Goal: Task Accomplishment & Management: Complete application form

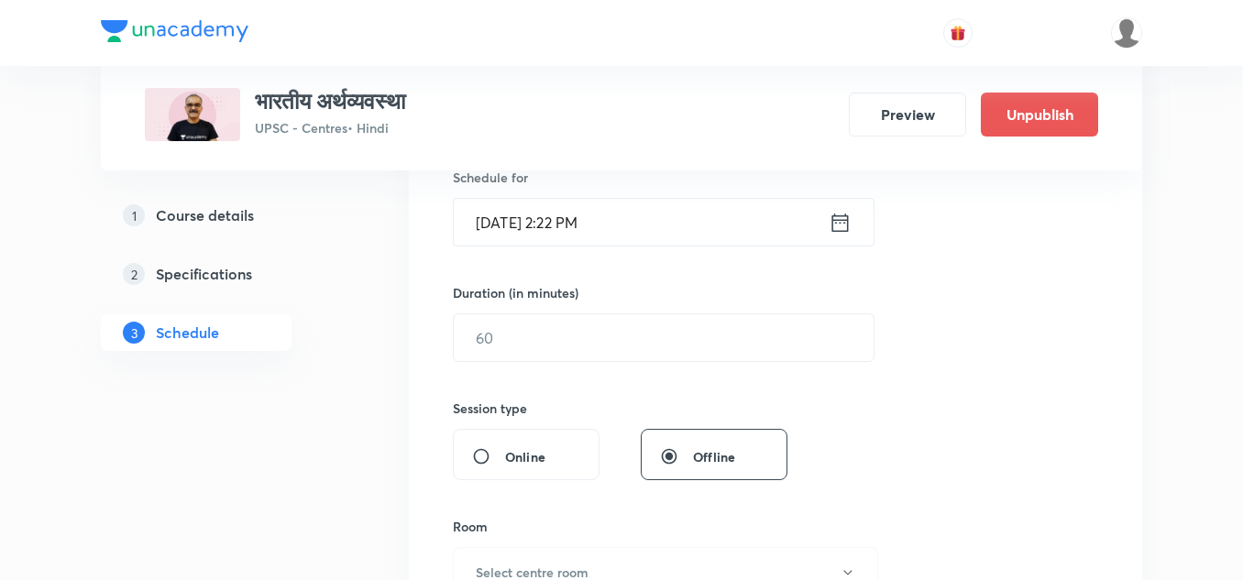
scroll to position [514, 0]
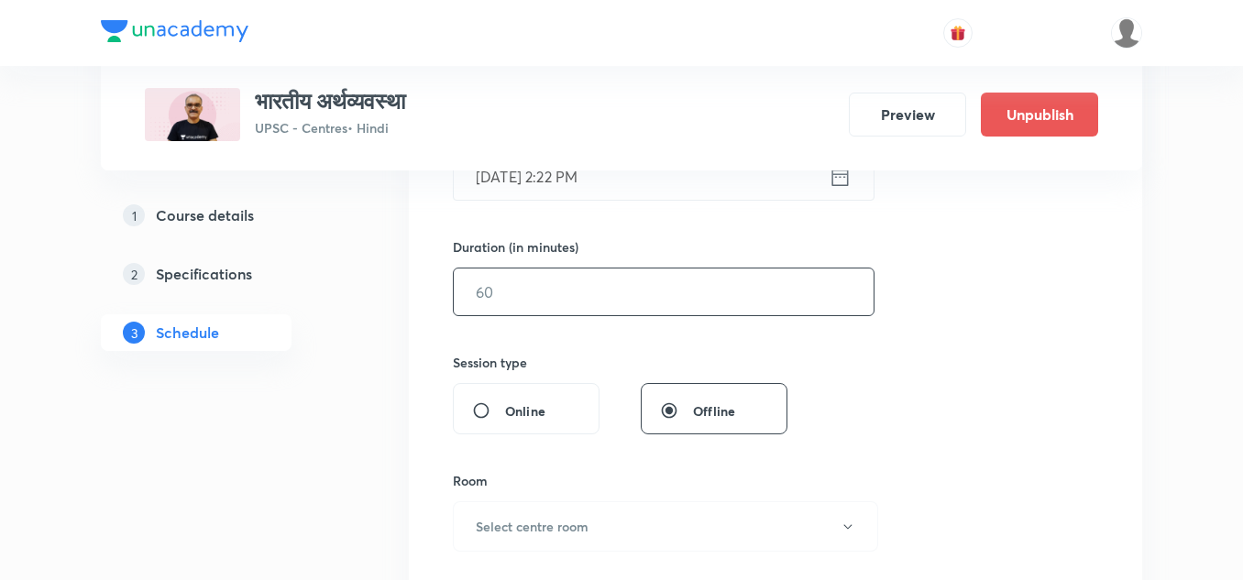
click at [667, 302] on input "text" at bounding box center [664, 292] width 420 height 47
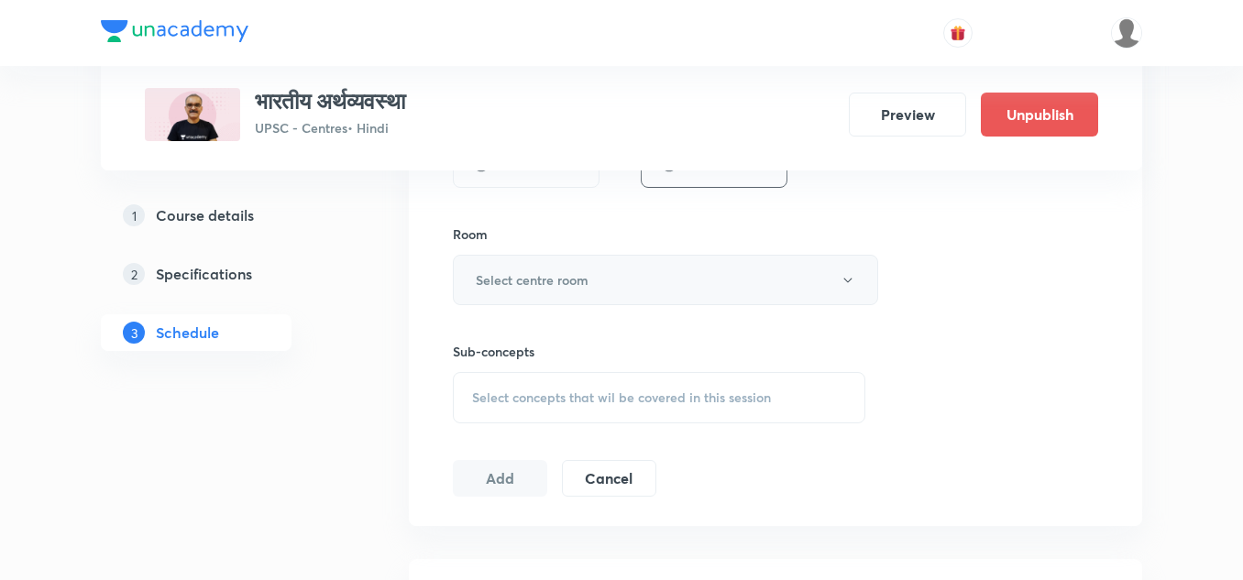
scroll to position [761, 0]
type input "150"
click at [629, 275] on button "Select centre room" at bounding box center [665, 279] width 425 height 50
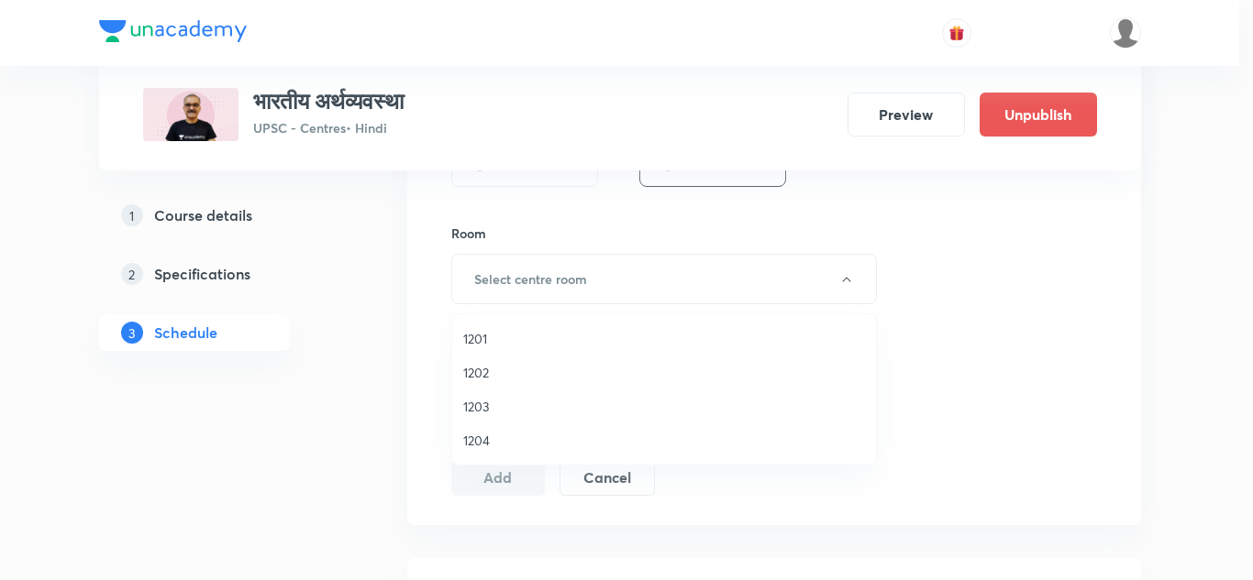
click at [473, 340] on span "1201" at bounding box center [664, 338] width 402 height 19
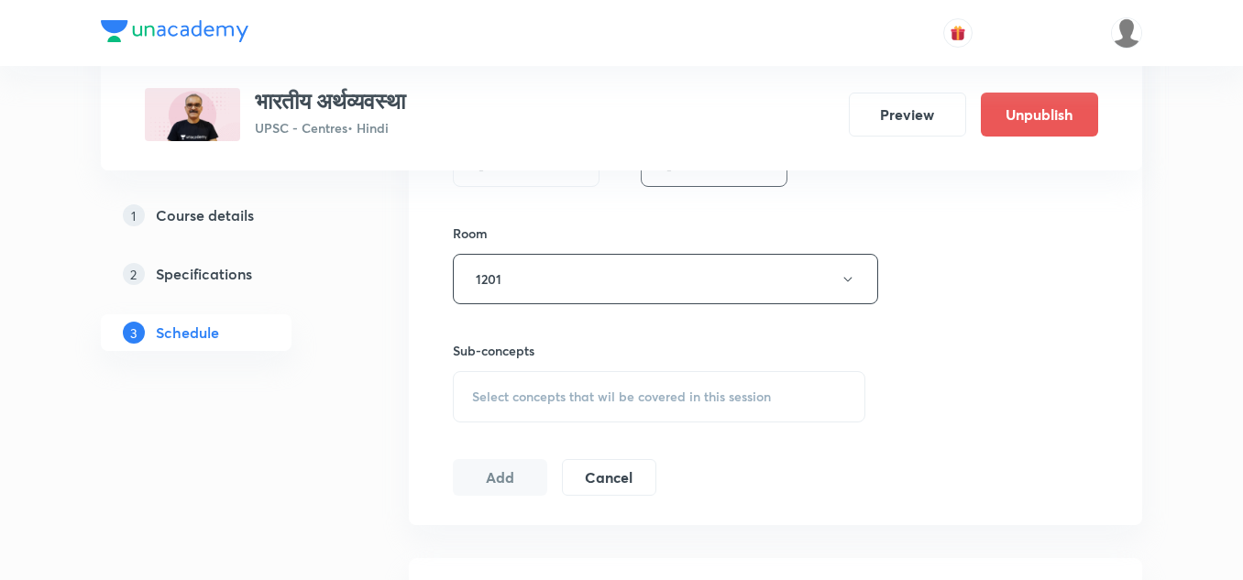
click at [596, 221] on div "Session 22 Live class Session title 24/99 भारतीय अर्थव्यवस्था - 22 ​ Schedule f…" at bounding box center [776, 65] width 646 height 861
click at [631, 393] on span "Select concepts that wil be covered in this session" at bounding box center [621, 397] width 299 height 15
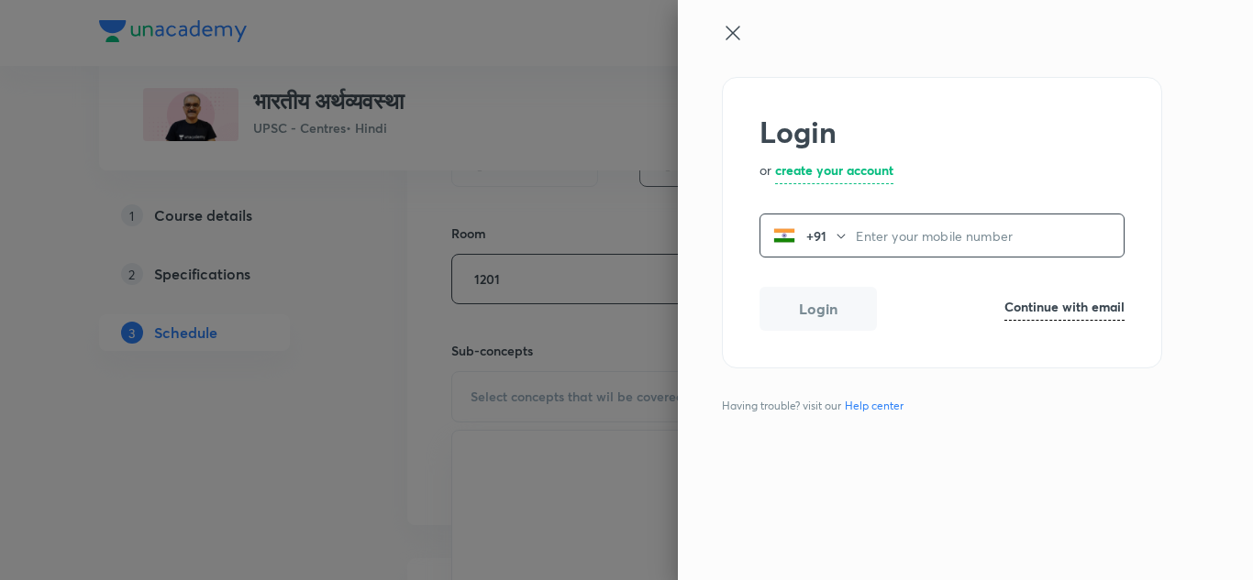
click at [883, 241] on input "tel" at bounding box center [990, 236] width 268 height 38
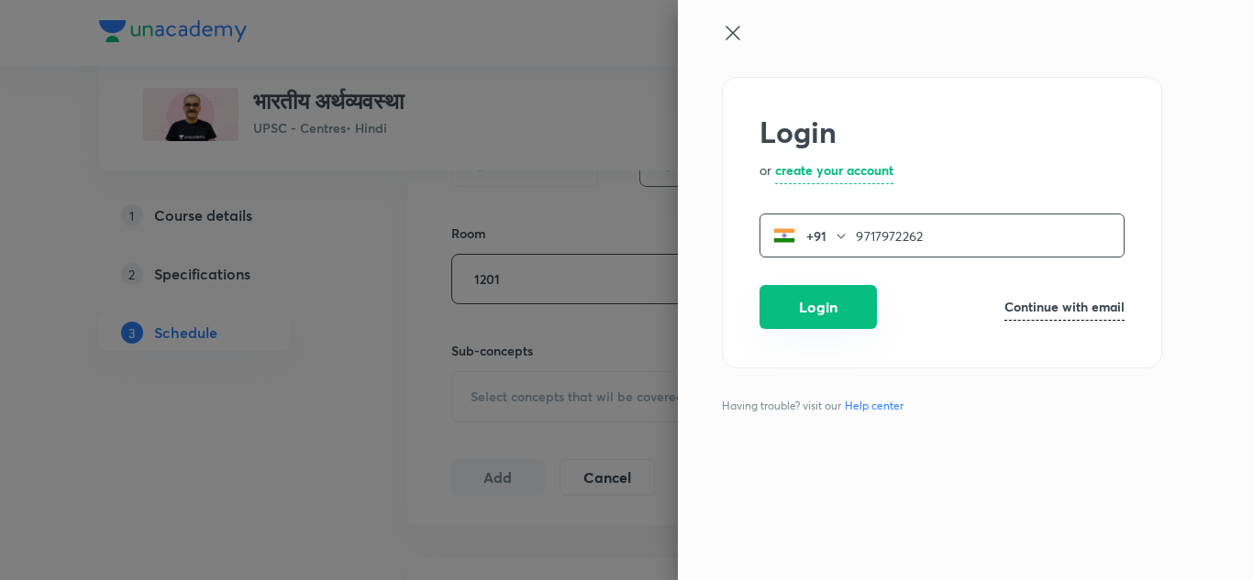
type input "9717972262"
click at [846, 306] on button "Login" at bounding box center [817, 307] width 117 height 44
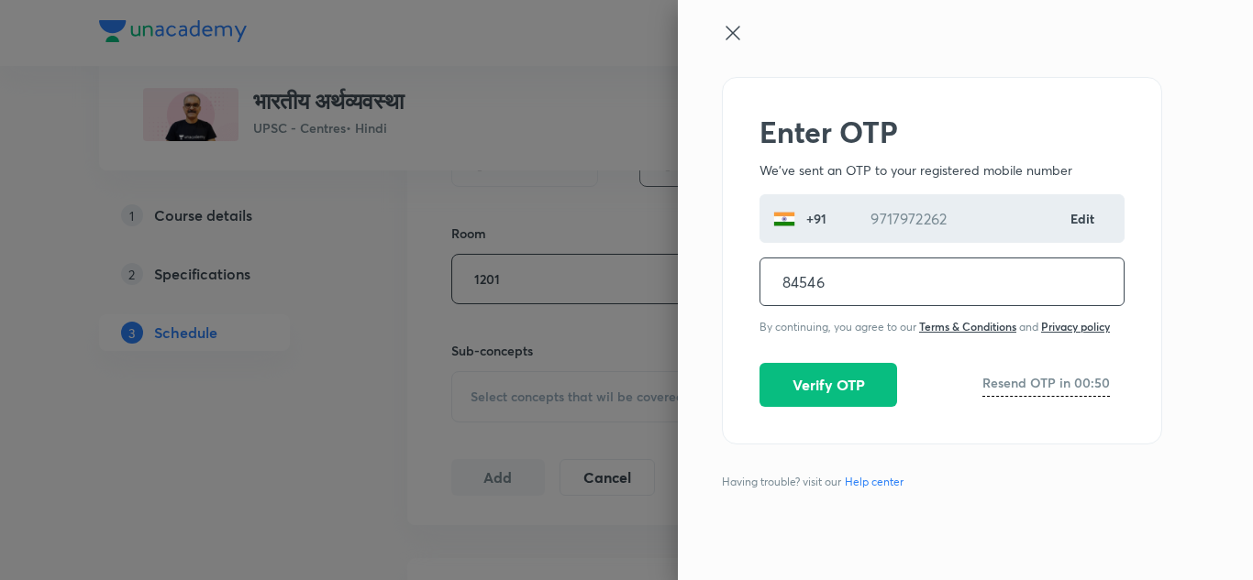
type input "845460"
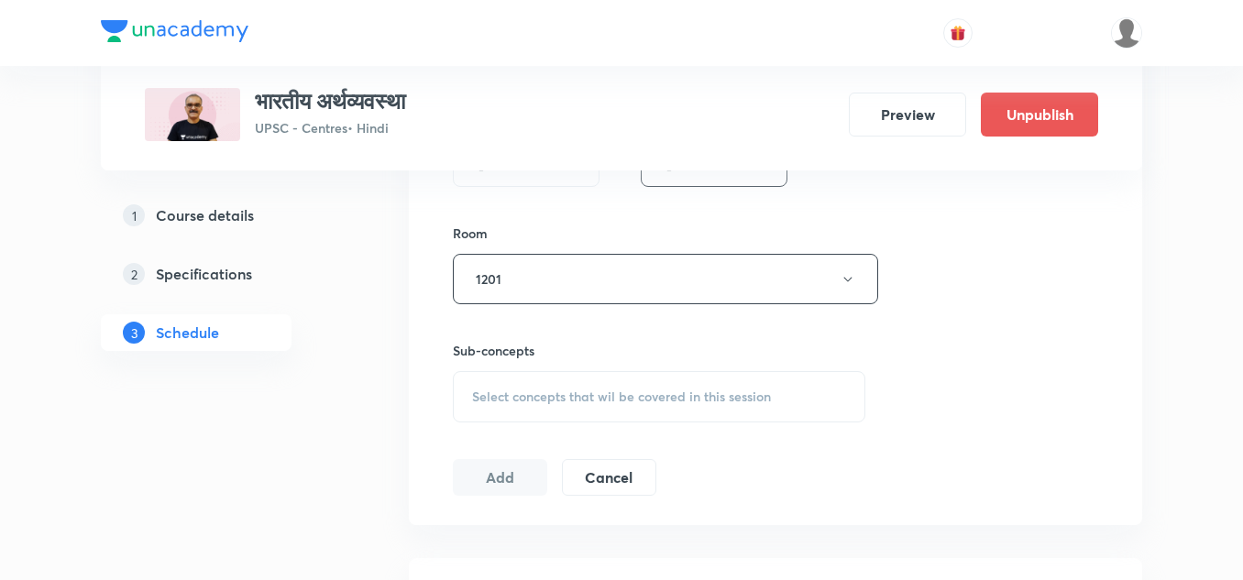
click at [699, 401] on span "Select concepts that wil be covered in this session" at bounding box center [621, 397] width 299 height 15
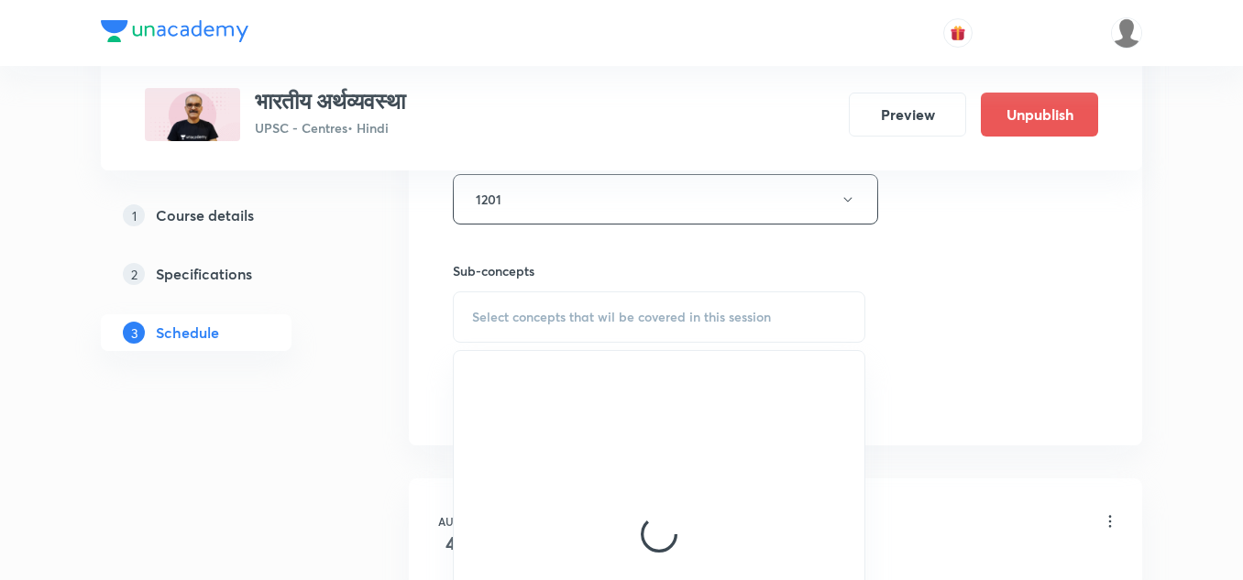
scroll to position [842, 0]
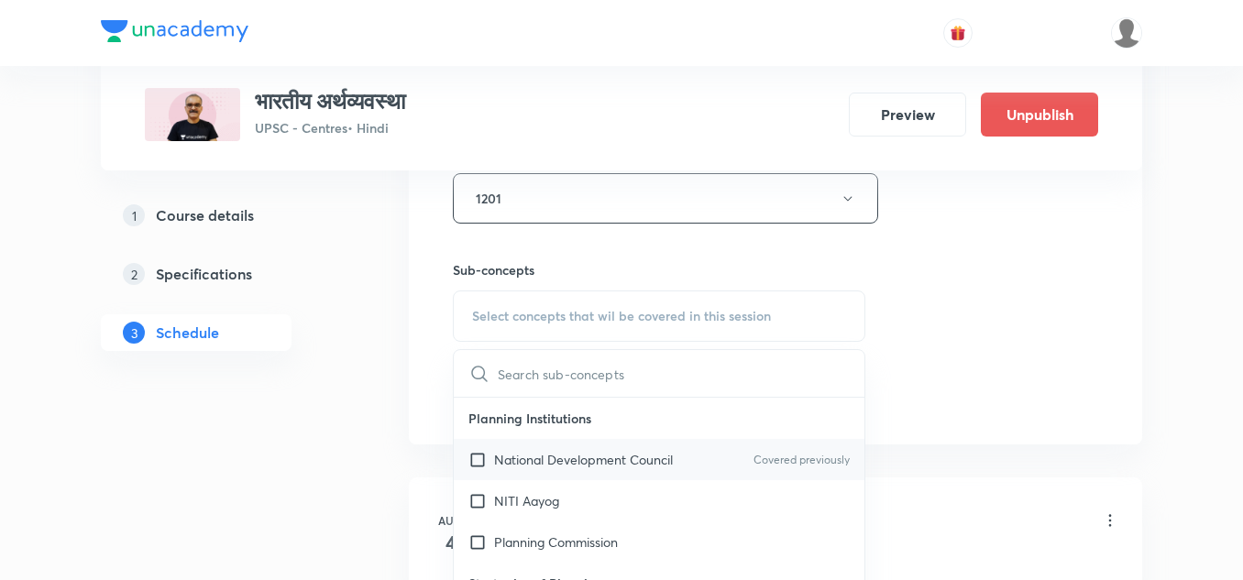
click at [534, 458] on p "National Development Council" at bounding box center [583, 459] width 179 height 19
checkbox input "true"
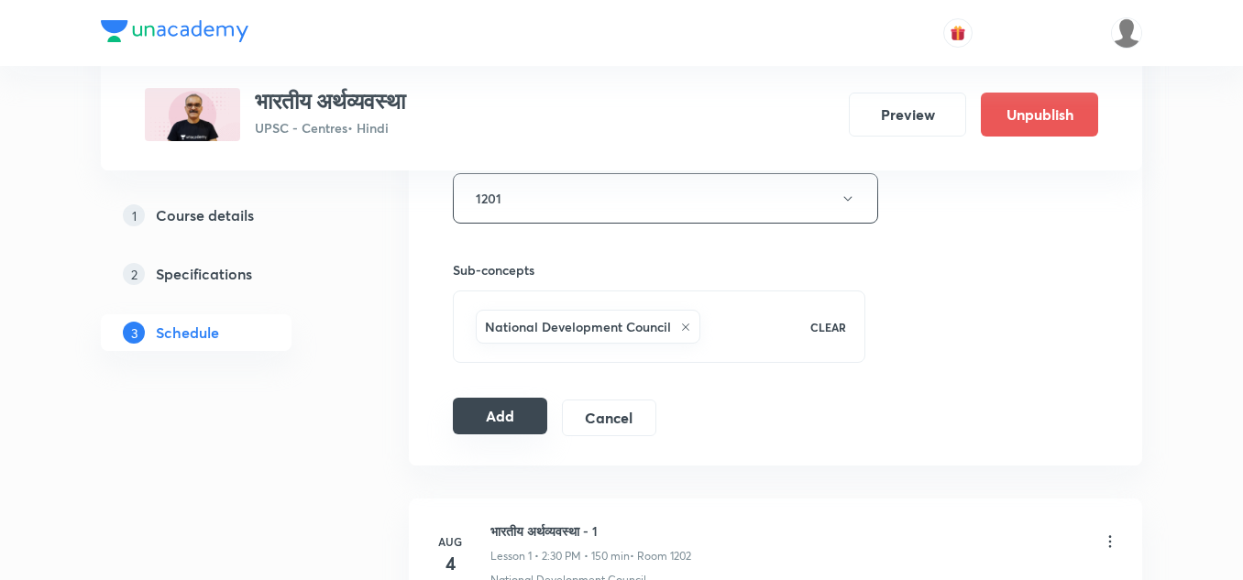
click at [480, 428] on button "Add" at bounding box center [500, 416] width 94 height 37
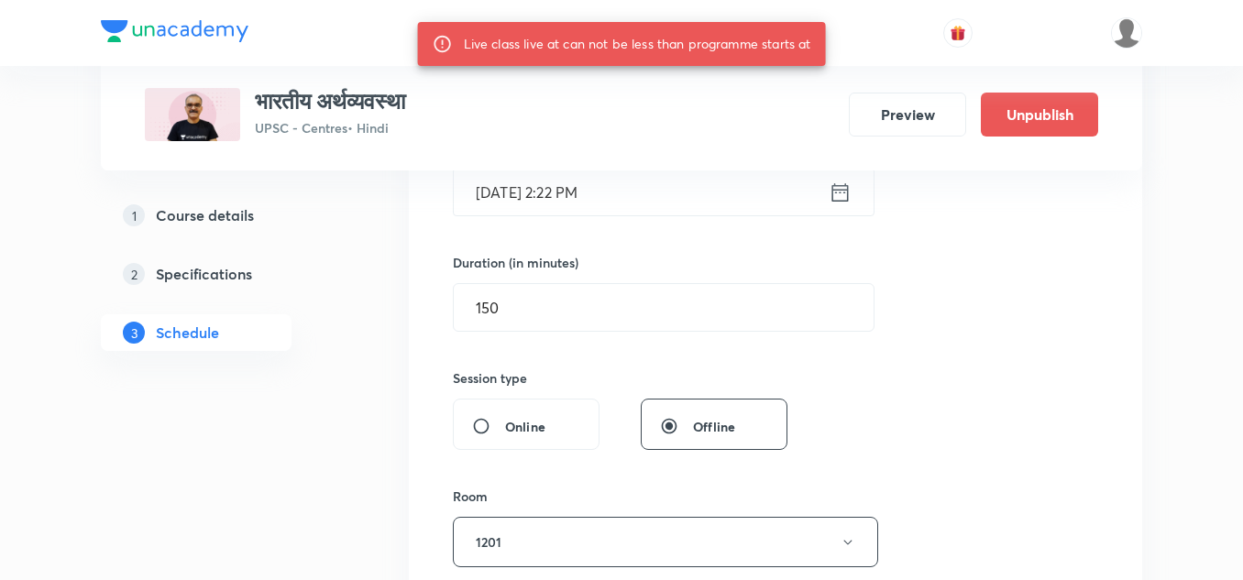
scroll to position [428, 0]
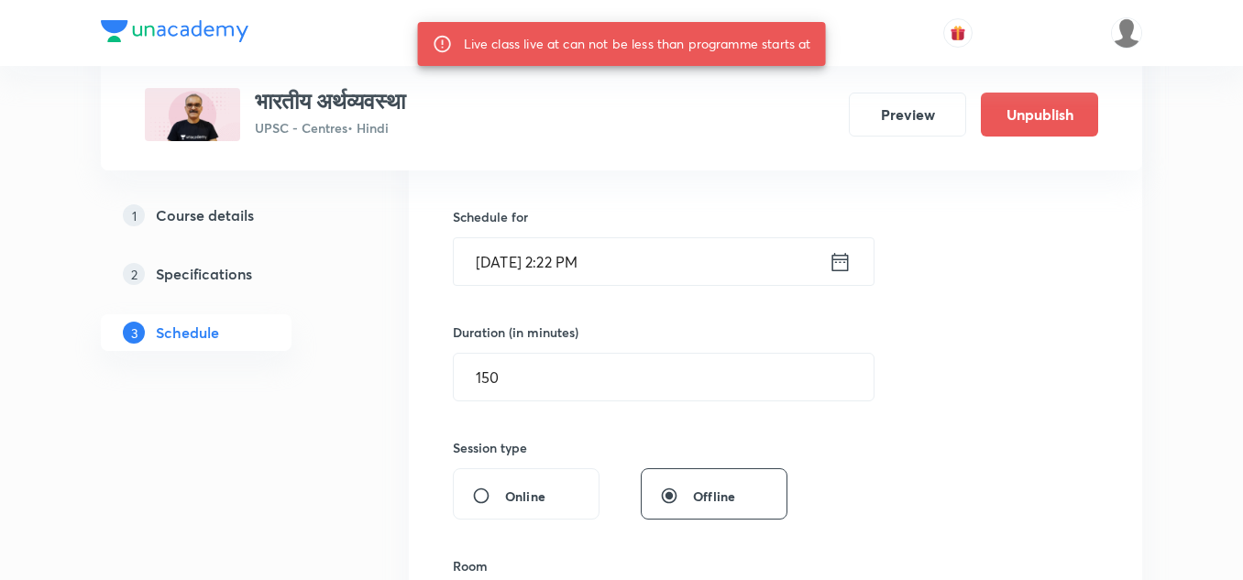
click at [765, 263] on input "Aug 30, 2025, 2:22 PM" at bounding box center [641, 261] width 375 height 47
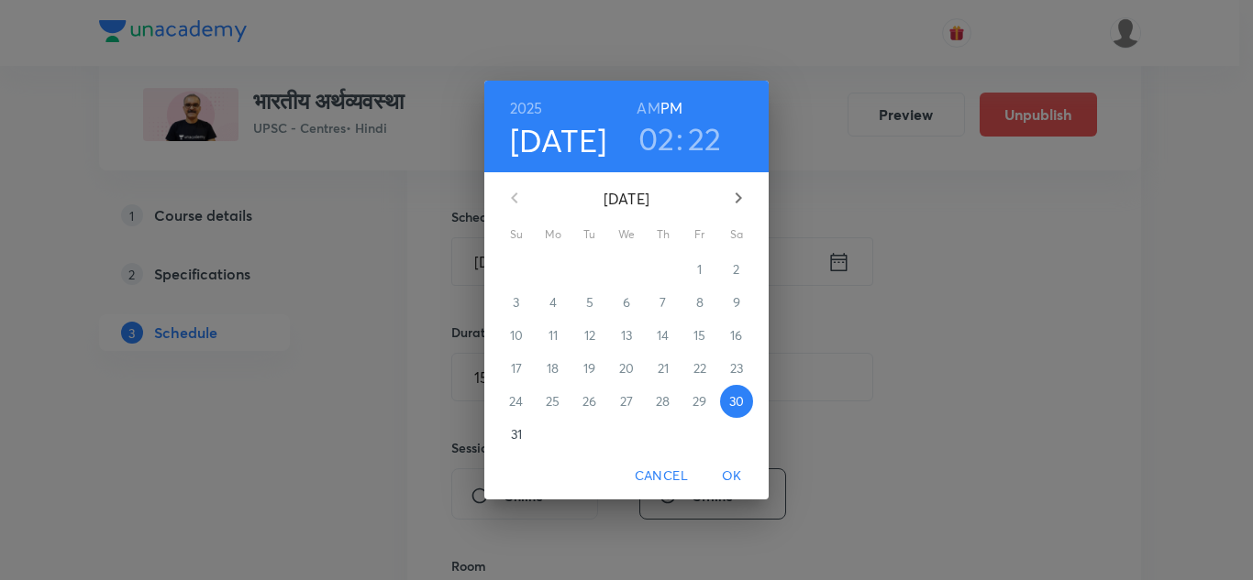
click at [736, 195] on icon "button" at bounding box center [738, 198] width 6 height 11
click at [552, 267] on p "1" at bounding box center [552, 269] width 5 height 18
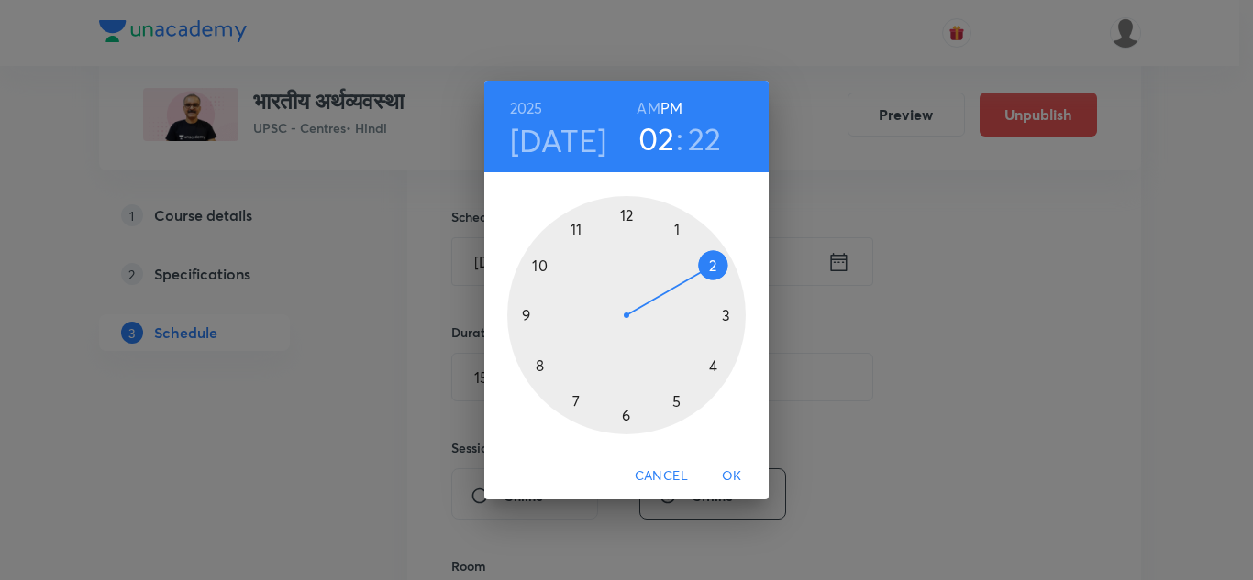
click at [712, 262] on div at bounding box center [626, 315] width 238 height 238
click at [624, 413] on div at bounding box center [626, 315] width 238 height 238
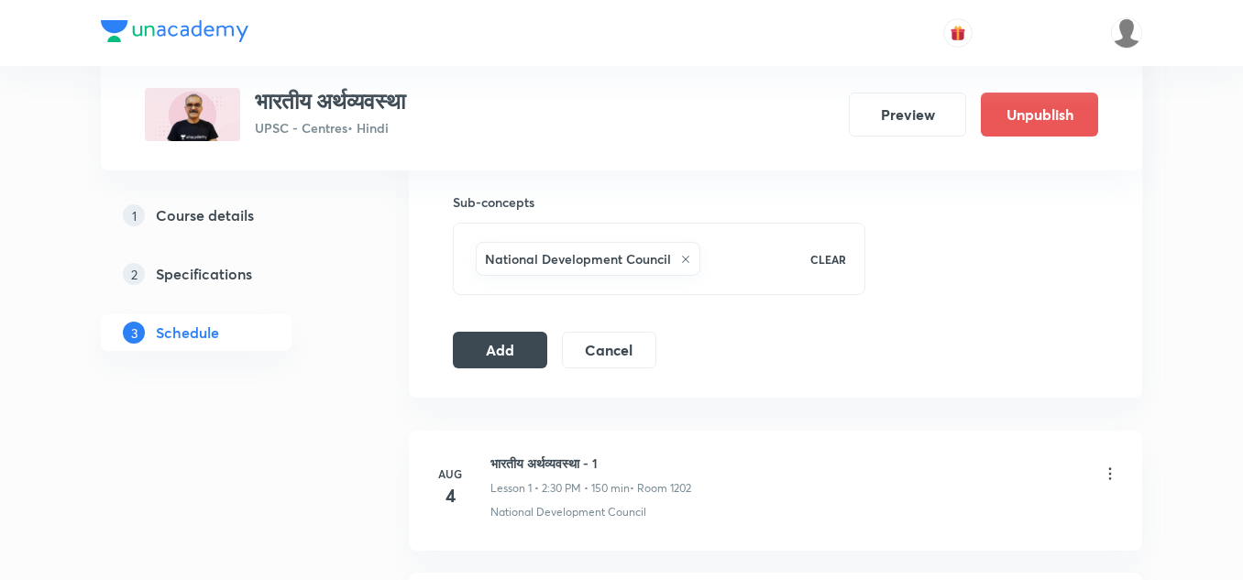
scroll to position [911, 0]
click at [499, 349] on button "Add" at bounding box center [500, 347] width 94 height 37
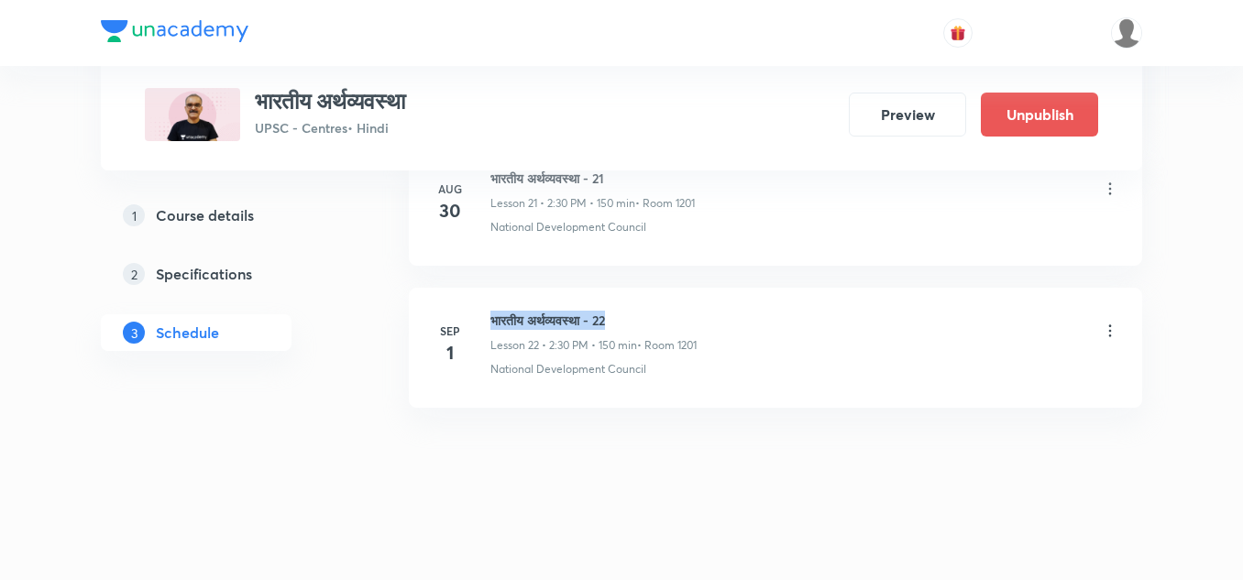
drag, startPoint x: 492, startPoint y: 322, endPoint x: 629, endPoint y: 323, distance: 136.6
click at [629, 323] on h6 "भारतीय अर्थव्यवस्था - 22" at bounding box center [594, 320] width 206 height 19
copy h6 "भारतीय अर्थव्यवस्था - 22"
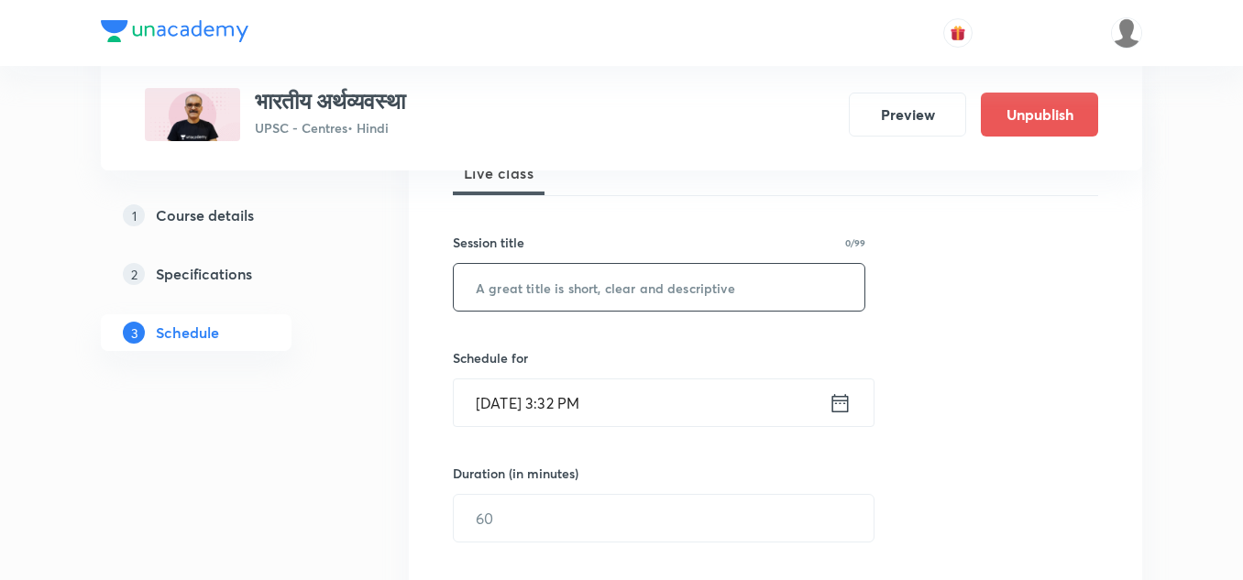
scroll to position [288, 0]
click at [614, 299] on input "text" at bounding box center [659, 286] width 411 height 47
paste input "भारतीय अर्थव्यवस्था - 22"
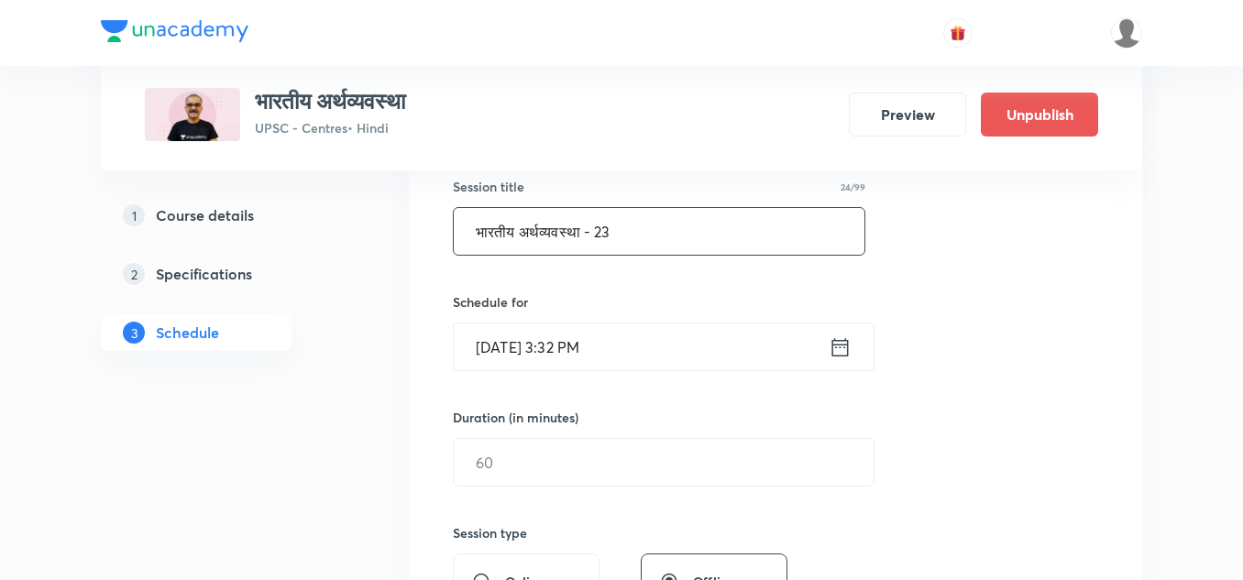
scroll to position [350, 0]
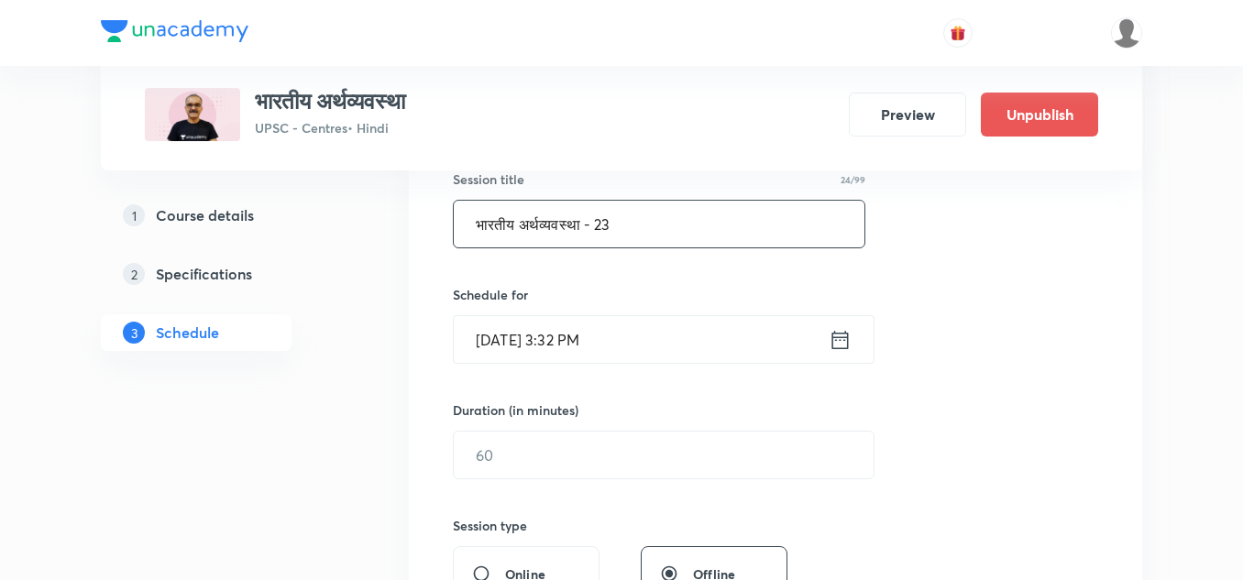
type input "भारतीय अर्थव्यवस्था - 23"
click at [657, 328] on input "Aug 30, 2025, 3:32 PM" at bounding box center [641, 339] width 375 height 47
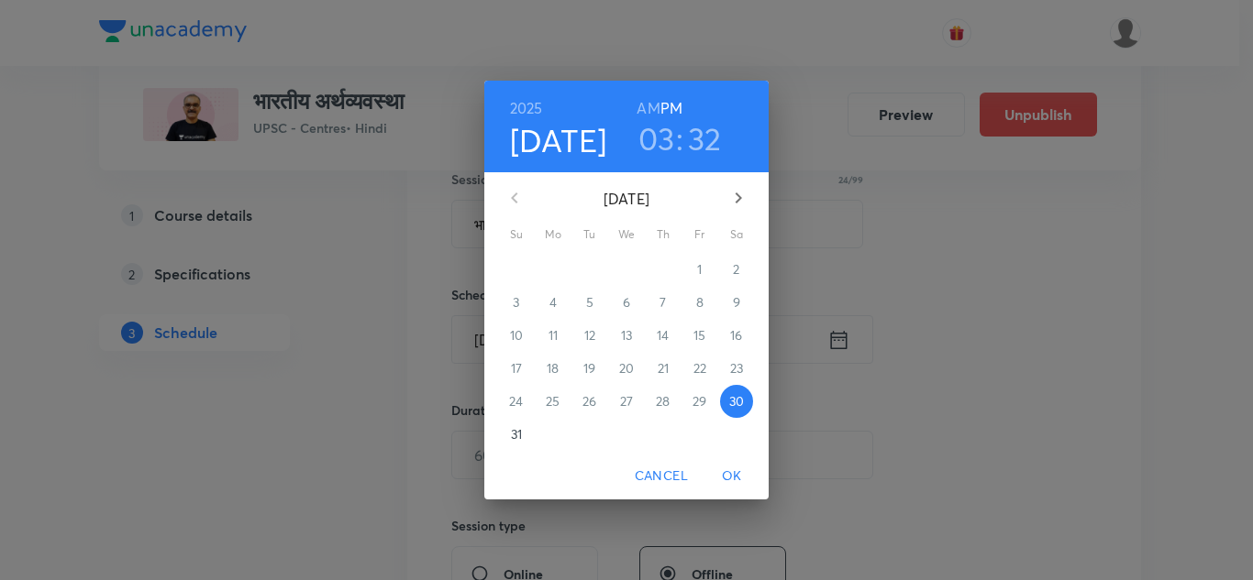
click at [738, 198] on icon "button" at bounding box center [738, 198] width 22 height 22
click at [552, 271] on p "1" at bounding box center [552, 269] width 5 height 18
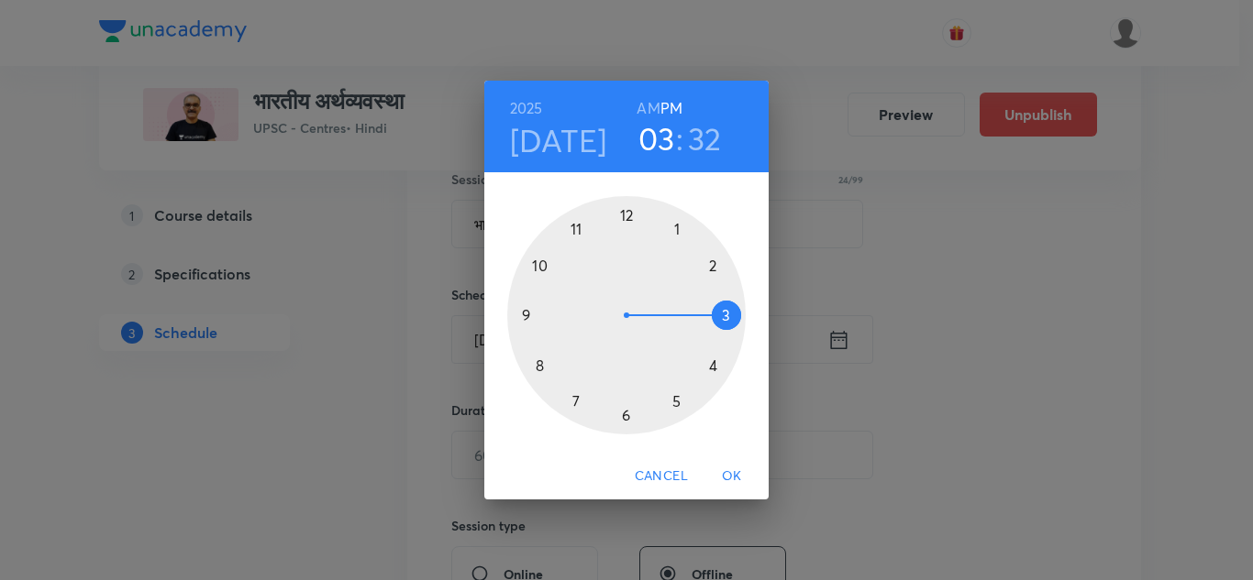
click at [717, 265] on div at bounding box center [626, 315] width 238 height 238
click at [624, 415] on div at bounding box center [626, 315] width 238 height 238
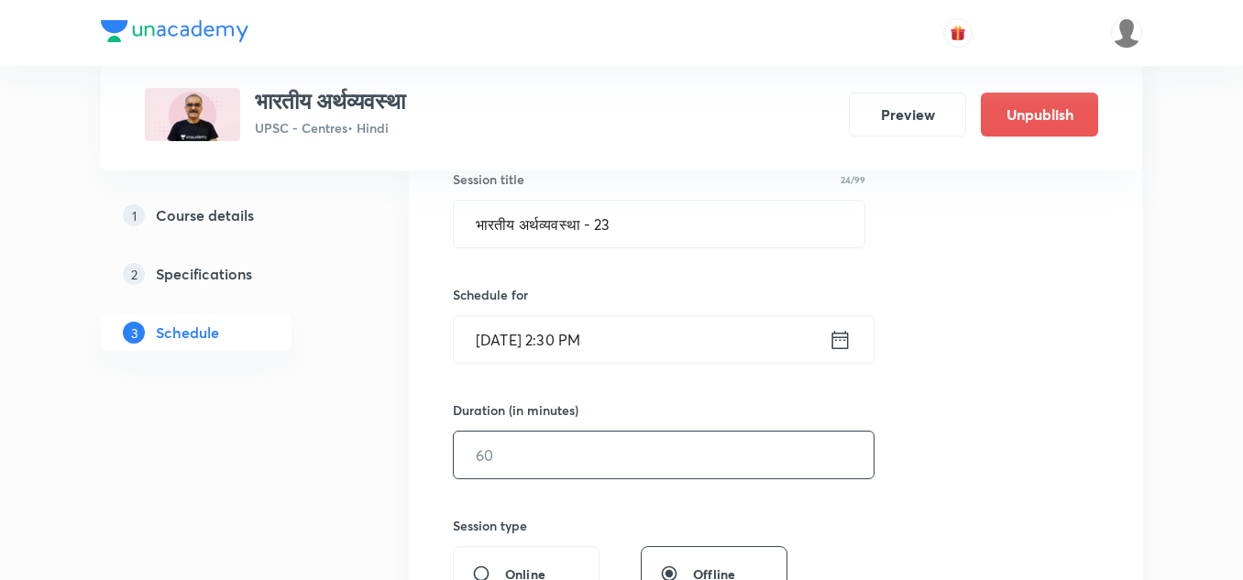
click at [594, 441] on input "text" at bounding box center [664, 455] width 420 height 47
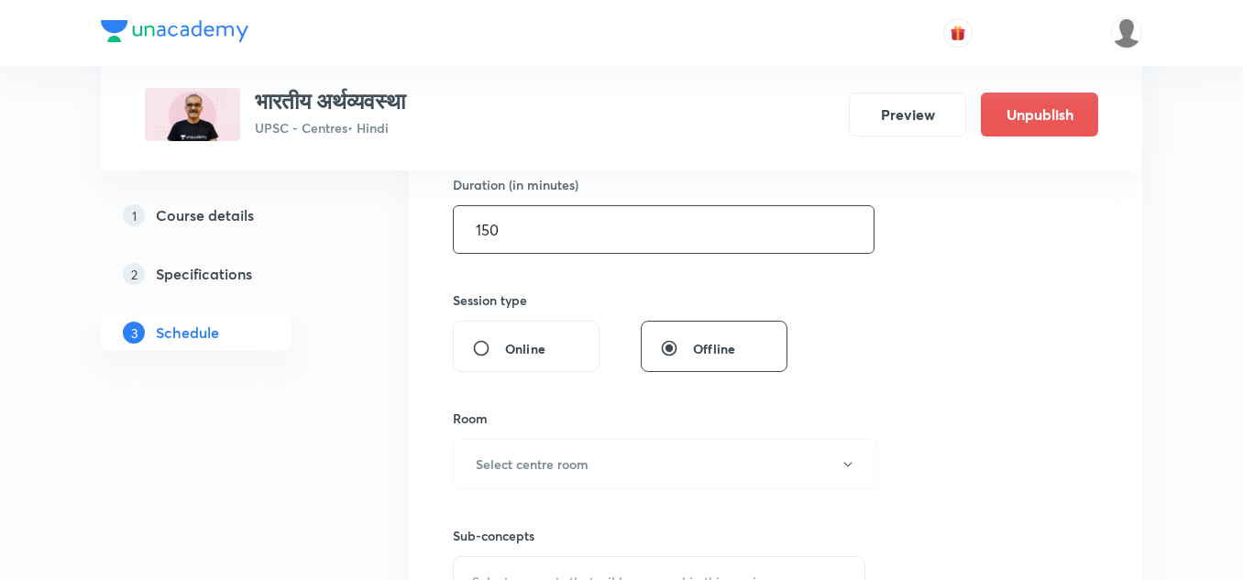
scroll to position [579, 0]
type input "150"
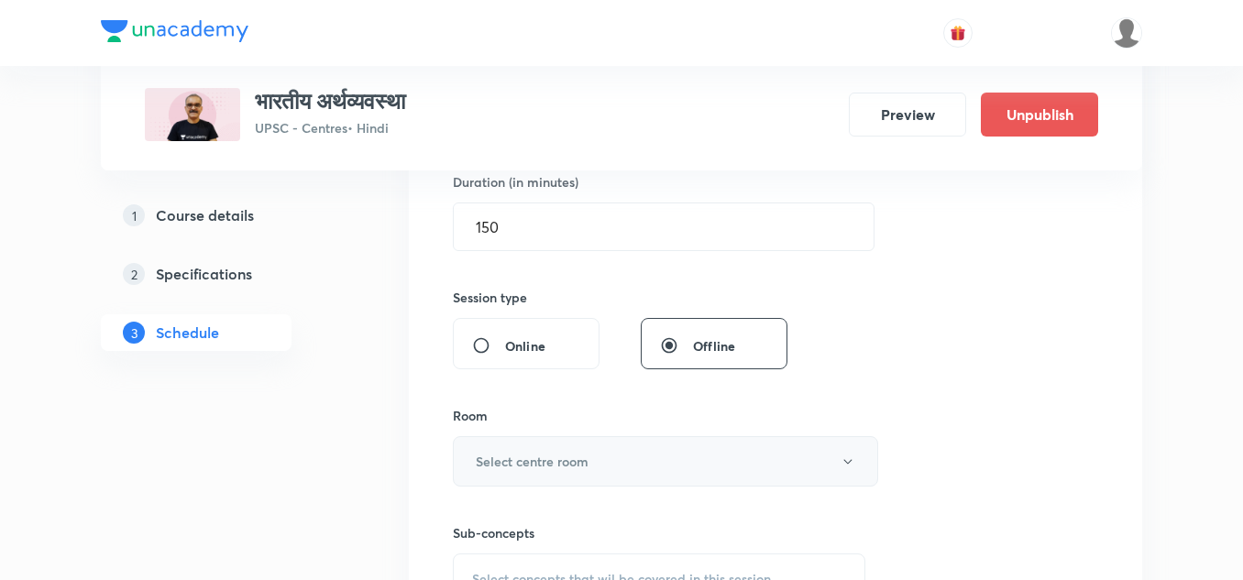
click at [597, 473] on button "Select centre room" at bounding box center [665, 461] width 425 height 50
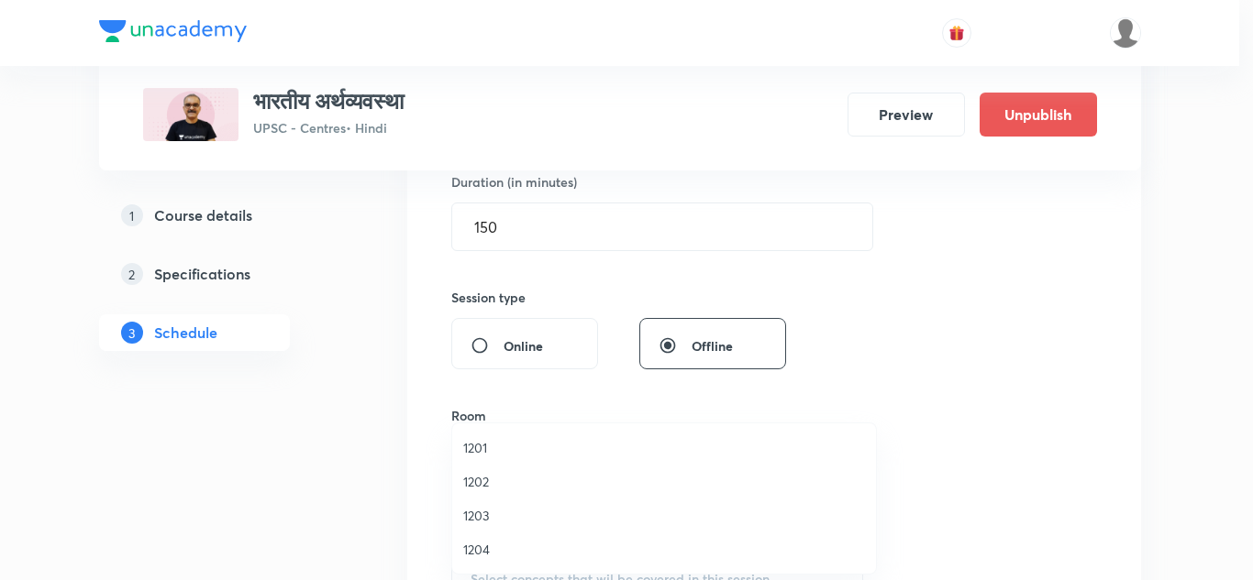
click at [486, 447] on span "1201" at bounding box center [664, 447] width 402 height 19
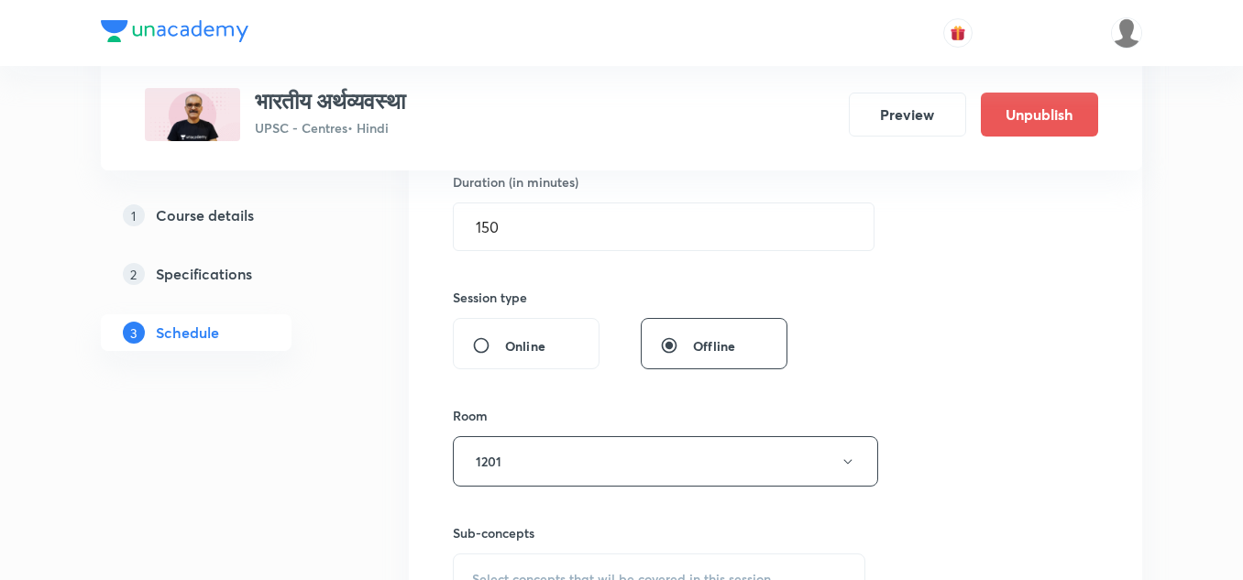
click at [583, 376] on div "Session 23 Live class Session title 24/99 भारतीय अर्थव्यवस्था - 23 ​ Schedule f…" at bounding box center [776, 248] width 646 height 861
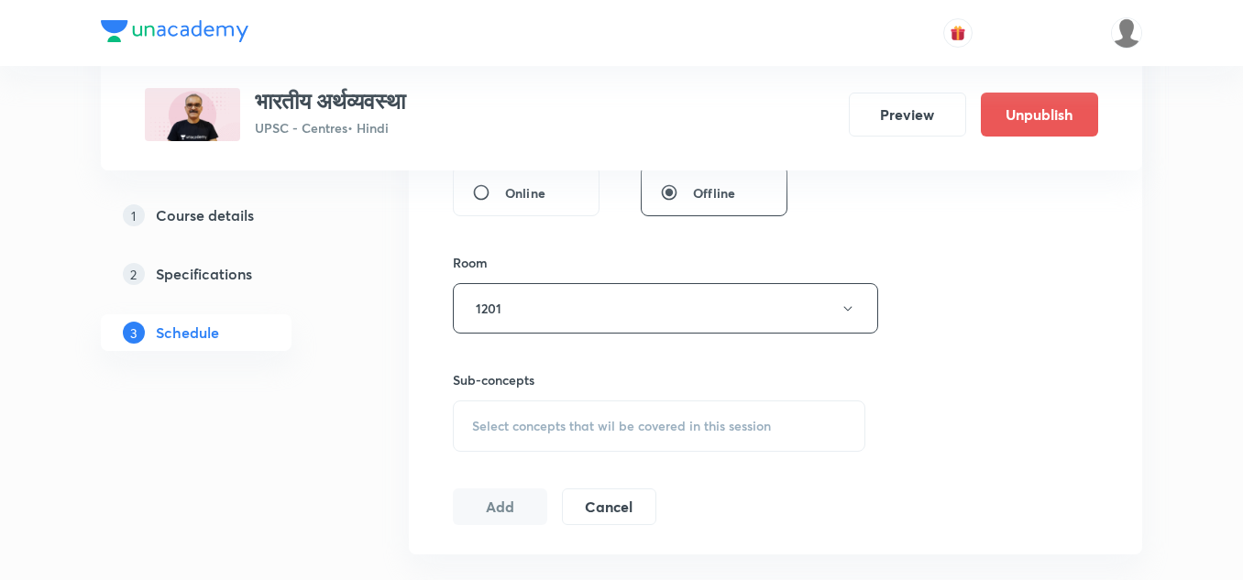
scroll to position [733, 0]
click at [581, 420] on span "Select concepts that wil be covered in this session" at bounding box center [621, 425] width 299 height 15
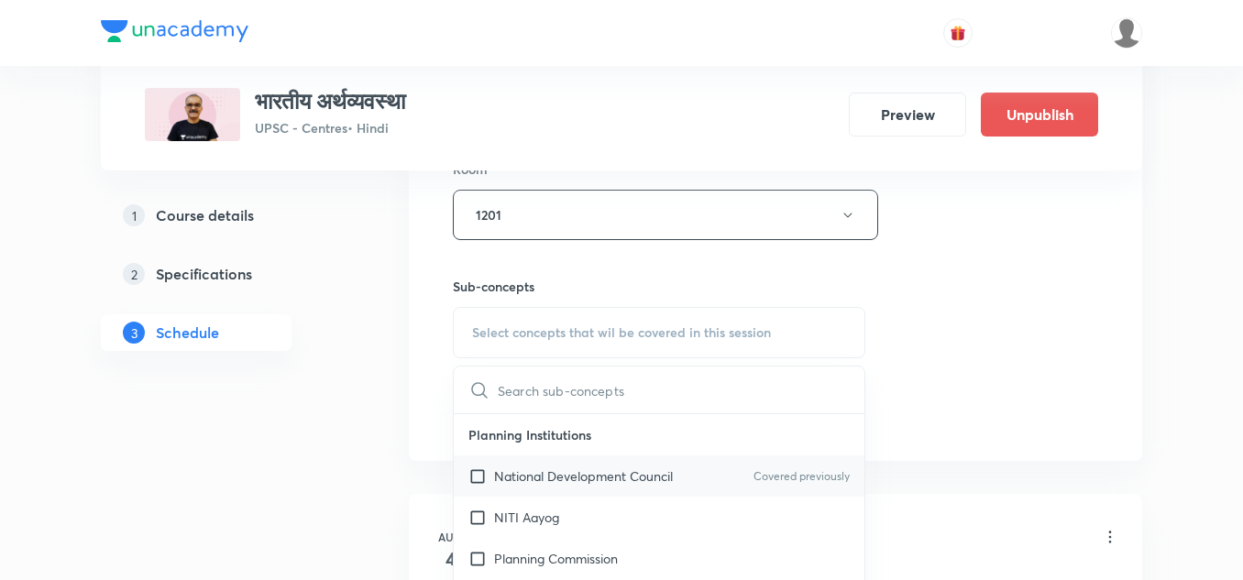
click at [571, 469] on p "National Development Council" at bounding box center [583, 476] width 179 height 19
checkbox input "true"
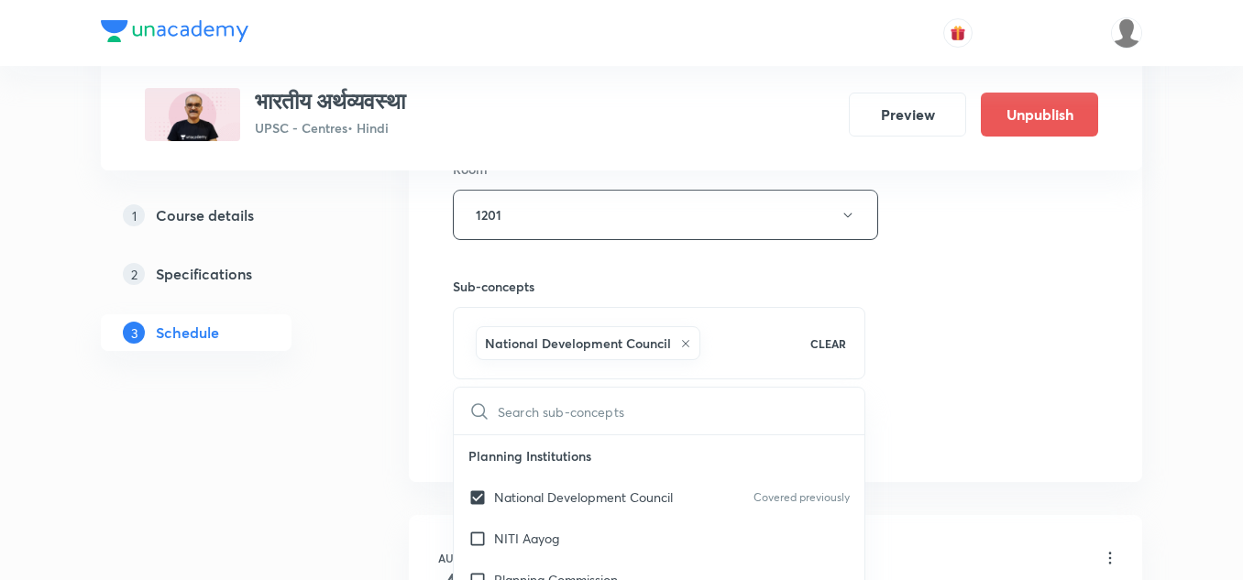
click at [610, 249] on div "Sub-concepts National Development Council CLEAR ​ Planning Institutions Nationa…" at bounding box center [659, 309] width 413 height 139
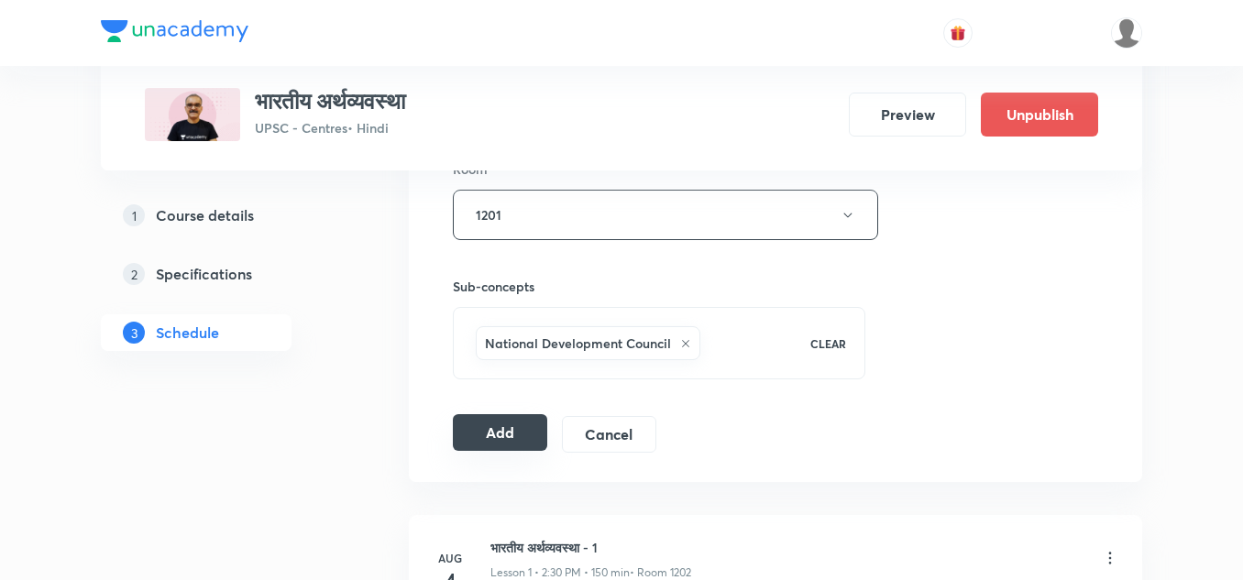
click at [511, 432] on button "Add" at bounding box center [500, 432] width 94 height 37
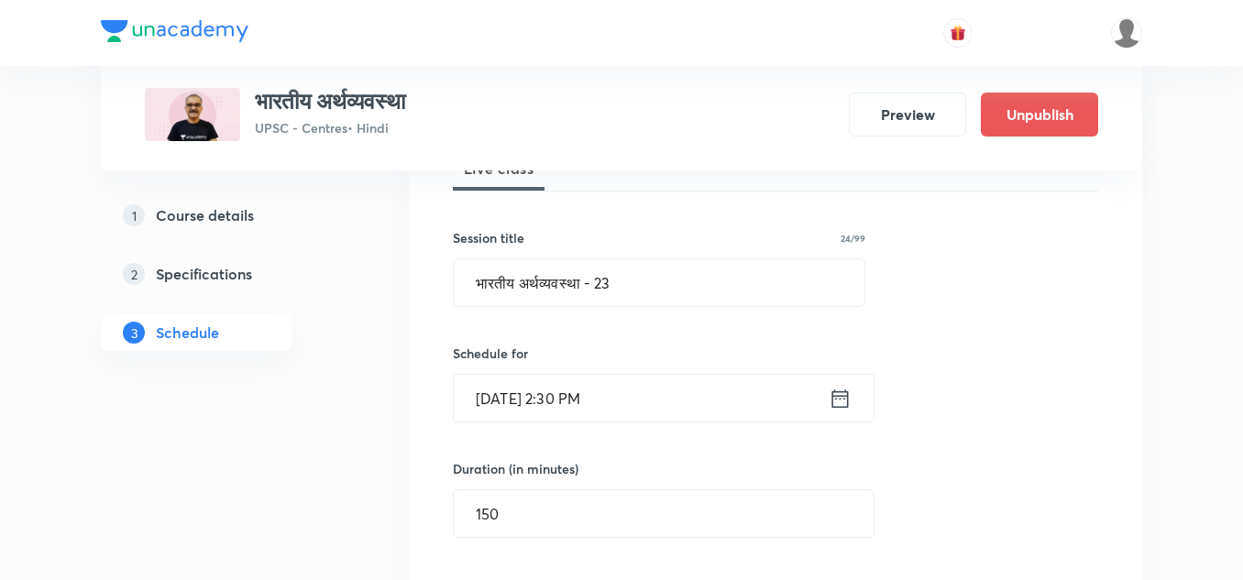
scroll to position [302, 0]
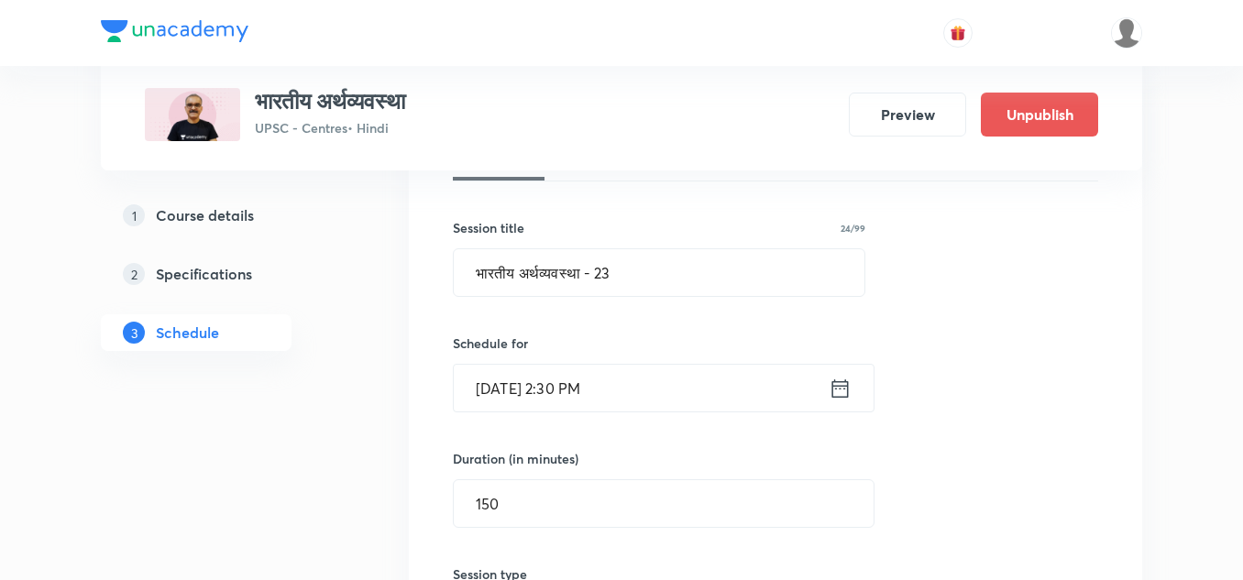
click at [695, 388] on input "Sep 1, 2025, 2:30 PM" at bounding box center [641, 388] width 375 height 47
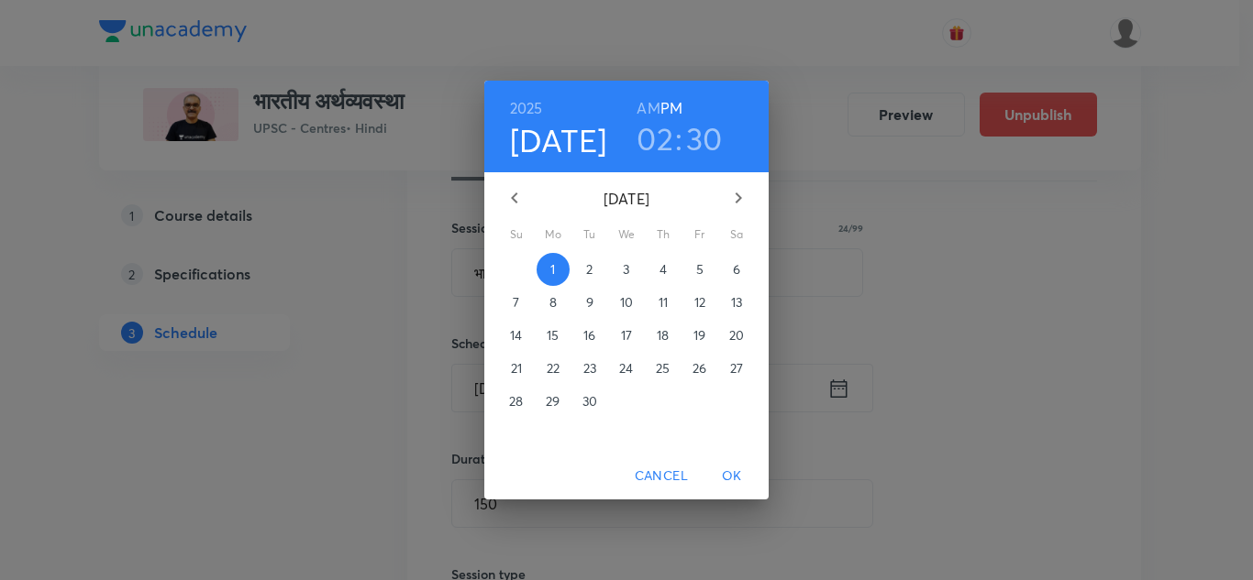
click at [590, 271] on p "2" at bounding box center [589, 269] width 6 height 18
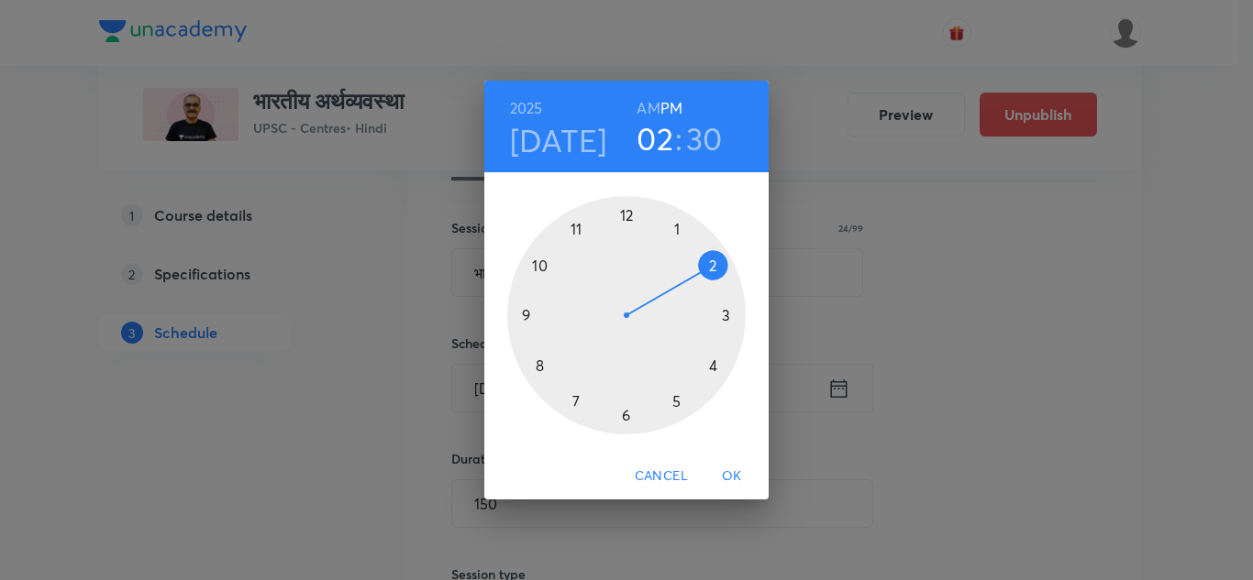
click at [735, 477] on span "OK" at bounding box center [732, 476] width 44 height 23
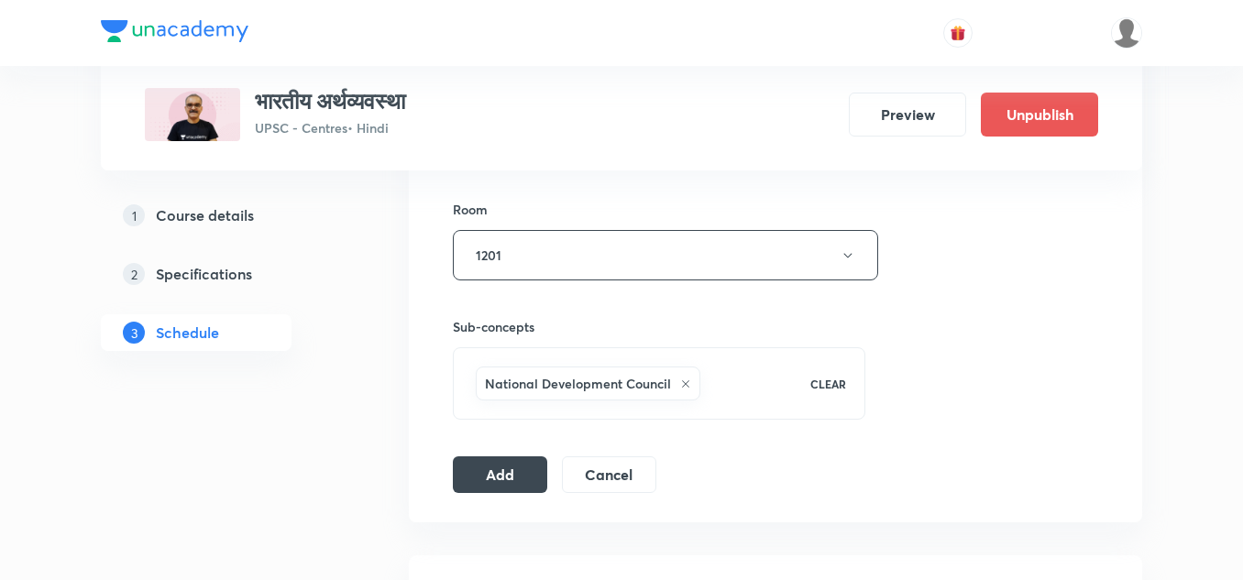
scroll to position [786, 0]
click at [512, 478] on button "Add" at bounding box center [500, 472] width 94 height 37
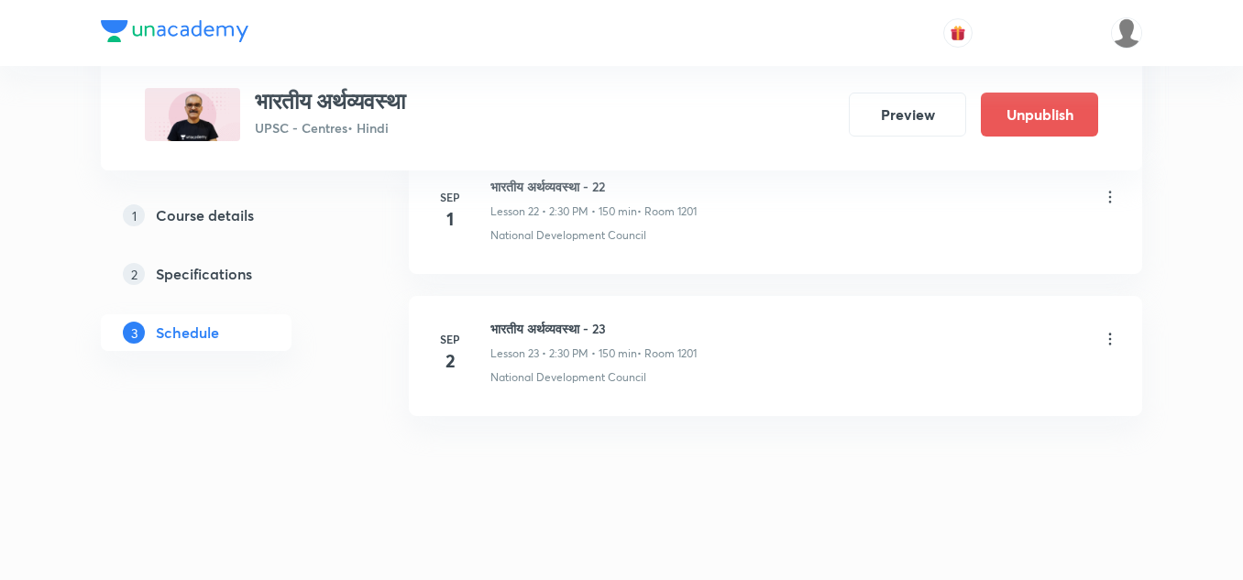
scroll to position [4159, 0]
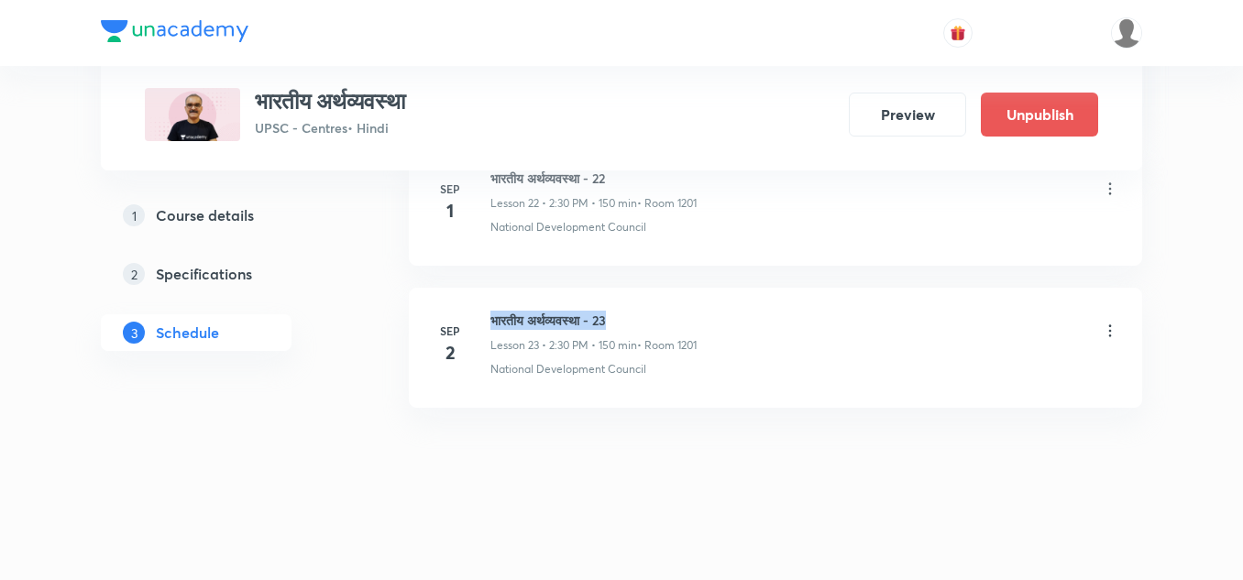
drag, startPoint x: 492, startPoint y: 321, endPoint x: 634, endPoint y: 318, distance: 141.2
click at [634, 318] on h6 "भारतीय अर्थव्यवस्था - 23" at bounding box center [594, 320] width 206 height 19
copy h6 "भारतीय अर्थव्यवस्था - 23"
click at [718, 313] on div "भारतीय अर्थव्यवस्था - 23 Lesson 23 • 2:30 PM • 150 min • Room 1201" at bounding box center [805, 332] width 629 height 43
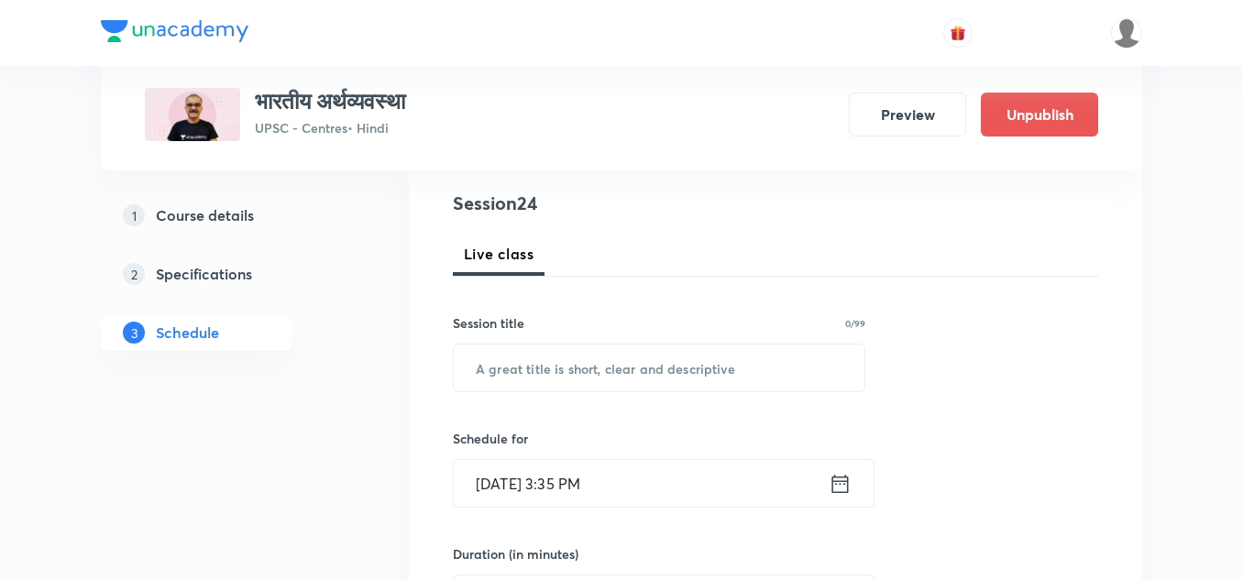
scroll to position [208, 0]
click at [668, 370] on input "text" at bounding box center [659, 366] width 411 height 47
paste input "भारतीय अर्थव्यवस्था - 23"
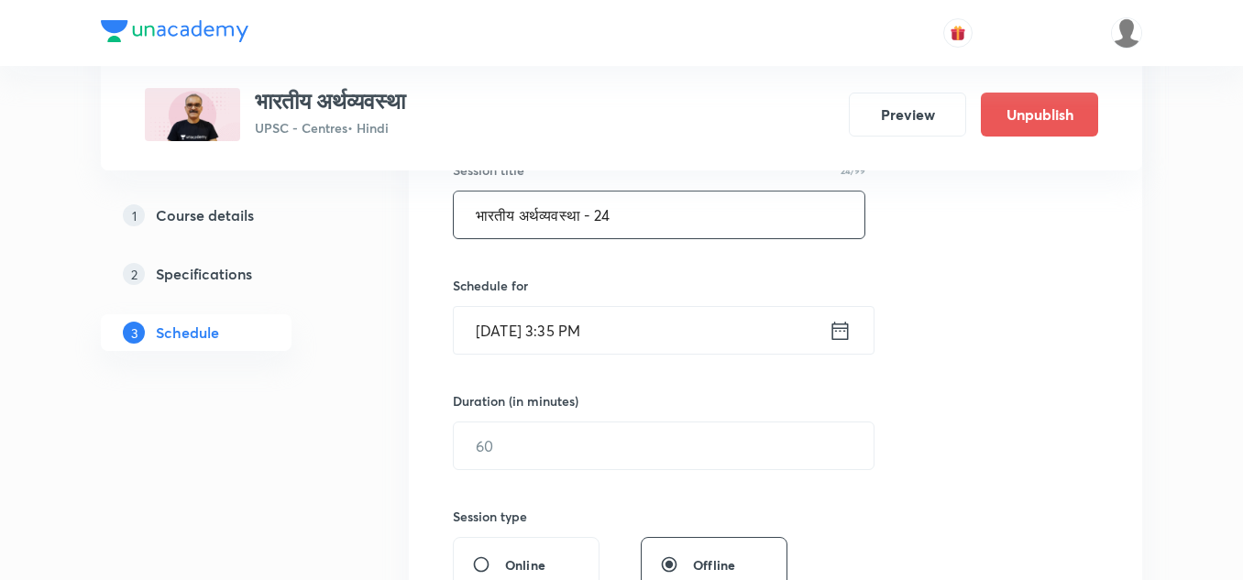
scroll to position [360, 0]
type input "भारतीय अर्थव्यवस्था - 24"
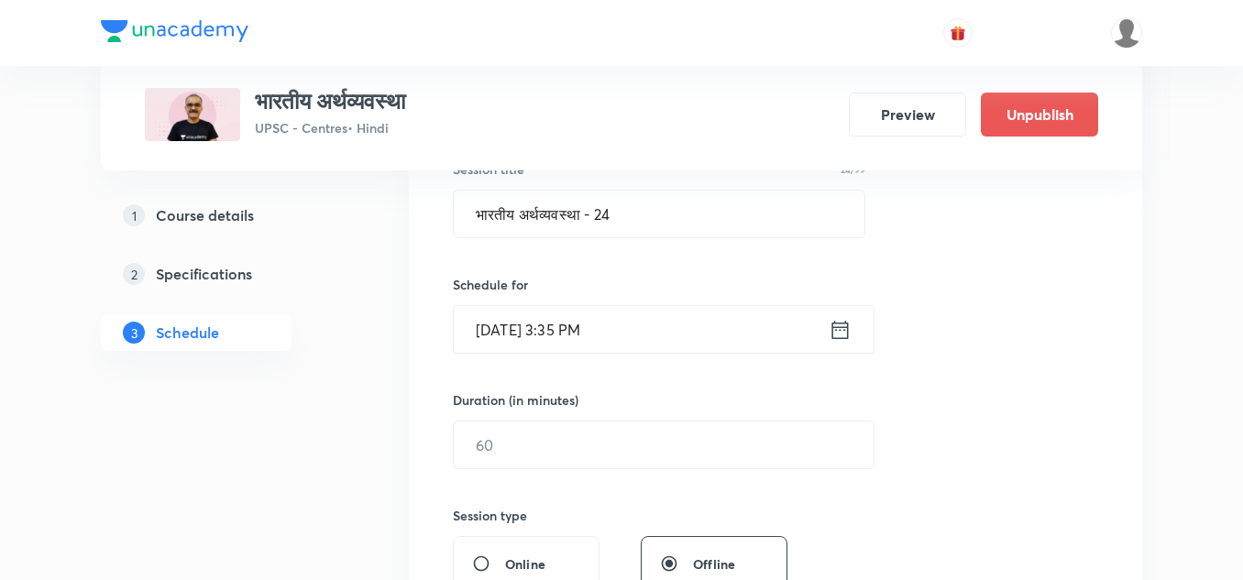
click at [683, 334] on input "[DATE] 3:35 PM" at bounding box center [641, 329] width 375 height 47
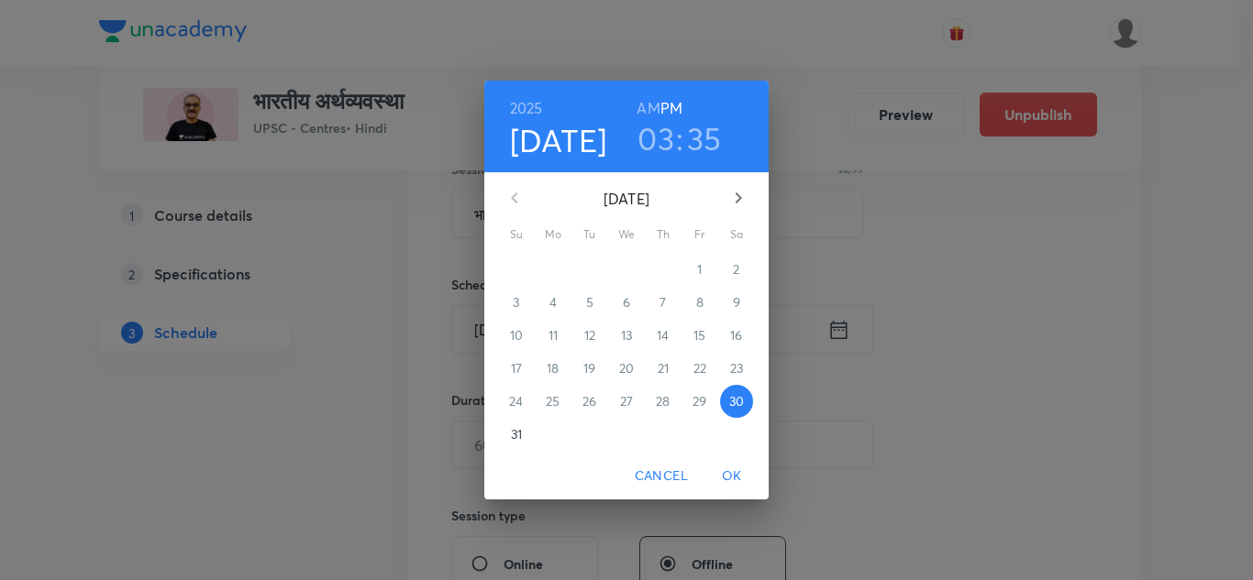
click at [736, 198] on icon "button" at bounding box center [738, 198] width 22 height 22
click at [628, 267] on p "3" at bounding box center [626, 269] width 6 height 18
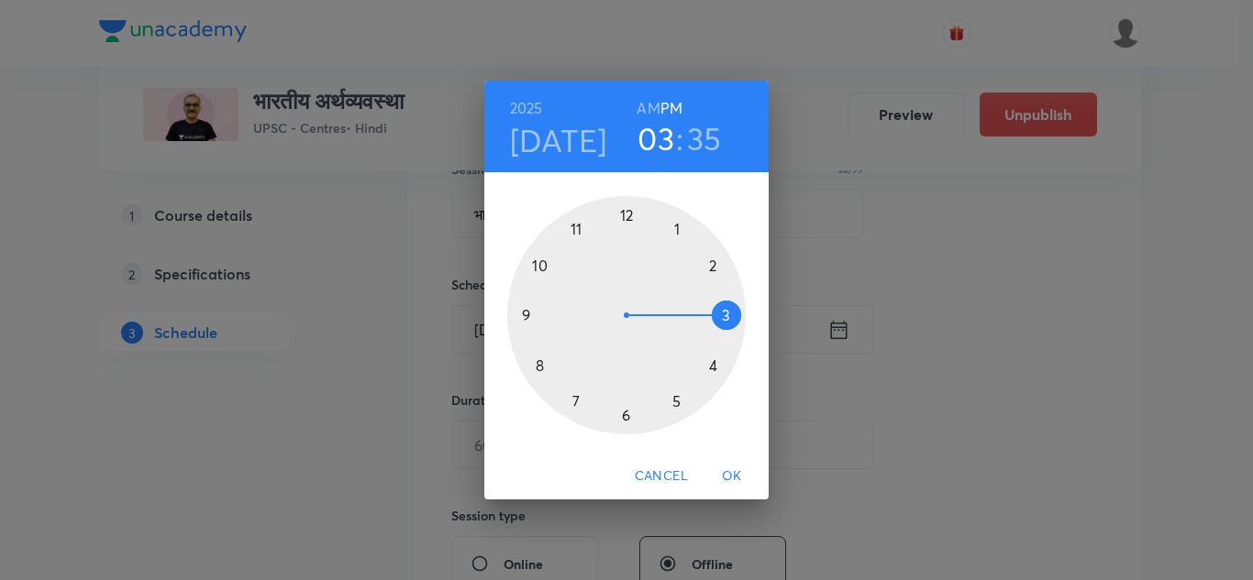
click at [715, 266] on div at bounding box center [626, 315] width 238 height 238
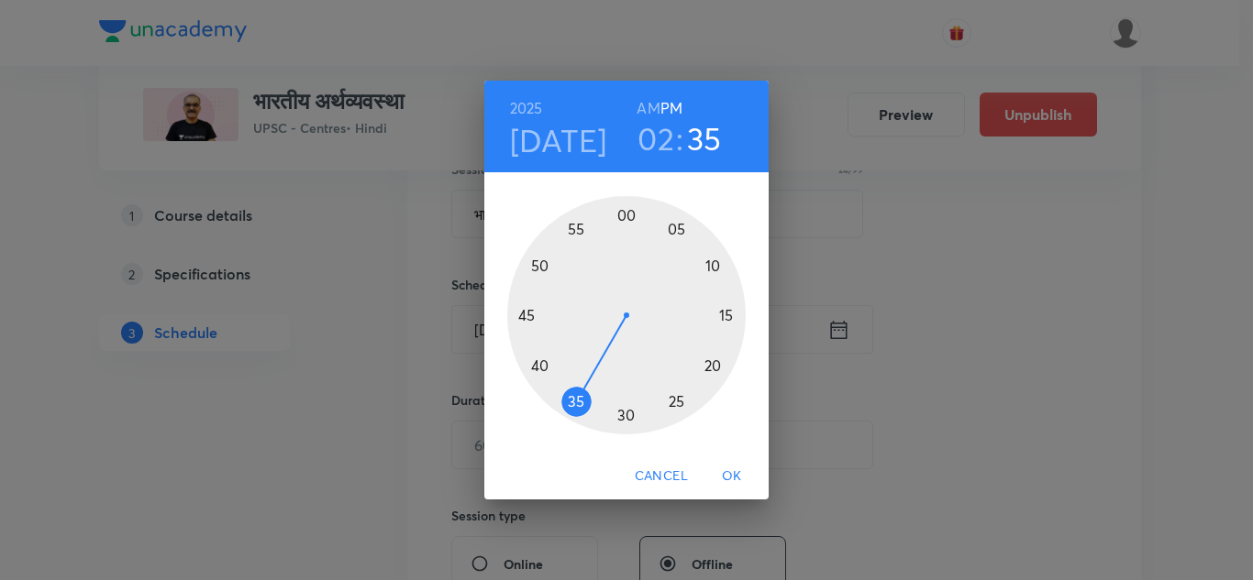
click at [625, 410] on div at bounding box center [626, 315] width 238 height 238
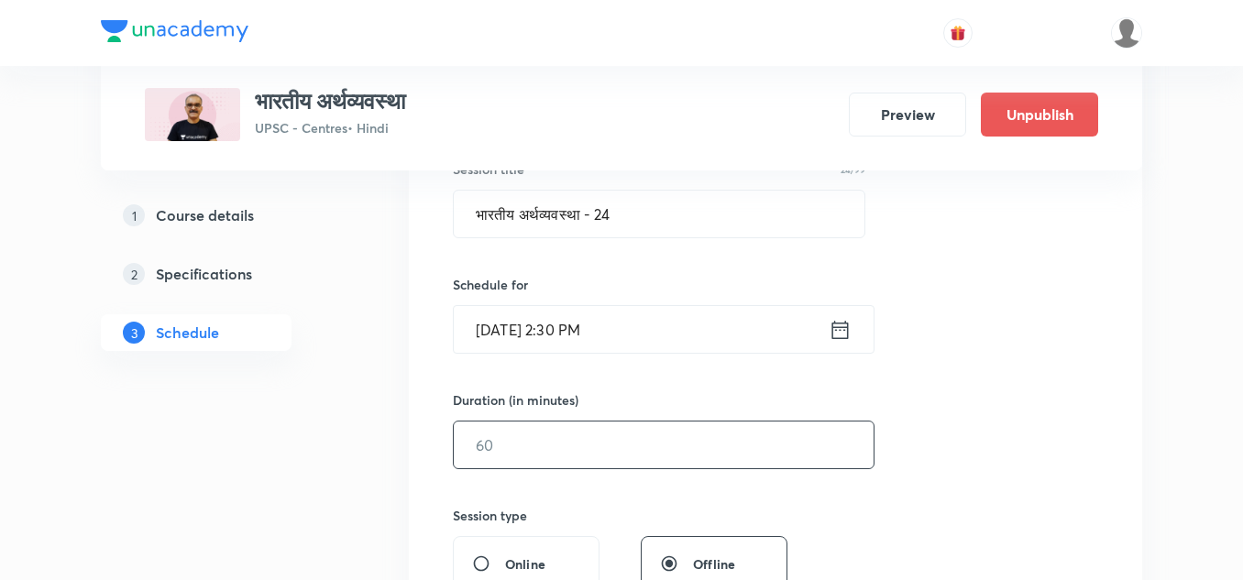
click at [559, 433] on input "text" at bounding box center [664, 445] width 420 height 47
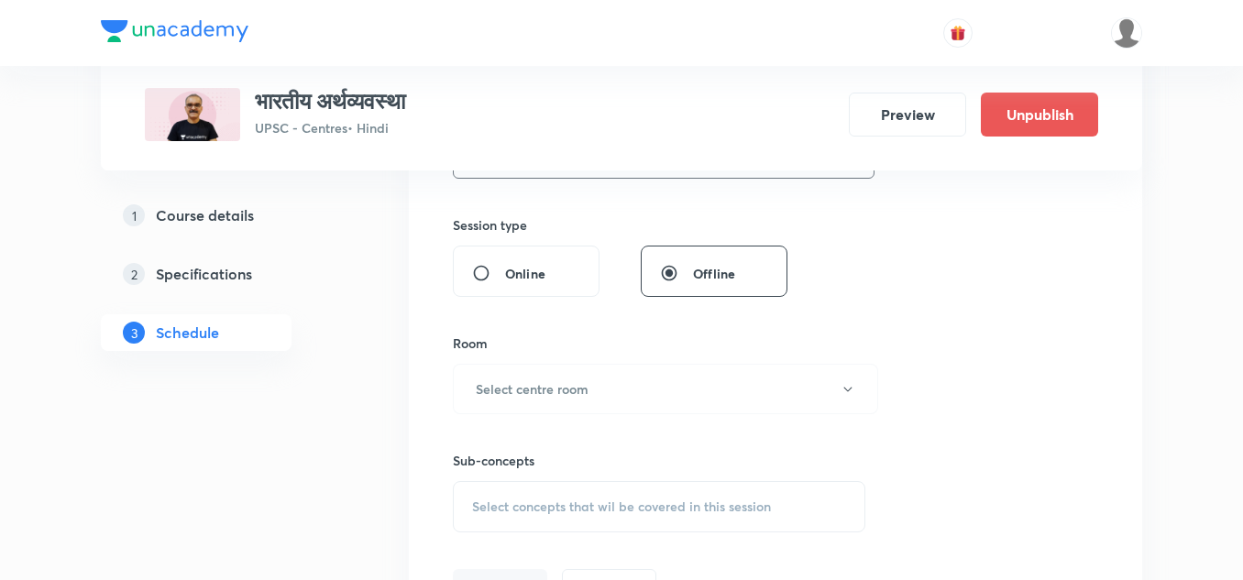
scroll to position [652, 0]
type input "150"
click at [634, 409] on button "Select centre room" at bounding box center [665, 388] width 425 height 50
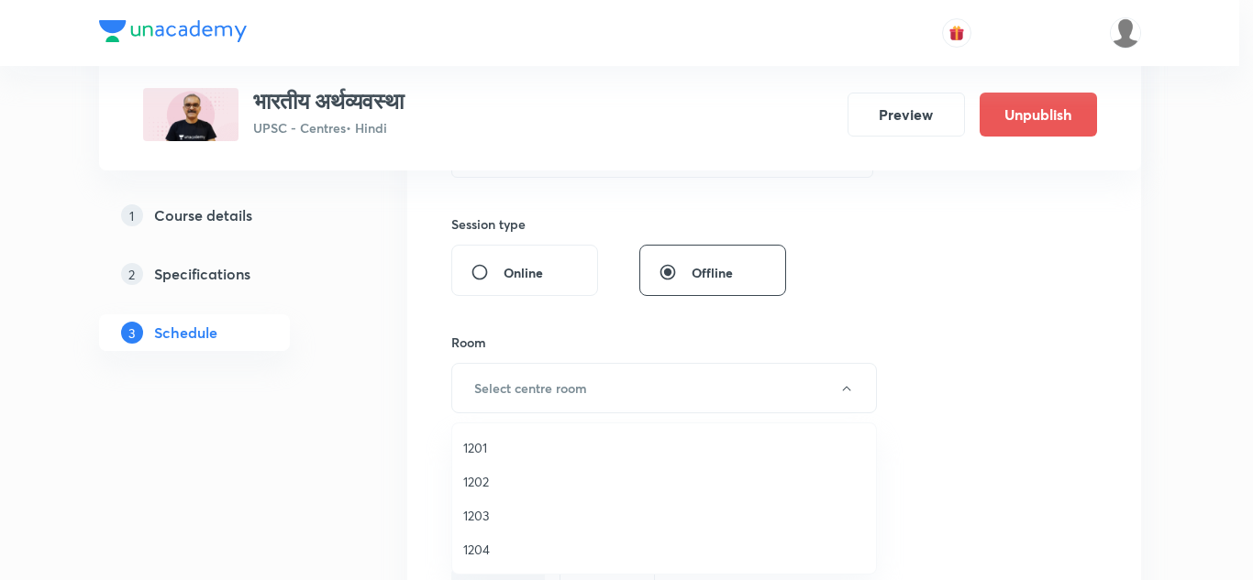
click at [483, 458] on li "1201" at bounding box center [664, 448] width 424 height 34
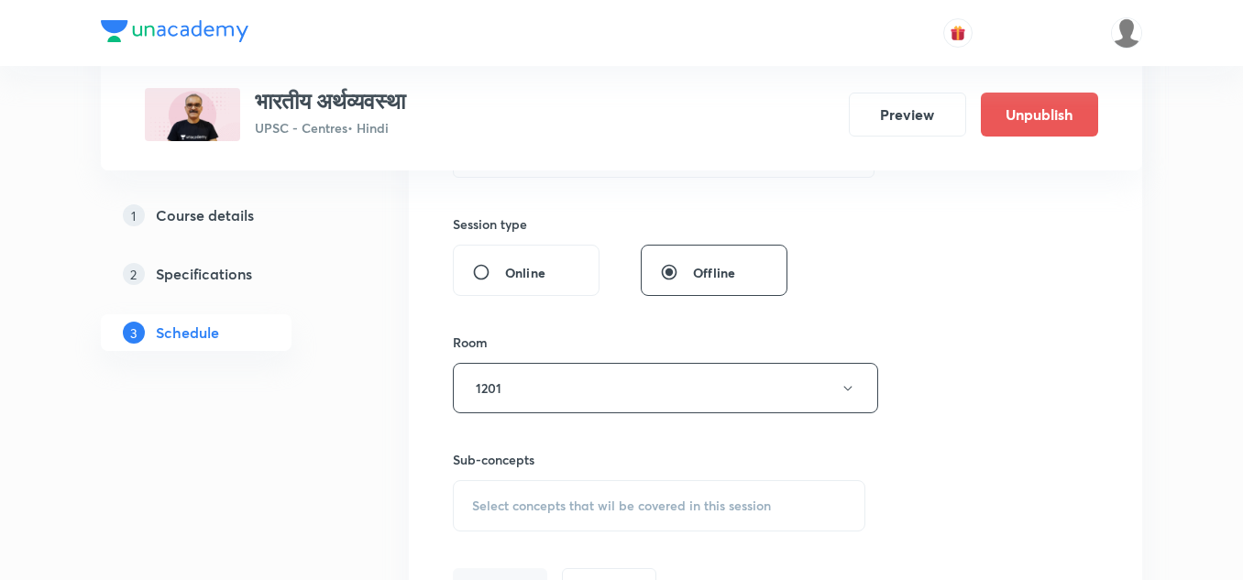
click at [616, 434] on div "Sub-concepts Select concepts that wil be covered in this session" at bounding box center [659, 473] width 413 height 118
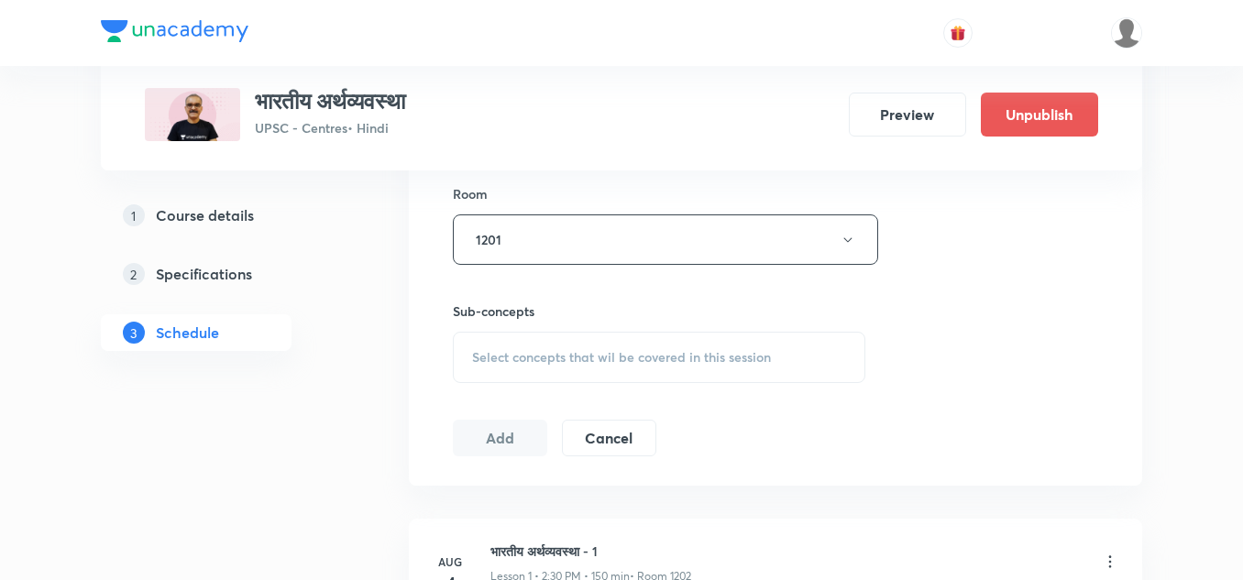
scroll to position [801, 0]
click at [635, 359] on span "Select concepts that wil be covered in this session" at bounding box center [621, 356] width 299 height 15
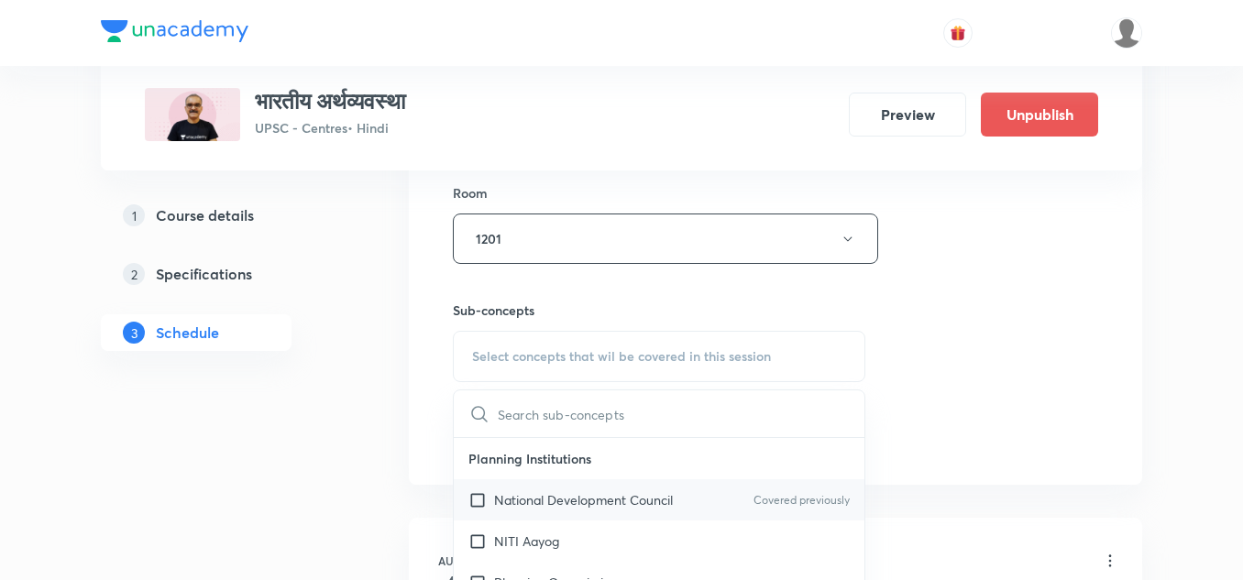
click at [546, 503] on p "National Development Council" at bounding box center [583, 500] width 179 height 19
checkbox input "true"
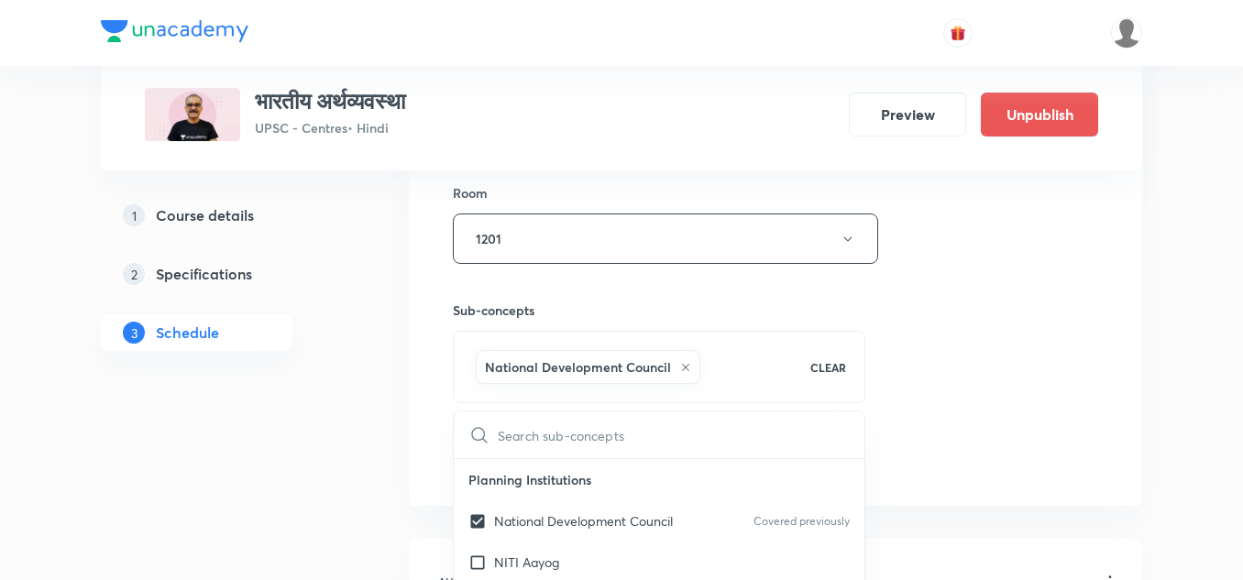
click at [653, 310] on h6 "Sub-concepts" at bounding box center [659, 310] width 413 height 19
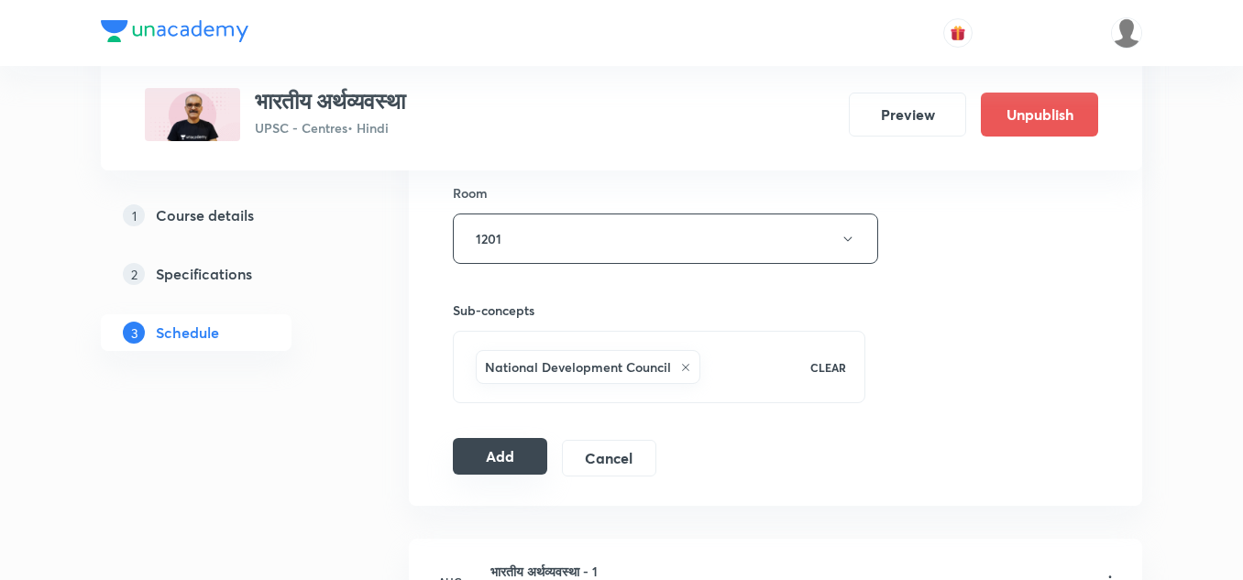
click at [495, 466] on button "Add" at bounding box center [500, 456] width 94 height 37
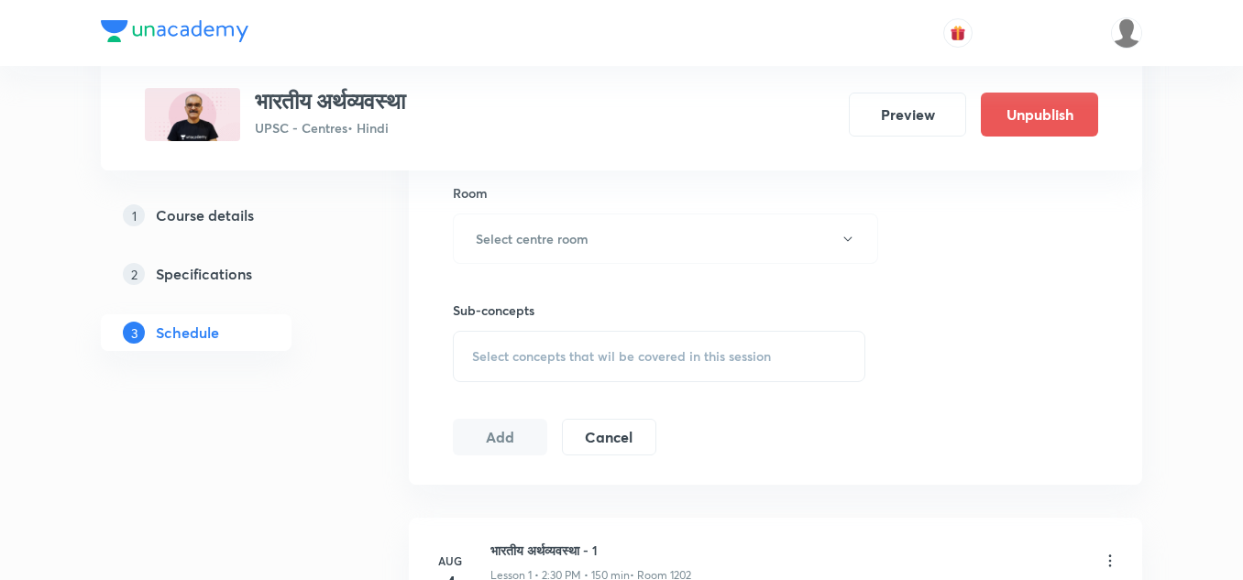
scroll to position [4301, 0]
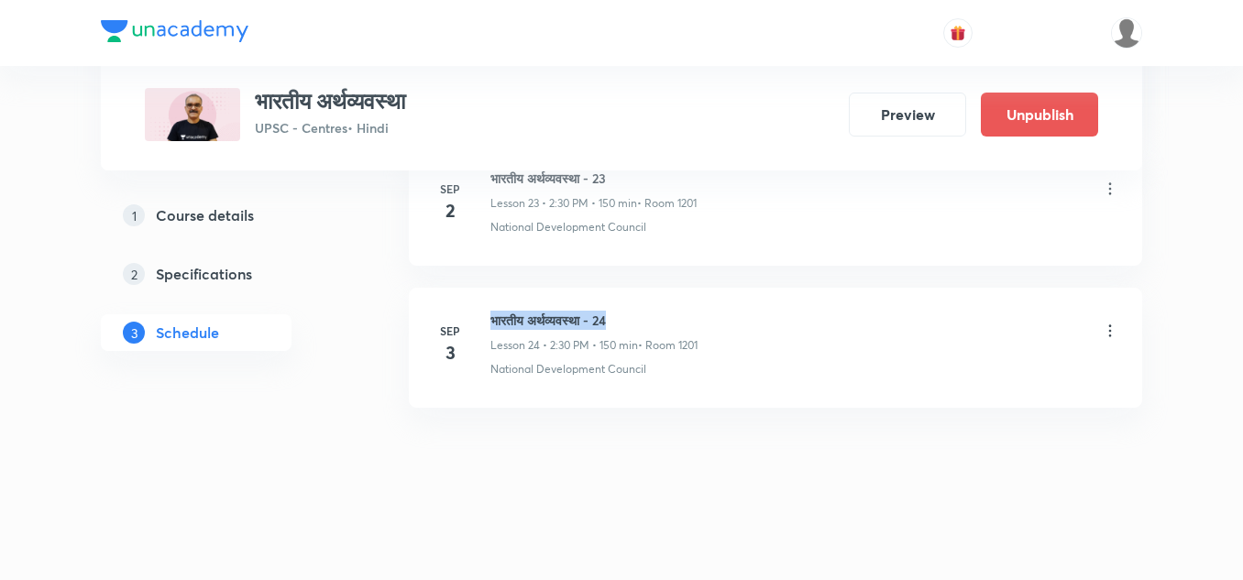
drag, startPoint x: 490, startPoint y: 320, endPoint x: 635, endPoint y: 321, distance: 144.9
click at [635, 321] on div "[DATE] भारतीय अर्थव्यवस्था - 24 Lesson 24 • 2:30 PM • 150 min • Room 1201 Natio…" at bounding box center [776, 344] width 688 height 67
copy h6 "भारतीय अर्थव्यवस्था - 24"
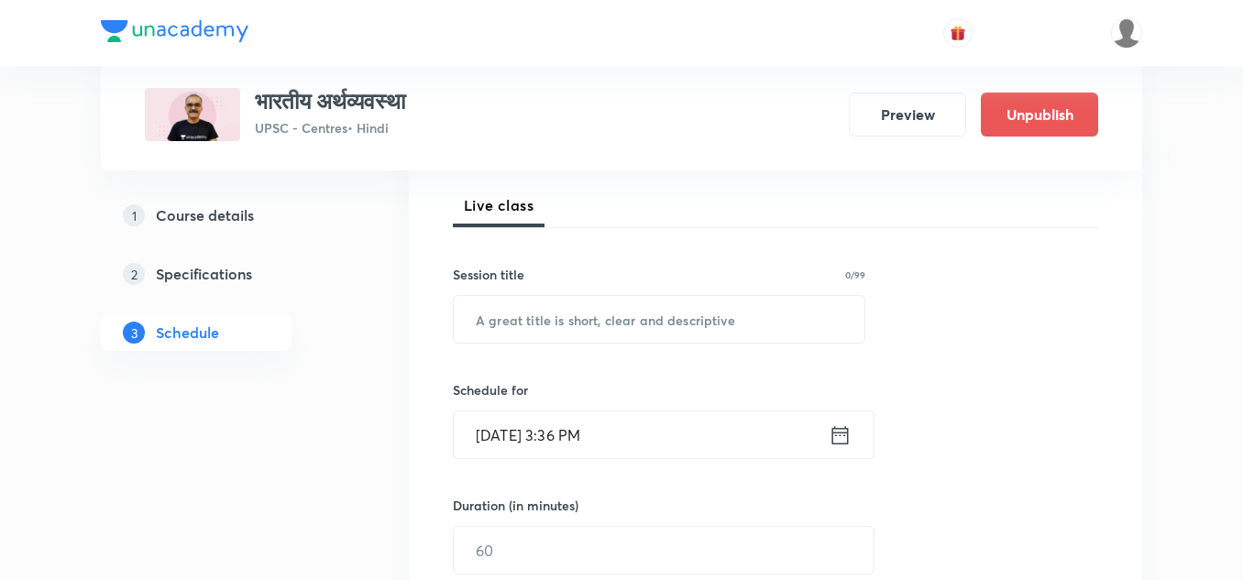
scroll to position [250, 0]
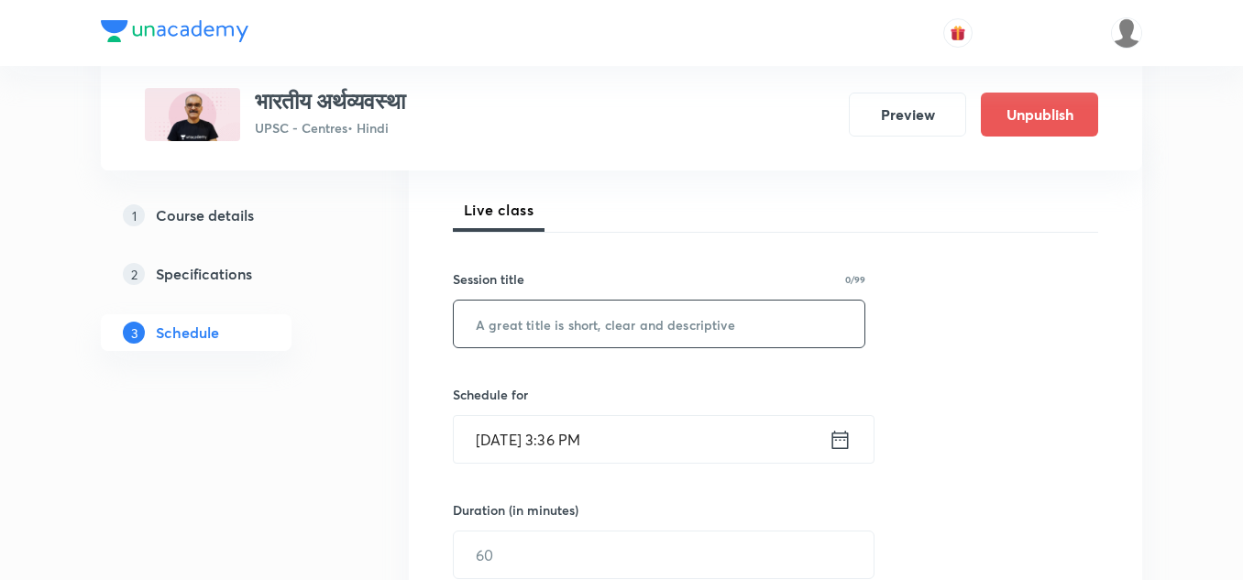
click at [630, 322] on input "text" at bounding box center [659, 324] width 411 height 47
paste input "भारतीय अर्थव्यवस्था - 24"
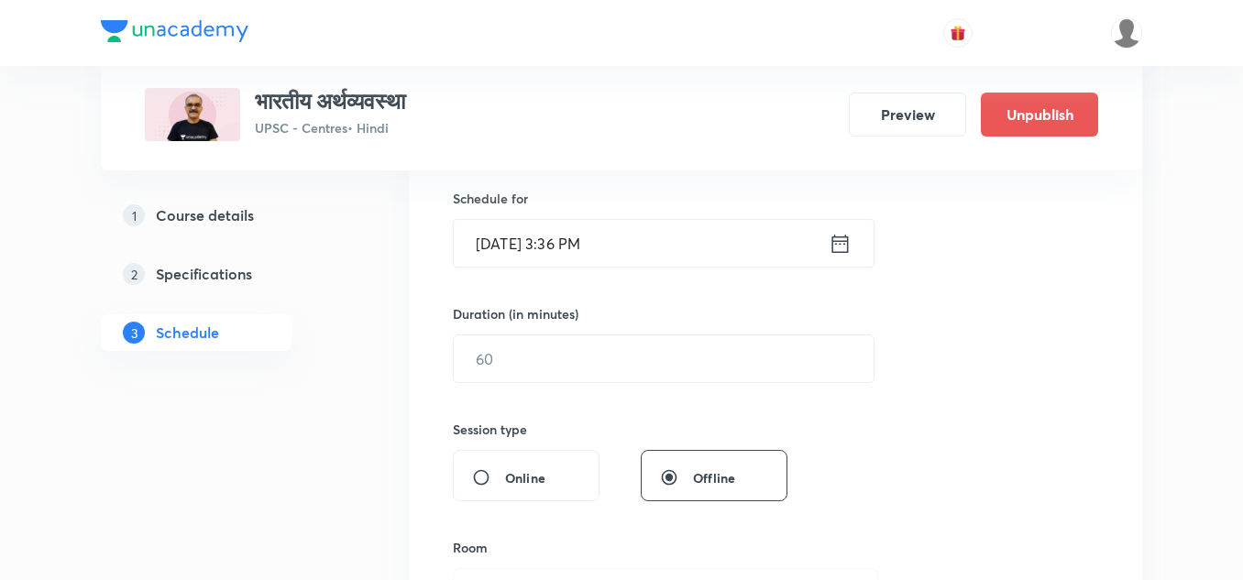
scroll to position [452, 0]
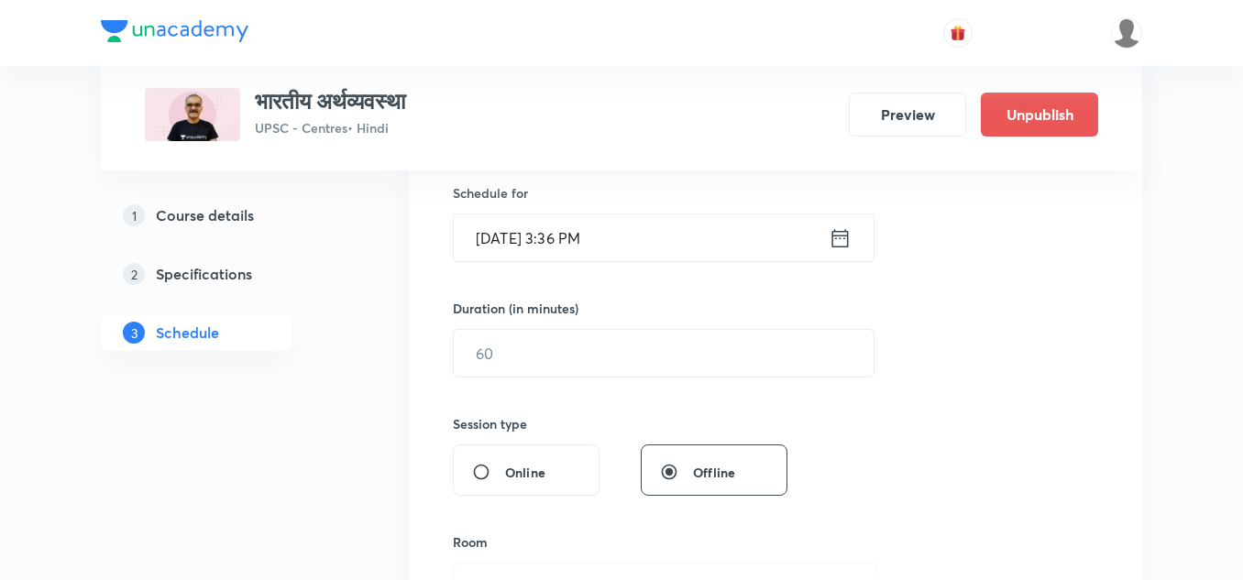
type input "भारतीय अर्थव्यवस्था - 25"
click at [657, 244] on input "[DATE] 3:36 PM" at bounding box center [641, 238] width 375 height 47
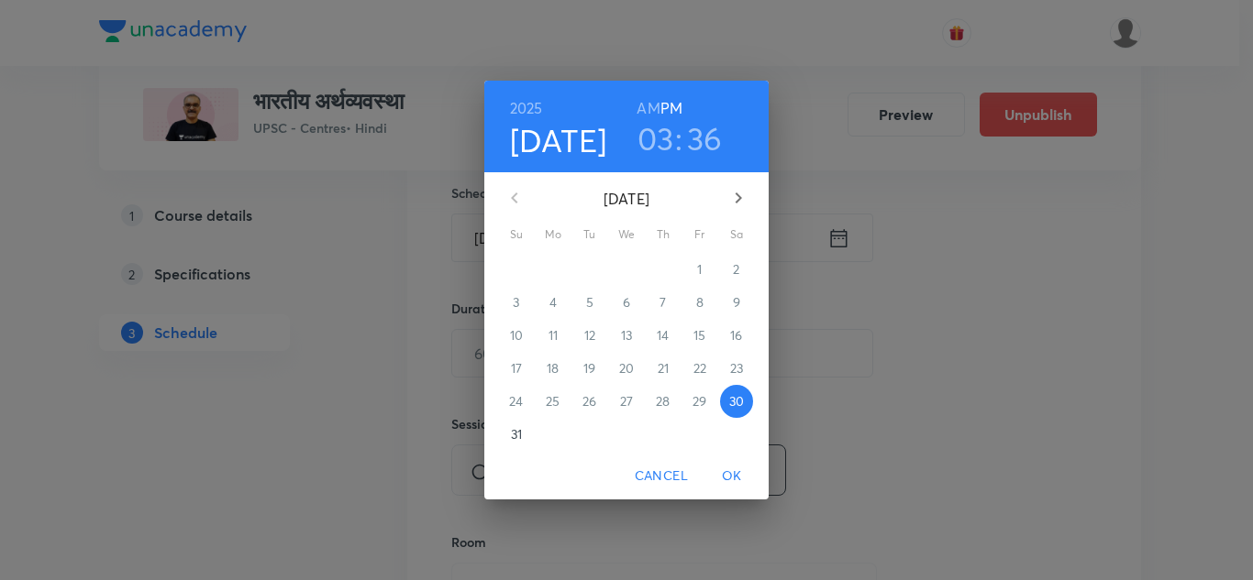
click at [740, 197] on icon "button" at bounding box center [738, 198] width 6 height 11
click at [664, 272] on p "4" at bounding box center [662, 269] width 7 height 18
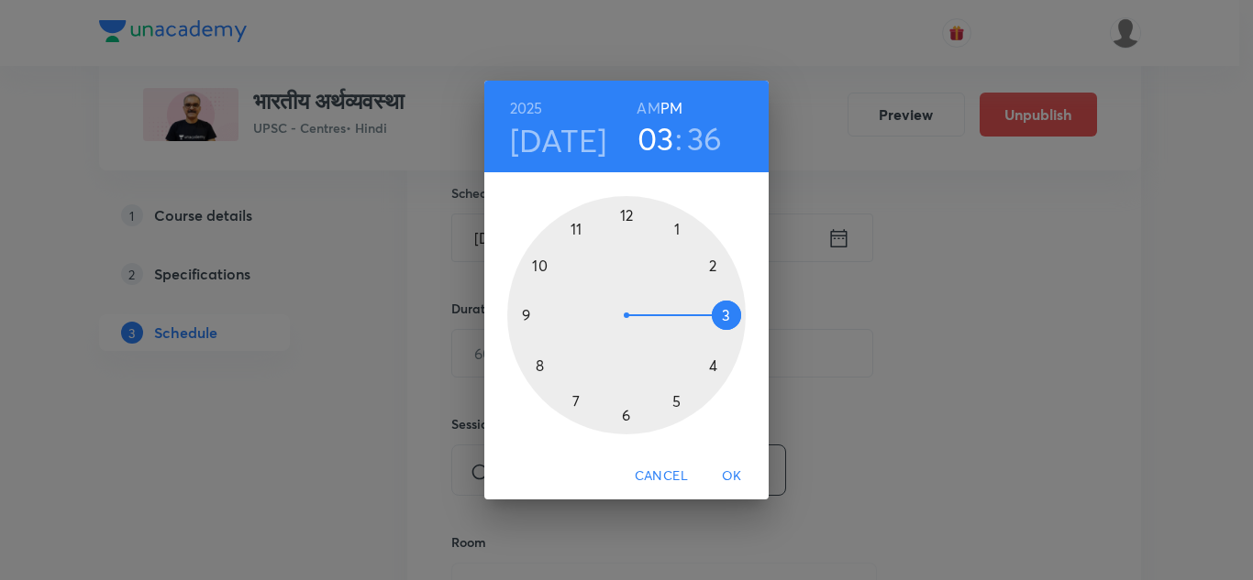
click at [713, 265] on div at bounding box center [626, 315] width 238 height 238
click at [624, 414] on div at bounding box center [626, 315] width 238 height 238
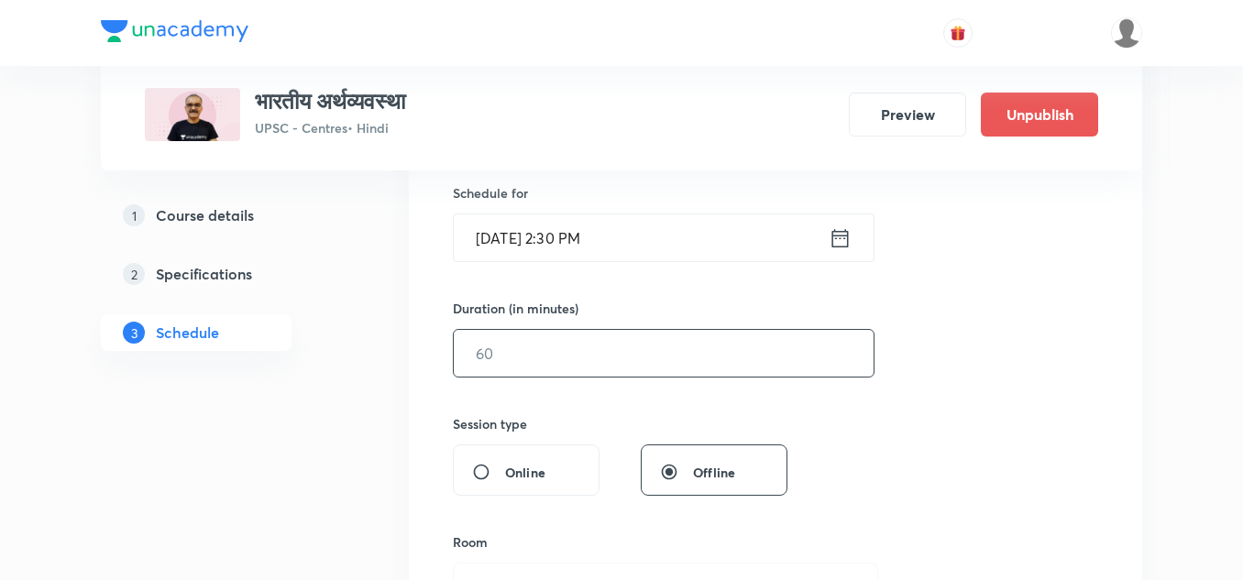
click at [567, 373] on input "text" at bounding box center [664, 353] width 420 height 47
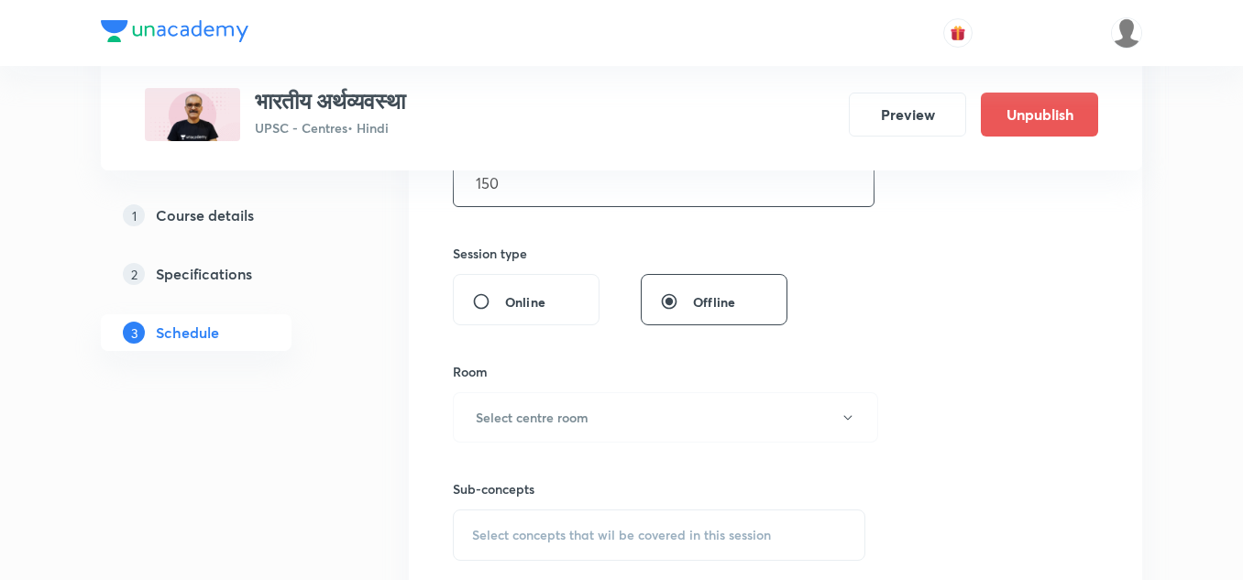
scroll to position [624, 0]
type input "150"
click at [581, 419] on h6 "Select centre room" at bounding box center [532, 416] width 113 height 19
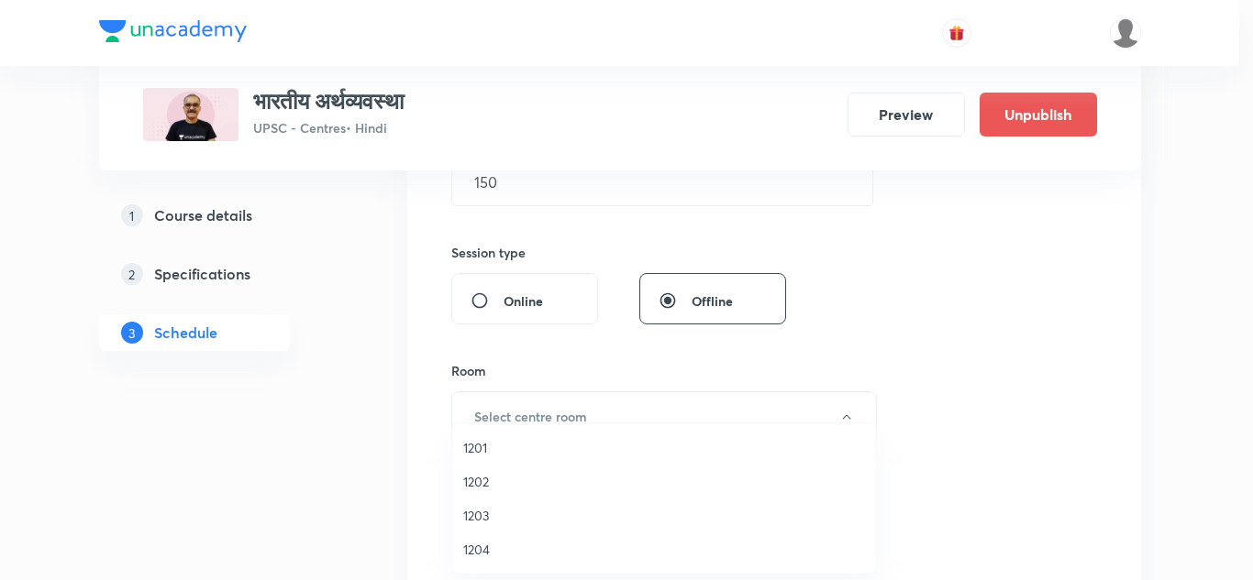
click at [463, 445] on span "1201" at bounding box center [664, 447] width 402 height 19
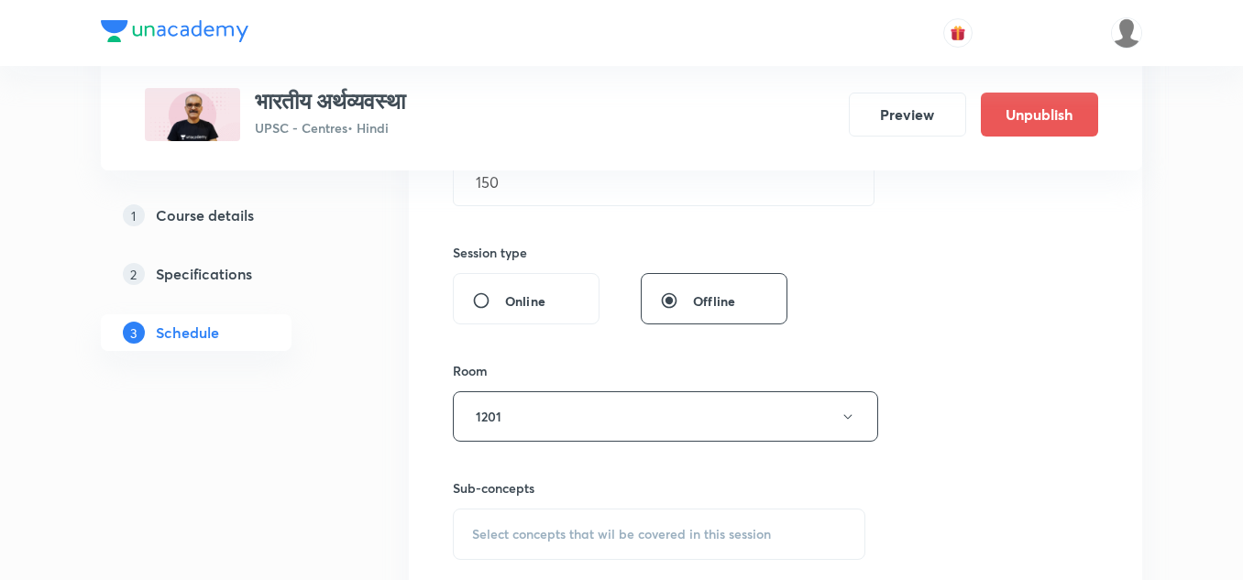
click at [564, 357] on div "Session 25 Live class Session title 24/99 भारतीय अर्थव्यवस्था - 25 ​ Schedule f…" at bounding box center [776, 203] width 646 height 861
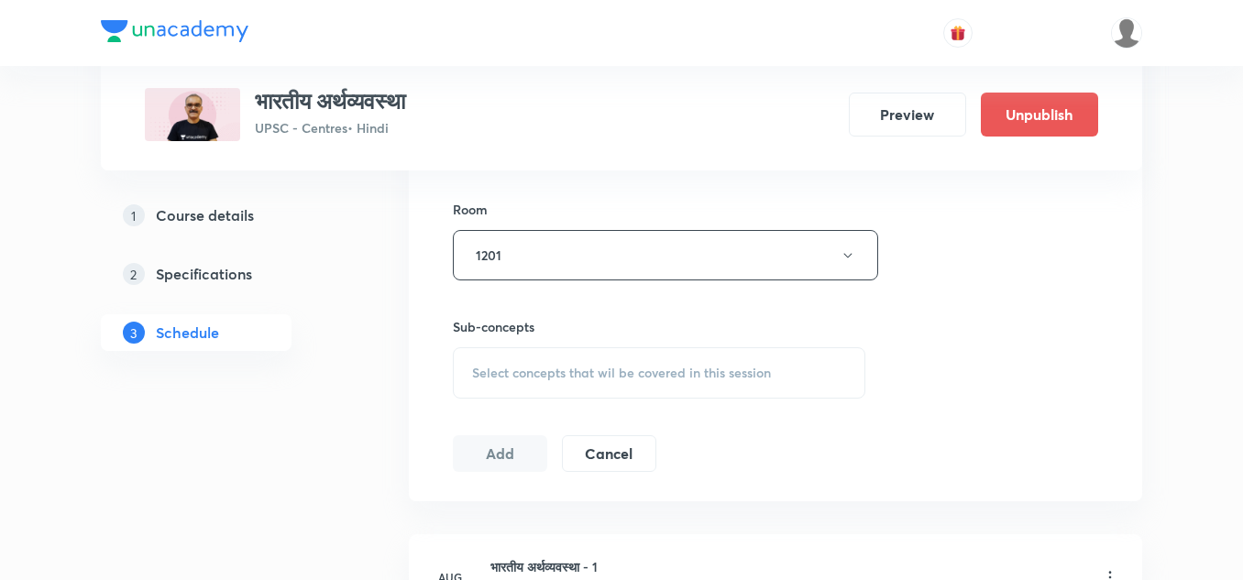
click at [564, 357] on div "Select concepts that wil be covered in this session" at bounding box center [659, 373] width 413 height 51
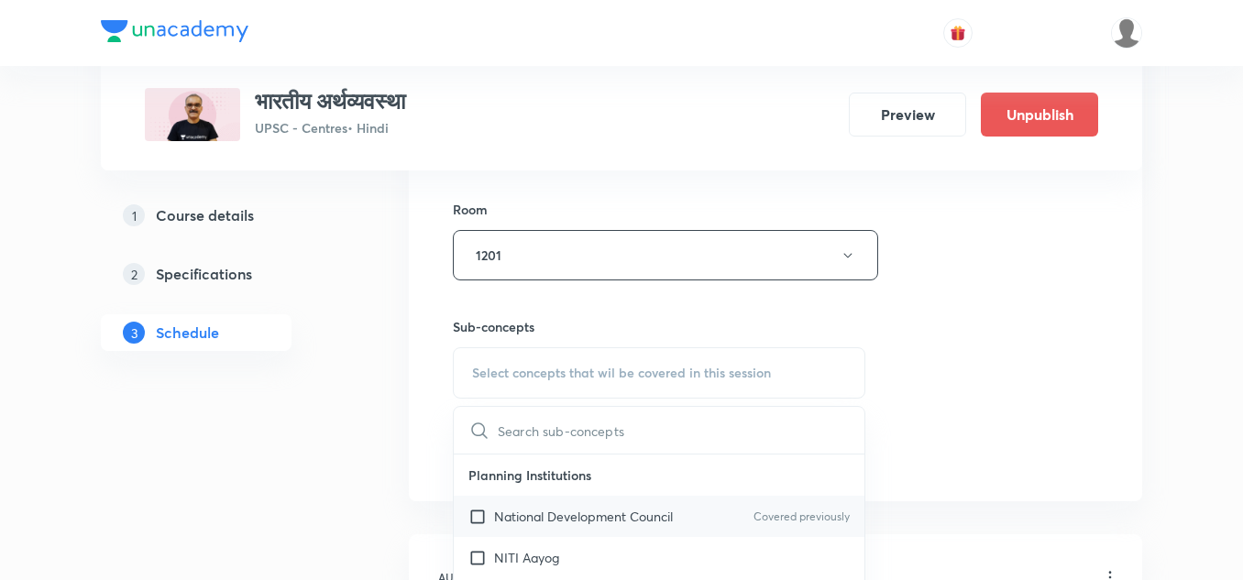
click at [536, 522] on p "National Development Council" at bounding box center [583, 516] width 179 height 19
checkbox input "true"
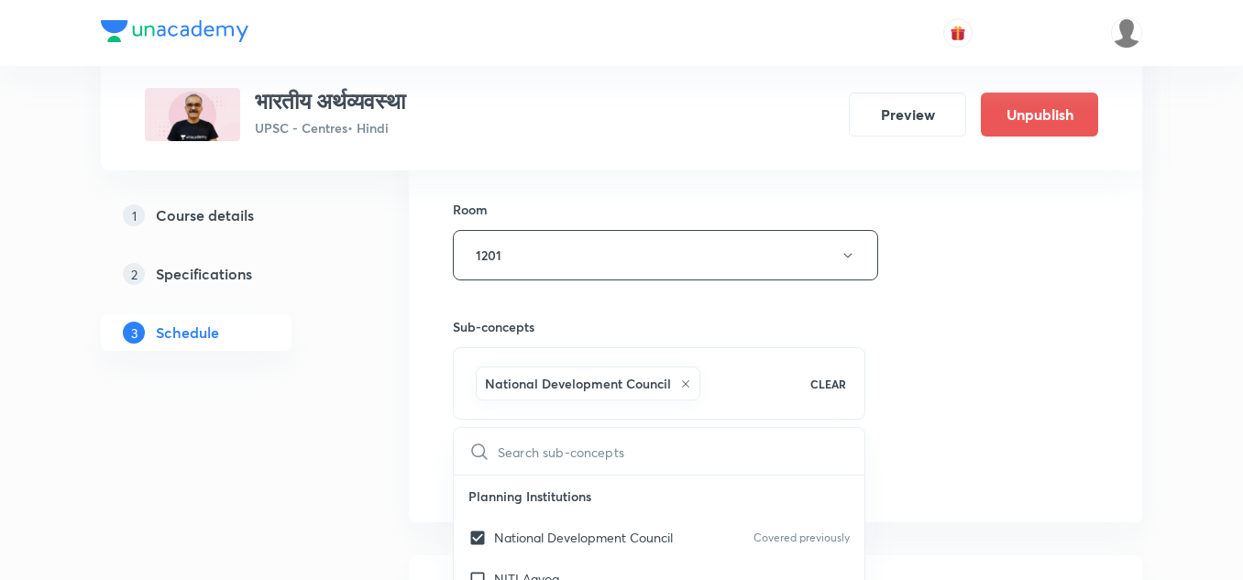
click at [602, 316] on div "Sub-concepts National Development Council CLEAR ​ Planning Institutions Nationa…" at bounding box center [659, 350] width 413 height 139
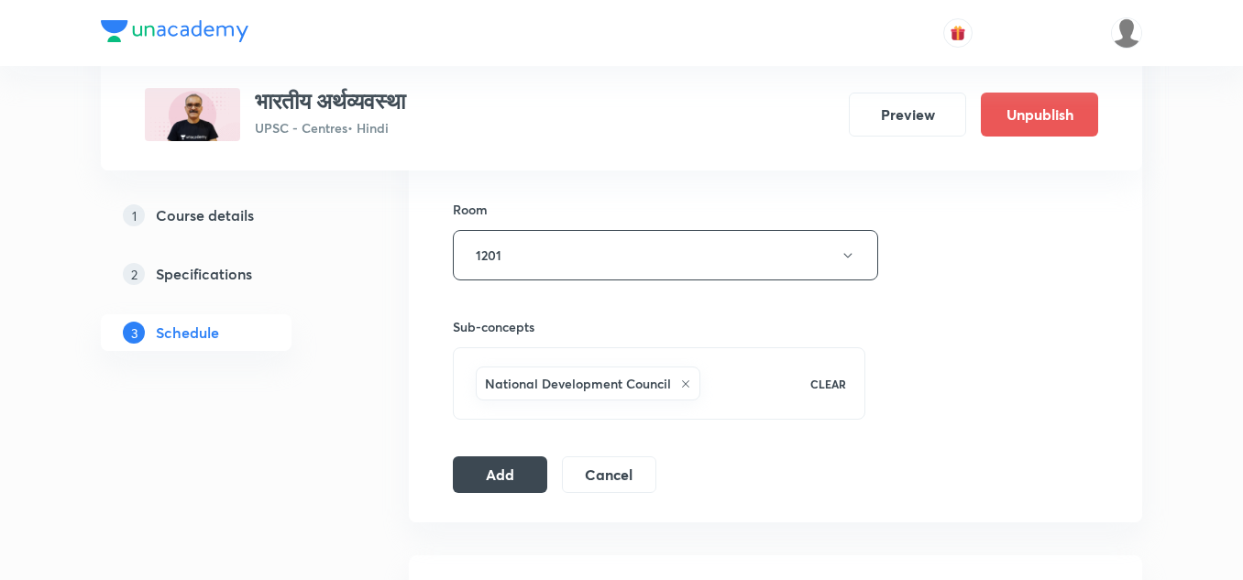
scroll to position [880, 0]
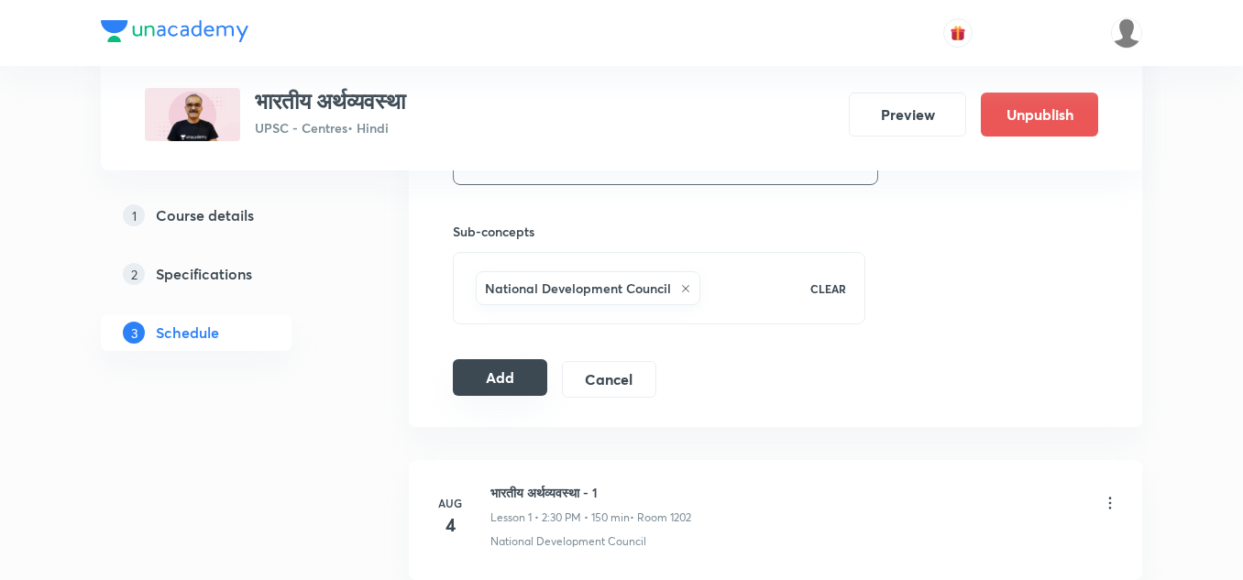
click at [521, 371] on button "Add" at bounding box center [500, 377] width 94 height 37
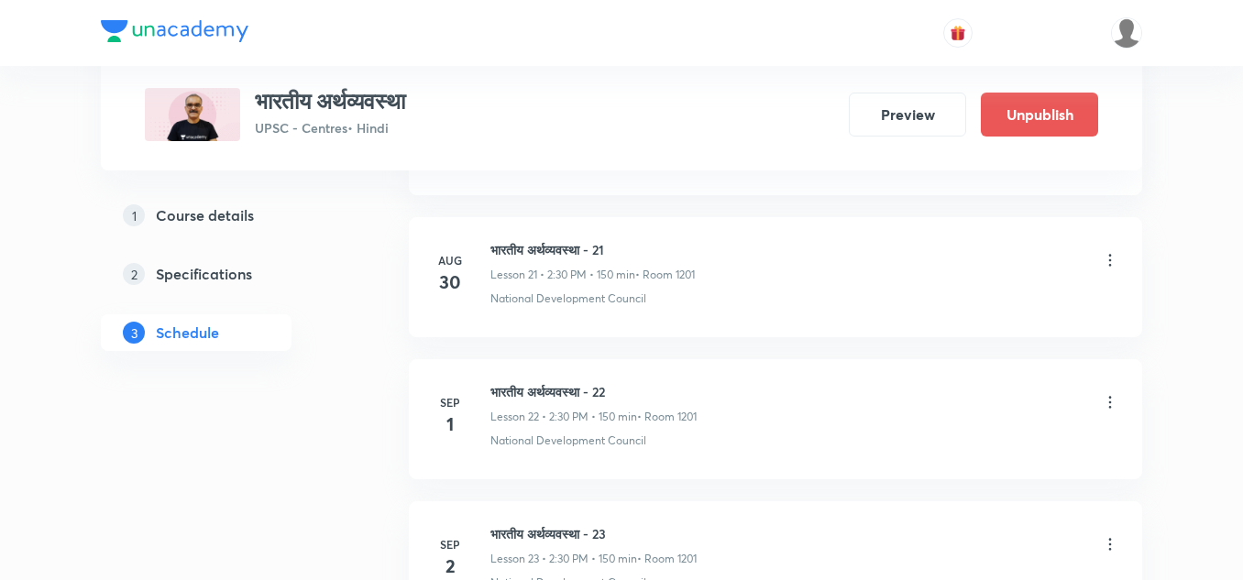
scroll to position [4443, 0]
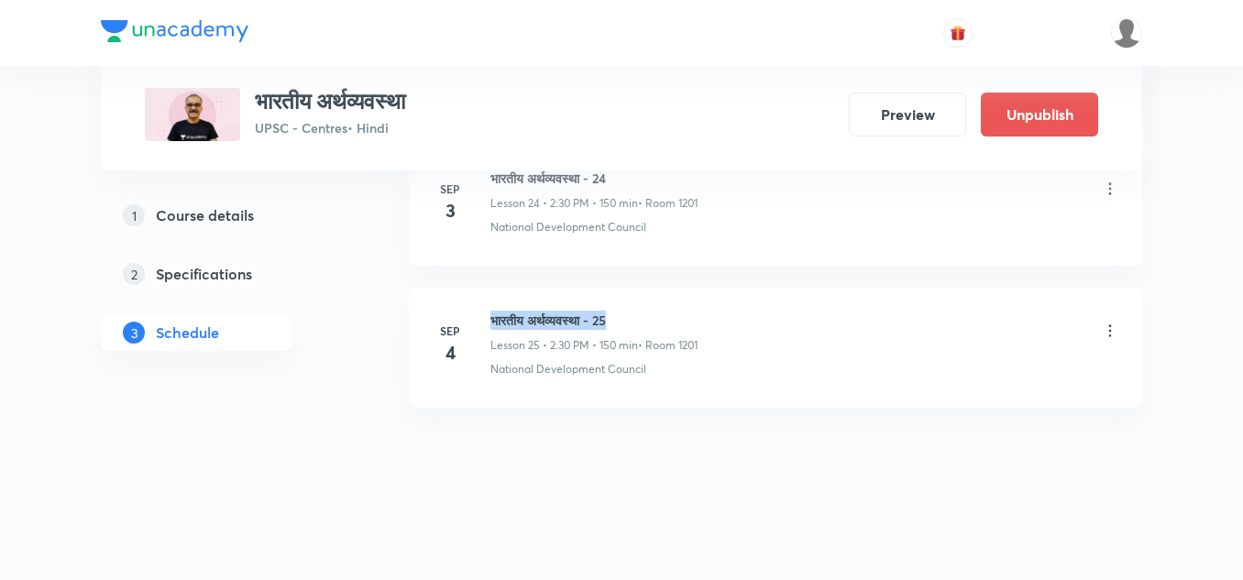
drag, startPoint x: 492, startPoint y: 315, endPoint x: 638, endPoint y: 310, distance: 145.9
click at [638, 310] on li "[DATE] भारतीय अर्थव्यवस्था - 25 Lesson 25 • 2:30 PM • 150 min • Room 1201 Natio…" at bounding box center [776, 348] width 734 height 120
copy h6 "भारतीय अर्थव्यवस्था - 25"
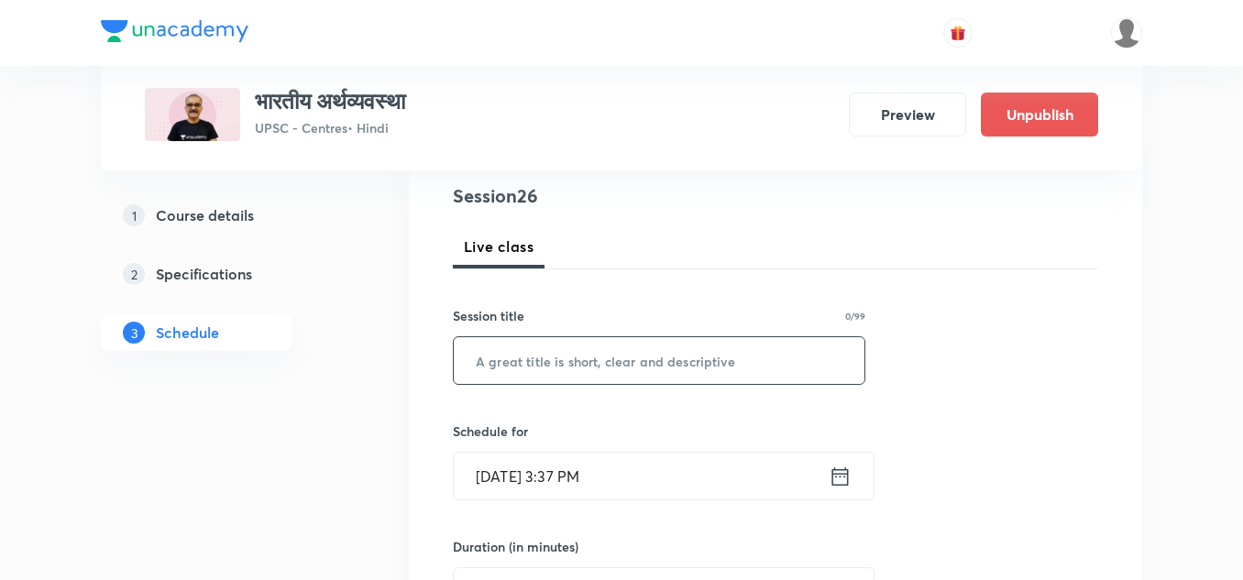
scroll to position [215, 0]
click at [599, 357] on input "text" at bounding box center [659, 360] width 411 height 47
paste input "भारतीय अर्थव्यवस्था - 25"
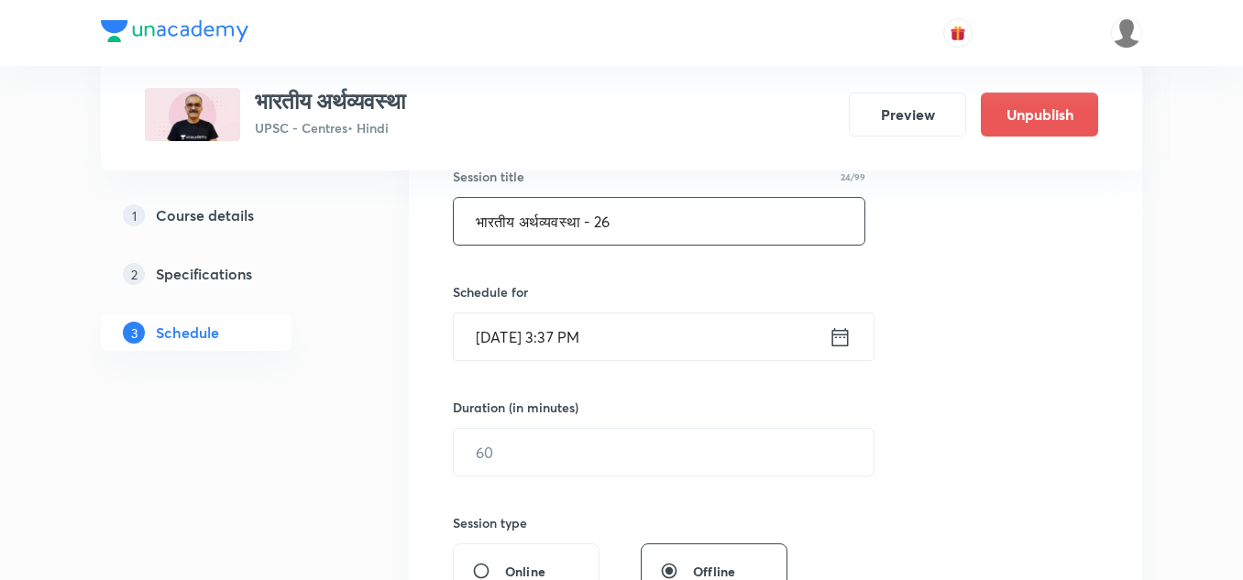
scroll to position [354, 0]
type input "भारतीय अर्थव्यवस्था - 26"
click at [664, 337] on input "Aug 30, 2025, 3:37 PM" at bounding box center [641, 336] width 375 height 47
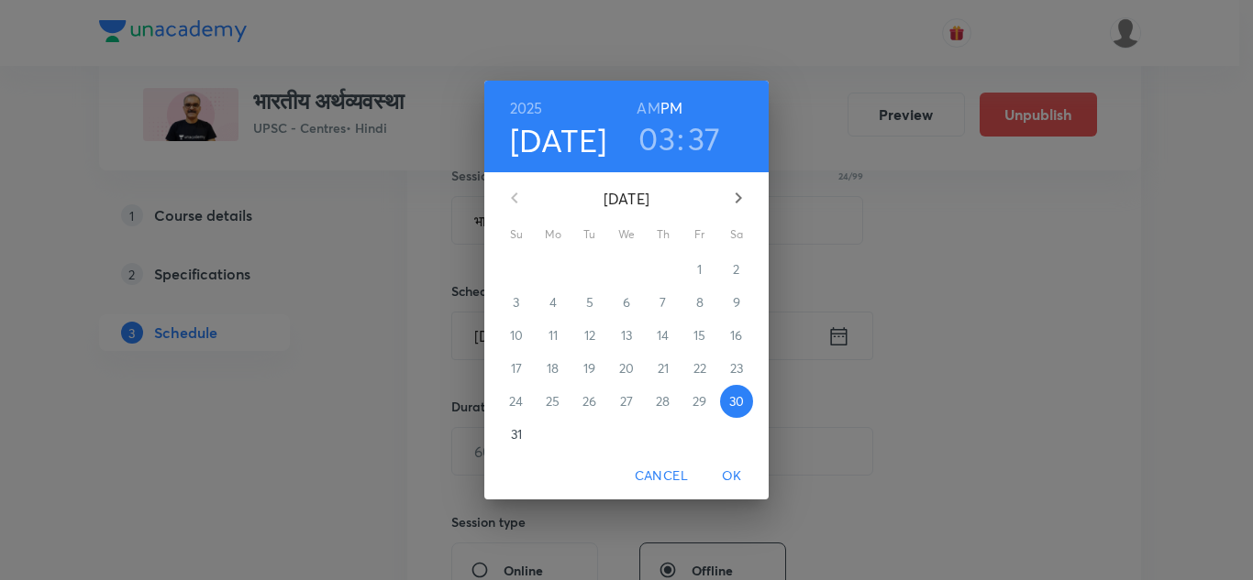
click at [735, 197] on icon "button" at bounding box center [738, 198] width 22 height 22
click at [701, 270] on p "5" at bounding box center [699, 269] width 7 height 18
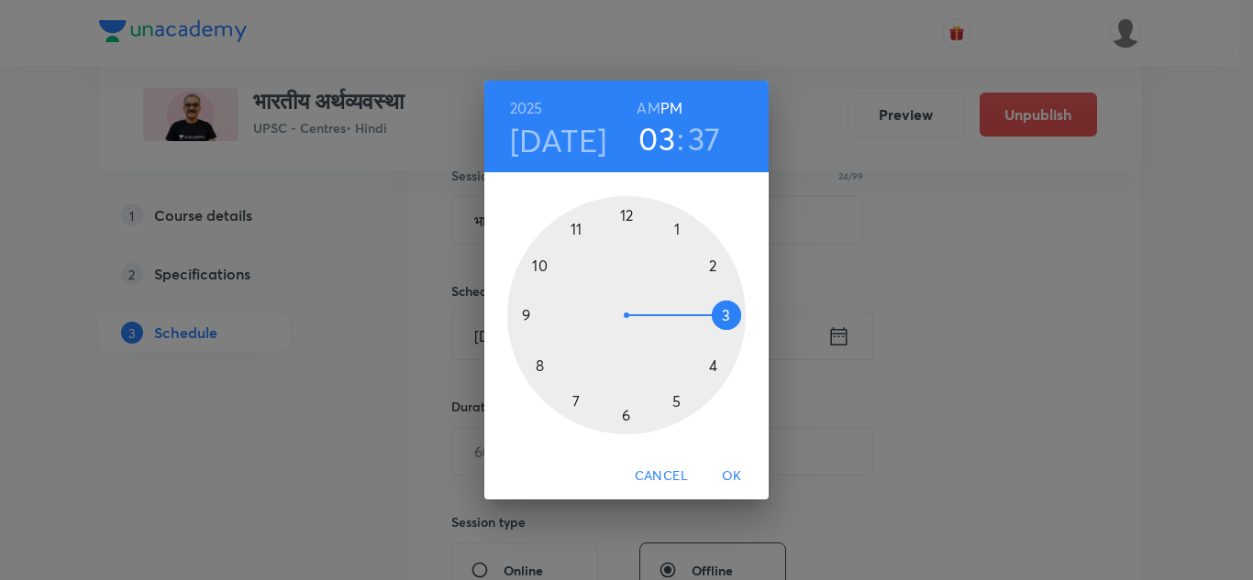
click at [713, 264] on div at bounding box center [626, 315] width 238 height 238
click at [627, 411] on div at bounding box center [626, 315] width 238 height 238
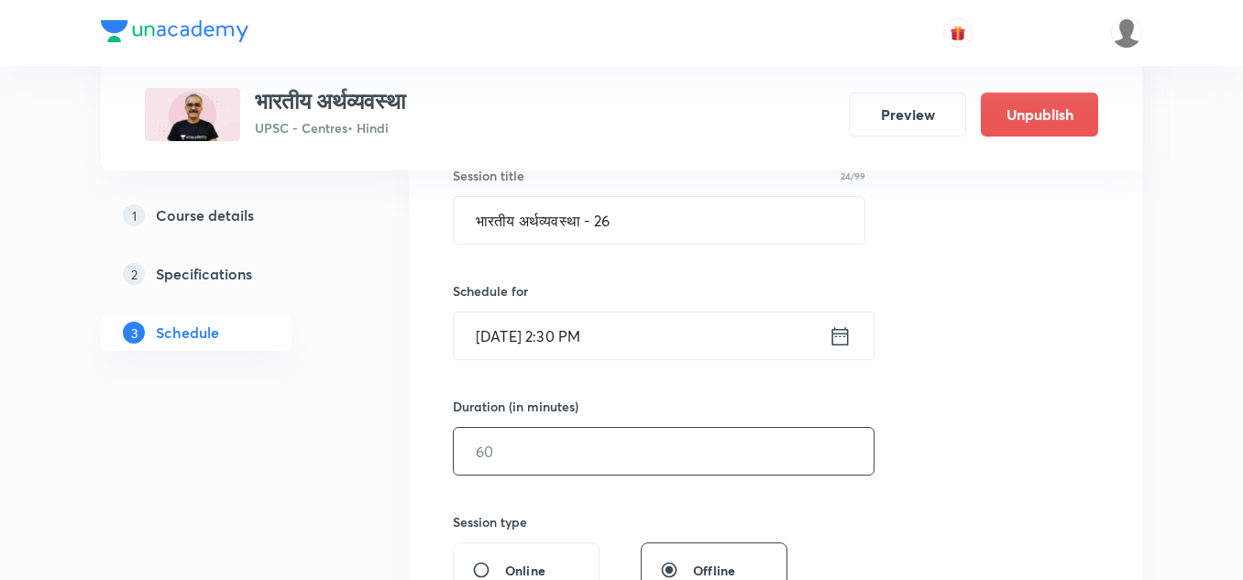
click at [581, 447] on input "text" at bounding box center [664, 451] width 420 height 47
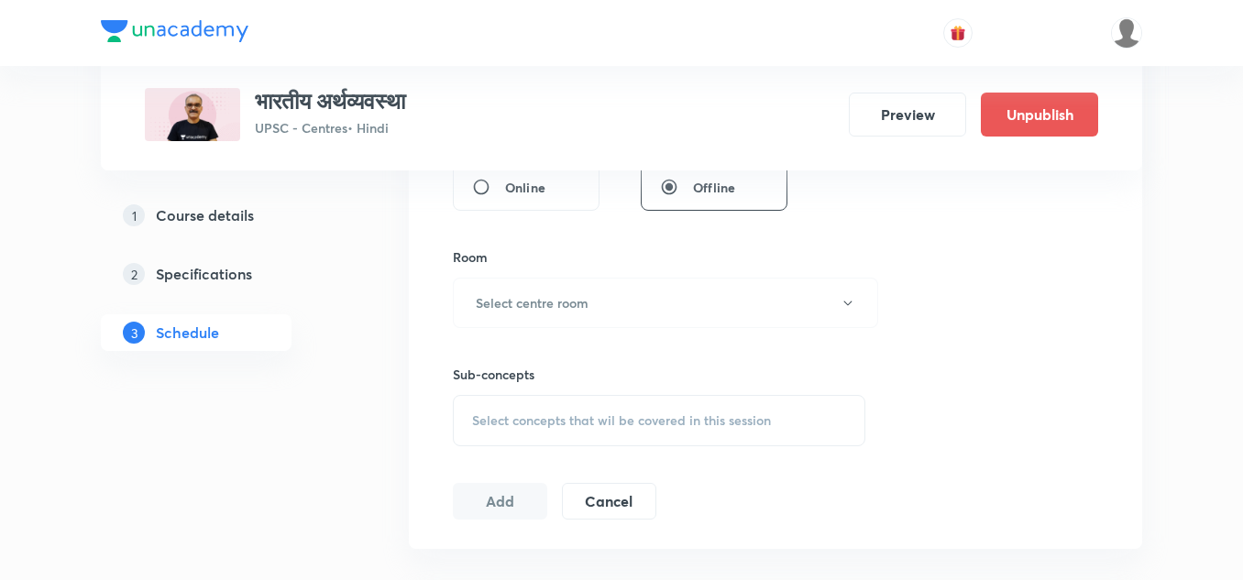
scroll to position [760, 0]
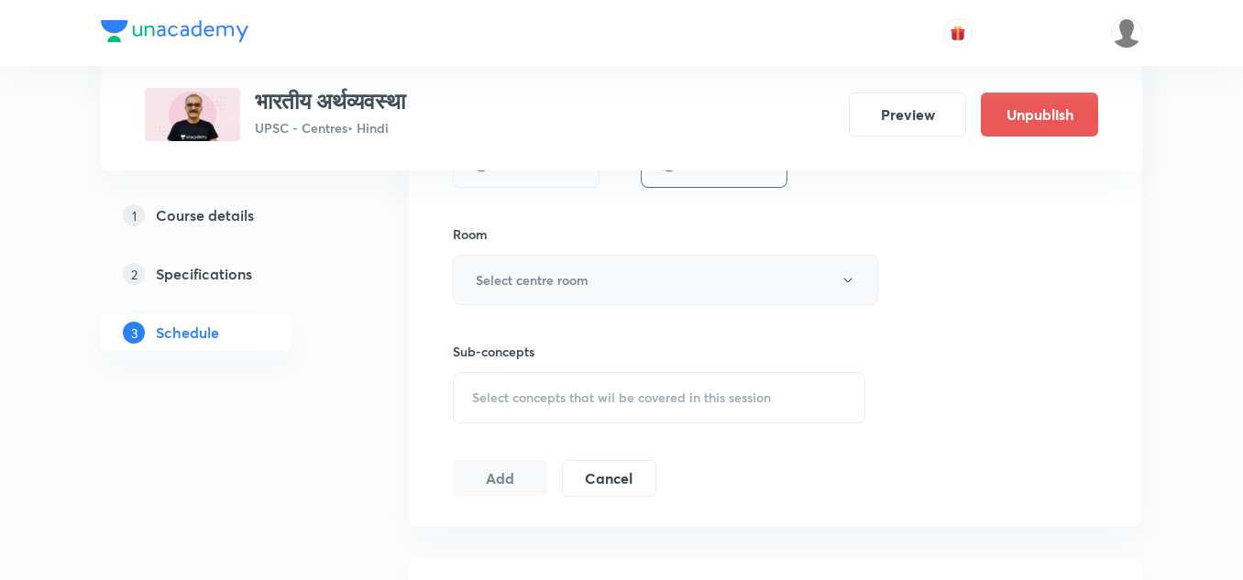
type input "150"
click at [608, 284] on button "Select centre room" at bounding box center [665, 280] width 425 height 50
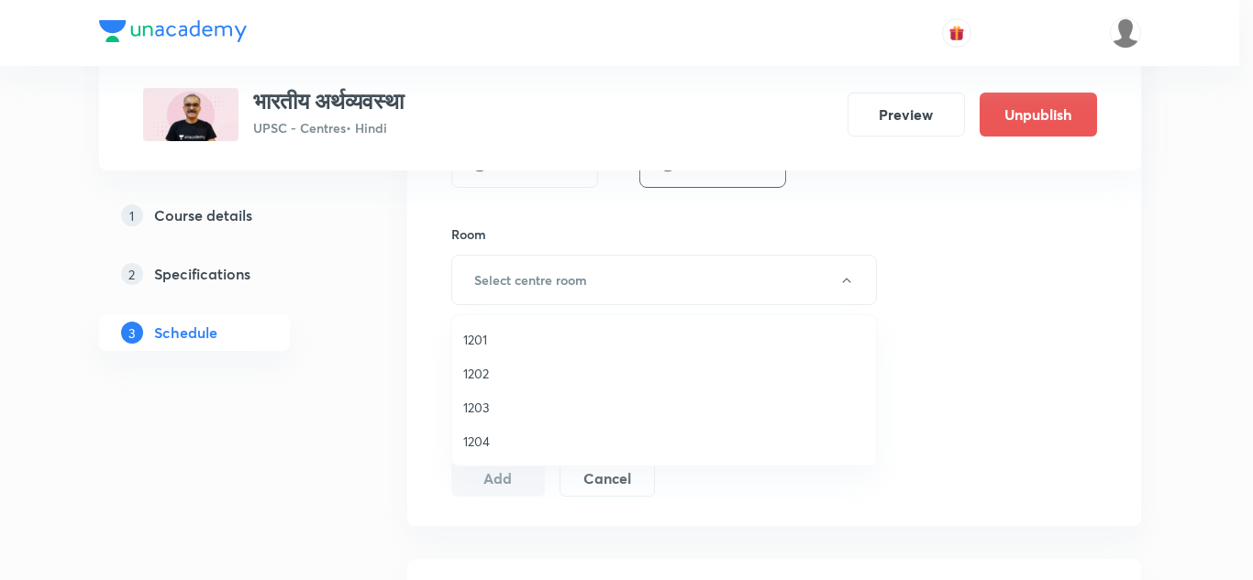
click at [477, 340] on span "1201" at bounding box center [664, 339] width 402 height 19
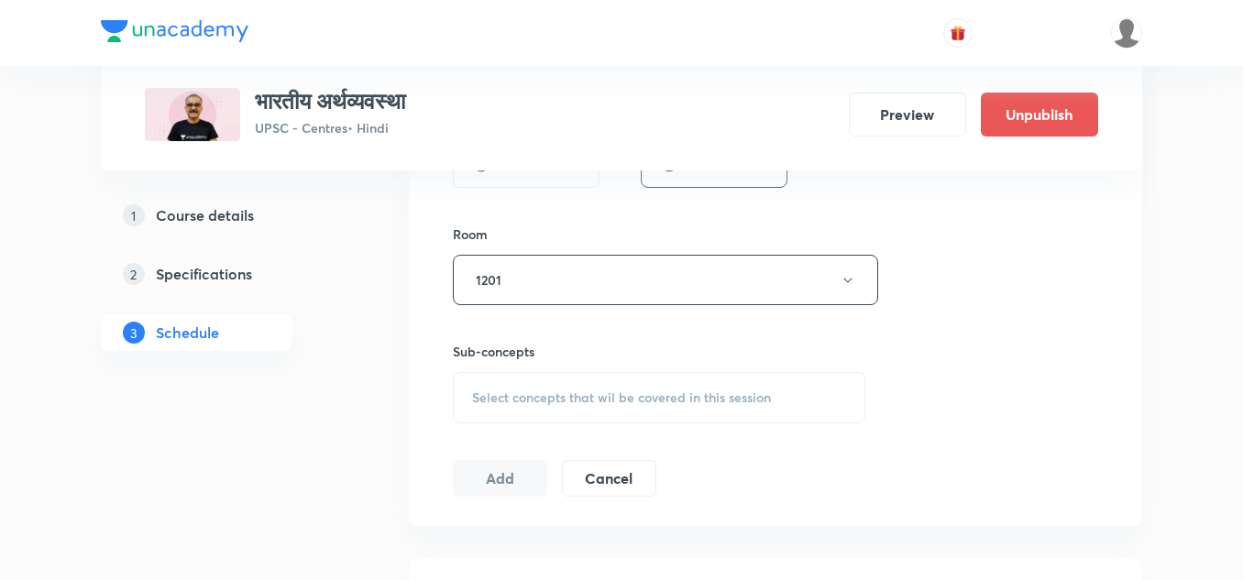
click at [580, 338] on div "Sub-concepts Select concepts that wil be covered in this session" at bounding box center [659, 364] width 413 height 118
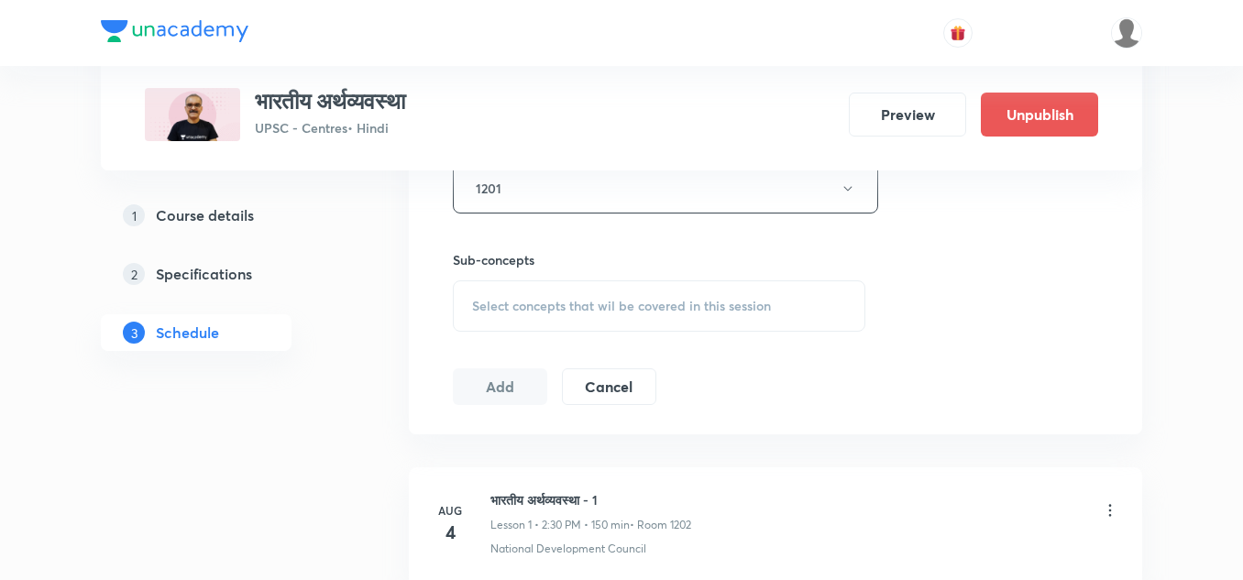
click at [593, 305] on span "Select concepts that wil be covered in this session" at bounding box center [621, 306] width 299 height 15
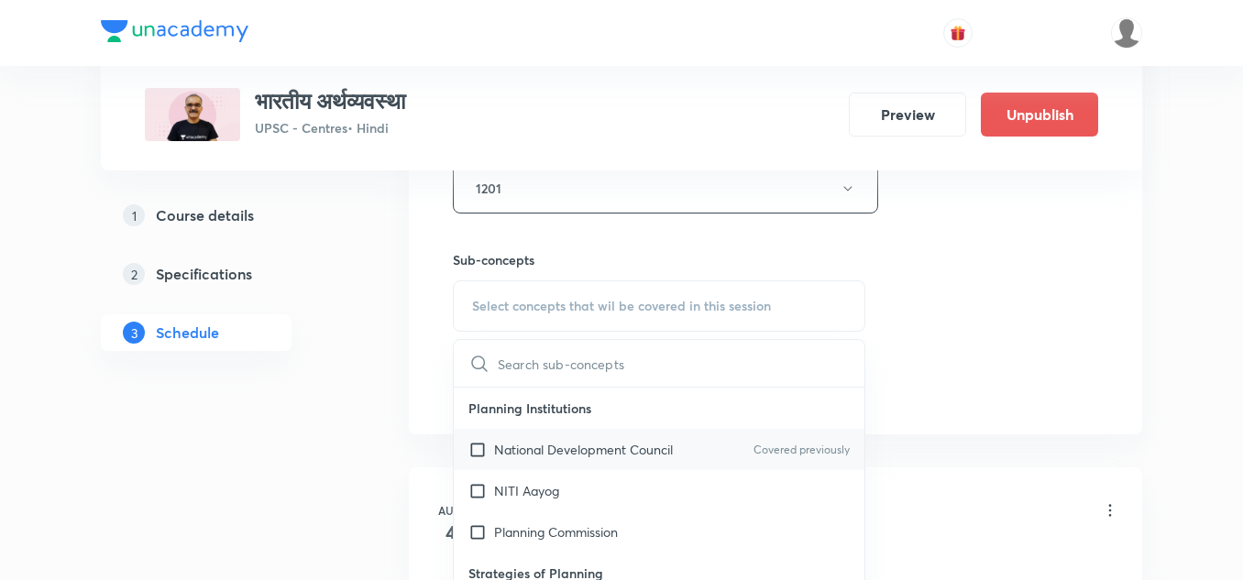
click at [563, 446] on p "National Development Council" at bounding box center [583, 449] width 179 height 19
checkbox input "true"
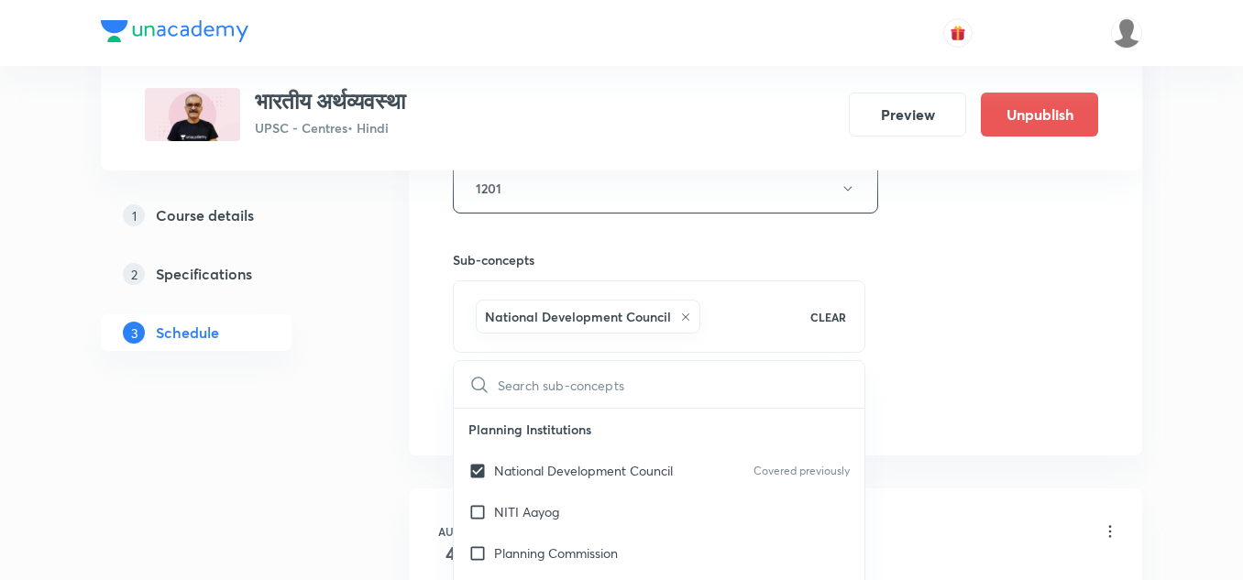
click at [716, 228] on div "Sub-concepts National Development Council CLEAR ​ Planning Institutions Nationa…" at bounding box center [659, 283] width 413 height 139
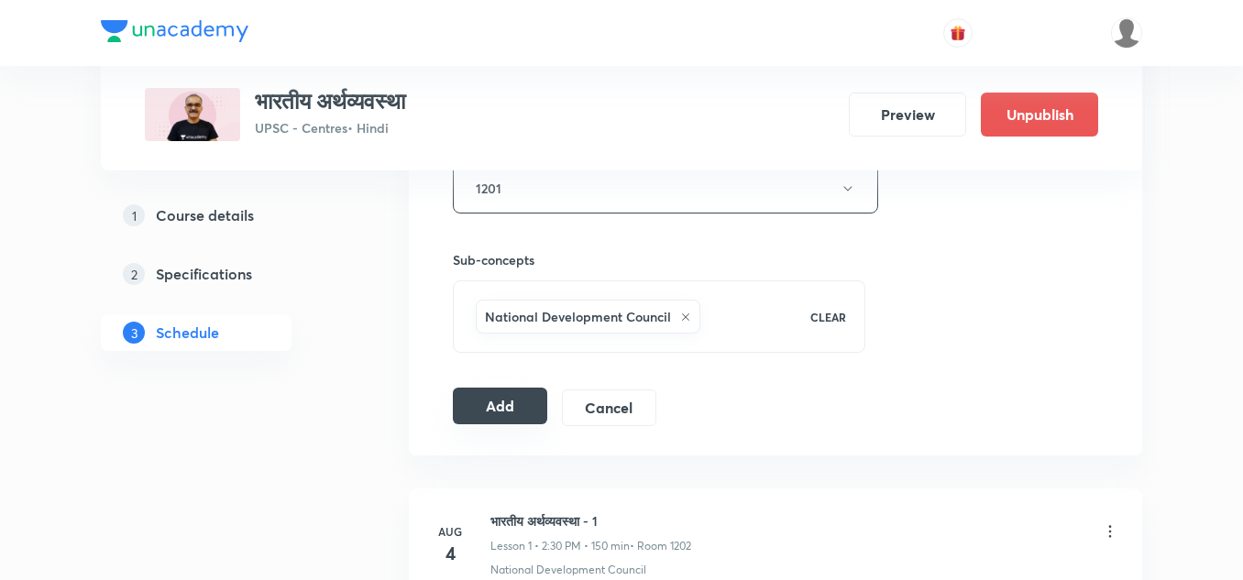
click at [488, 401] on button "Add" at bounding box center [500, 406] width 94 height 37
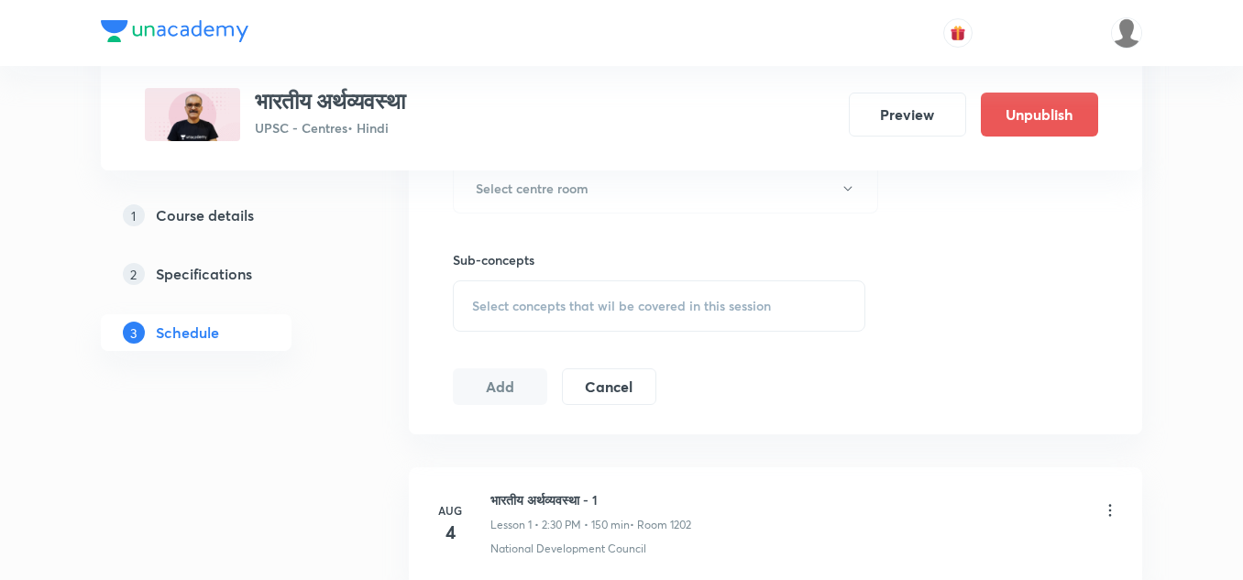
scroll to position [4585, 0]
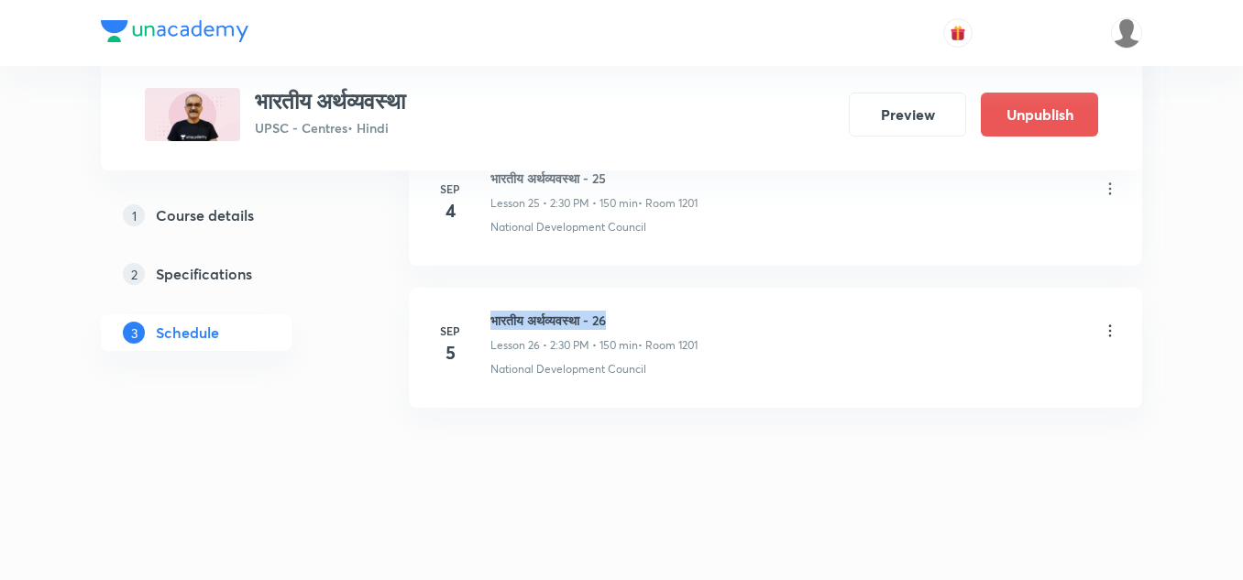
drag, startPoint x: 493, startPoint y: 315, endPoint x: 631, endPoint y: 304, distance: 138.0
click at [631, 304] on li "[DATE] भारतीय अर्थव्यवस्था - 26 Lesson 26 • 2:30 PM • 150 min • Room 1201 Natio…" at bounding box center [776, 348] width 734 height 120
copy h6 "भारतीय अर्थव्यवस्था - 26"
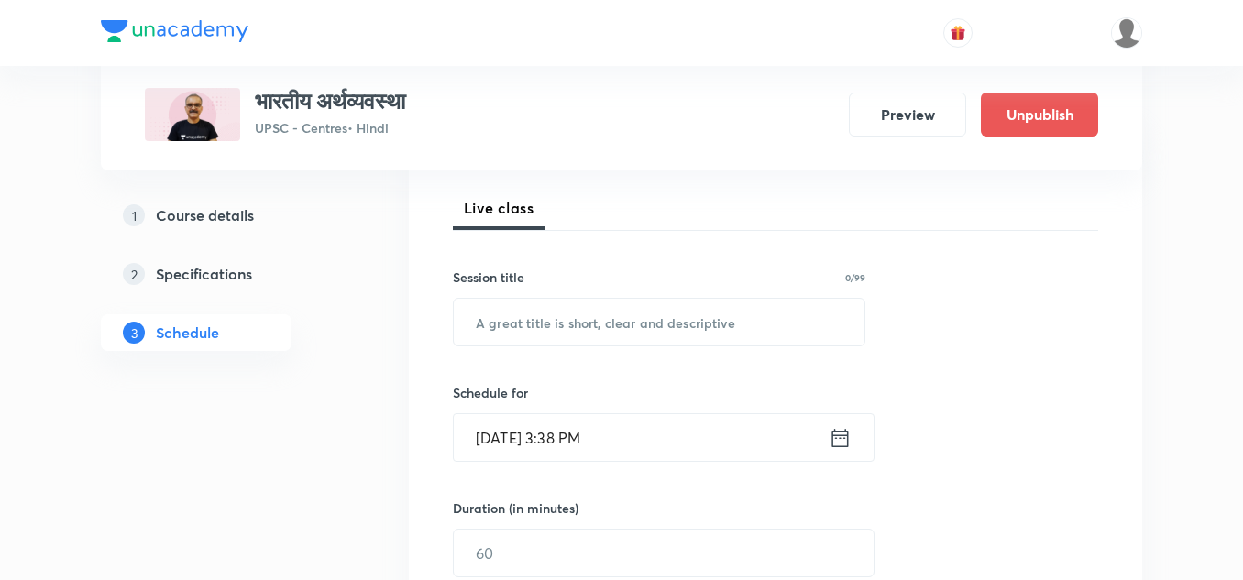
scroll to position [276, 0]
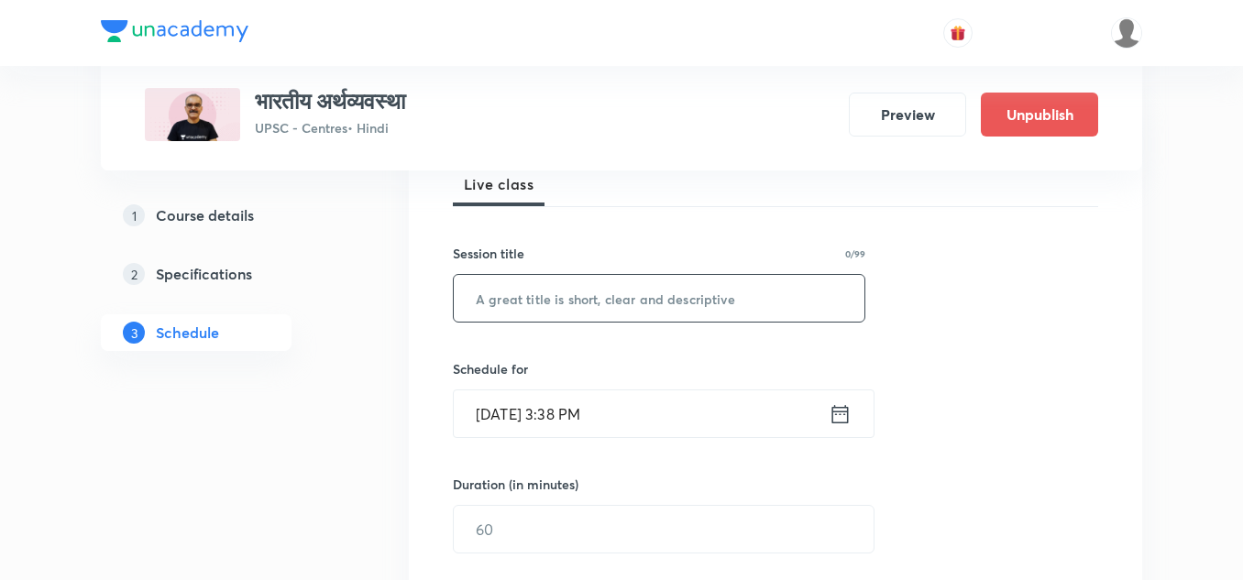
click at [615, 304] on input "text" at bounding box center [659, 298] width 411 height 47
paste input "भारतीय अर्थव्यवस्था - 26"
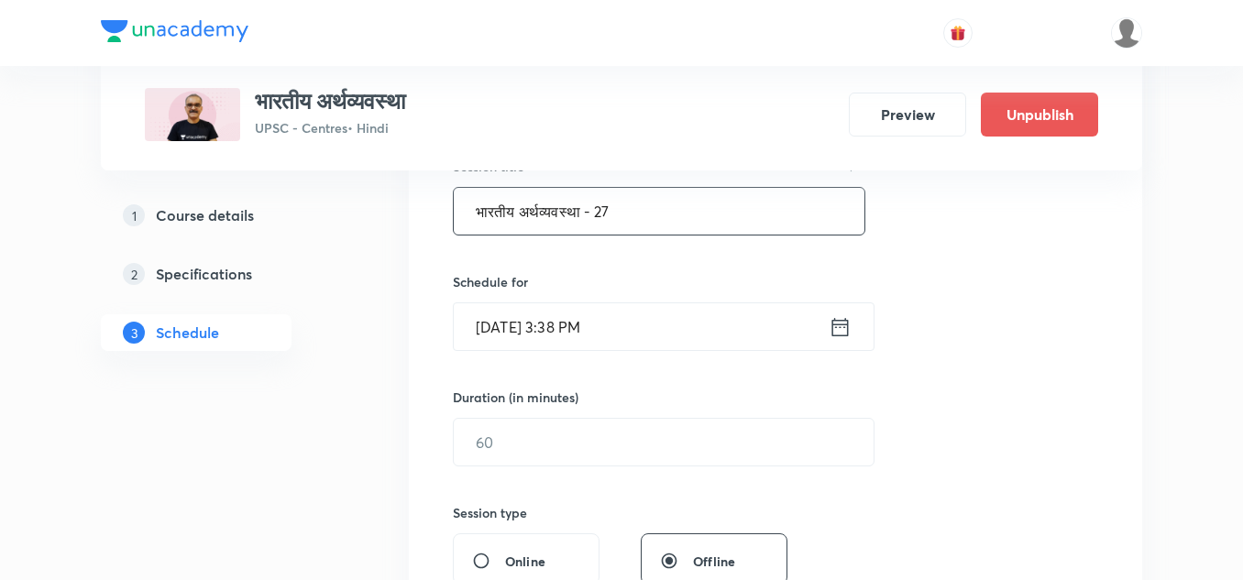
scroll to position [374, 0]
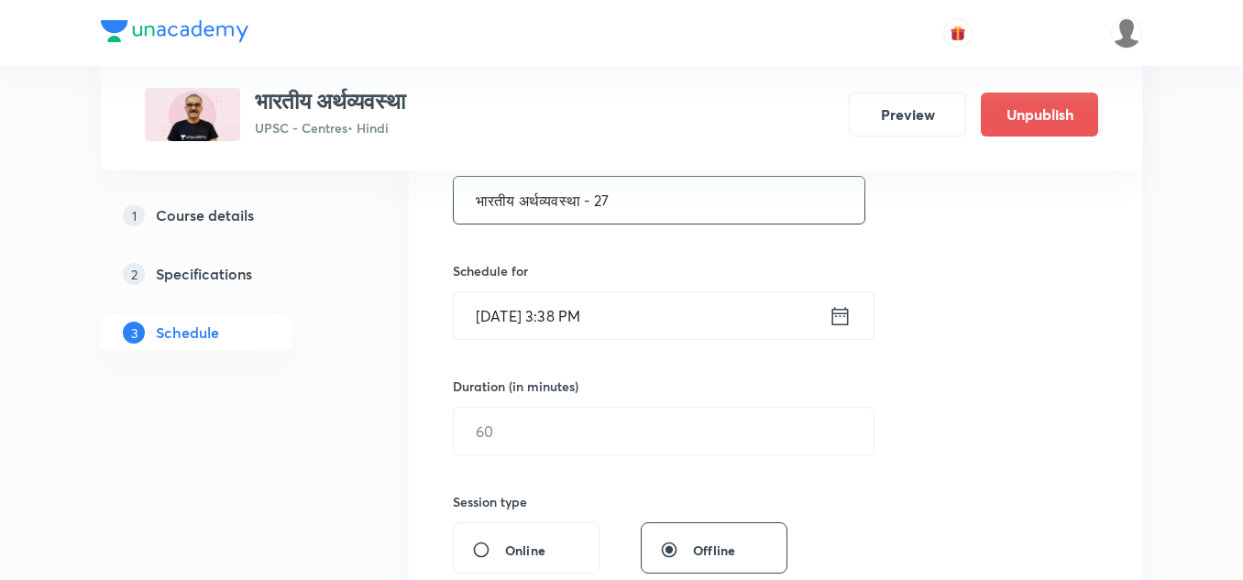
type input "भारतीय अर्थव्यवस्था - 27"
click at [647, 317] on input "Aug 30, 2025, 3:38 PM" at bounding box center [641, 316] width 375 height 47
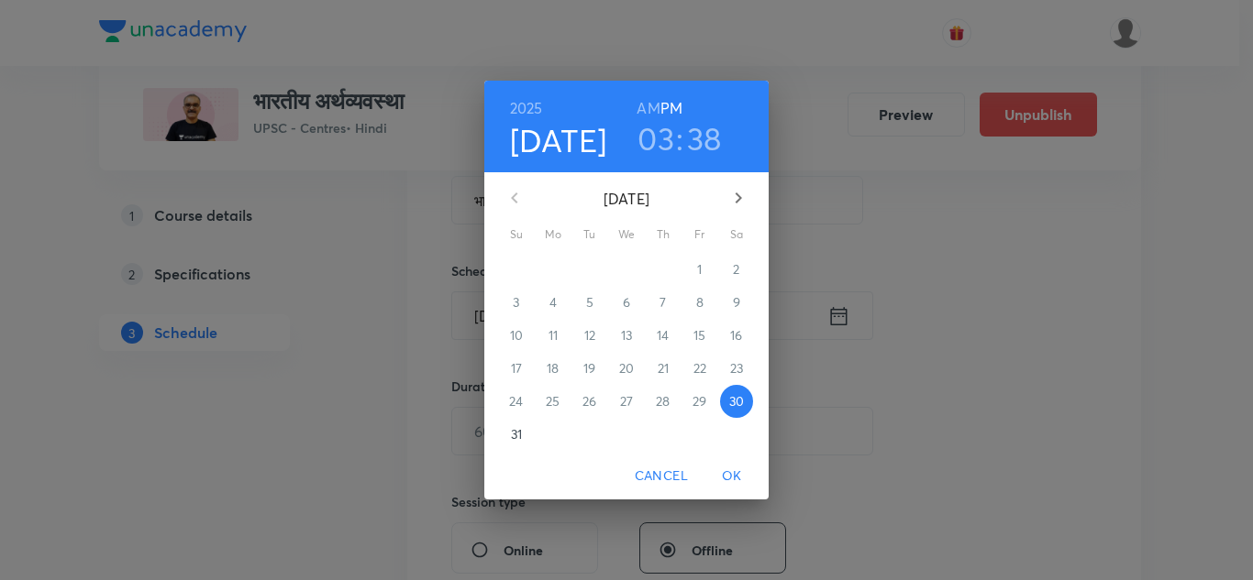
click at [739, 203] on icon "button" at bounding box center [738, 198] width 22 height 22
click at [735, 272] on p "6" at bounding box center [736, 269] width 7 height 18
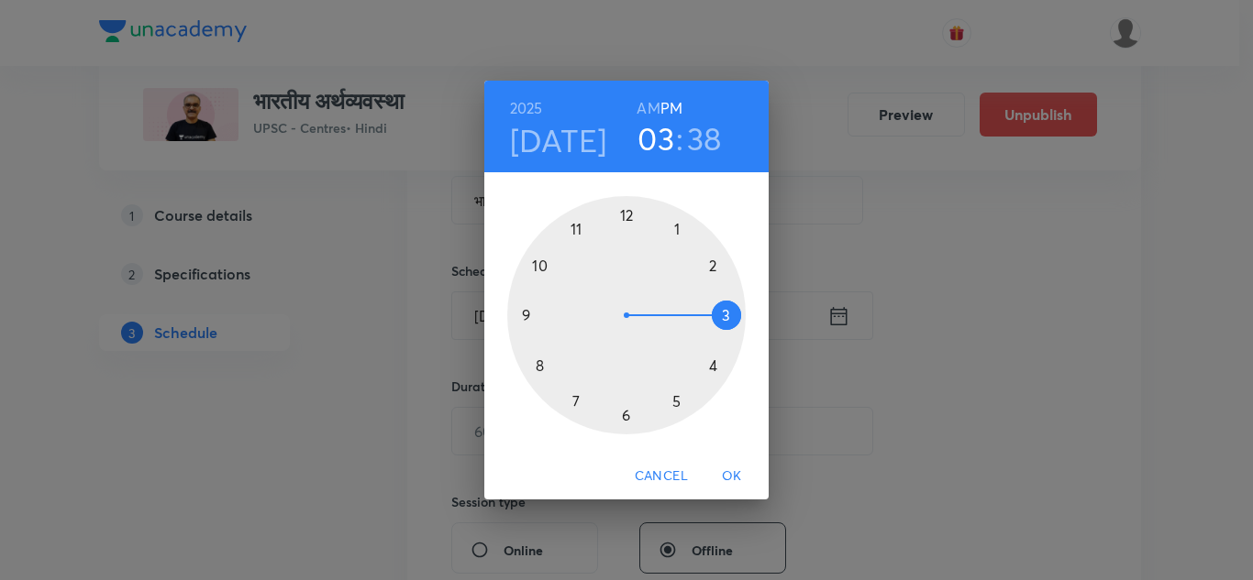
click at [713, 265] on div at bounding box center [626, 315] width 238 height 238
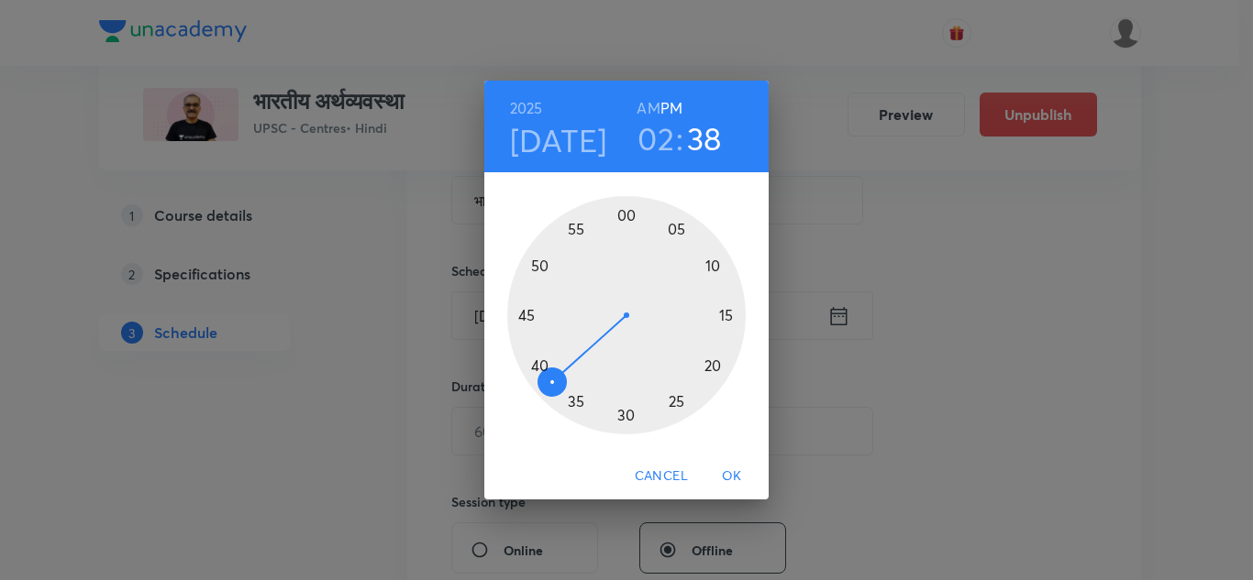
click at [625, 413] on div at bounding box center [626, 315] width 238 height 238
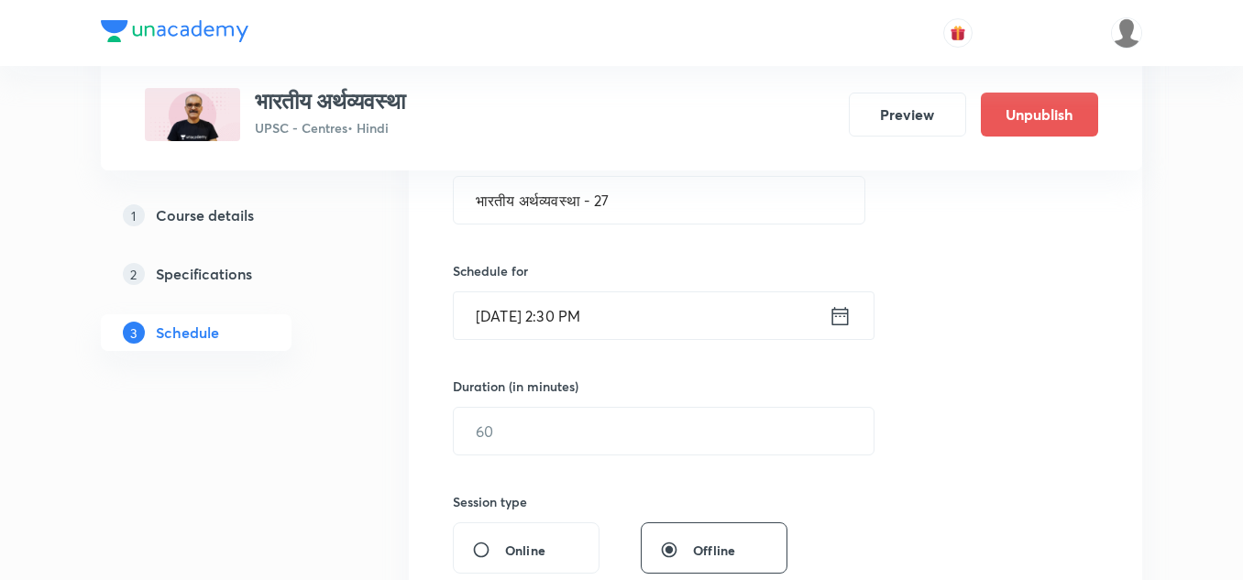
scroll to position [479, 0]
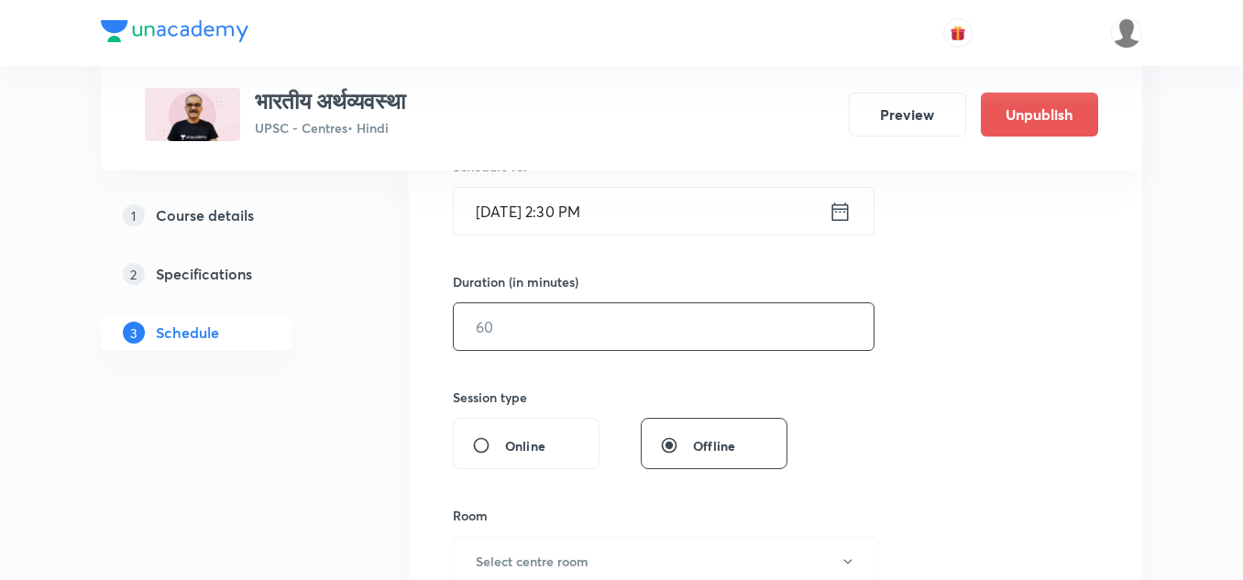
click at [614, 324] on input "text" at bounding box center [664, 327] width 420 height 47
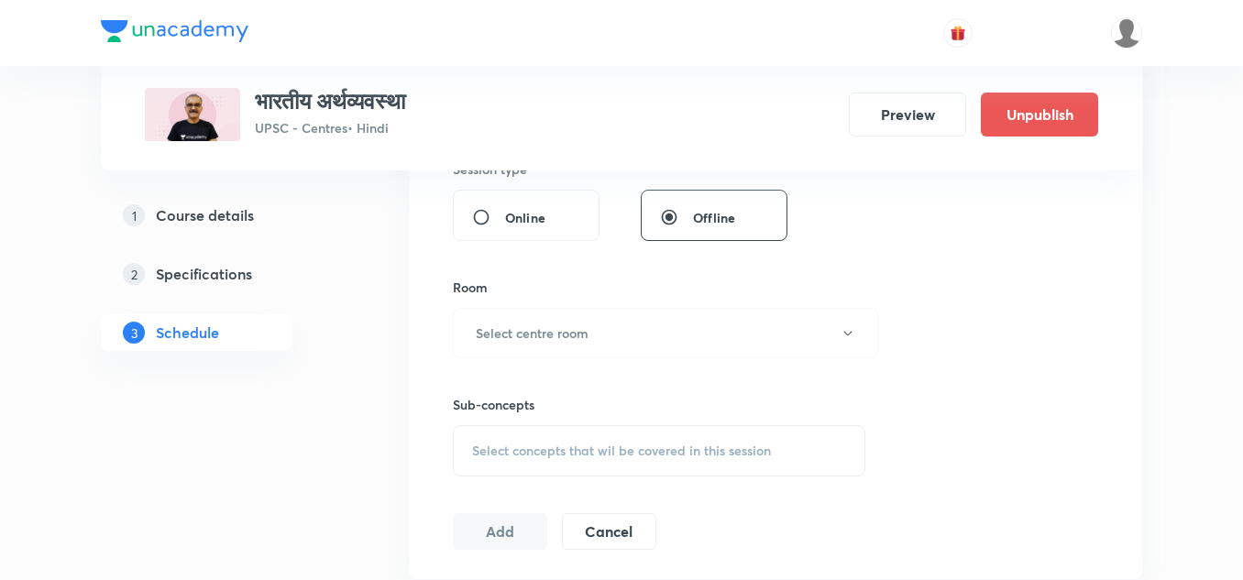
scroll to position [708, 0]
type input "150"
click at [614, 324] on button "Select centre room" at bounding box center [665, 332] width 425 height 50
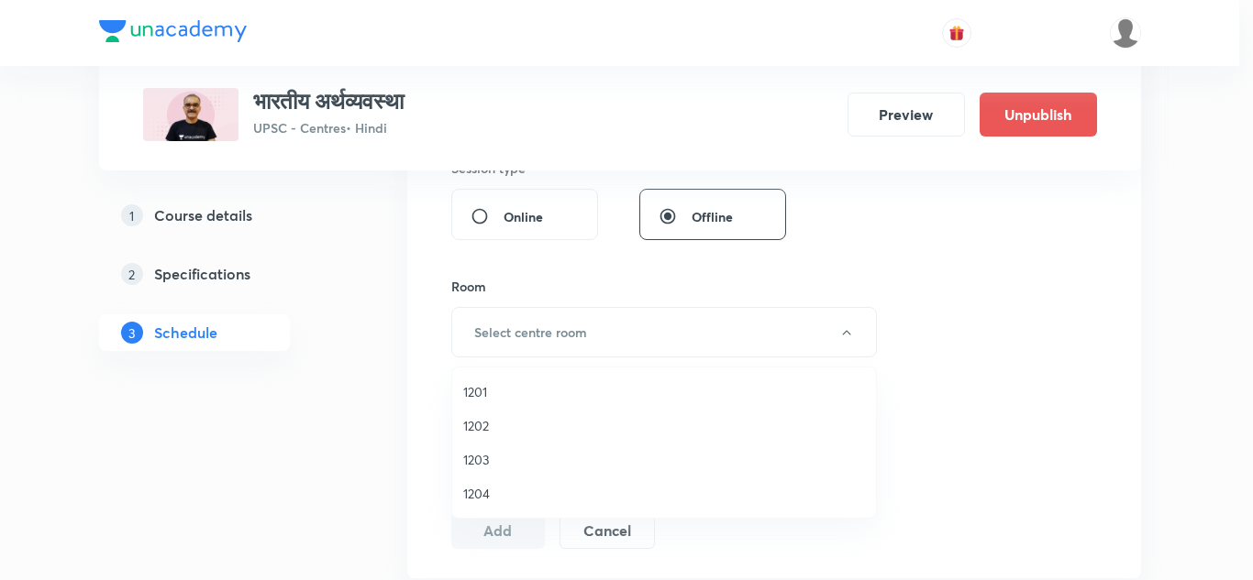
click at [495, 395] on span "1201" at bounding box center [664, 391] width 402 height 19
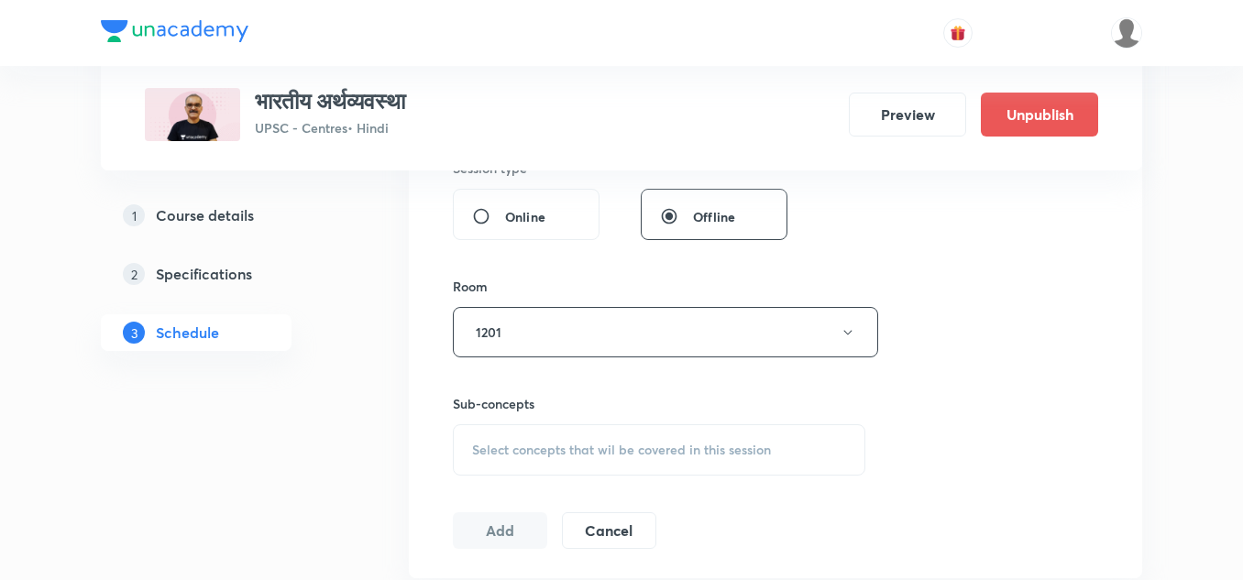
click at [590, 293] on div "Room" at bounding box center [659, 286] width 413 height 19
click at [583, 436] on div "Select concepts that wil be covered in this session" at bounding box center [659, 450] width 413 height 51
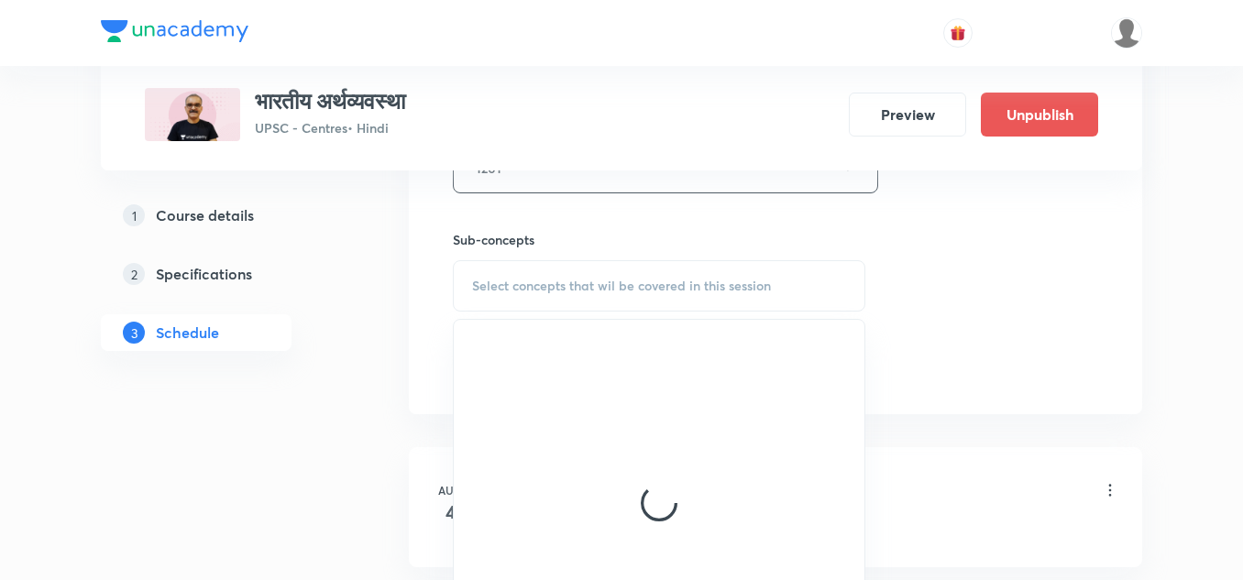
scroll to position [875, 0]
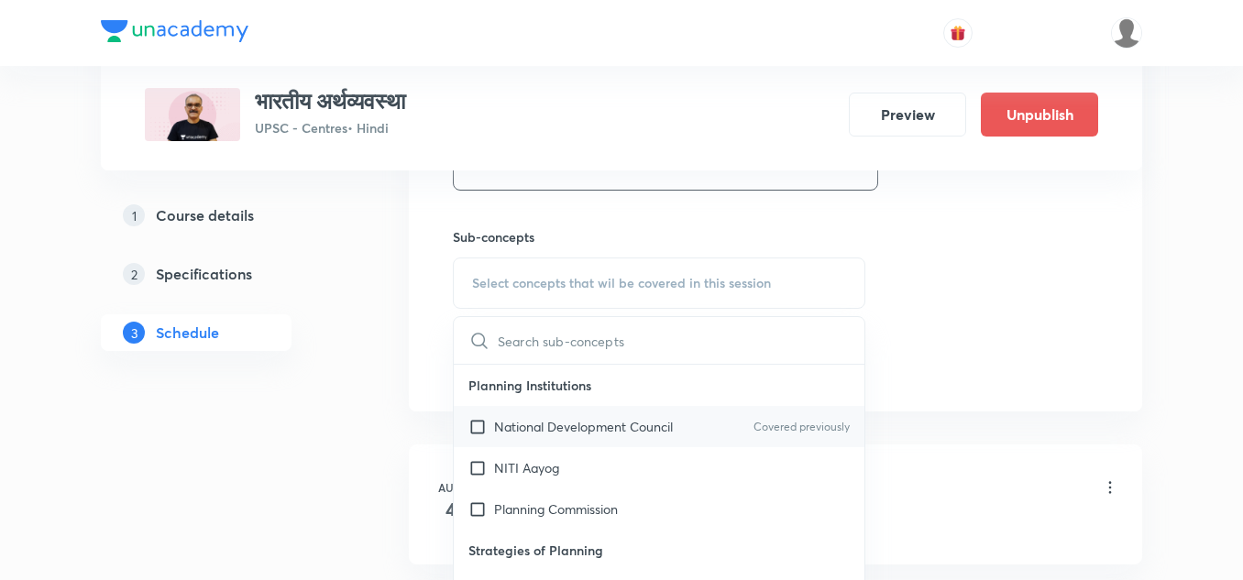
click at [574, 432] on p "National Development Council" at bounding box center [583, 426] width 179 height 19
checkbox input "true"
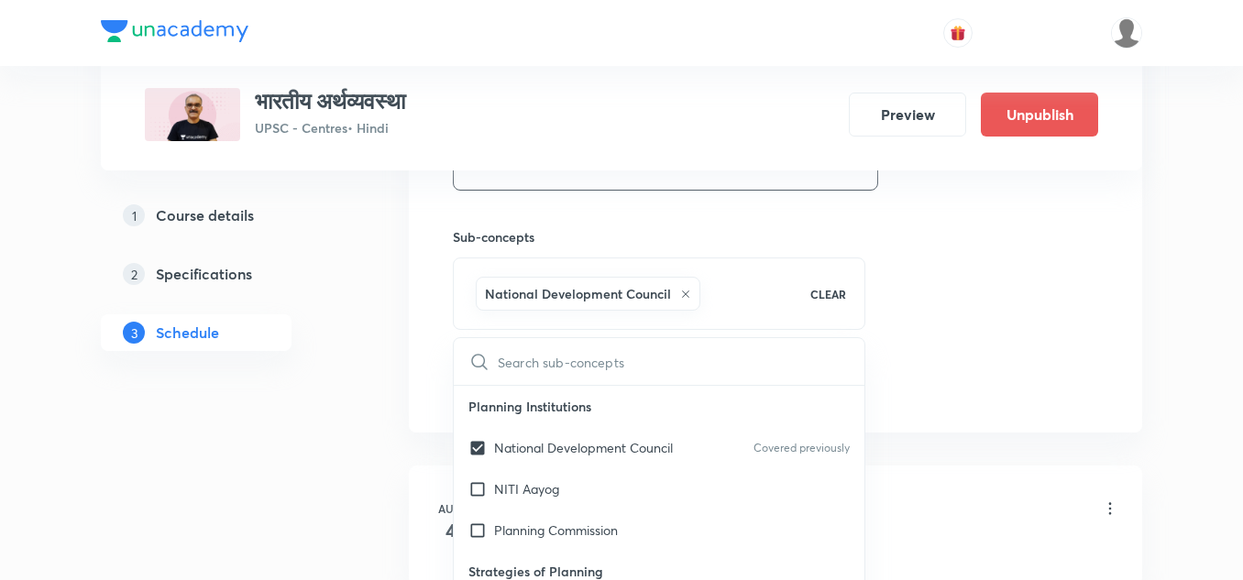
click at [576, 234] on h6 "Sub-concepts" at bounding box center [659, 236] width 413 height 19
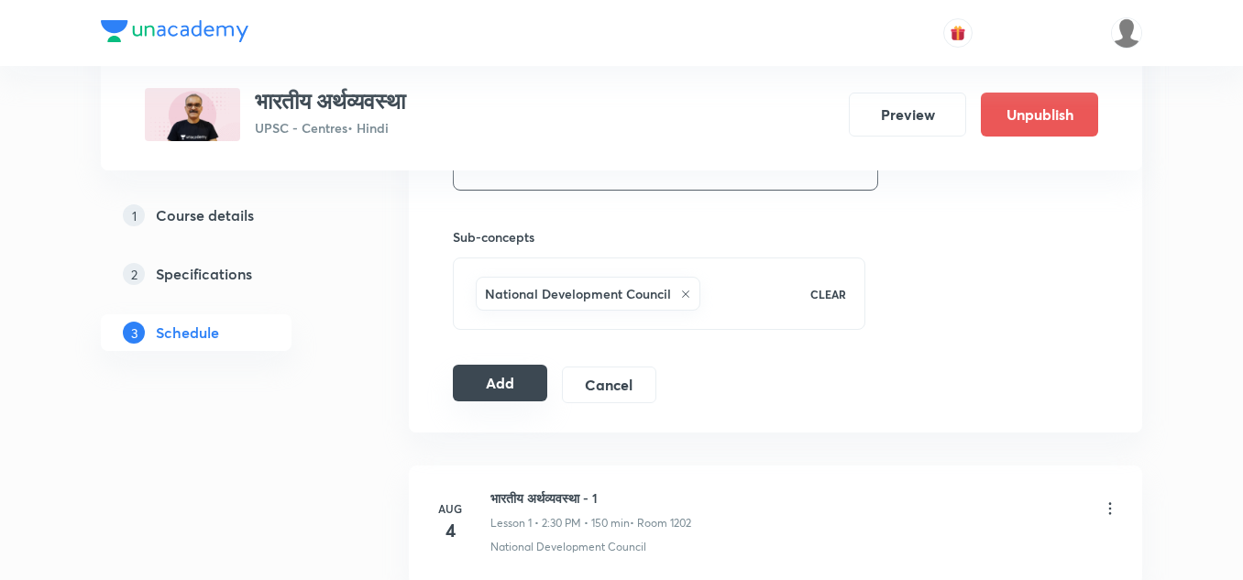
click at [524, 381] on button "Add" at bounding box center [500, 383] width 94 height 37
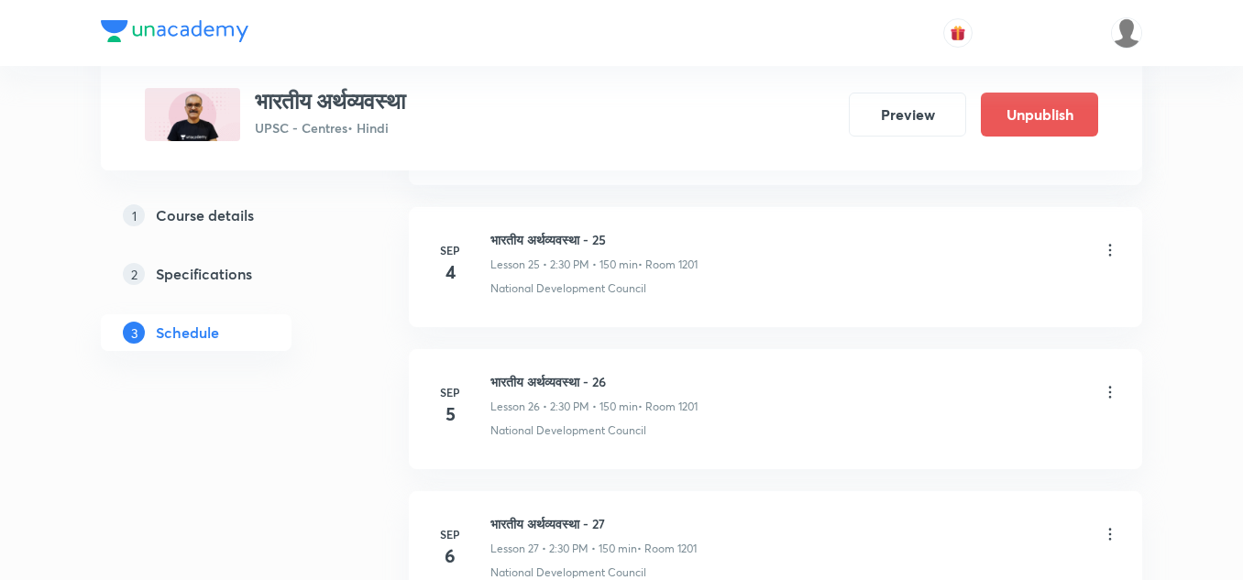
scroll to position [4727, 0]
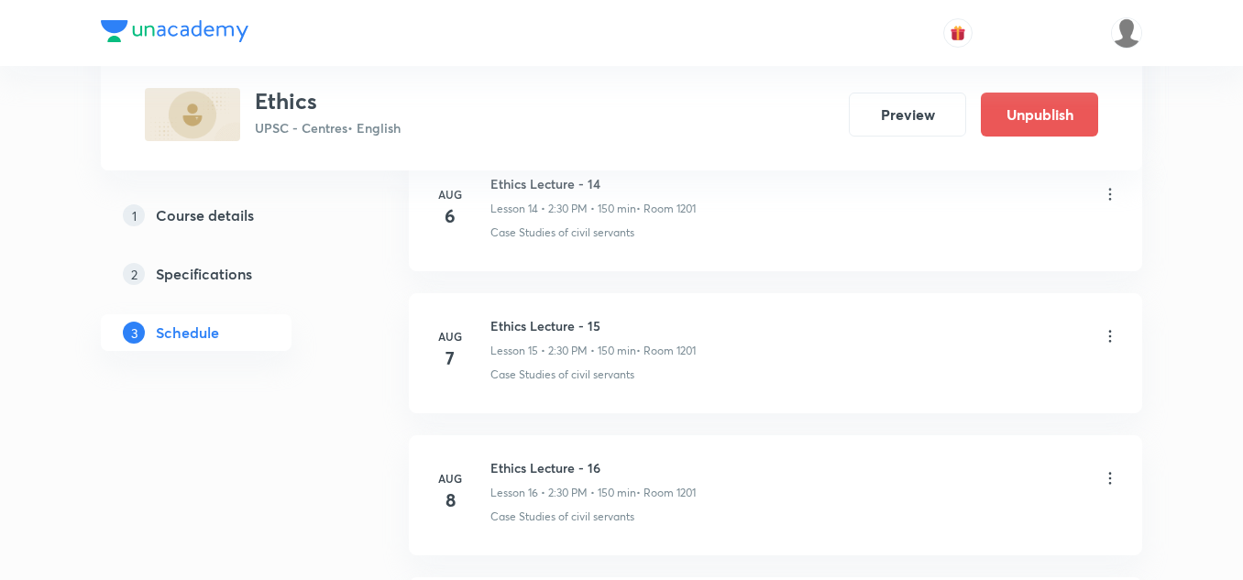
scroll to position [5438, 0]
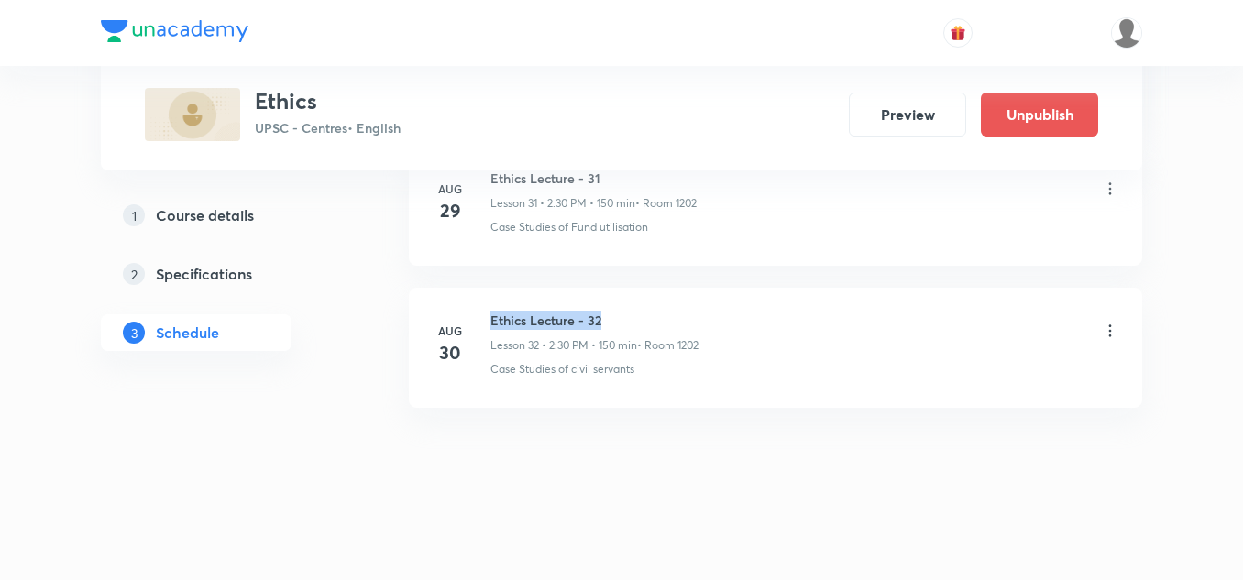
drag, startPoint x: 491, startPoint y: 321, endPoint x: 612, endPoint y: 306, distance: 121.9
click at [612, 306] on li "Aug 30 Ethics Lecture - 32 Lesson 32 • 2:30 PM • 150 min • Room 1202 Case Studi…" at bounding box center [776, 348] width 734 height 120
copy h6 "Ethics Lecture - 32"
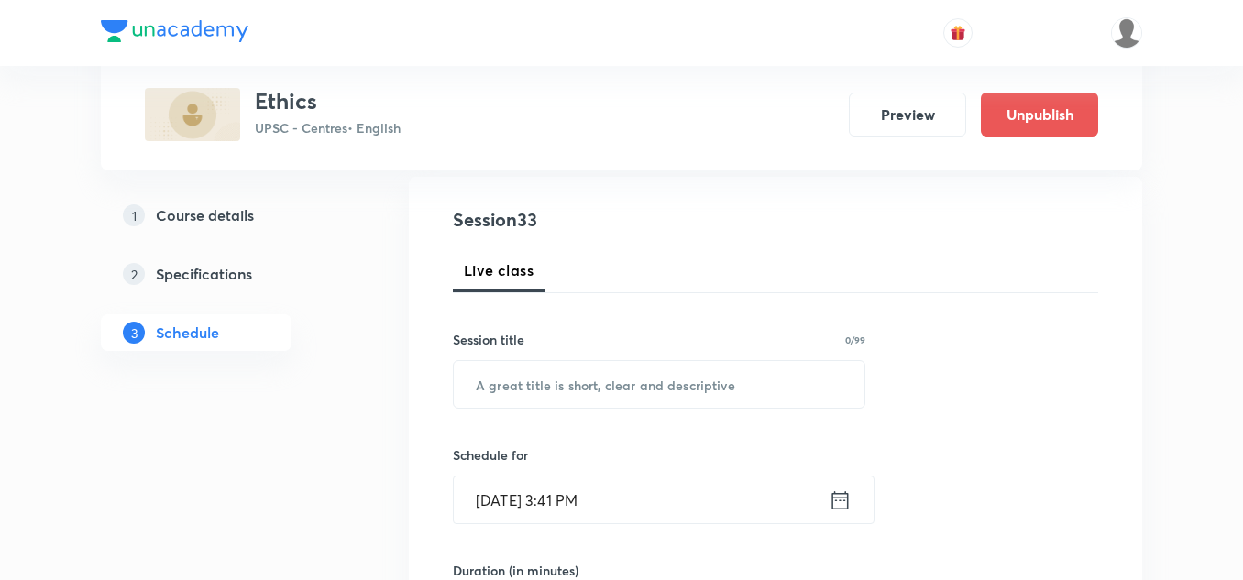
scroll to position [191, 0]
click at [602, 373] on input "text" at bounding box center [659, 383] width 411 height 47
paste input "Ethics Lecture - 32"
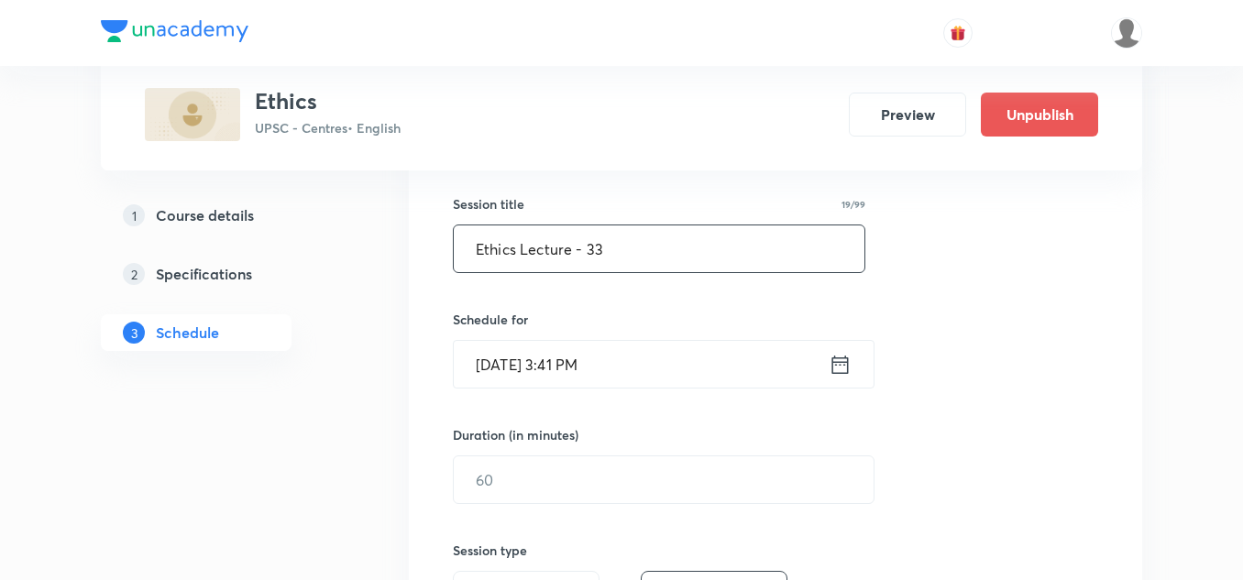
scroll to position [329, 0]
type input "Ethics Lecture - 33"
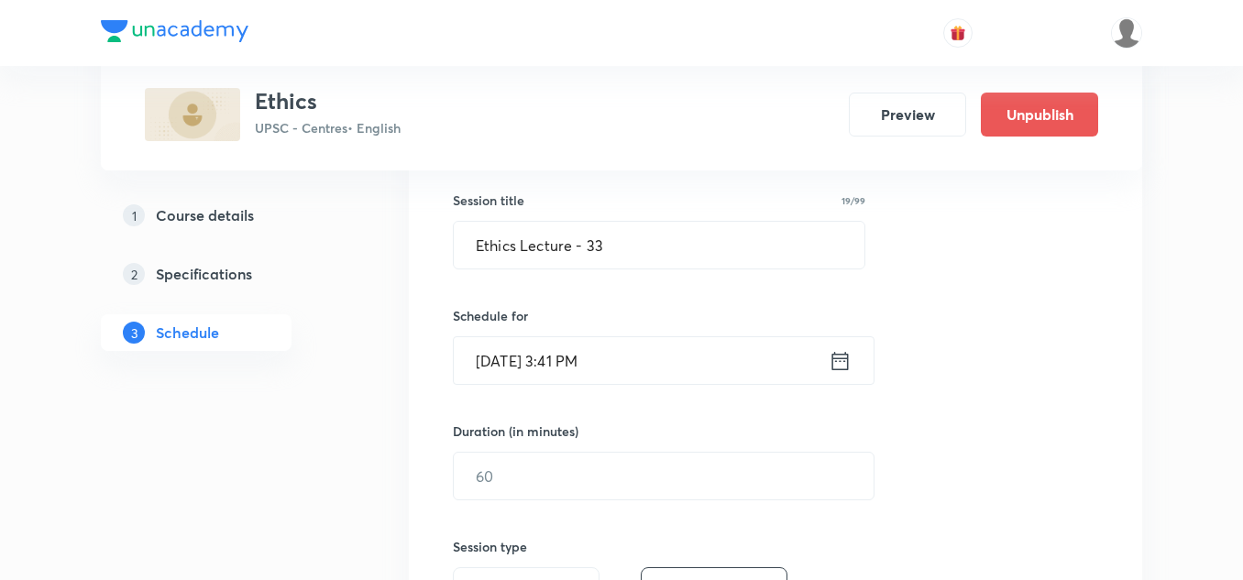
click at [673, 357] on input "Aug 30, 2025, 3:41 PM" at bounding box center [641, 360] width 375 height 47
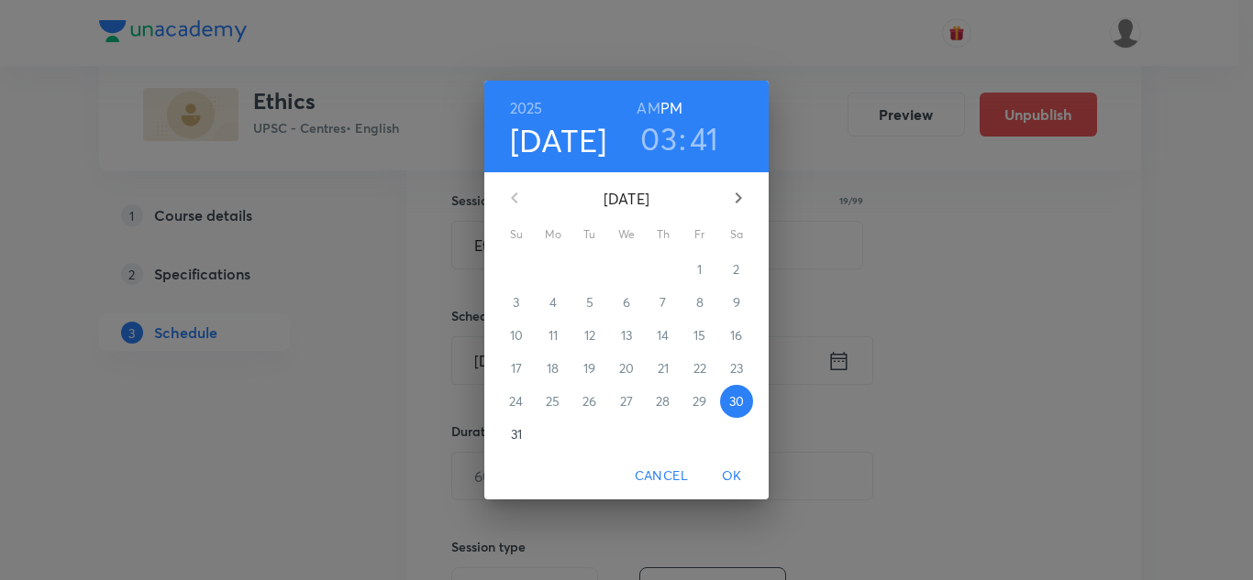
click at [740, 193] on icon "button" at bounding box center [738, 198] width 22 height 22
click at [550, 271] on p "1" at bounding box center [552, 269] width 5 height 18
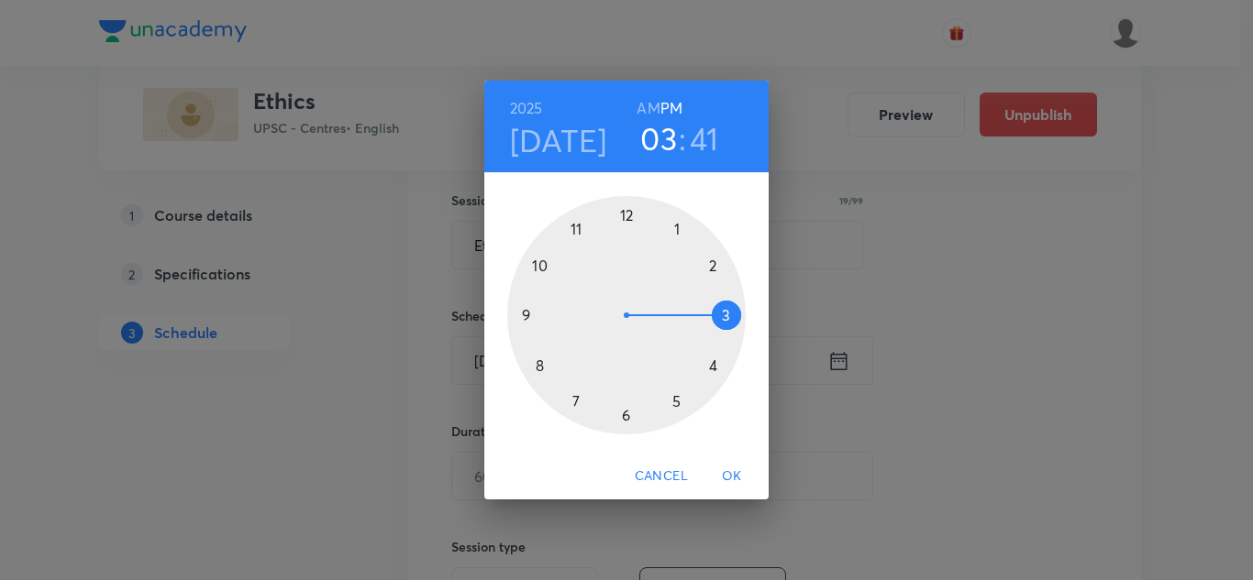
click at [713, 270] on div at bounding box center [626, 315] width 238 height 238
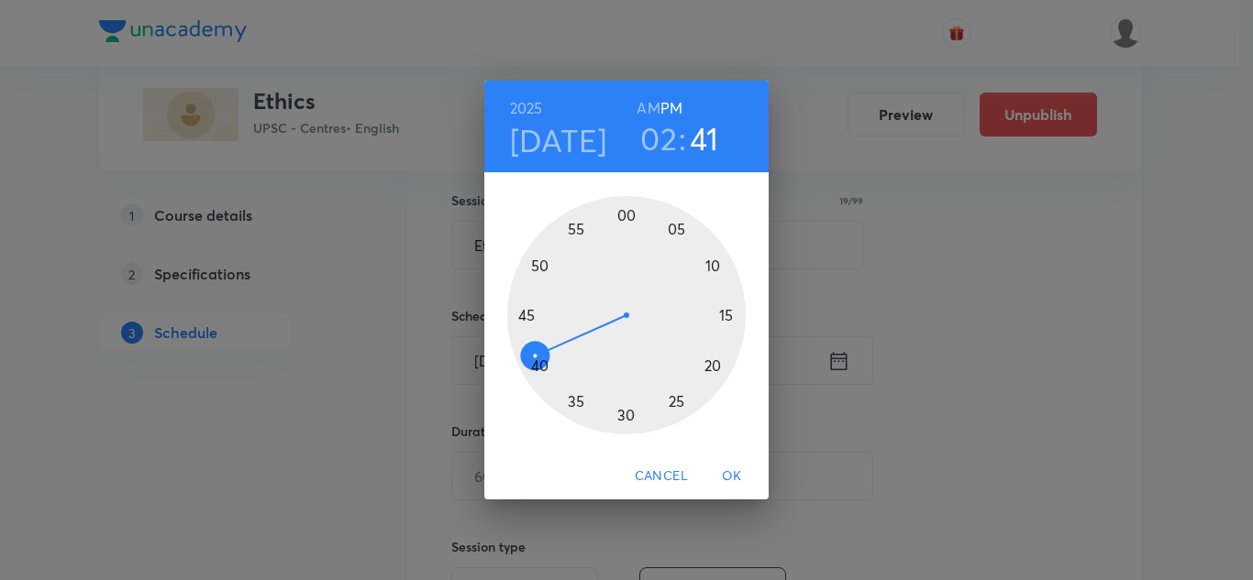
click at [628, 414] on div at bounding box center [626, 315] width 238 height 238
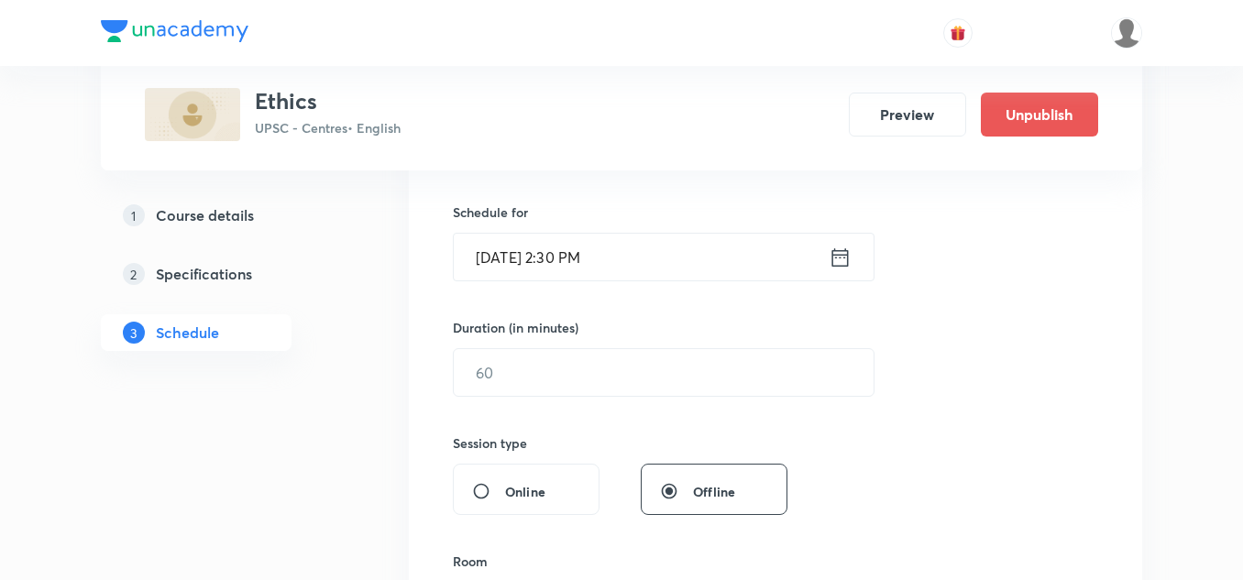
scroll to position [434, 0]
click at [608, 373] on input "text" at bounding box center [664, 371] width 420 height 47
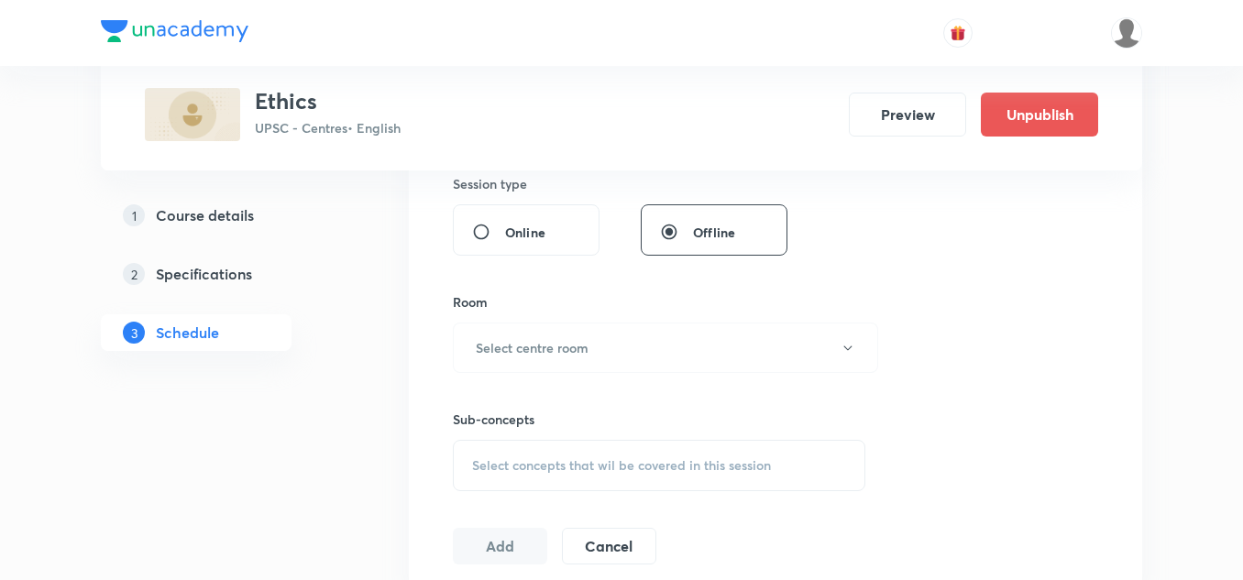
scroll to position [693, 0]
type input "150"
click at [603, 340] on button "Select centre room" at bounding box center [665, 347] width 425 height 50
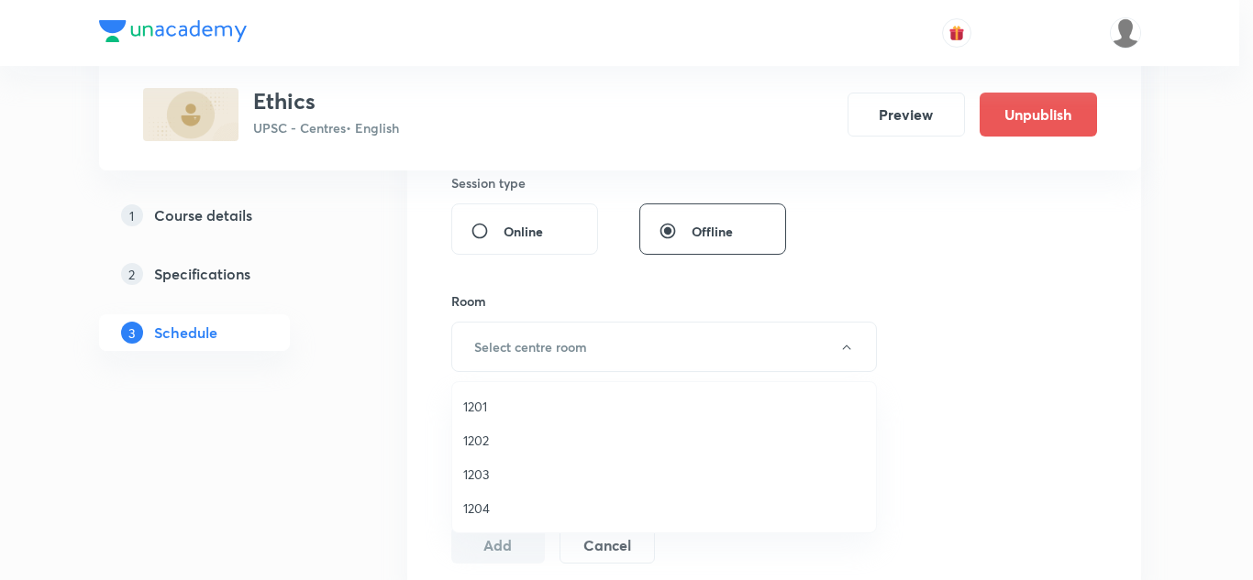
click at [473, 408] on span "1201" at bounding box center [664, 406] width 402 height 19
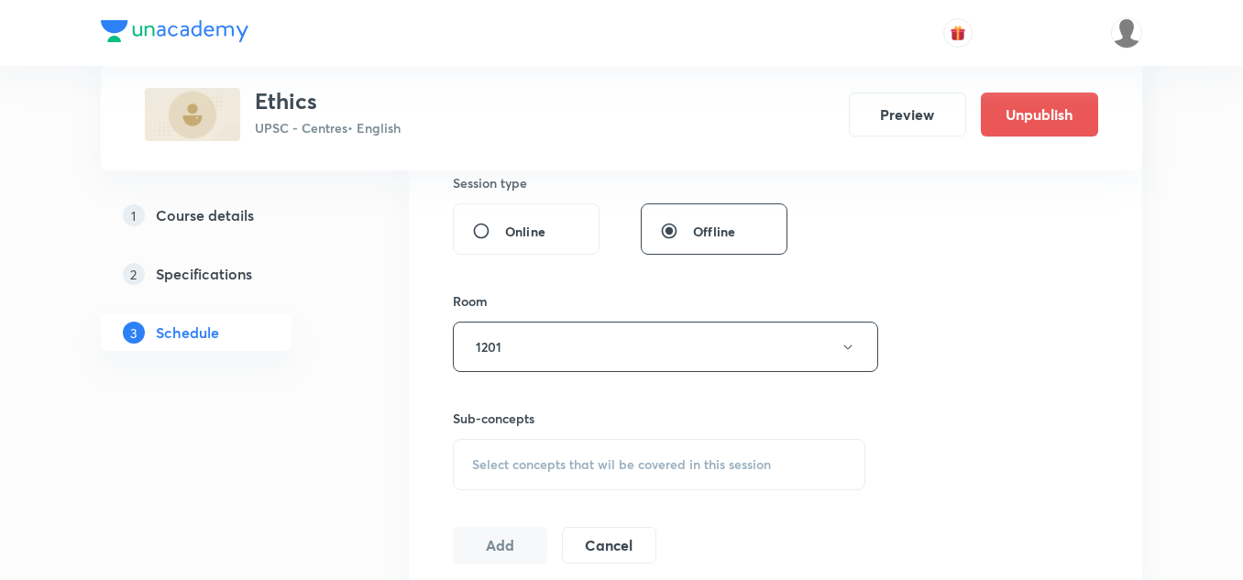
click at [568, 400] on div "Sub-concepts Select concepts that wil be covered in this session" at bounding box center [659, 431] width 413 height 118
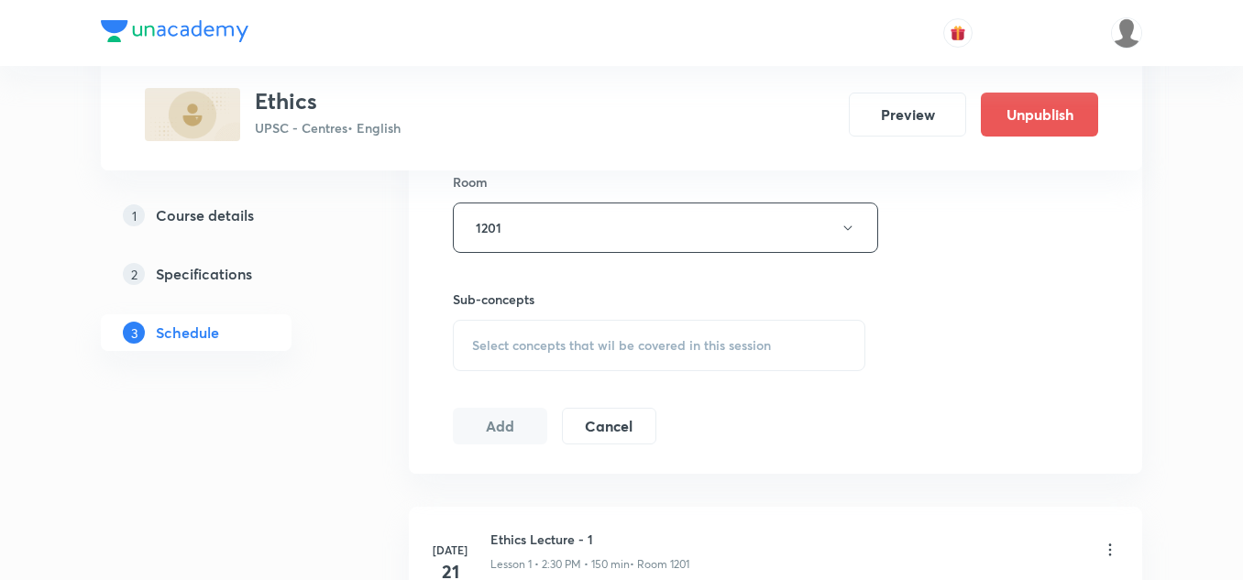
scroll to position [813, 0]
click at [585, 347] on span "Select concepts that wil be covered in this session" at bounding box center [621, 344] width 299 height 15
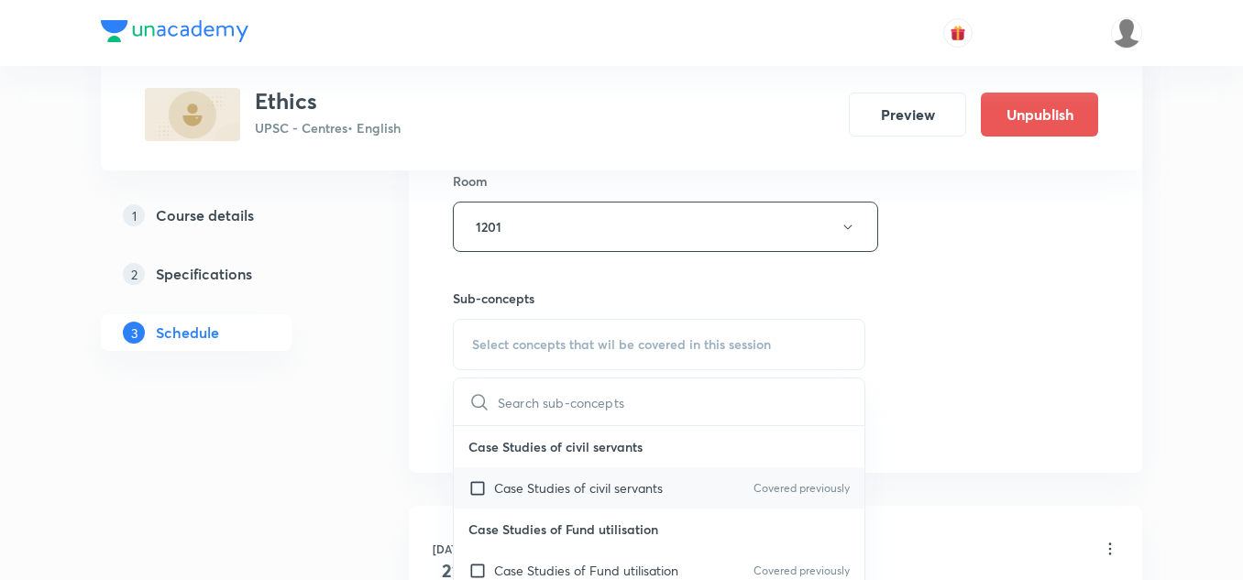
click at [575, 490] on p "Case Studies of civil servants" at bounding box center [578, 488] width 169 height 19
checkbox input "true"
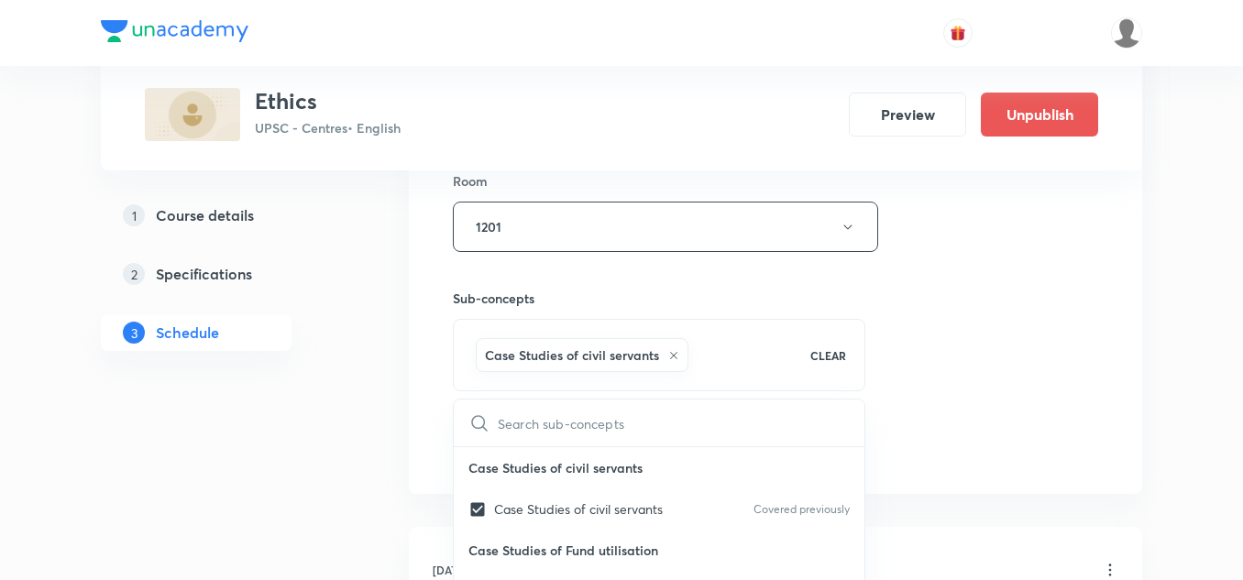
click at [666, 274] on div "Sub-concepts Case Studies of civil servants CLEAR ​ Case Studies of civil serva…" at bounding box center [659, 321] width 413 height 139
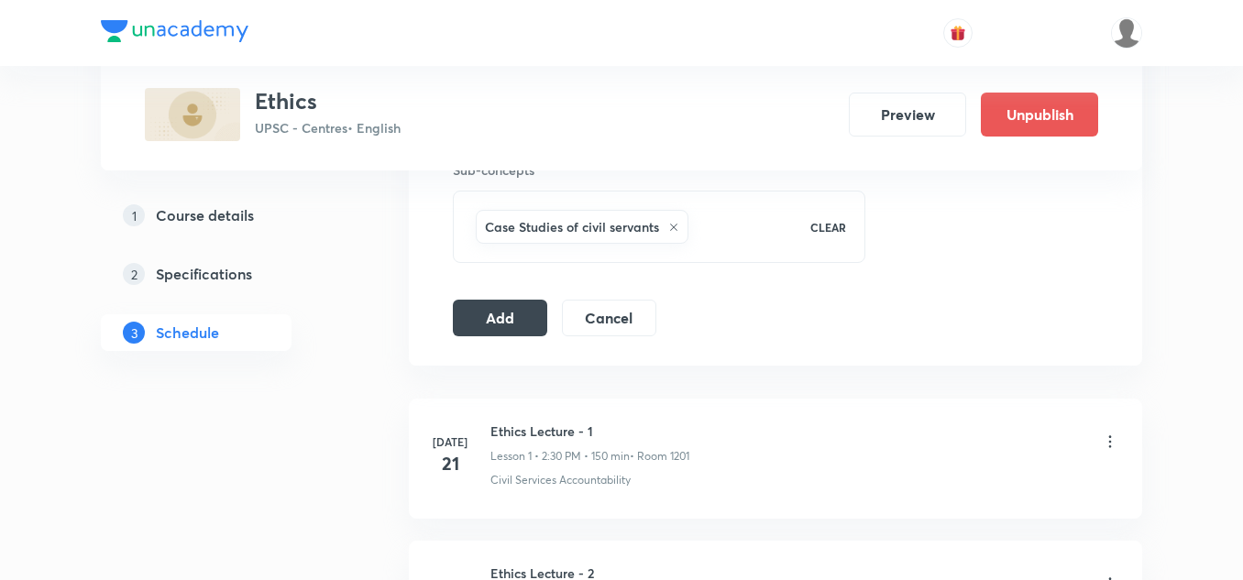
scroll to position [943, 0]
click at [525, 315] on button "Add" at bounding box center [500, 315] width 94 height 37
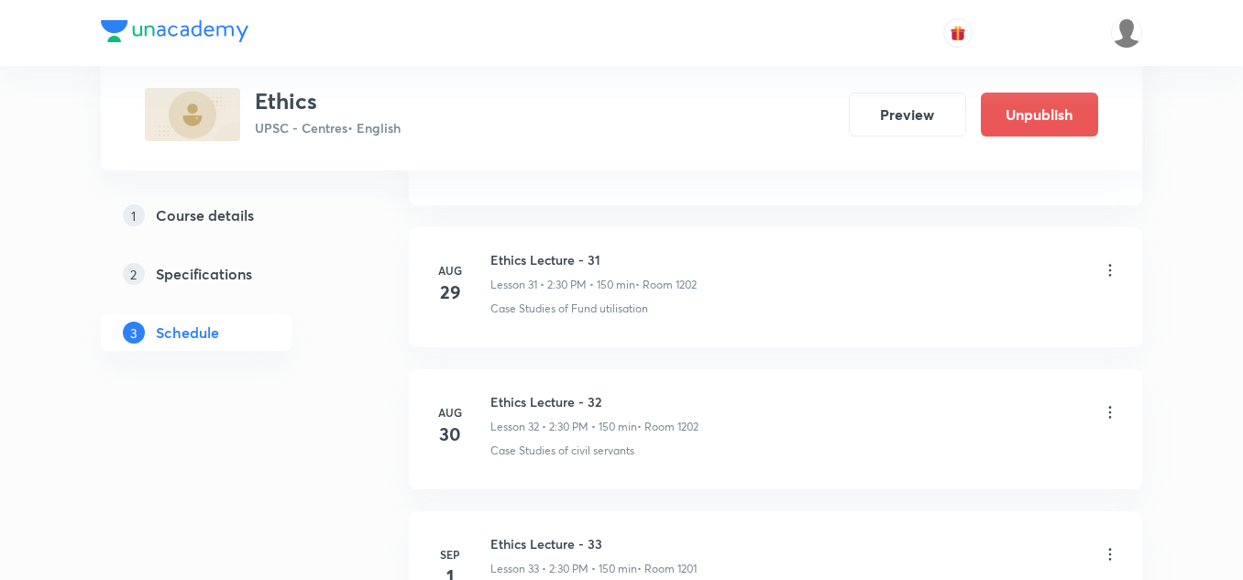
scroll to position [5580, 0]
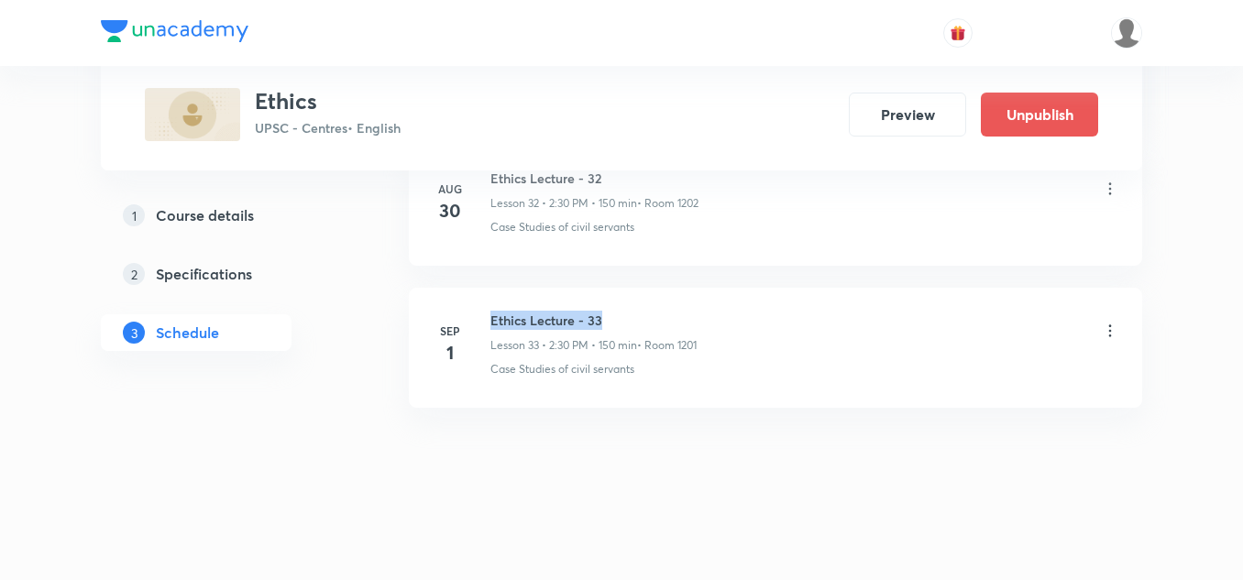
drag, startPoint x: 492, startPoint y: 323, endPoint x: 614, endPoint y: 318, distance: 122.0
click at [614, 318] on h6 "Ethics Lecture - 33" at bounding box center [594, 320] width 206 height 19
copy h6 "Ethics Lecture - 33"
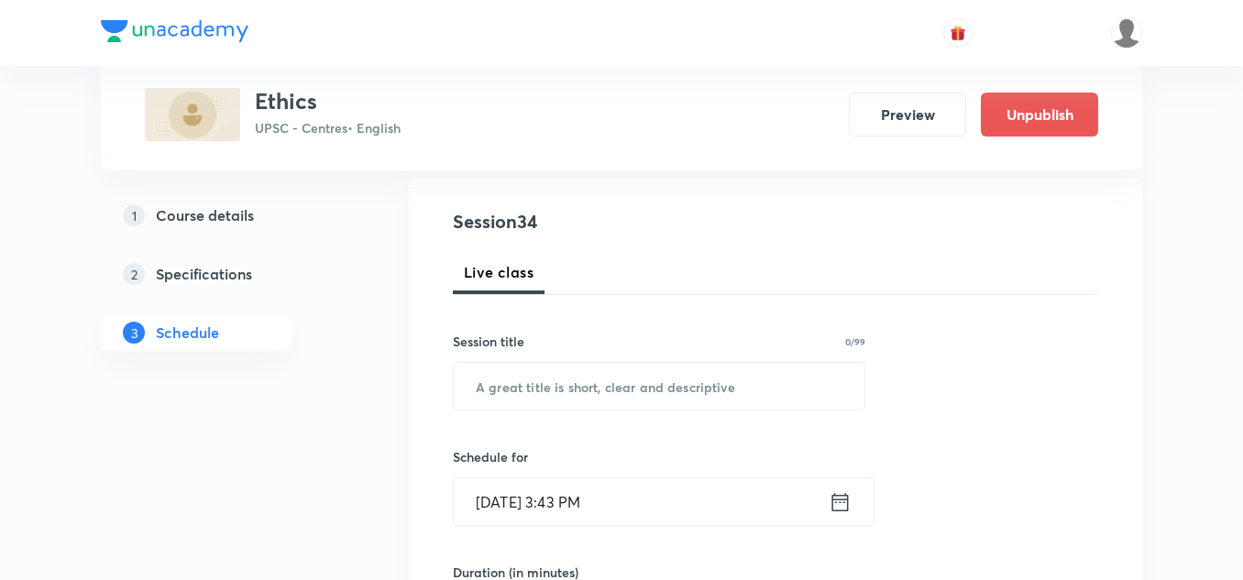
scroll to position [189, 0]
click at [569, 382] on input "text" at bounding box center [659, 385] width 411 height 47
paste input "Ethics Lecture - 33"
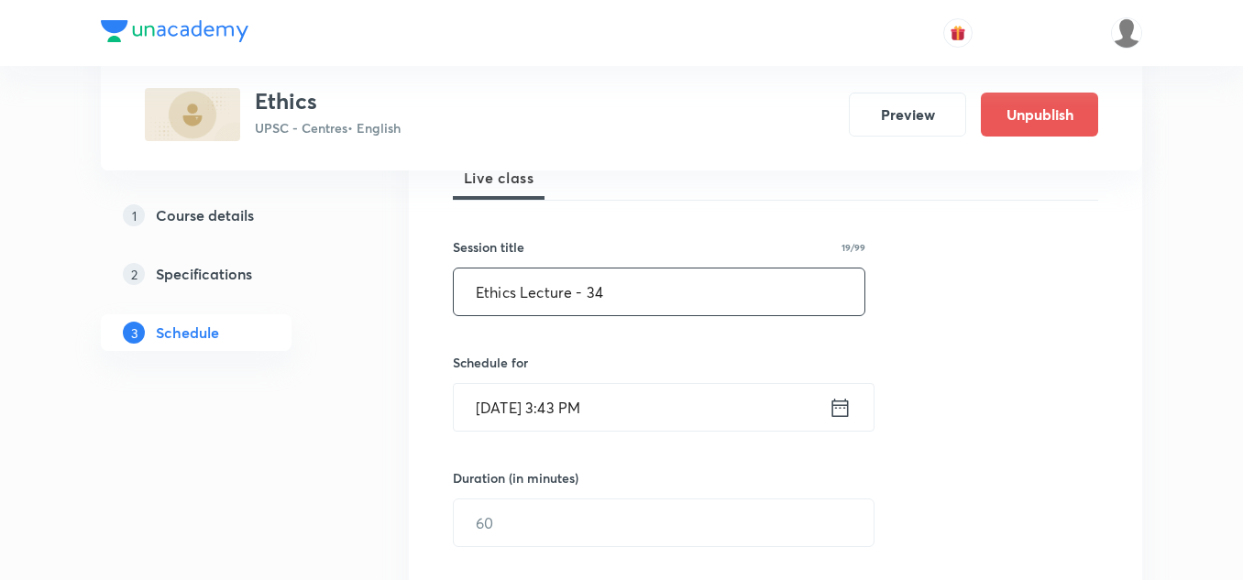
scroll to position [284, 0]
type input "Ethics Lecture - 34"
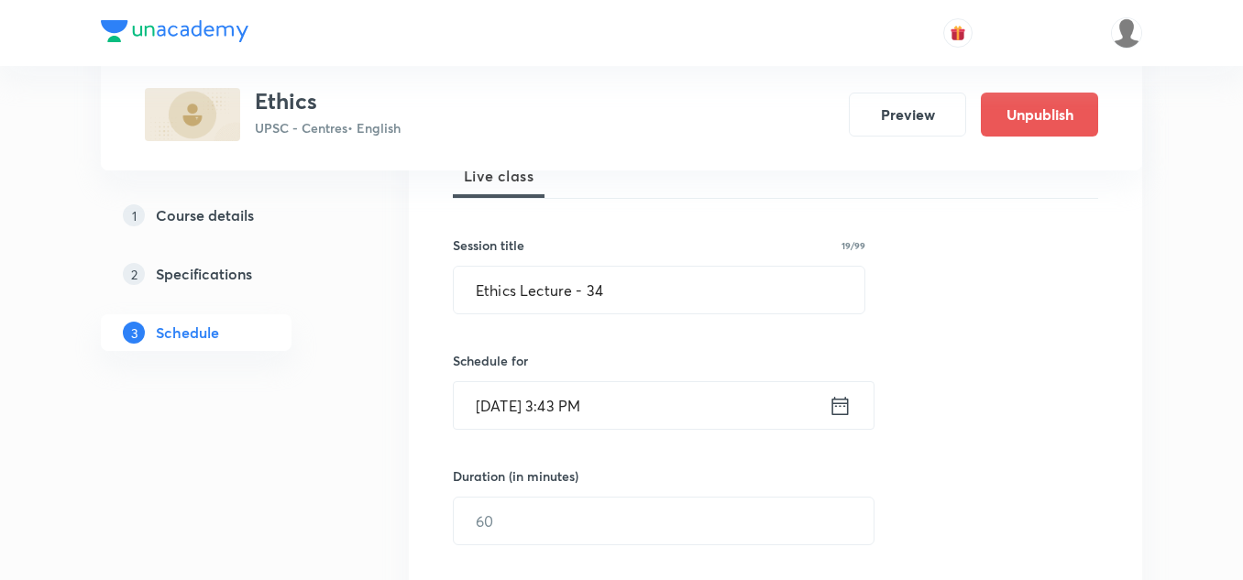
click at [629, 403] on input "[DATE] 3:43 PM" at bounding box center [641, 405] width 375 height 47
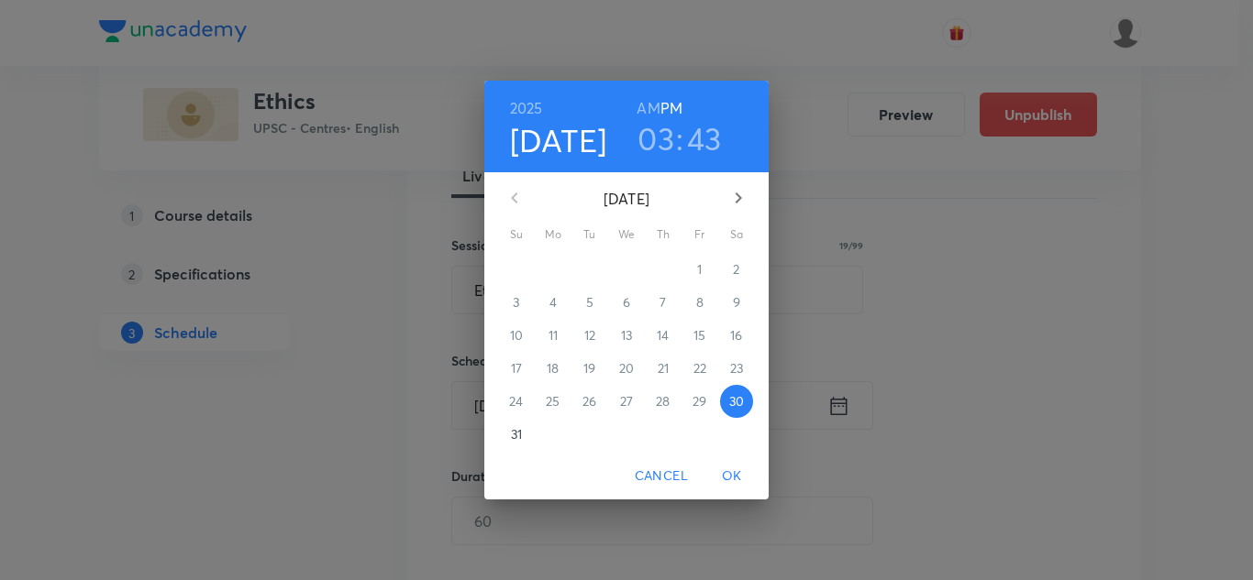
click at [733, 201] on icon "button" at bounding box center [738, 198] width 22 height 22
click at [591, 269] on p "2" at bounding box center [589, 269] width 6 height 18
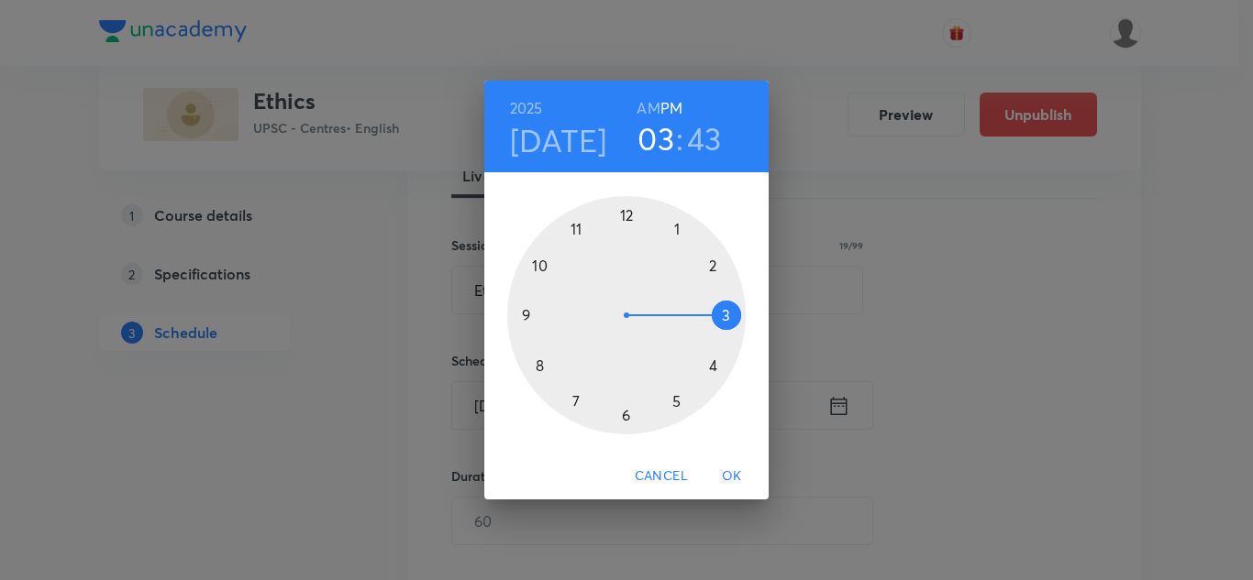
click at [713, 267] on div at bounding box center [626, 315] width 238 height 238
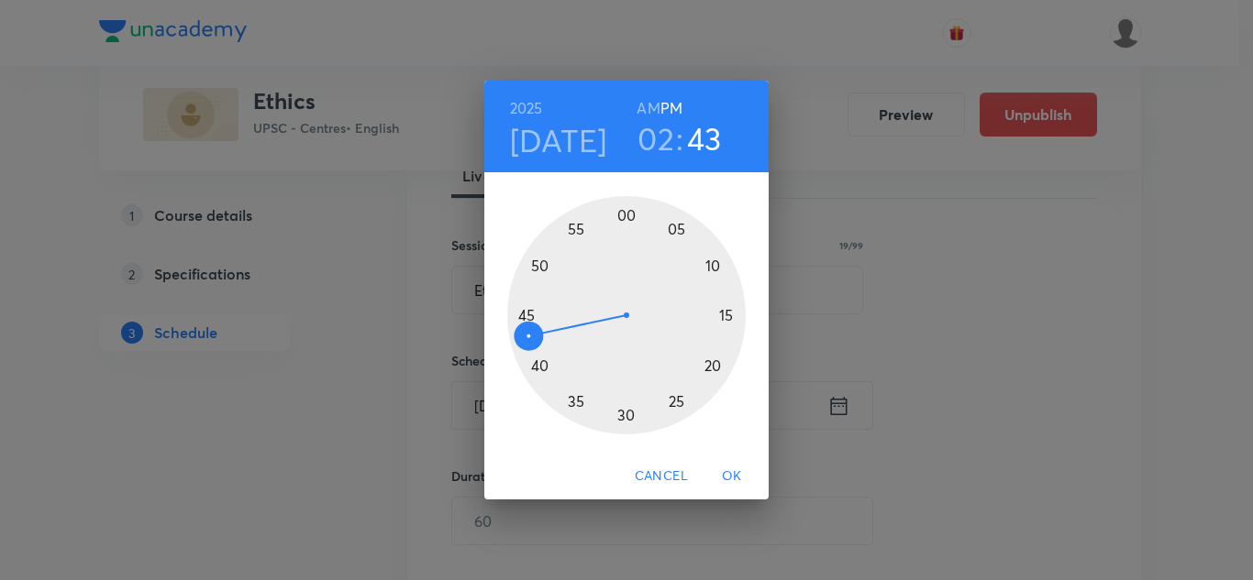
click at [624, 412] on div at bounding box center [626, 315] width 238 height 238
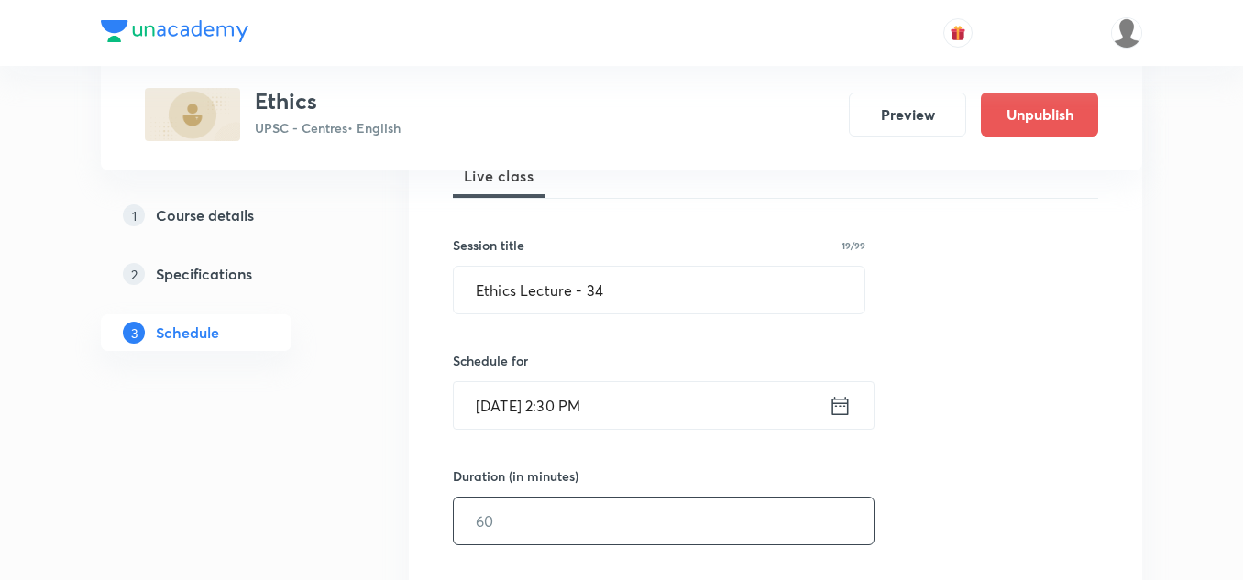
click at [567, 503] on input "text" at bounding box center [664, 521] width 420 height 47
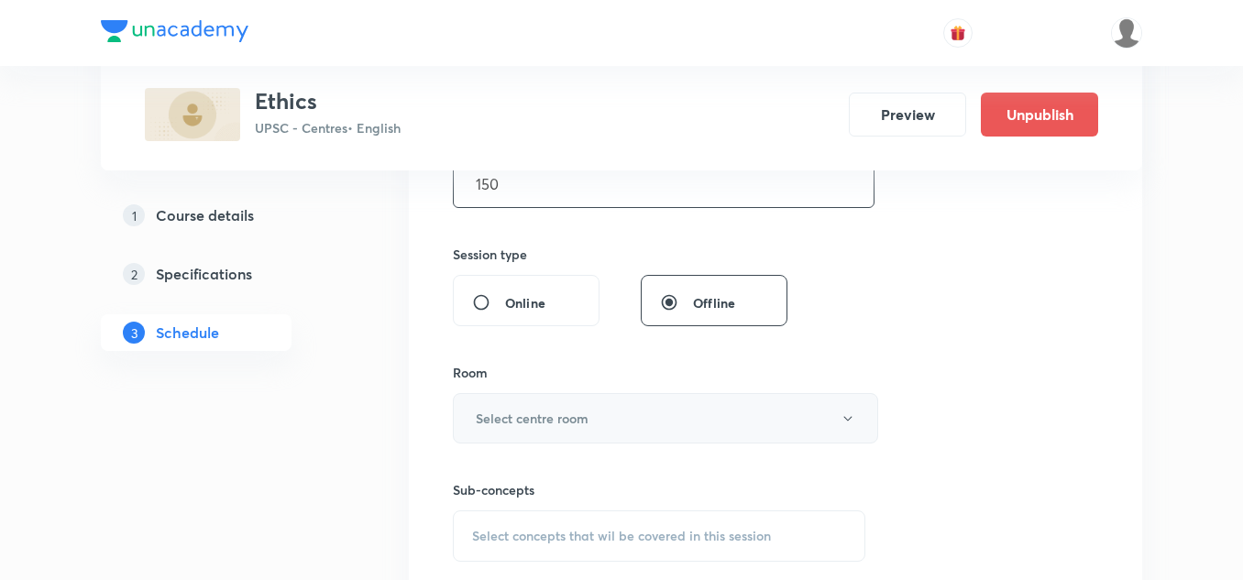
scroll to position [623, 0]
type input "150"
click at [631, 419] on button "Select centre room" at bounding box center [665, 417] width 425 height 50
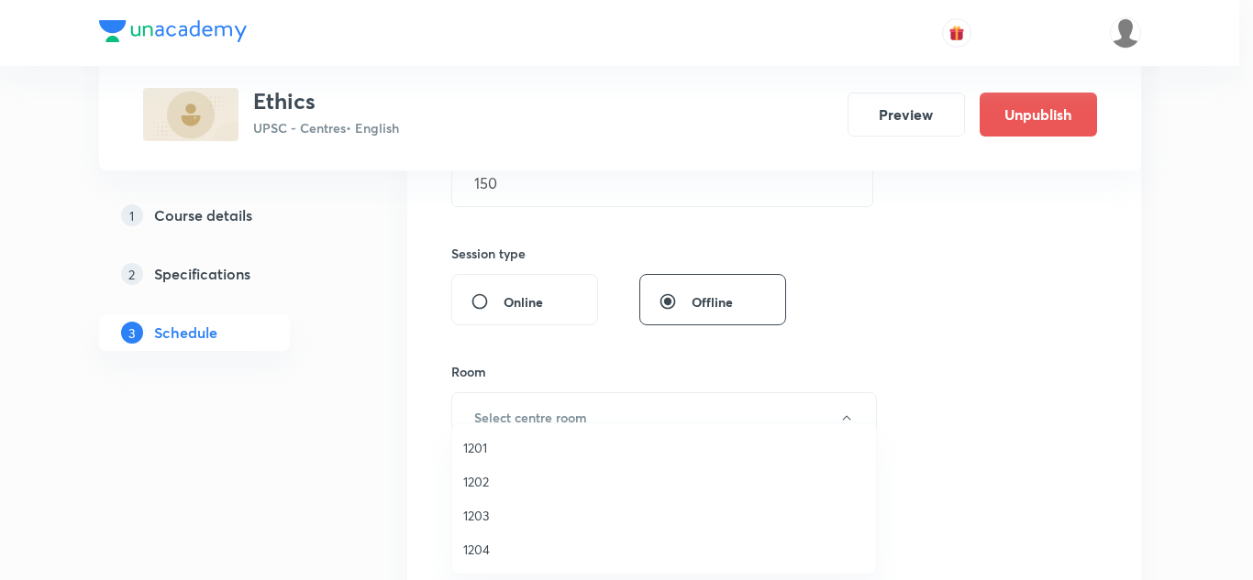
click at [486, 450] on span "1201" at bounding box center [664, 447] width 402 height 19
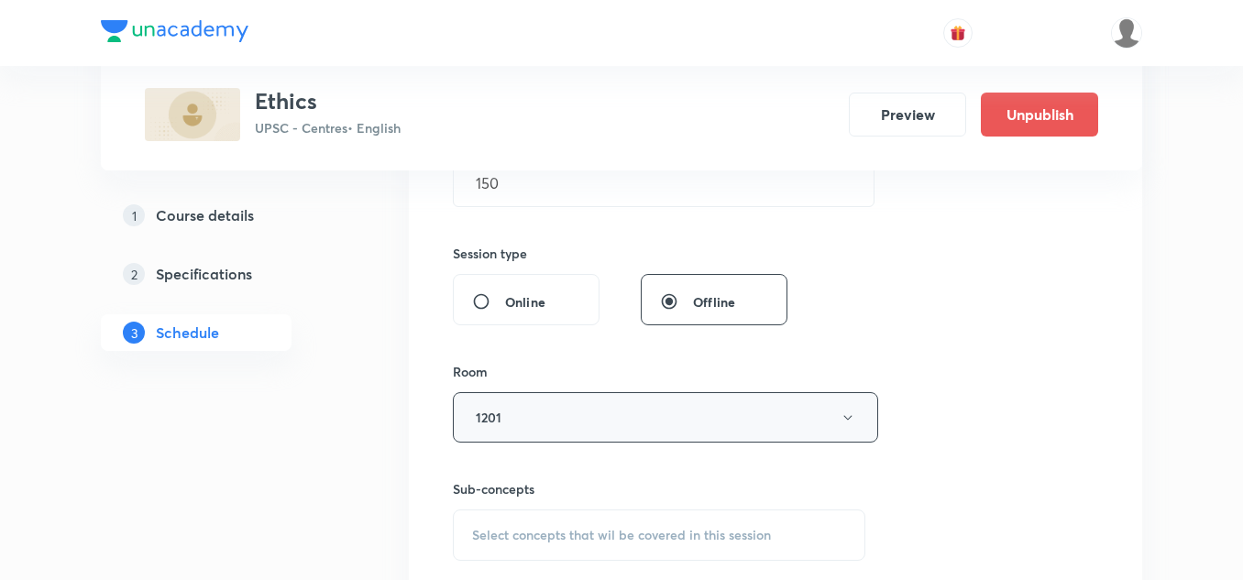
click at [591, 406] on button "1201" at bounding box center [665, 417] width 425 height 50
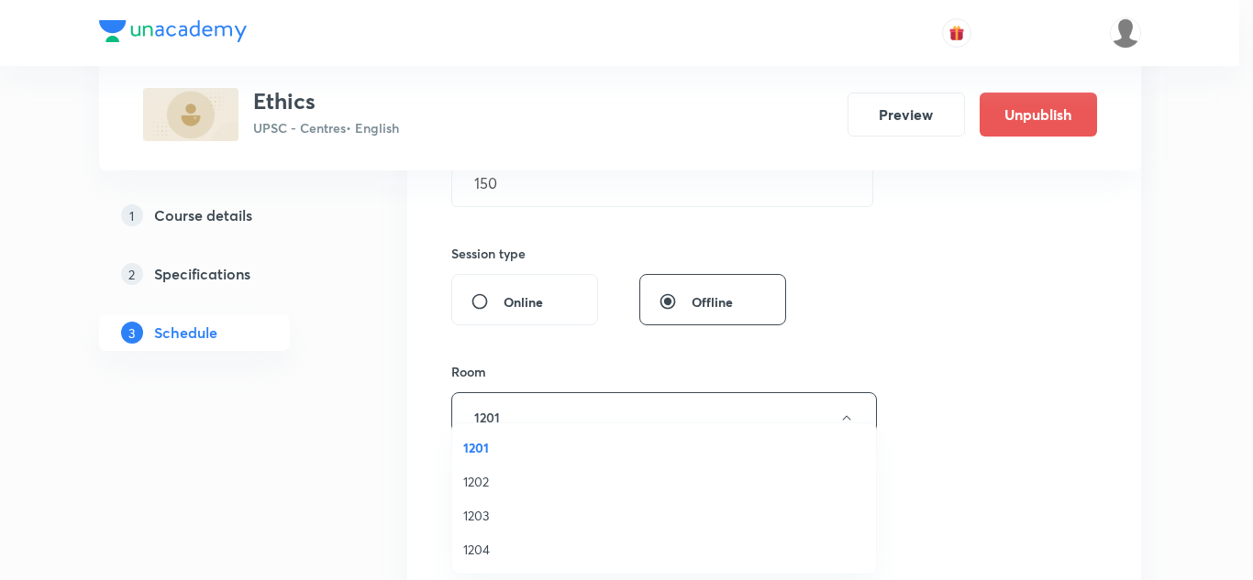
click at [481, 481] on span "1202" at bounding box center [664, 481] width 402 height 19
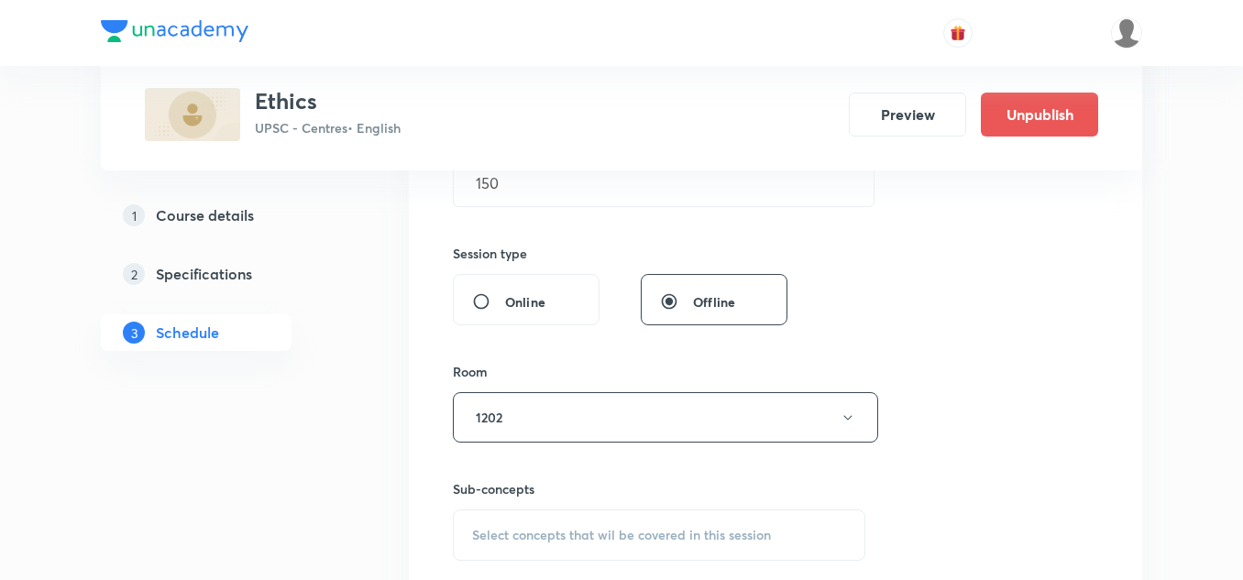
click at [574, 345] on div "Session 34 Live class Session title 19/99 Ethics Lecture - 34 ​ Schedule for Se…" at bounding box center [776, 203] width 646 height 861
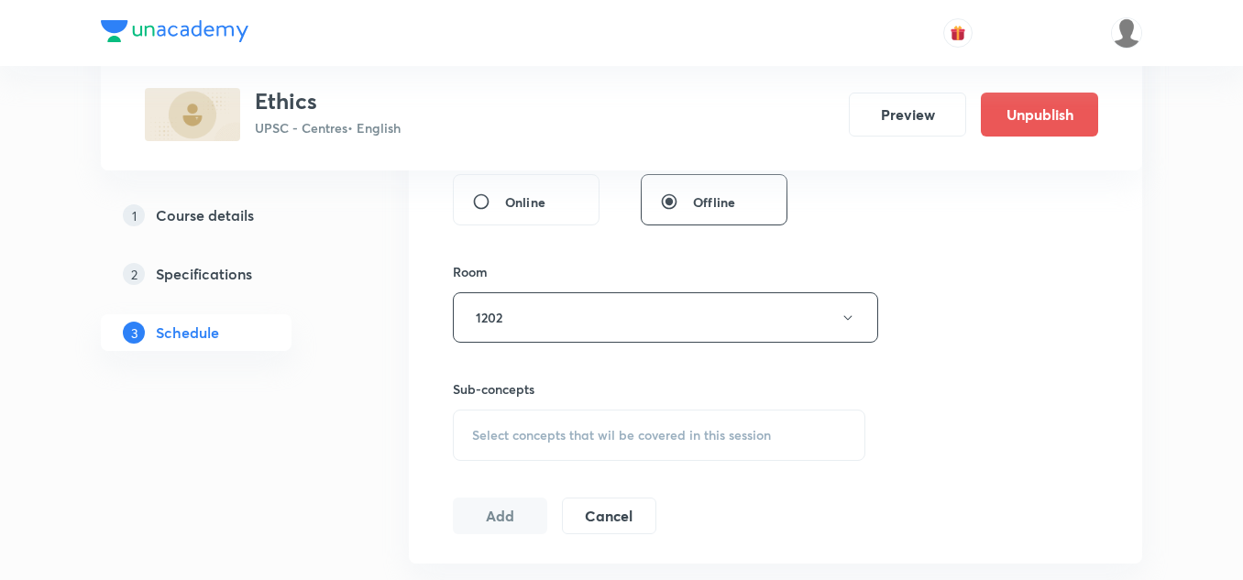
scroll to position [724, 0]
click at [563, 427] on span "Select concepts that wil be covered in this session" at bounding box center [621, 434] width 299 height 15
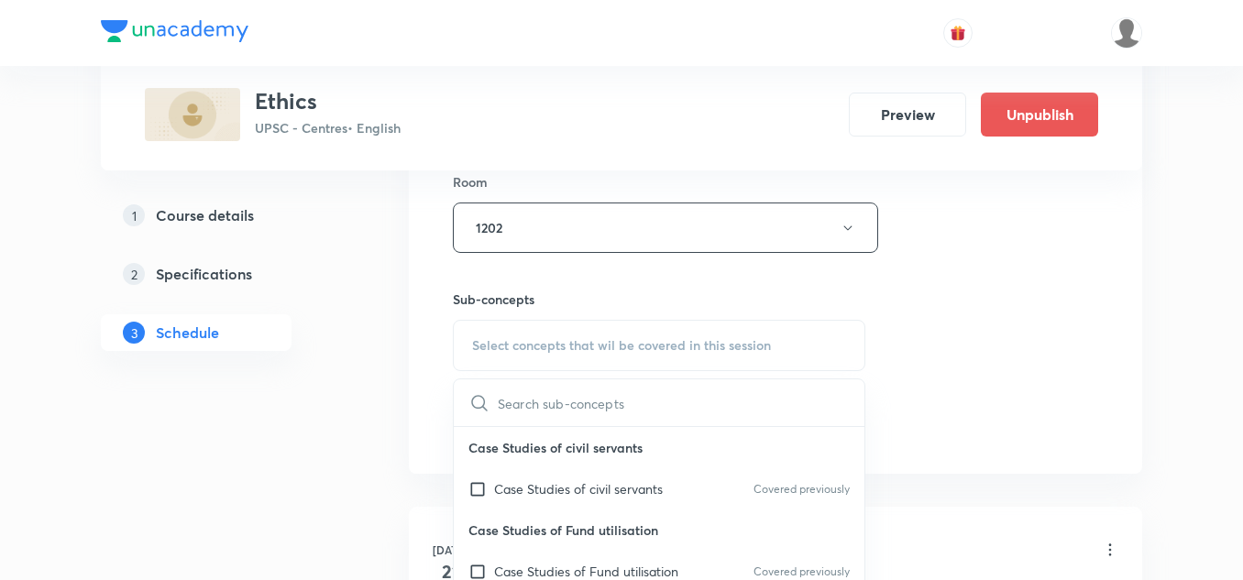
scroll to position [815, 0]
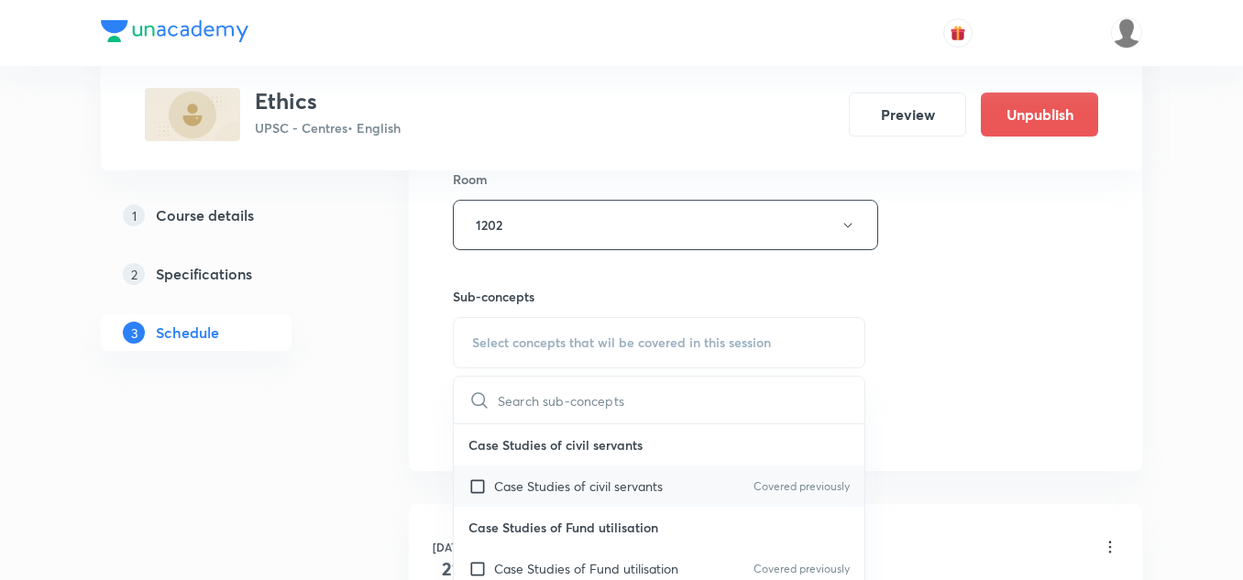
click at [594, 484] on p "Case Studies of civil servants" at bounding box center [578, 486] width 169 height 19
checkbox input "true"
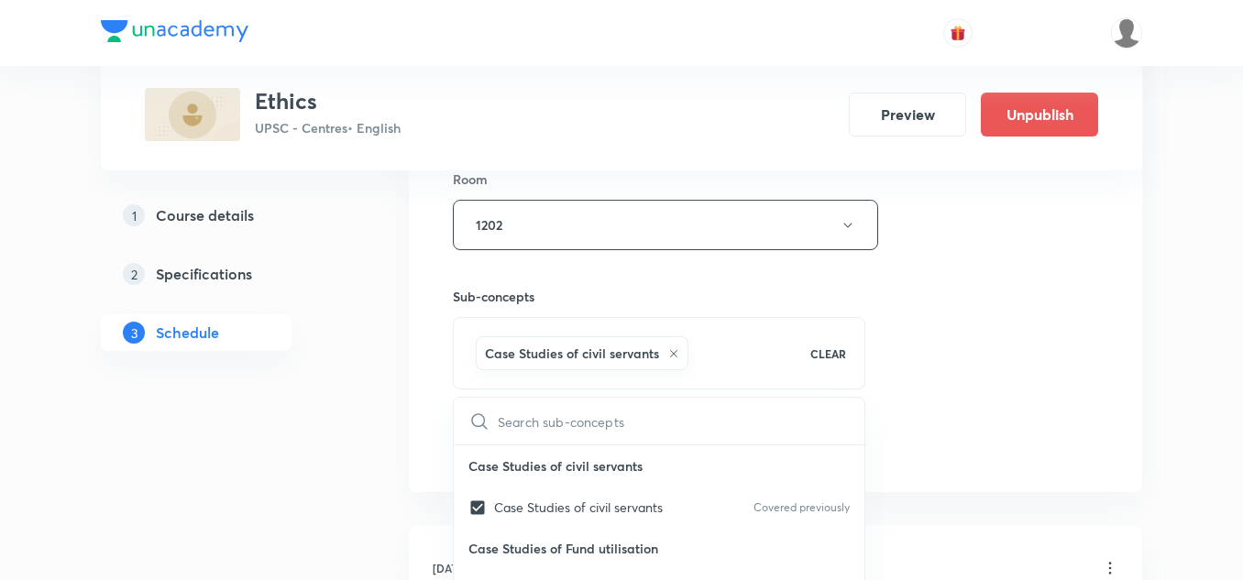
click at [720, 310] on div "Sub-concepts Case Studies of civil servants CLEAR ​ Case Studies of civil serva…" at bounding box center [659, 338] width 413 height 103
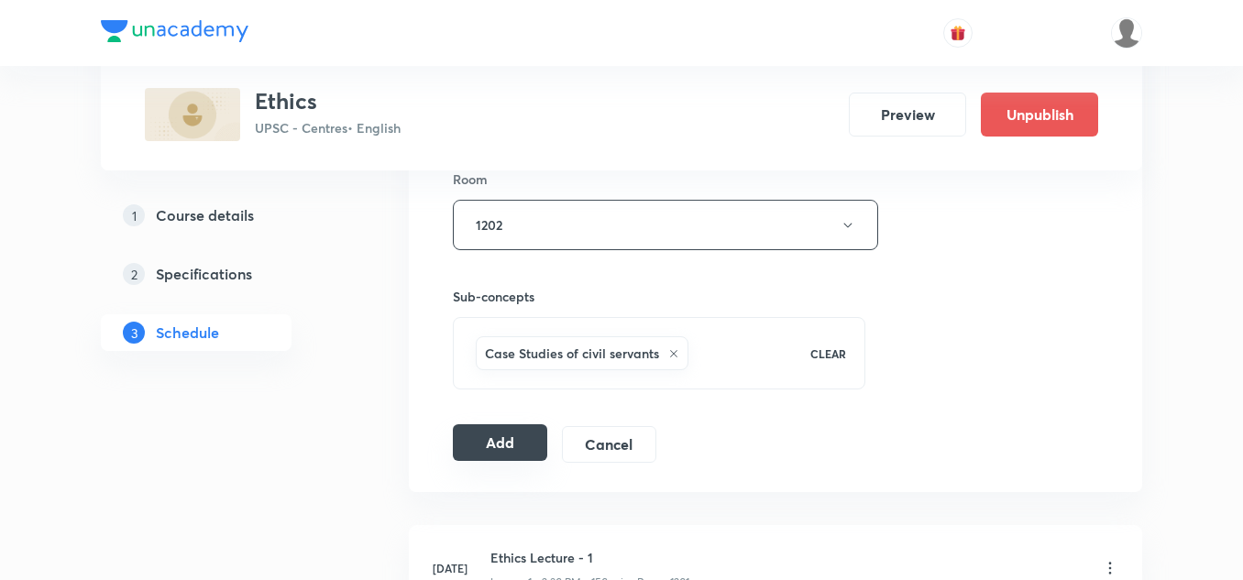
click at [510, 439] on button "Add" at bounding box center [500, 443] width 94 height 37
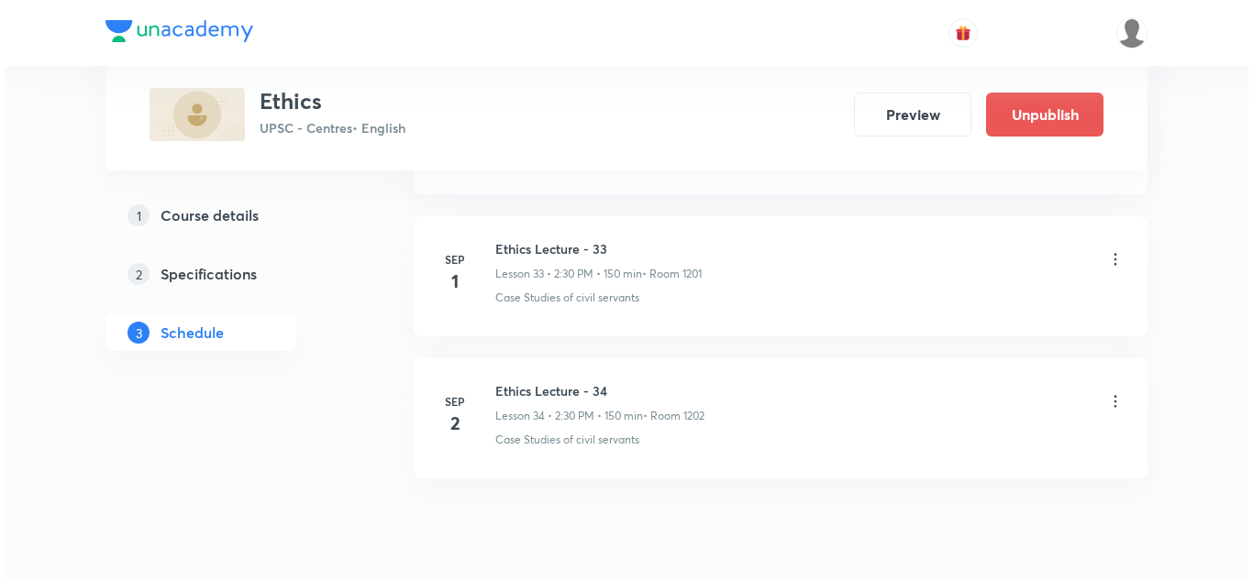
scroll to position [5651, 0]
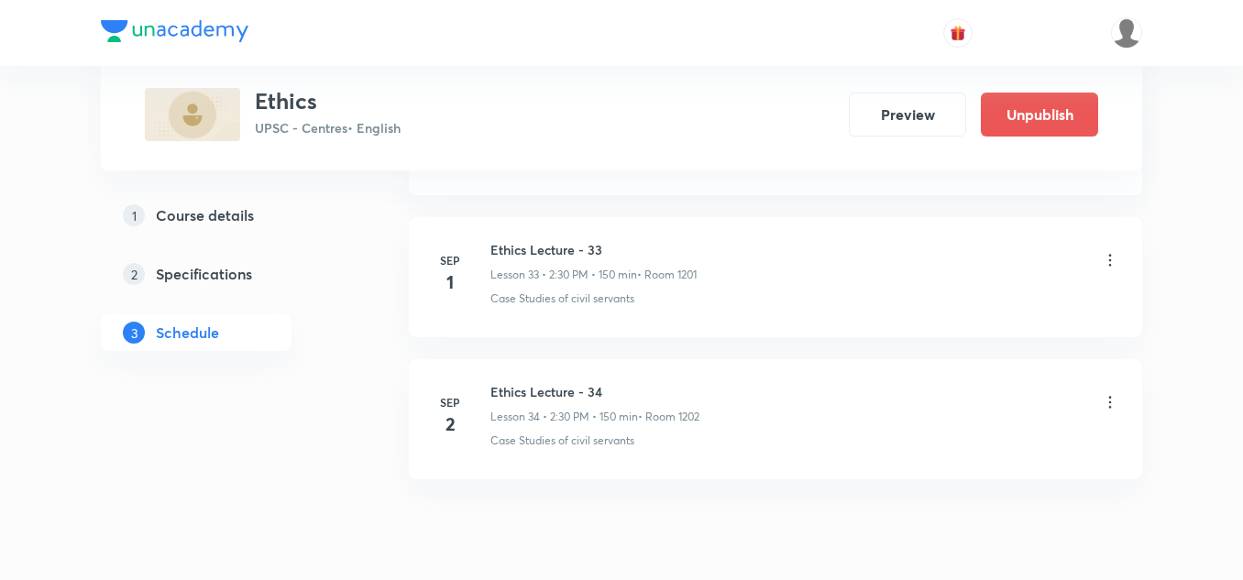
click at [1110, 262] on icon at bounding box center [1110, 260] width 18 height 18
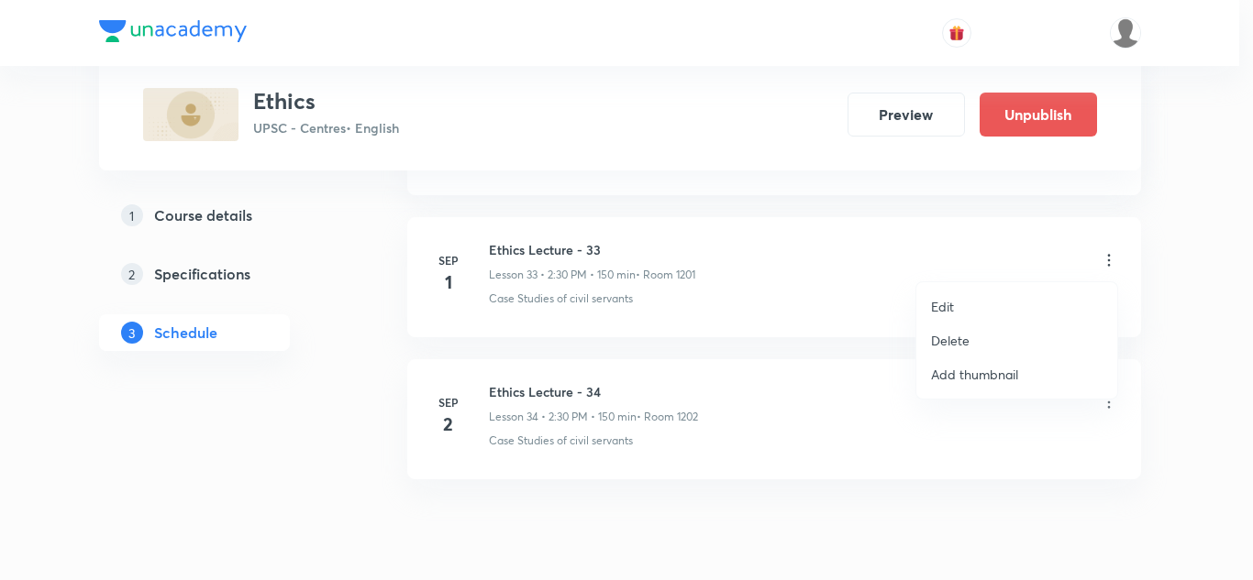
click at [951, 303] on p "Edit" at bounding box center [942, 306] width 23 height 19
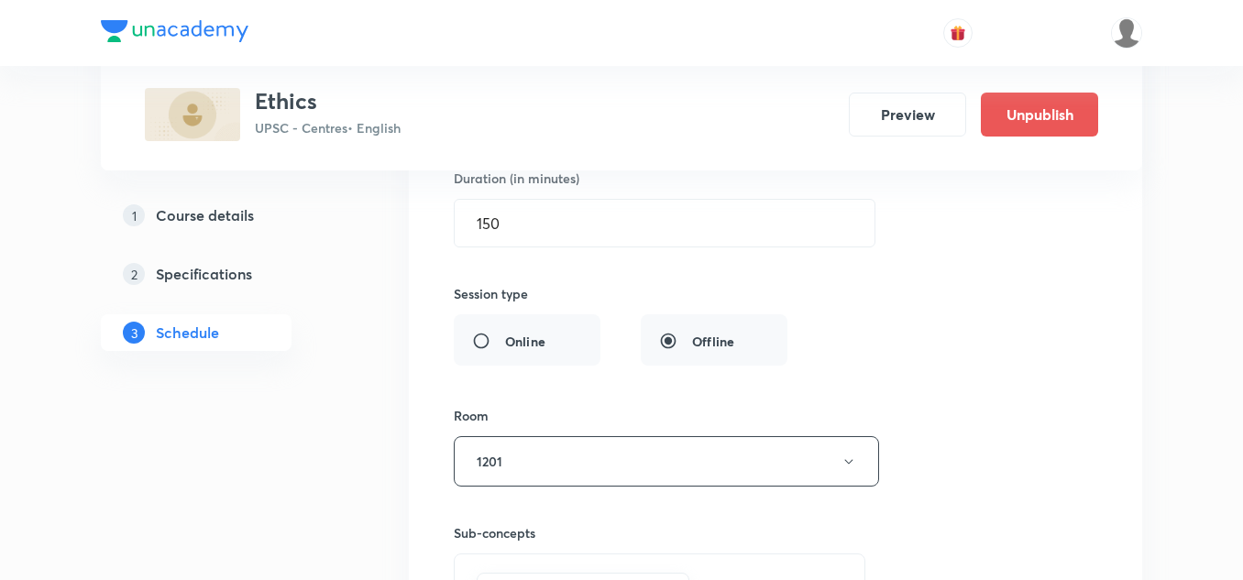
scroll to position [5127, 0]
click at [662, 452] on button "1201" at bounding box center [666, 462] width 425 height 50
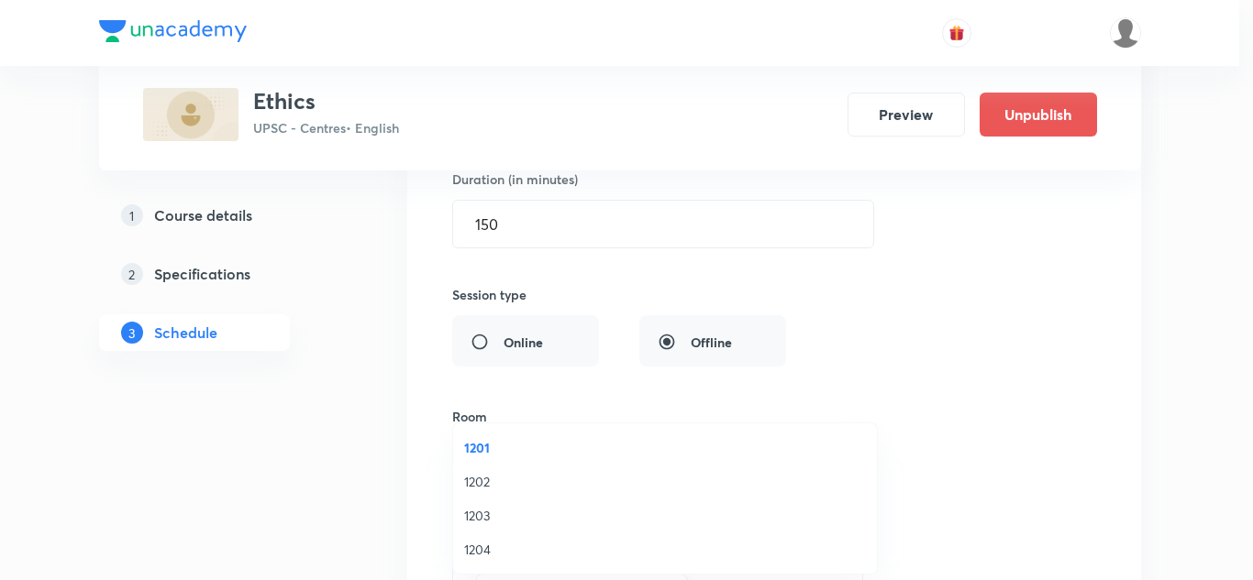
click at [501, 479] on span "1202" at bounding box center [665, 481] width 402 height 19
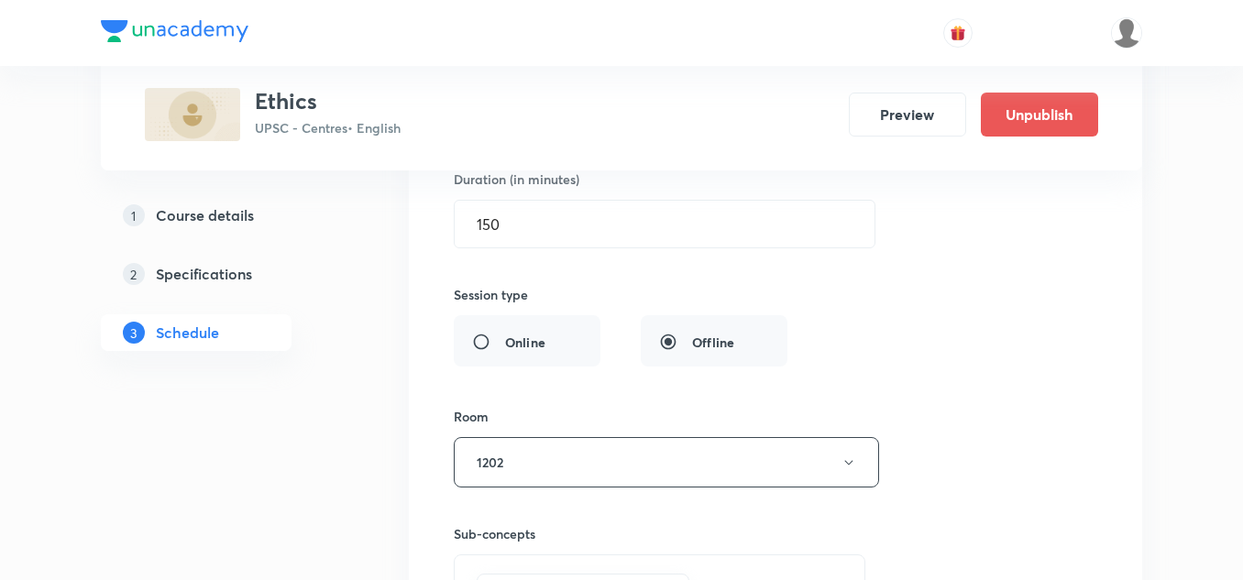
click at [556, 403] on div "Session title 19/99 Ethics Lecture - 33 ​ Schedule for Sep 1, 2025, 2:30 PM ​ D…" at bounding box center [776, 301] width 644 height 799
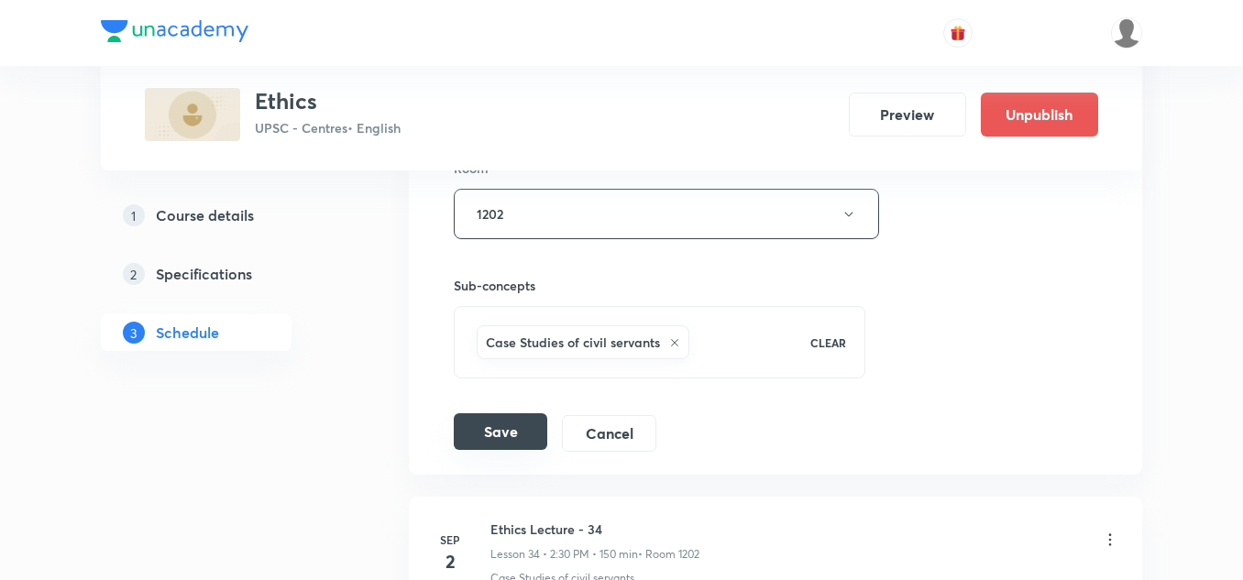
scroll to position [5376, 0]
click at [526, 420] on button "Save" at bounding box center [501, 431] width 94 height 37
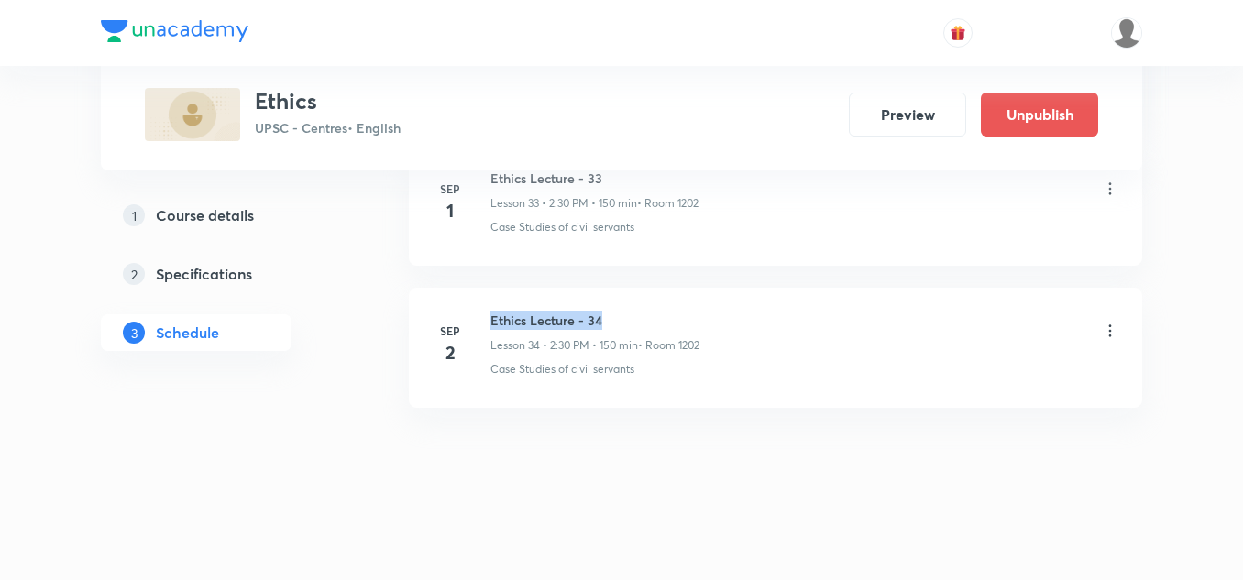
drag, startPoint x: 493, startPoint y: 321, endPoint x: 629, endPoint y: 318, distance: 135.7
click at [629, 318] on h6 "Ethics Lecture - 34" at bounding box center [595, 320] width 209 height 19
copy h6 "Ethics Lecture - 34"
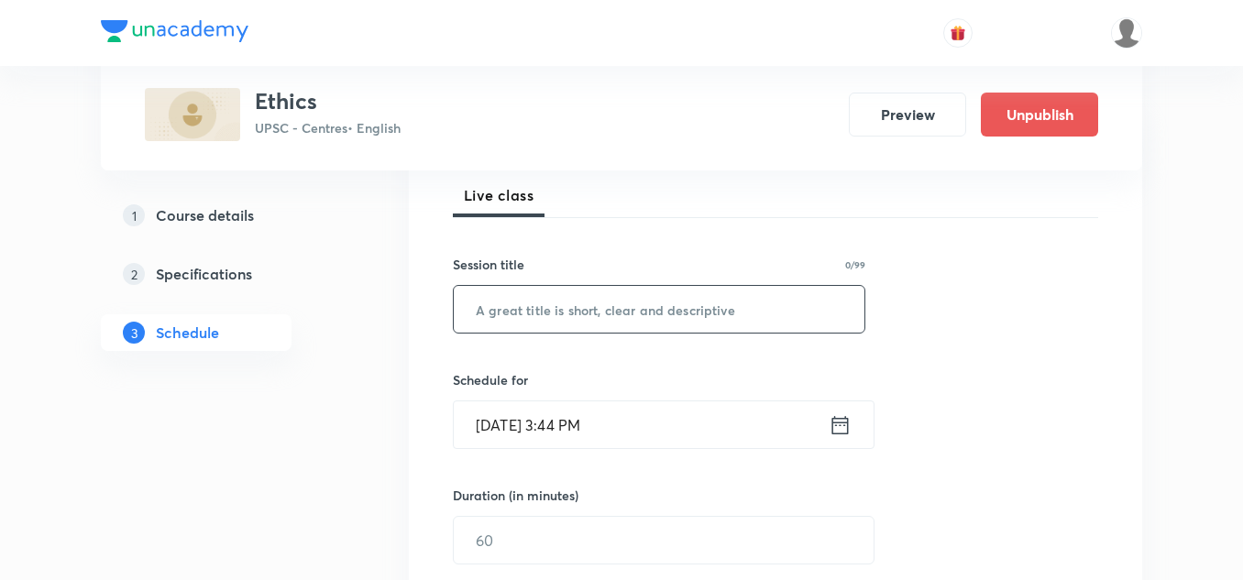
scroll to position [266, 0]
click at [611, 318] on input "text" at bounding box center [659, 308] width 411 height 47
paste input "Ethics Lecture - 34"
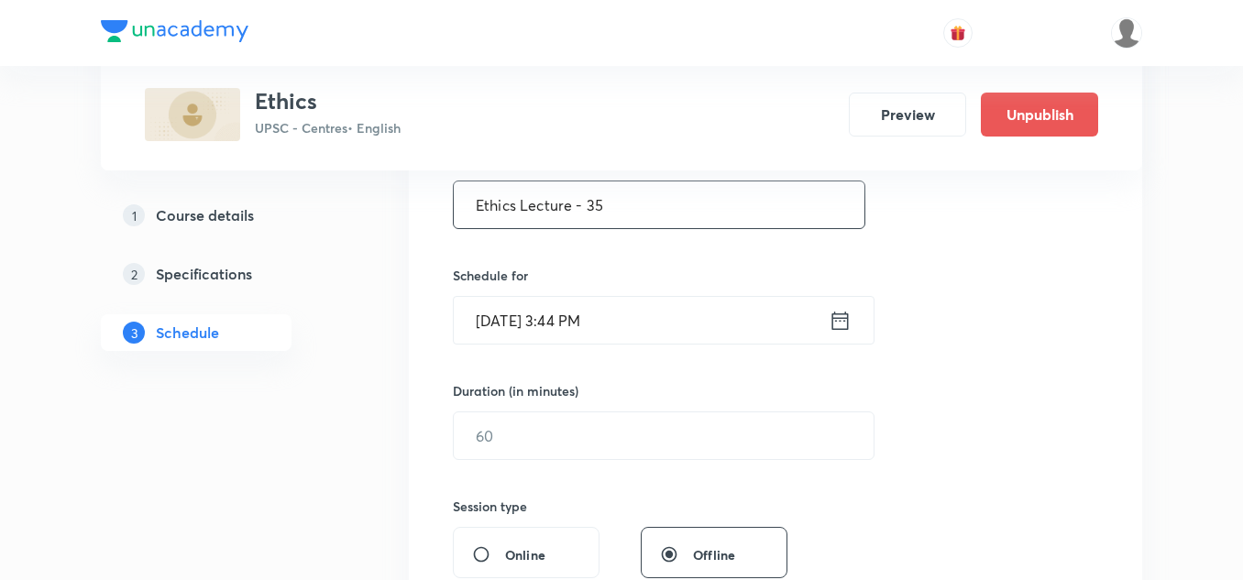
scroll to position [370, 0]
type input "Ethics Lecture - 35"
click at [611, 318] on input "Aug 30, 2025, 3:44 PM" at bounding box center [641, 319] width 375 height 47
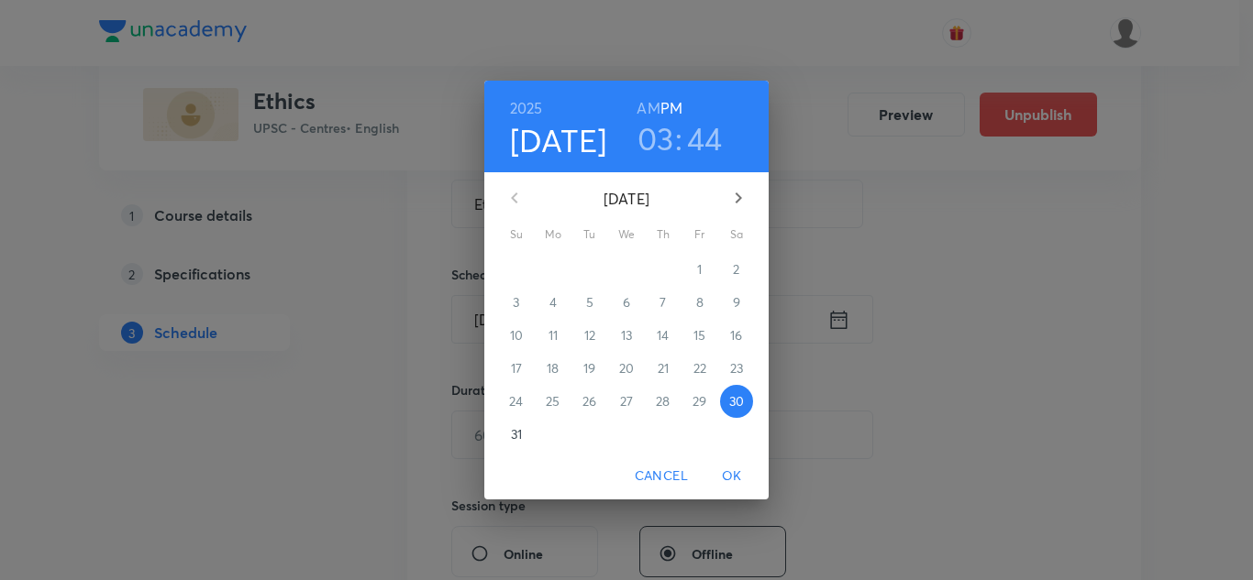
click at [738, 195] on icon "button" at bounding box center [738, 198] width 6 height 11
click at [624, 267] on p "3" at bounding box center [626, 269] width 6 height 18
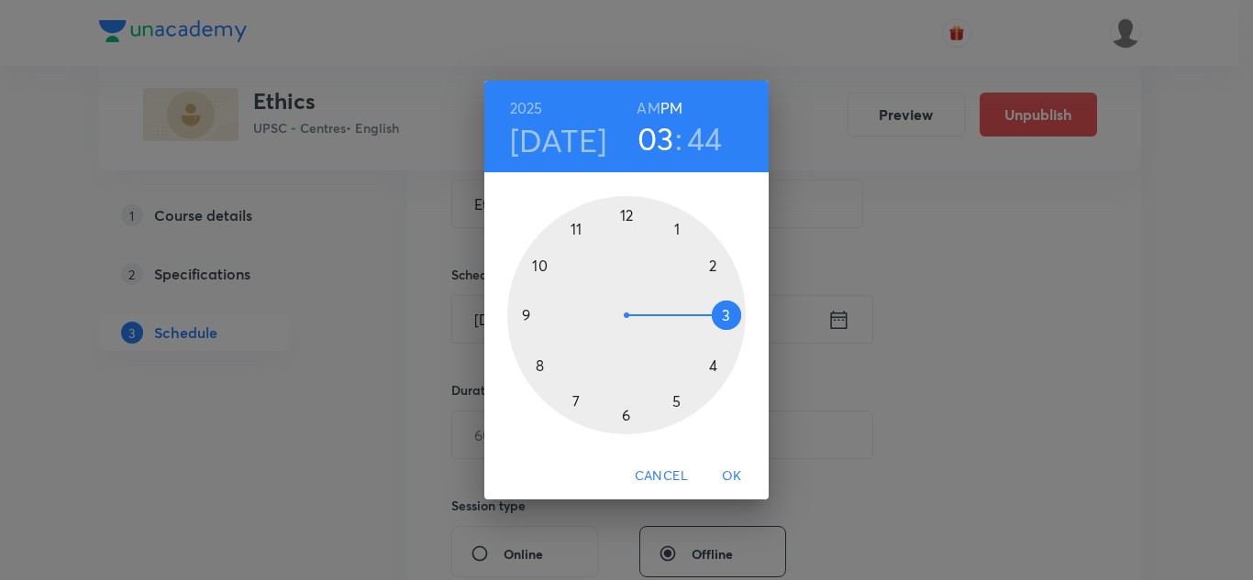
click at [713, 266] on div at bounding box center [626, 315] width 238 height 238
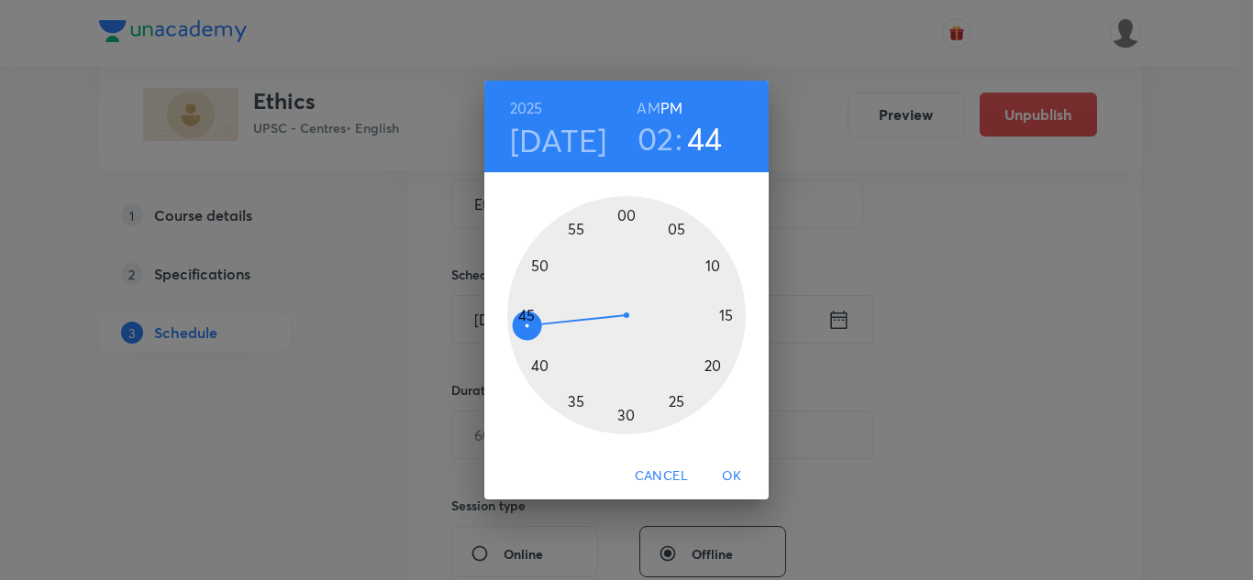
click at [626, 412] on div at bounding box center [626, 315] width 238 height 238
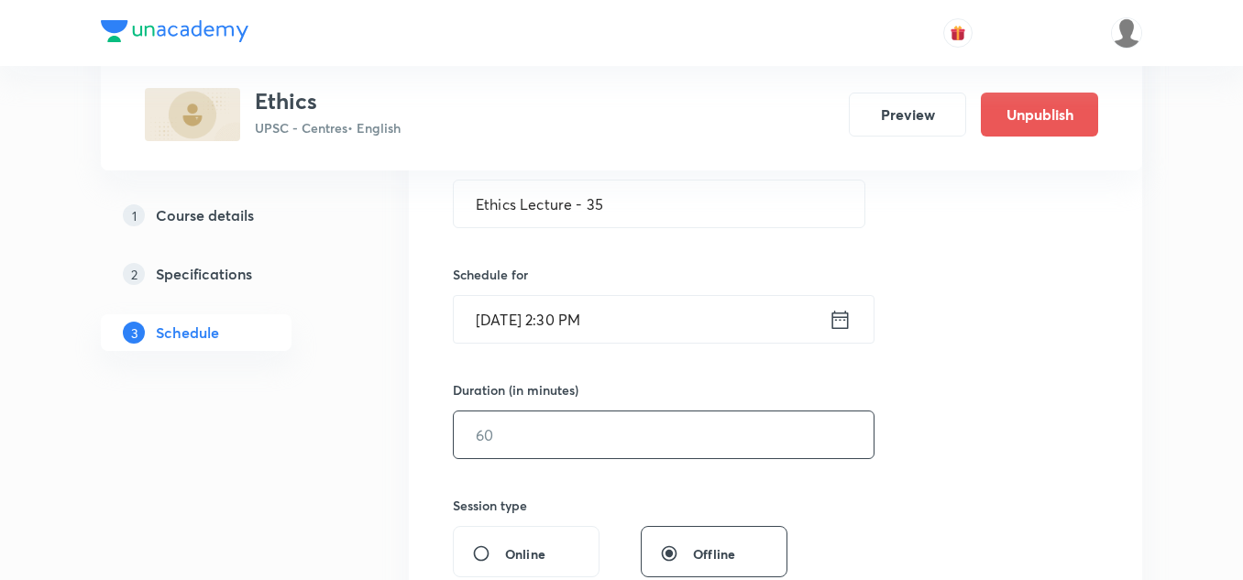
click at [609, 439] on input "text" at bounding box center [664, 435] width 420 height 47
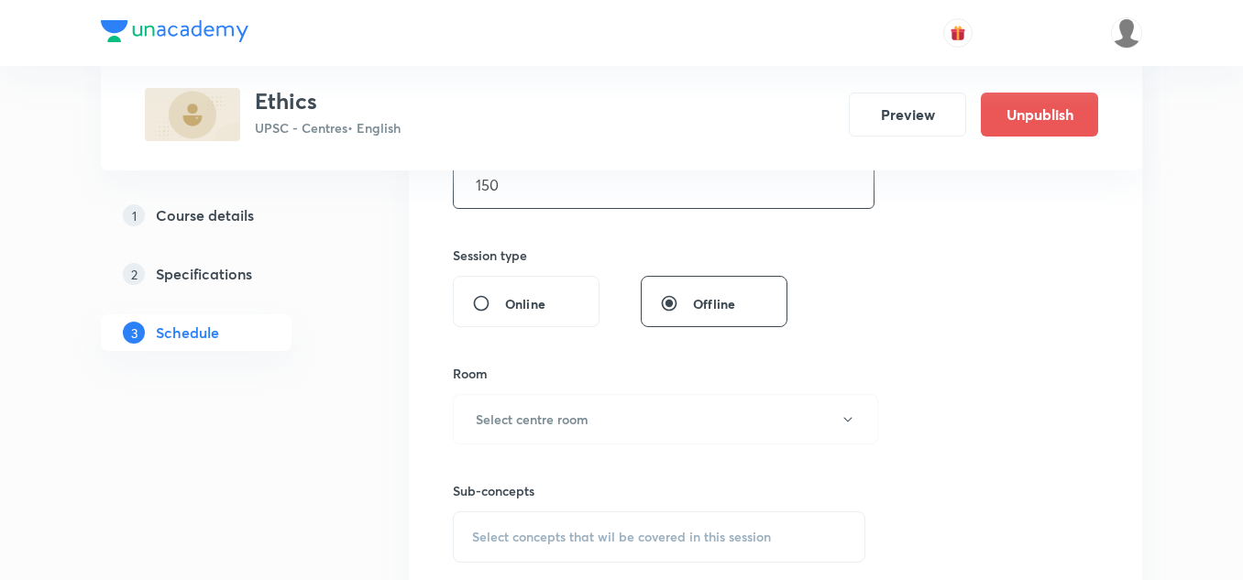
scroll to position [628, 0]
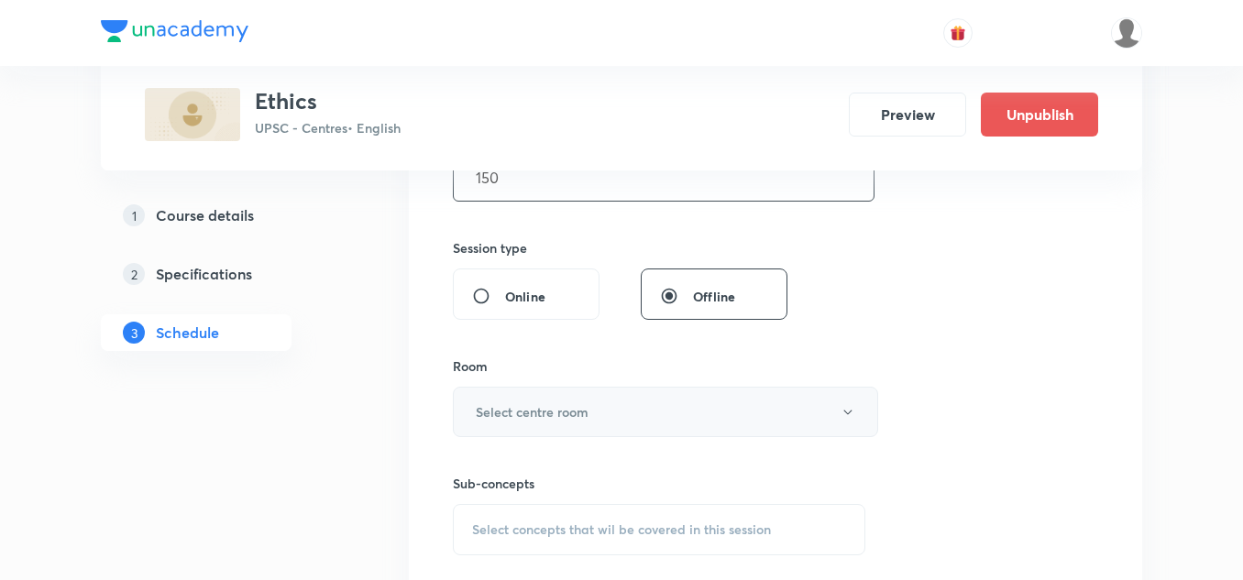
type input "150"
click at [639, 412] on button "Select centre room" at bounding box center [665, 412] width 425 height 50
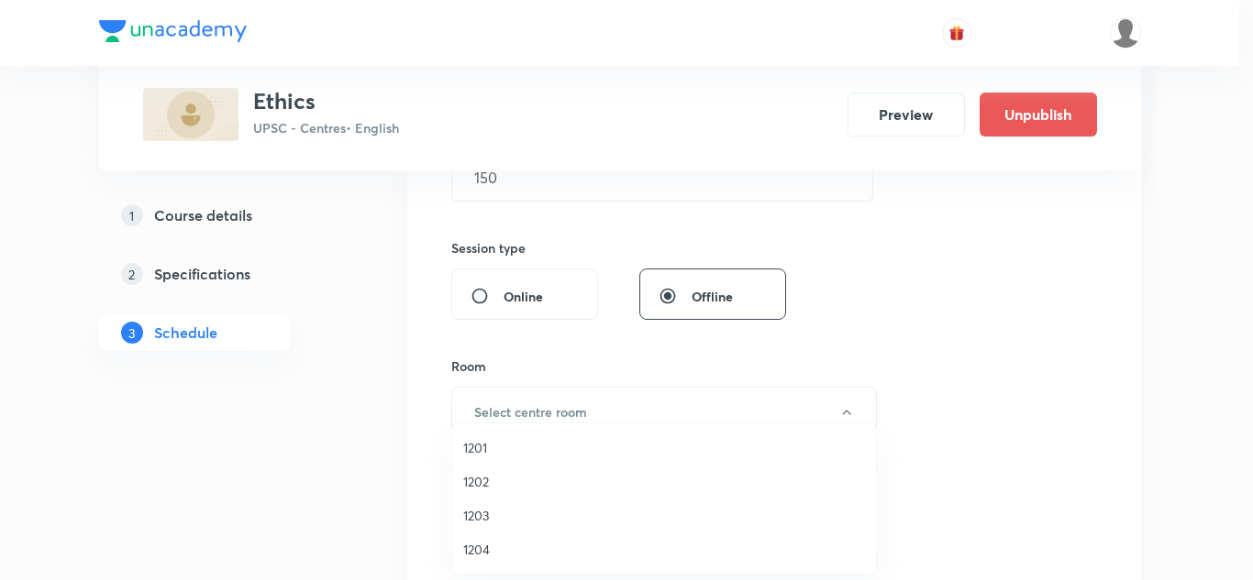
click at [479, 480] on span "1202" at bounding box center [664, 481] width 402 height 19
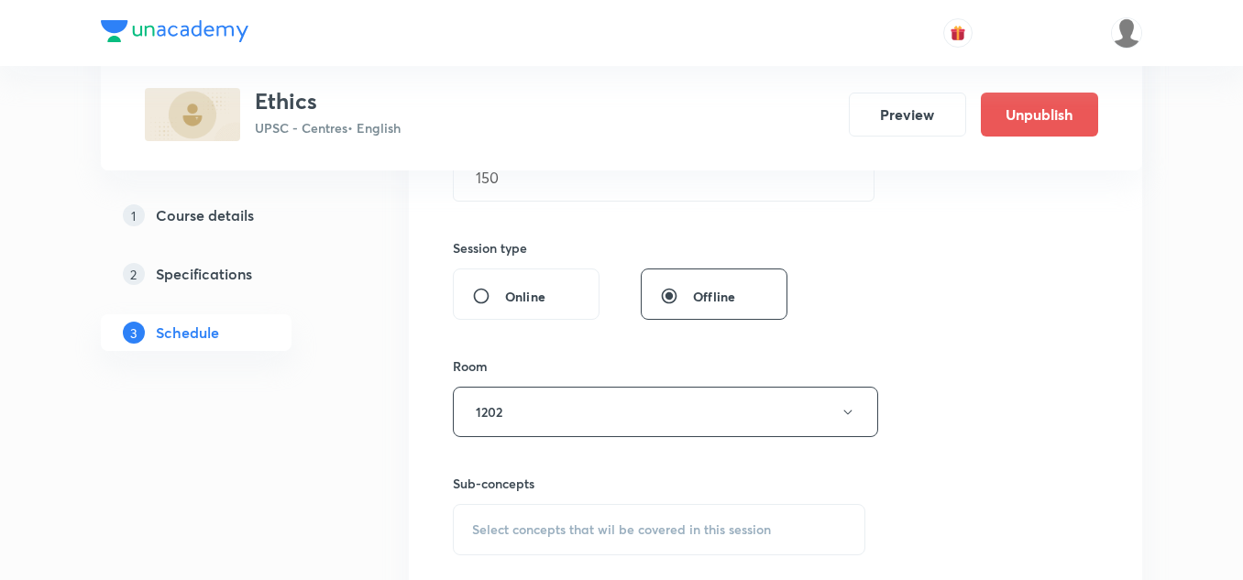
click at [547, 347] on div "Session 35 Live class Session title 19/99 Ethics Lecture - 35 ​ Schedule for Se…" at bounding box center [776, 198] width 646 height 861
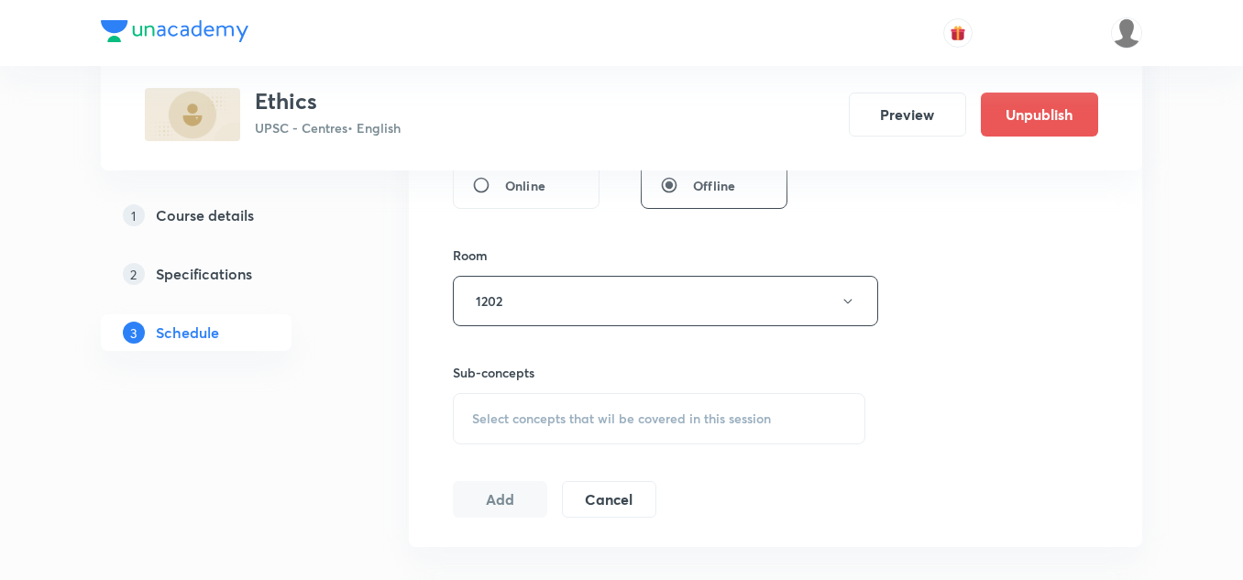
scroll to position [747, 0]
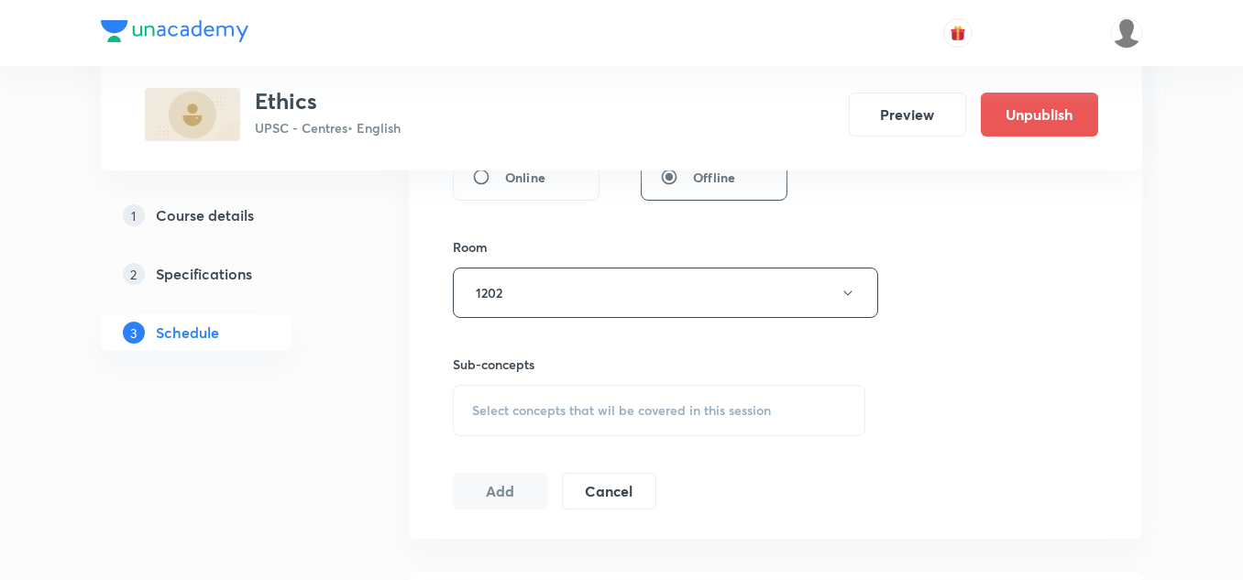
click at [558, 412] on span "Select concepts that wil be covered in this session" at bounding box center [621, 410] width 299 height 15
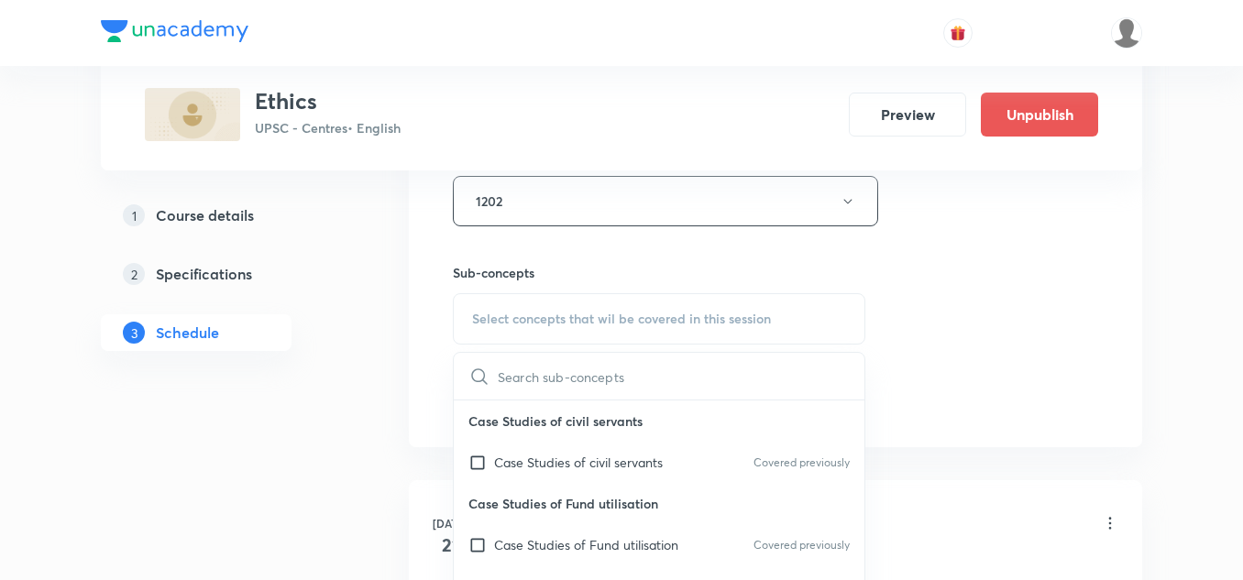
scroll to position [840, 0]
click at [562, 459] on p "Case Studies of civil servants" at bounding box center [578, 461] width 169 height 19
checkbox input "true"
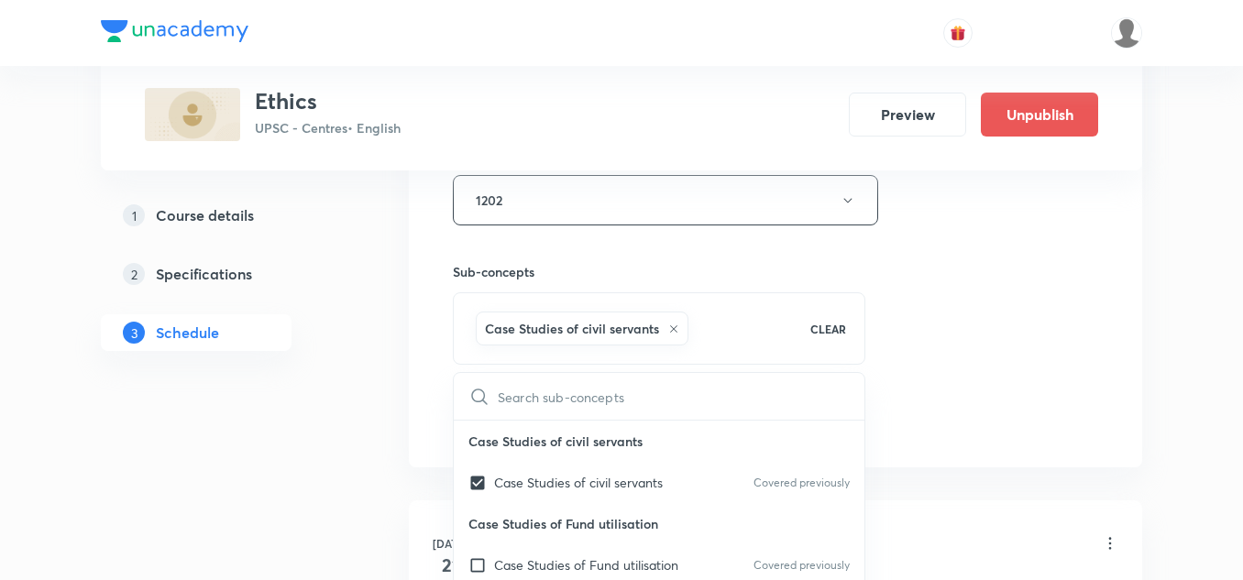
click at [603, 282] on div "Sub-concepts Case Studies of civil servants CLEAR ​ Case Studies of civil serva…" at bounding box center [659, 313] width 413 height 103
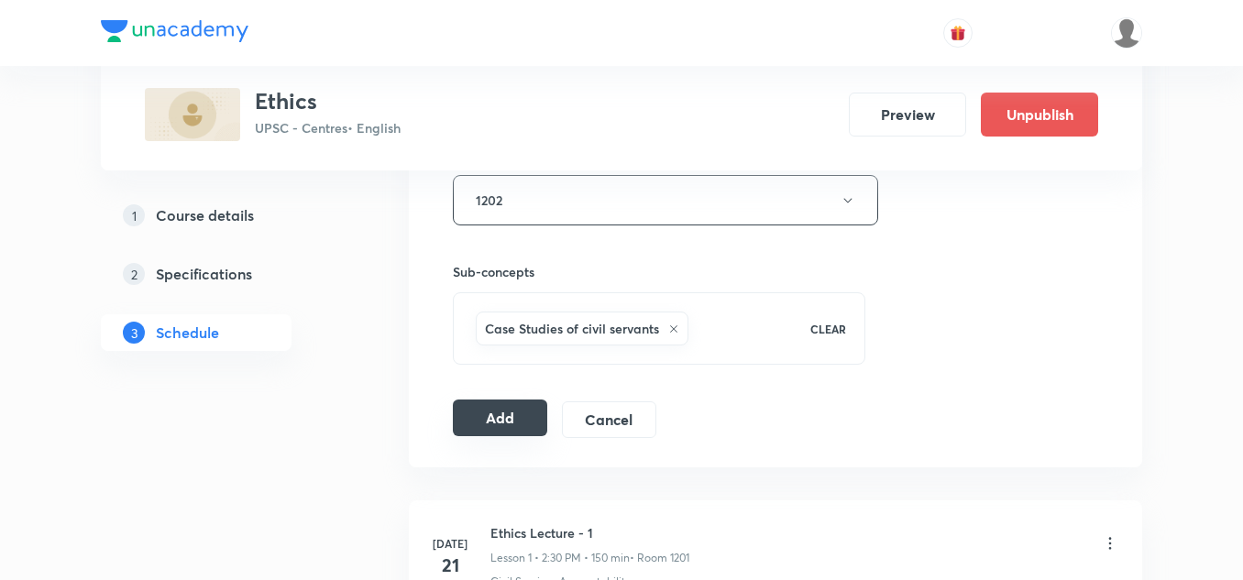
click at [525, 425] on button "Add" at bounding box center [500, 418] width 94 height 37
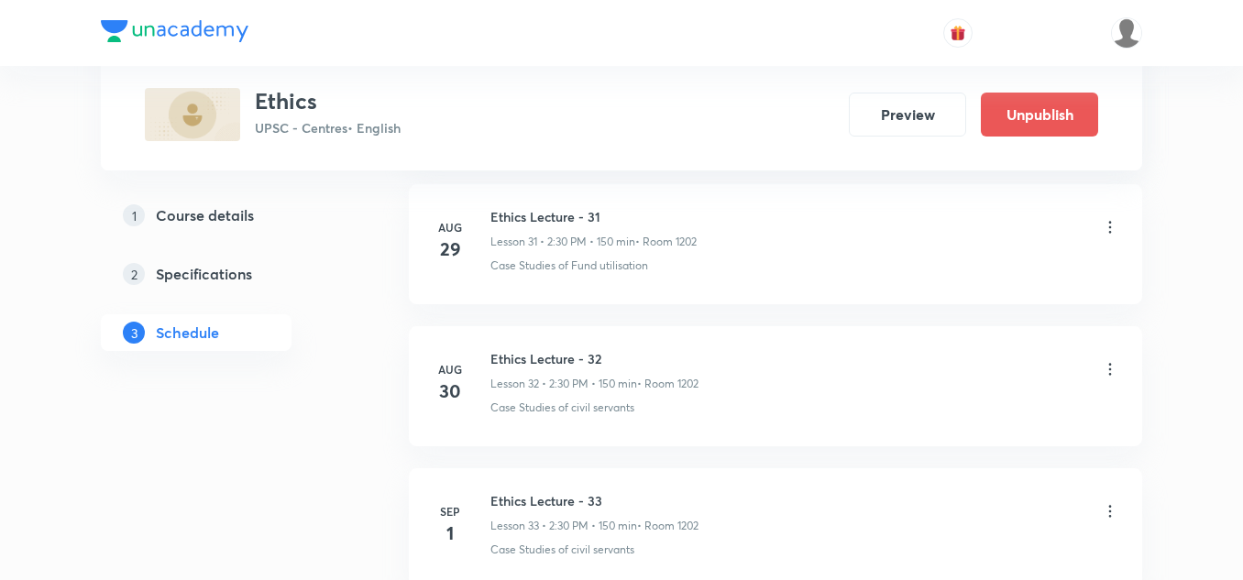
scroll to position [5864, 0]
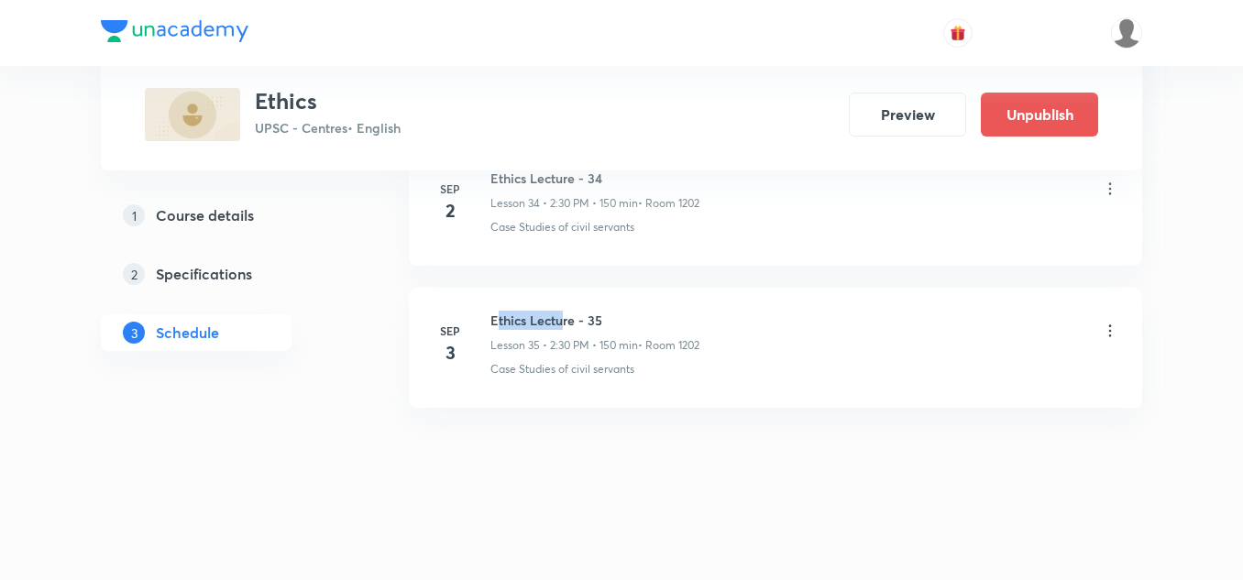
drag, startPoint x: 495, startPoint y: 320, endPoint x: 566, endPoint y: 315, distance: 70.8
click at [566, 315] on h6 "Ethics Lecture - 35" at bounding box center [595, 320] width 209 height 19
drag, startPoint x: 492, startPoint y: 322, endPoint x: 635, endPoint y: 323, distance: 144.0
click at [635, 323] on h6 "Ethics Lecture - 35" at bounding box center [595, 320] width 209 height 19
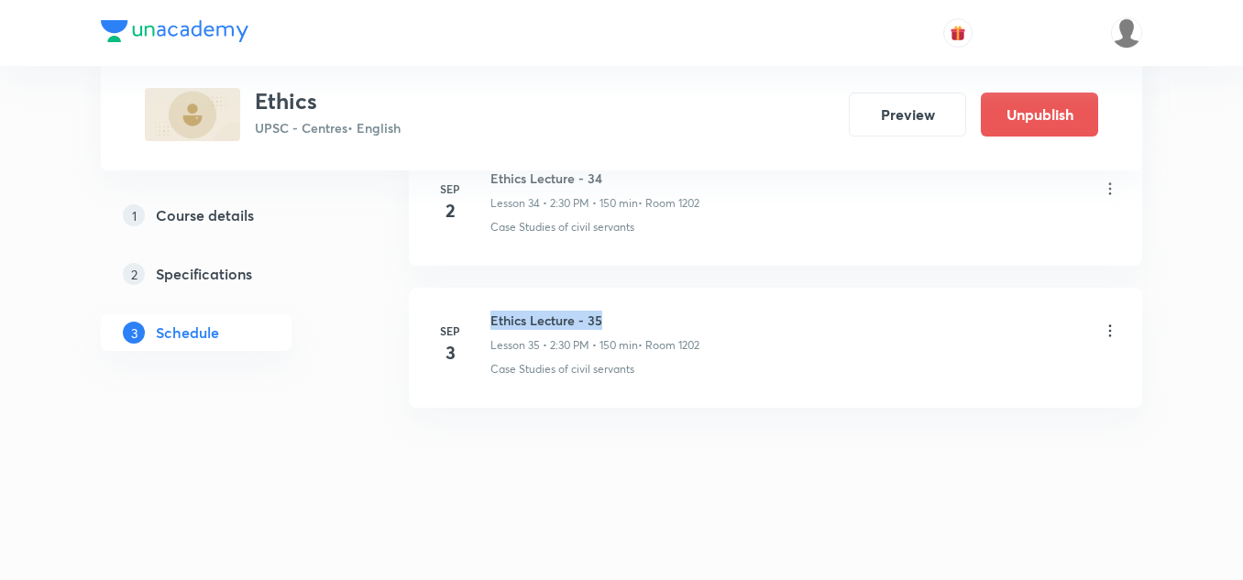
copy h6 "Ethics Lecture - 35"
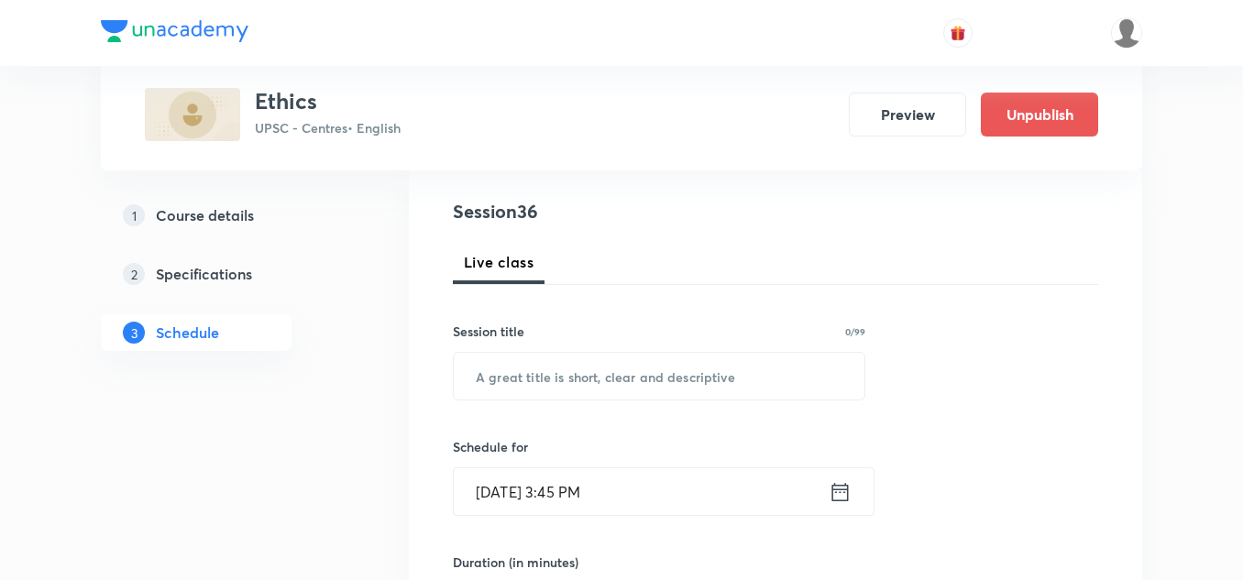
scroll to position [199, 0]
click at [624, 370] on input "text" at bounding box center [659, 375] width 411 height 47
paste input "Ethics Lecture - 35"
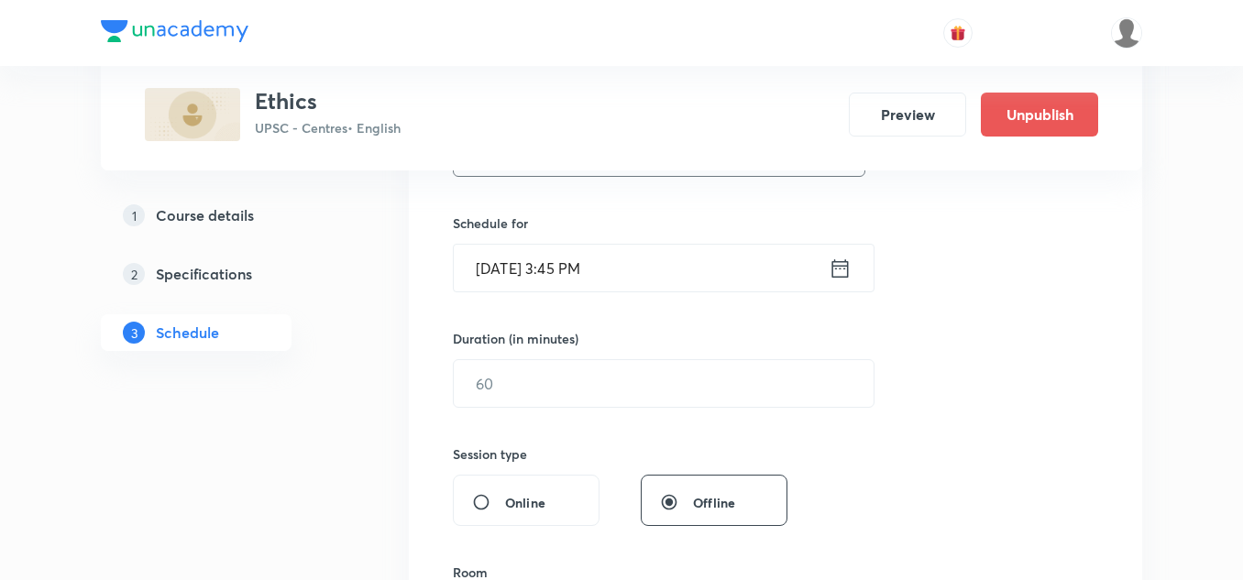
scroll to position [429, 0]
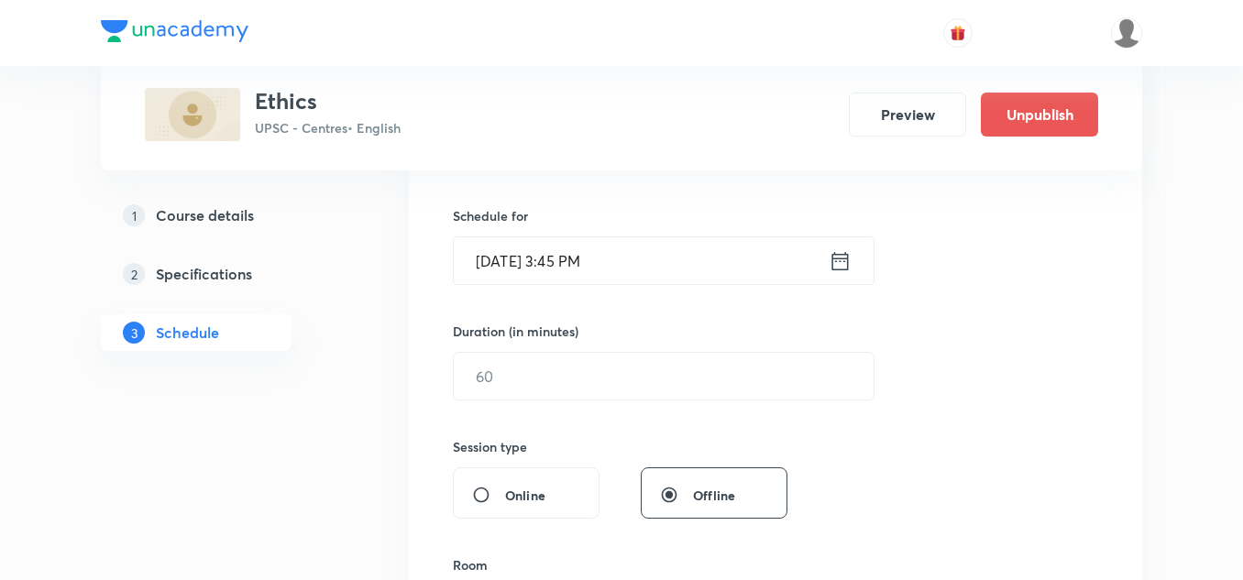
type input "Ethics Lecture - 36"
click at [688, 259] on input "Aug 30, 2025, 3:45 PM" at bounding box center [641, 261] width 375 height 47
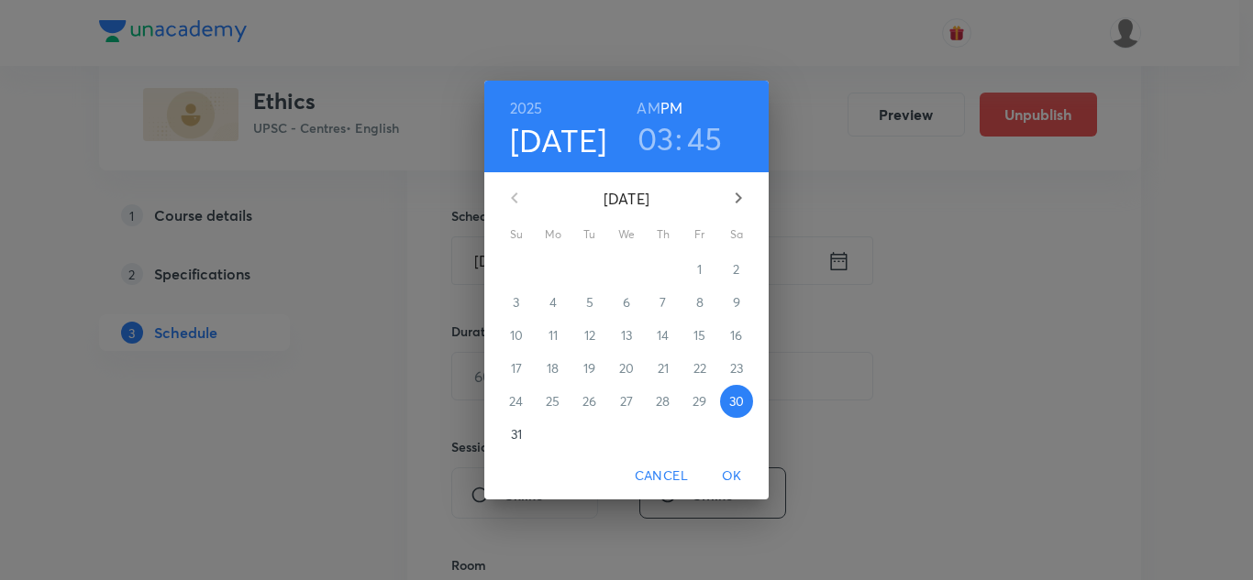
click at [738, 197] on icon "button" at bounding box center [738, 198] width 6 height 11
click at [661, 268] on p "4" at bounding box center [662, 269] width 7 height 18
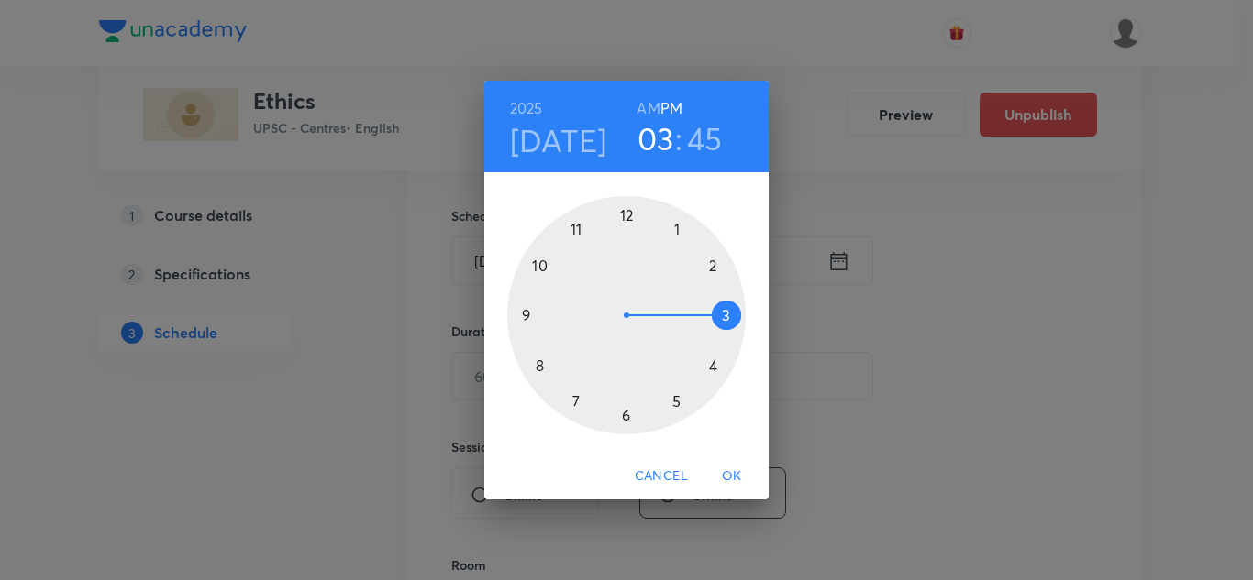
click at [713, 266] on div at bounding box center [626, 315] width 238 height 238
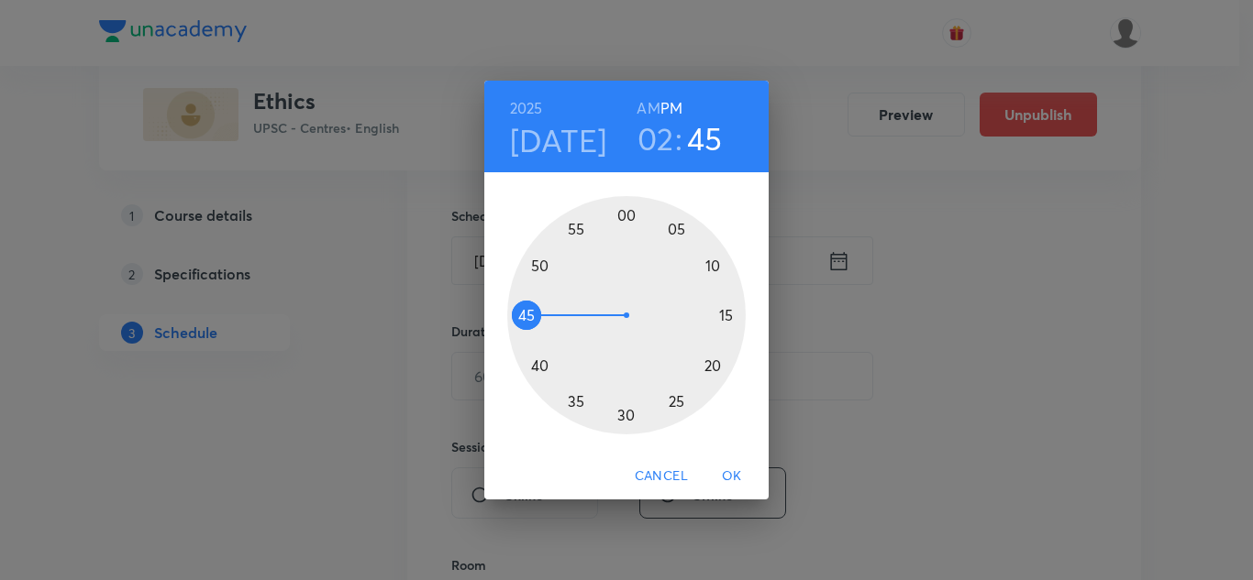
click at [626, 413] on div at bounding box center [626, 315] width 238 height 238
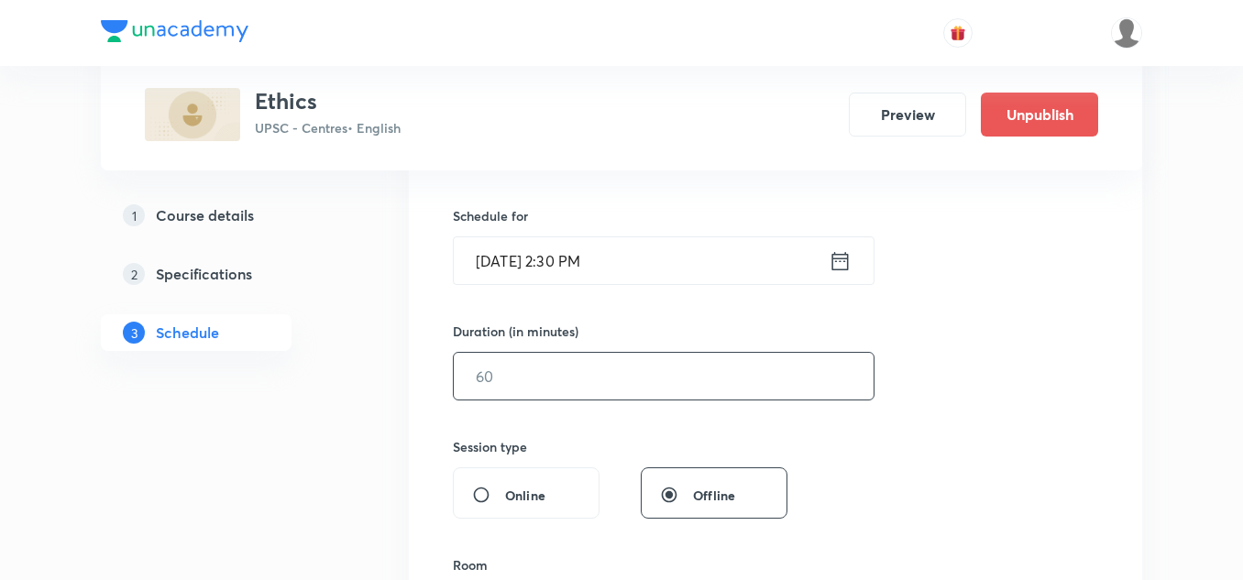
click at [585, 379] on input "text" at bounding box center [664, 376] width 420 height 47
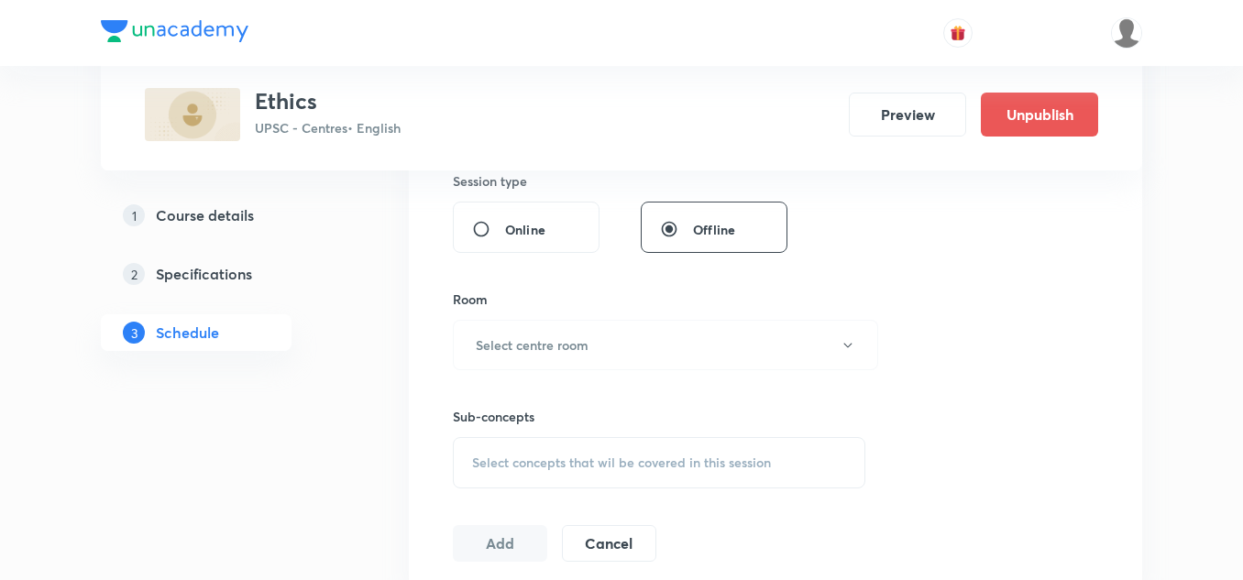
scroll to position [696, 0]
type input "150"
drag, startPoint x: 585, startPoint y: 379, endPoint x: 602, endPoint y: 330, distance: 51.3
click at [602, 330] on div "Session 36 Live class Session title 19/99 Ethics Lecture - 36 ​ Schedule for Se…" at bounding box center [776, 130] width 646 height 861
click at [602, 330] on button "Select centre room" at bounding box center [665, 344] width 425 height 50
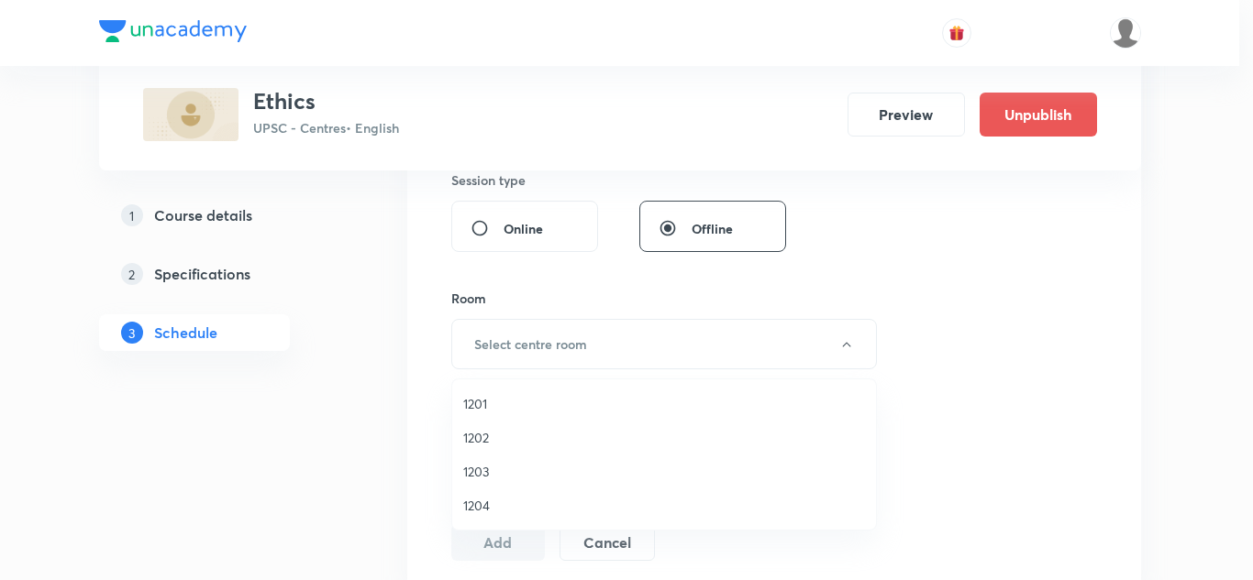
click at [486, 435] on span "1202" at bounding box center [664, 437] width 402 height 19
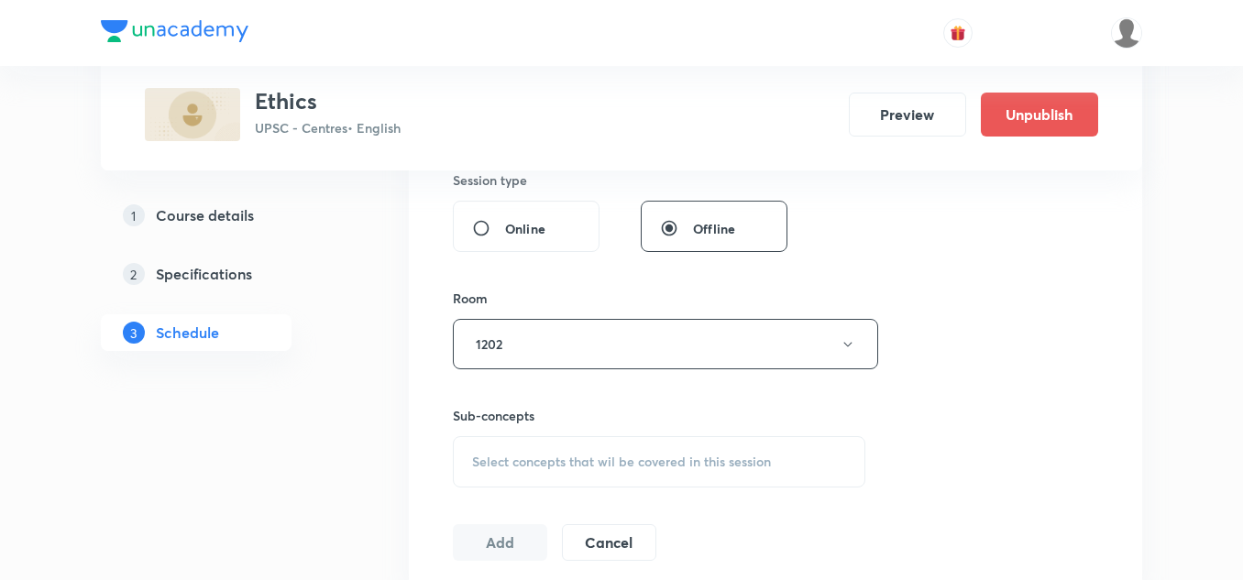
click at [588, 277] on div "Session 36 Live class Session title 19/99 Ethics Lecture - 36 ​ Schedule for Se…" at bounding box center [776, 130] width 646 height 861
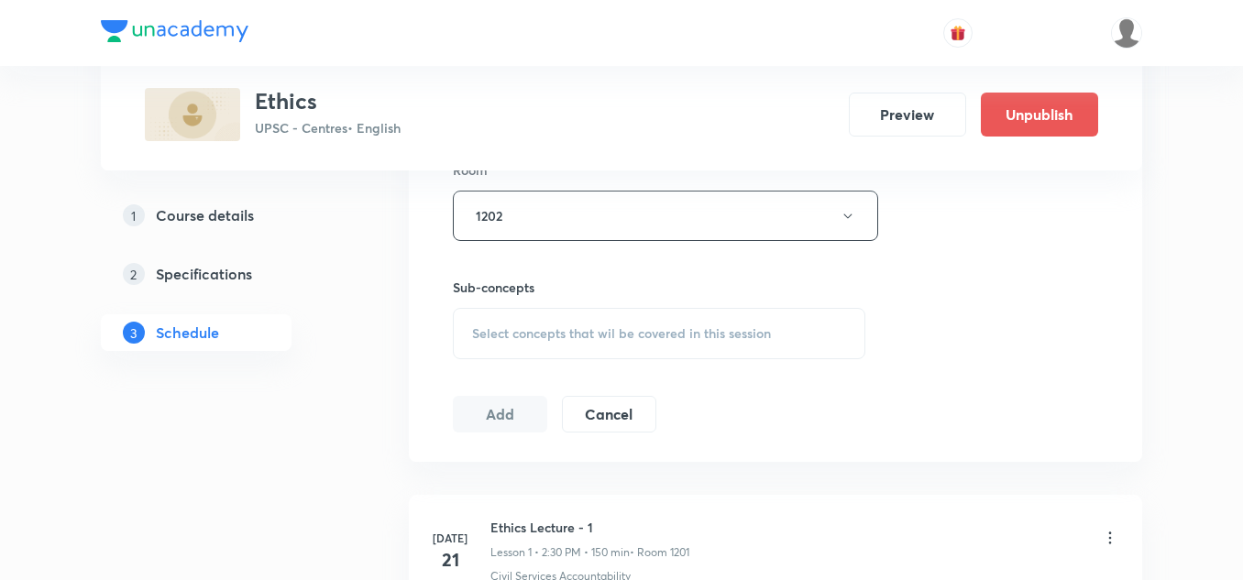
scroll to position [825, 0]
click at [580, 337] on span "Select concepts that wil be covered in this session" at bounding box center [621, 333] width 299 height 15
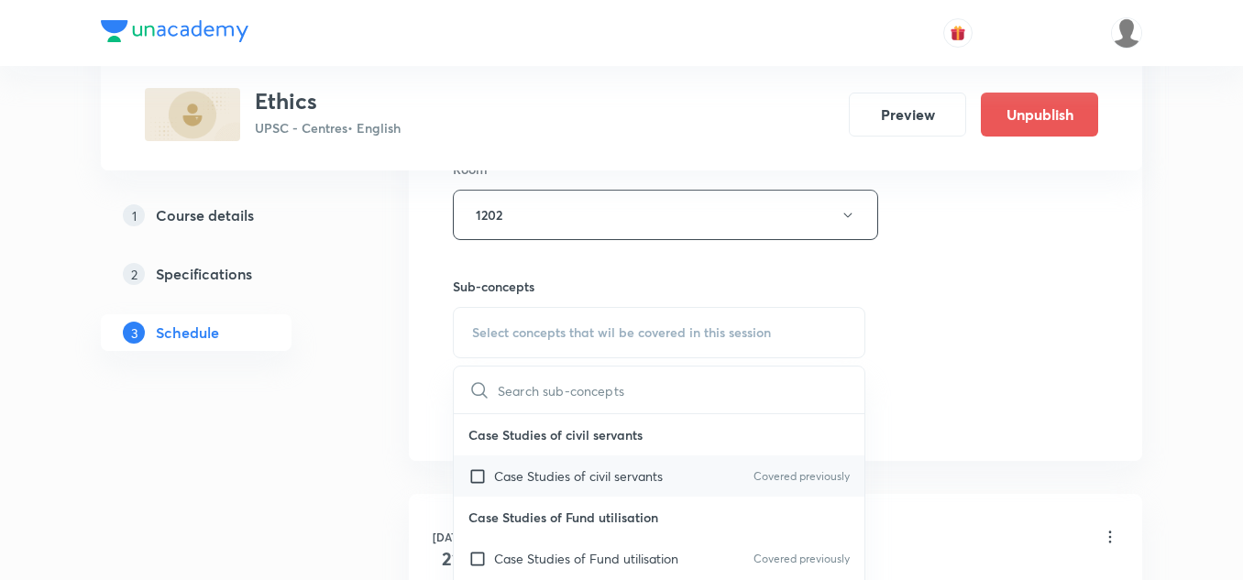
click at [525, 466] on div "Case Studies of civil servants Covered previously" at bounding box center [659, 476] width 411 height 41
checkbox input "true"
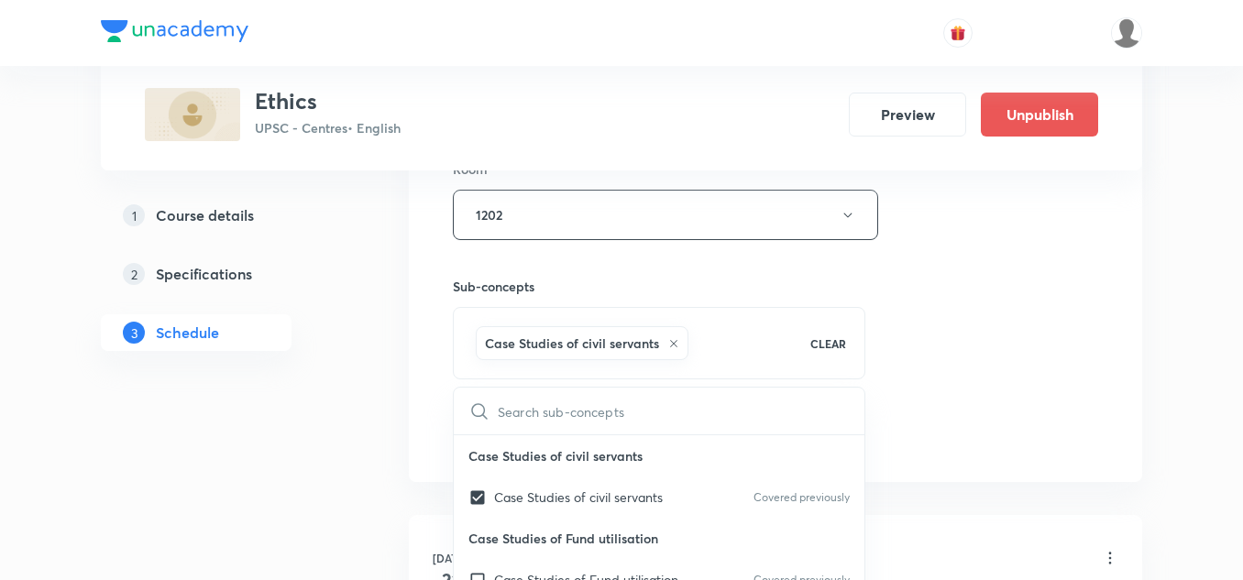
click at [590, 265] on div "Sub-concepts Case Studies of civil servants CLEAR ​ Case Studies of civil serva…" at bounding box center [659, 309] width 413 height 139
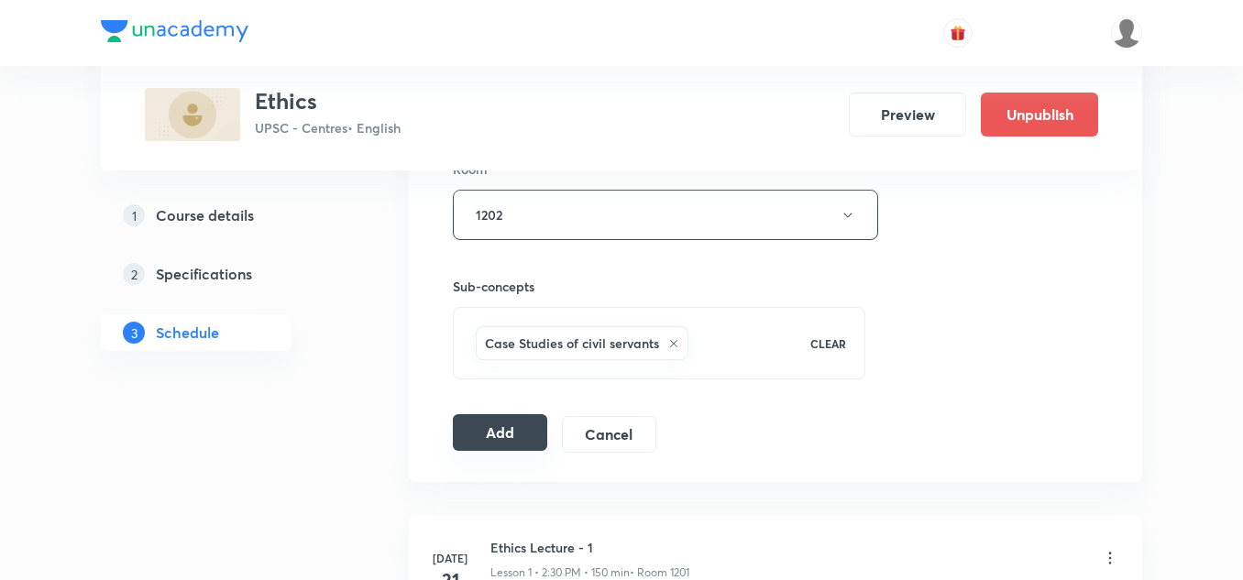
click at [508, 433] on button "Add" at bounding box center [500, 432] width 94 height 37
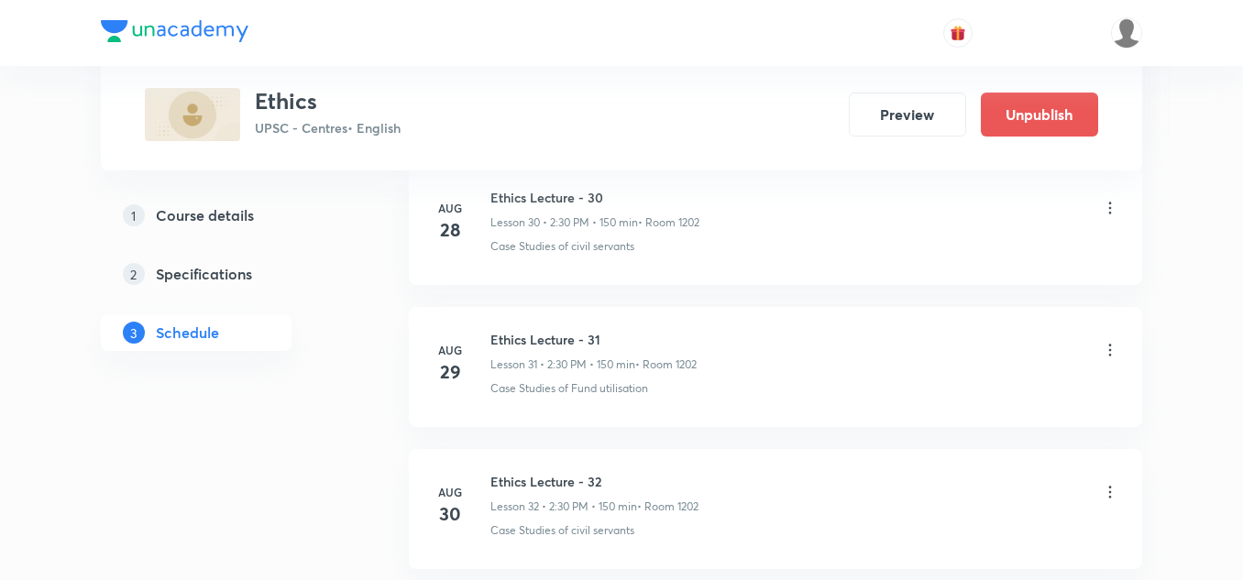
scroll to position [6006, 0]
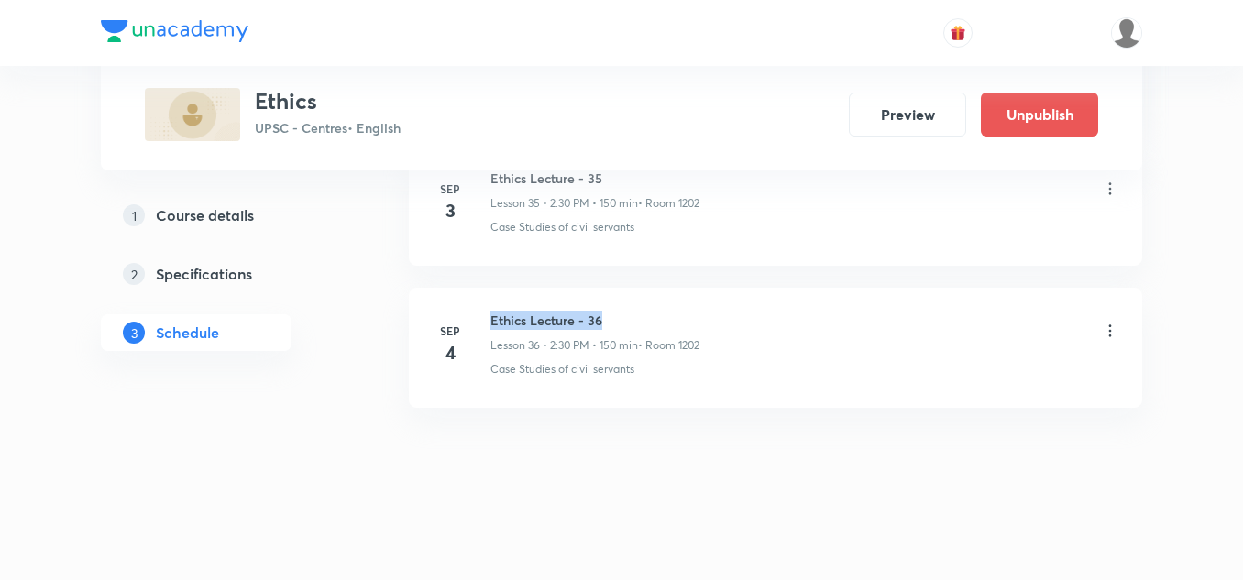
drag, startPoint x: 492, startPoint y: 321, endPoint x: 632, endPoint y: 315, distance: 139.5
click at [632, 315] on h6 "Ethics Lecture - 36" at bounding box center [595, 320] width 209 height 19
copy h6 "Ethics Lecture - 36"
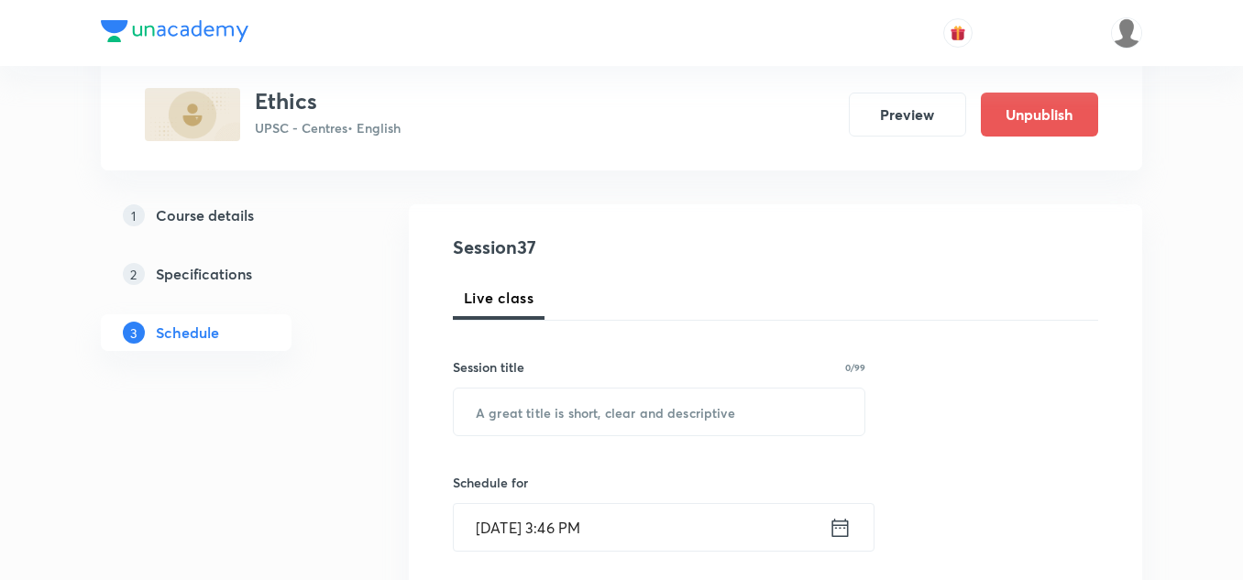
scroll to position [163, 0]
click at [550, 415] on input "text" at bounding box center [659, 411] width 411 height 47
paste input "Ethics Lecture - 36"
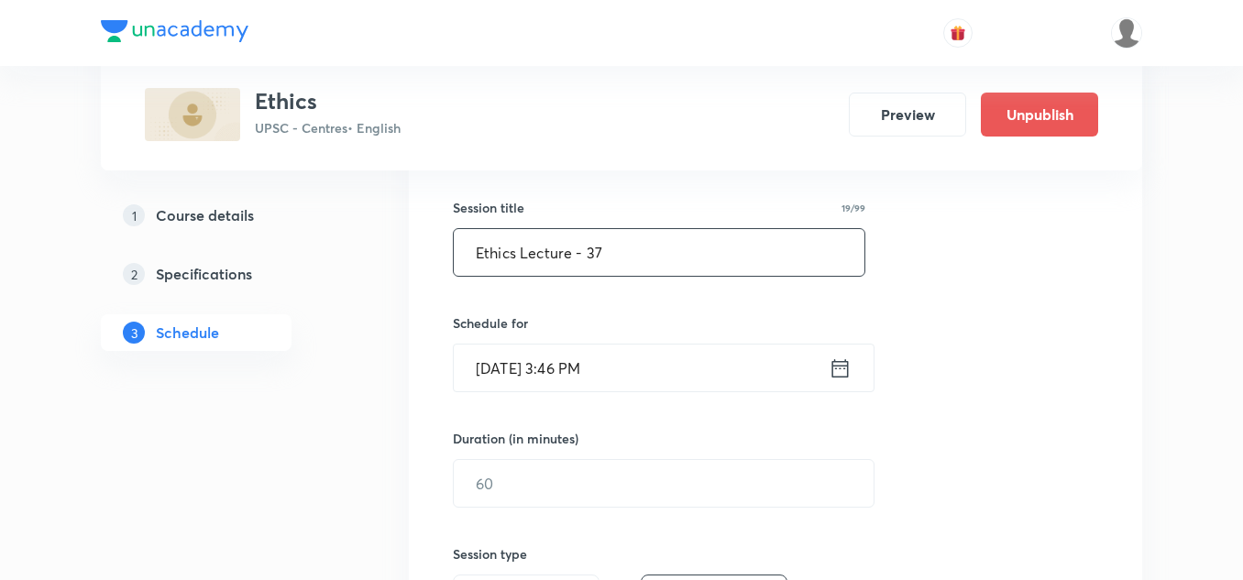
scroll to position [327, 0]
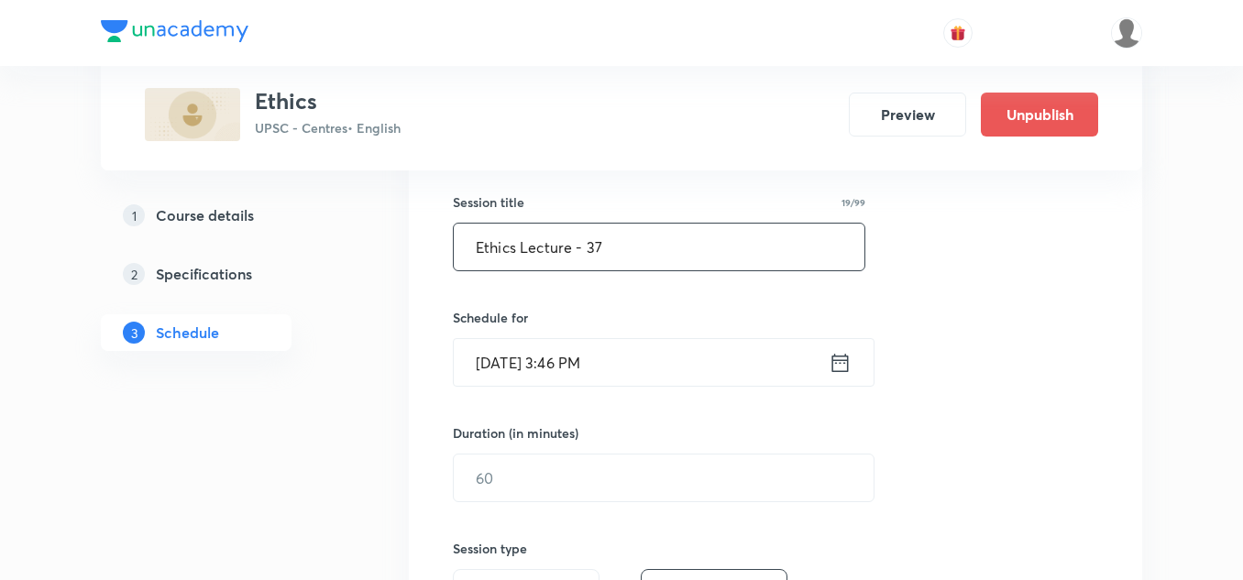
type input "Ethics Lecture - 37"
click at [635, 362] on input "Aug 30, 2025, 3:46 PM" at bounding box center [641, 362] width 375 height 47
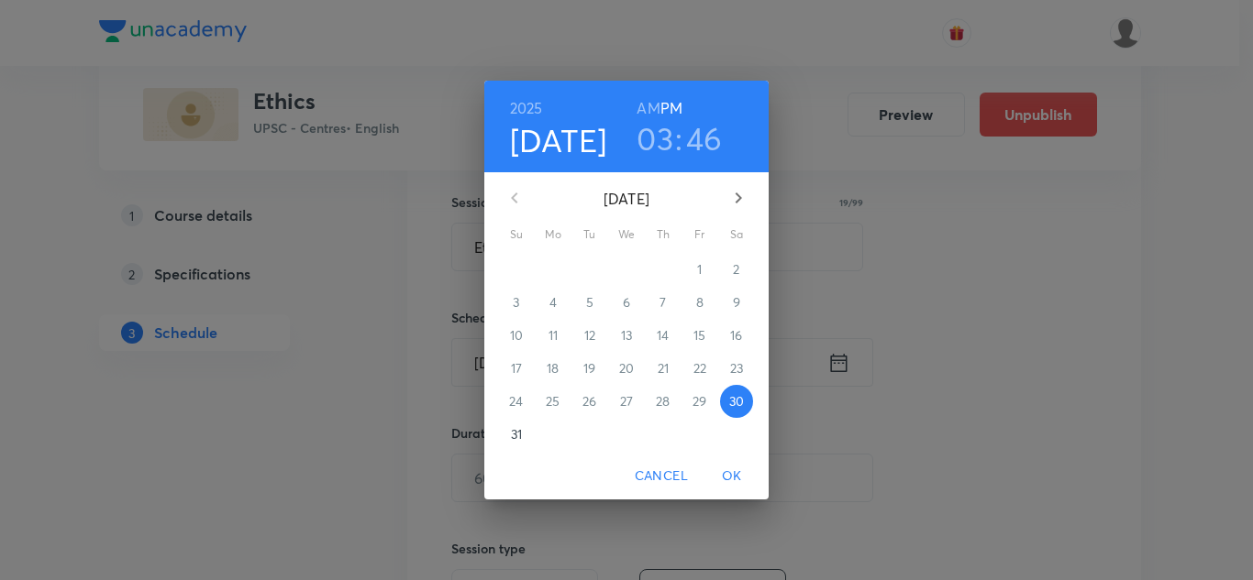
click at [737, 194] on icon "button" at bounding box center [738, 198] width 6 height 11
click at [702, 266] on p "5" at bounding box center [699, 269] width 7 height 18
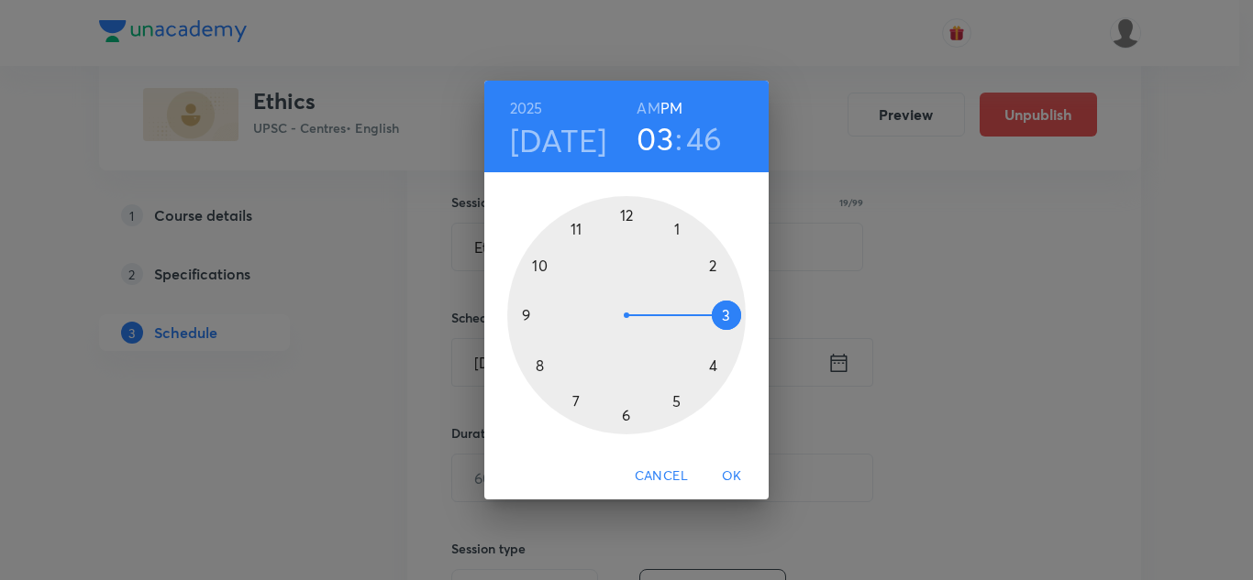
click at [711, 265] on div at bounding box center [626, 315] width 238 height 238
click at [625, 414] on div at bounding box center [626, 315] width 238 height 238
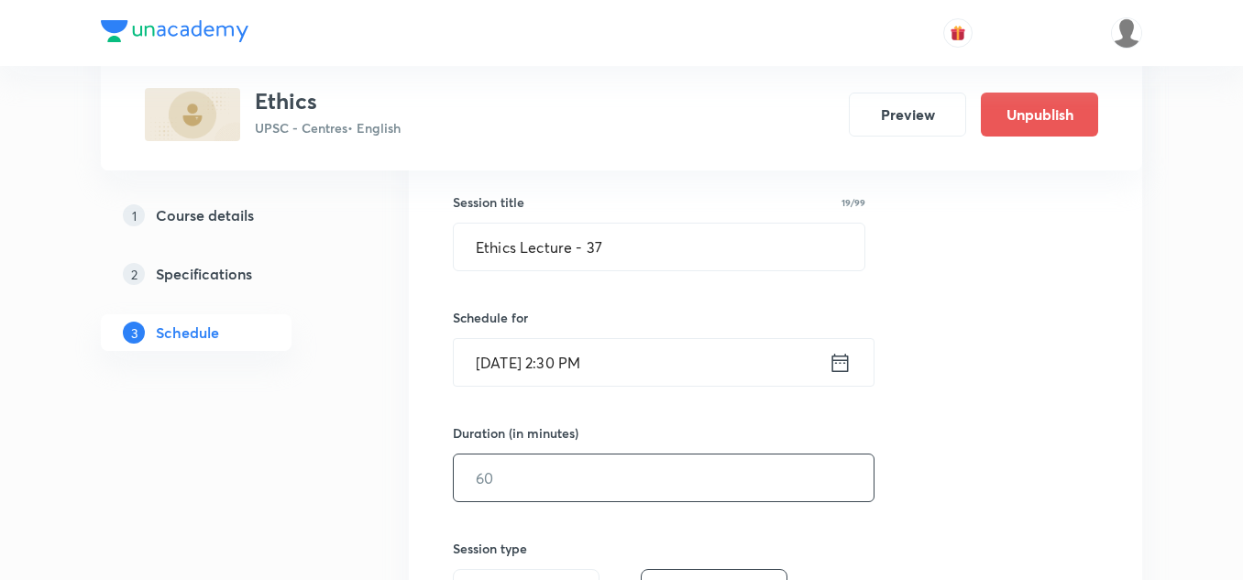
click at [605, 487] on input "text" at bounding box center [664, 478] width 420 height 47
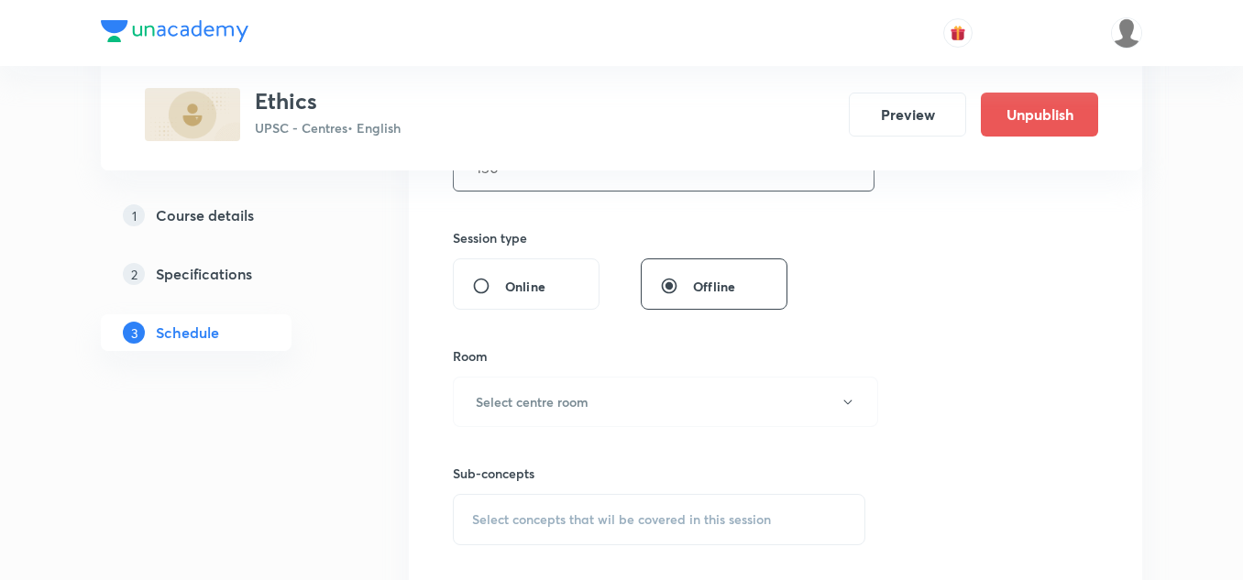
scroll to position [646, 0]
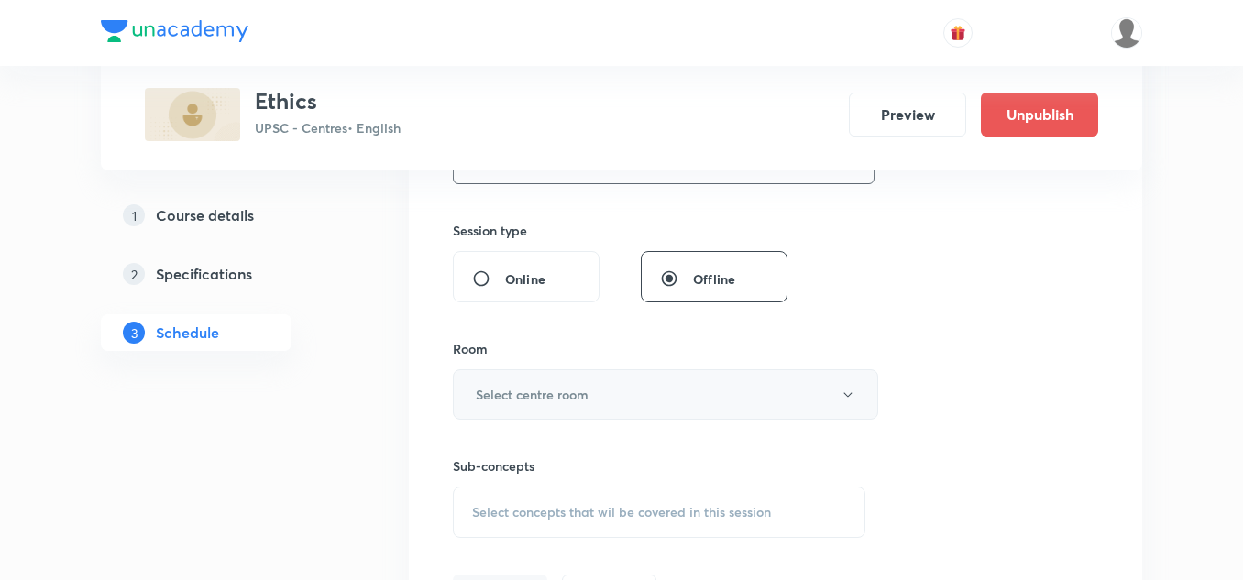
type input "150"
click at [626, 399] on button "Select centre room" at bounding box center [665, 395] width 425 height 50
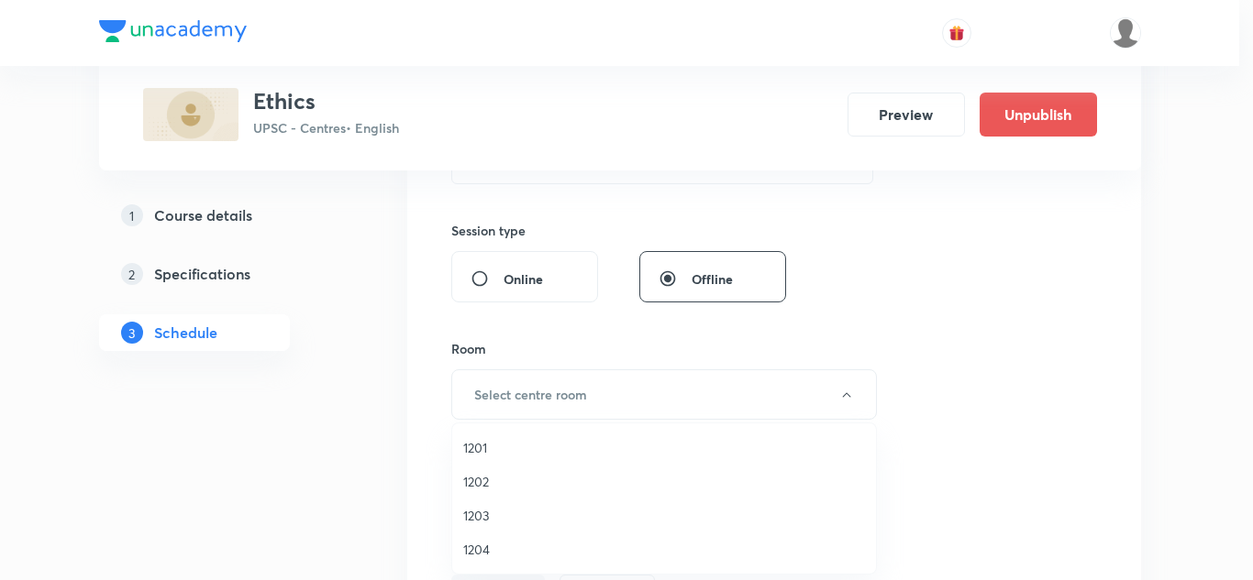
click at [494, 478] on span "1202" at bounding box center [664, 481] width 402 height 19
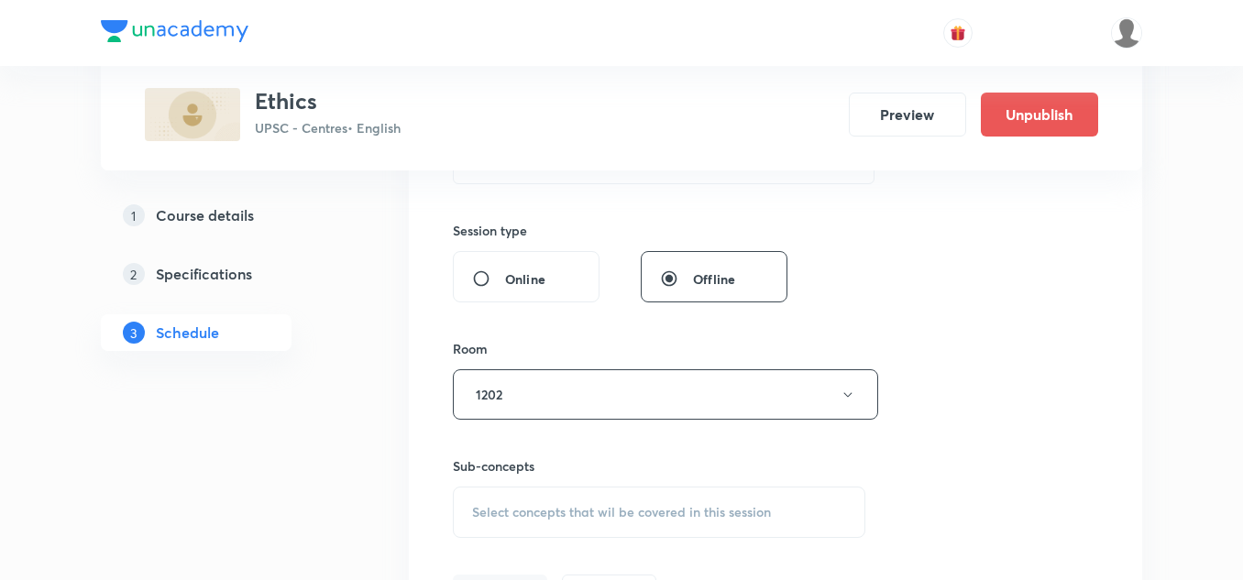
click at [534, 446] on div "Sub-concepts Select concepts that wil be covered in this session" at bounding box center [659, 479] width 413 height 118
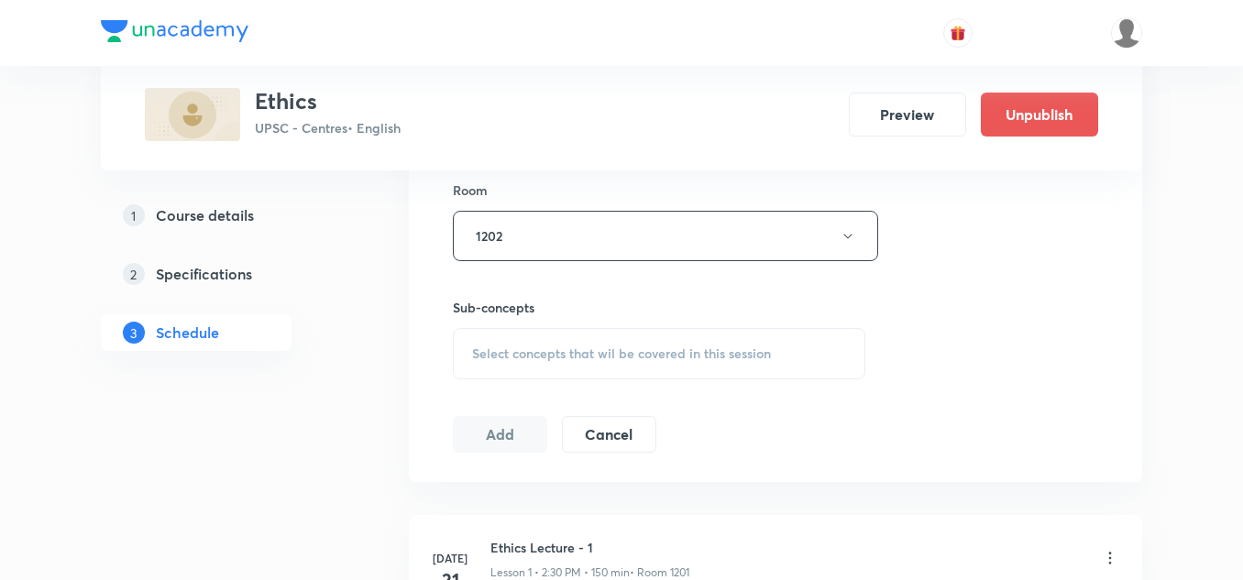
scroll to position [805, 0]
click at [598, 349] on span "Select concepts that wil be covered in this session" at bounding box center [621, 353] width 299 height 15
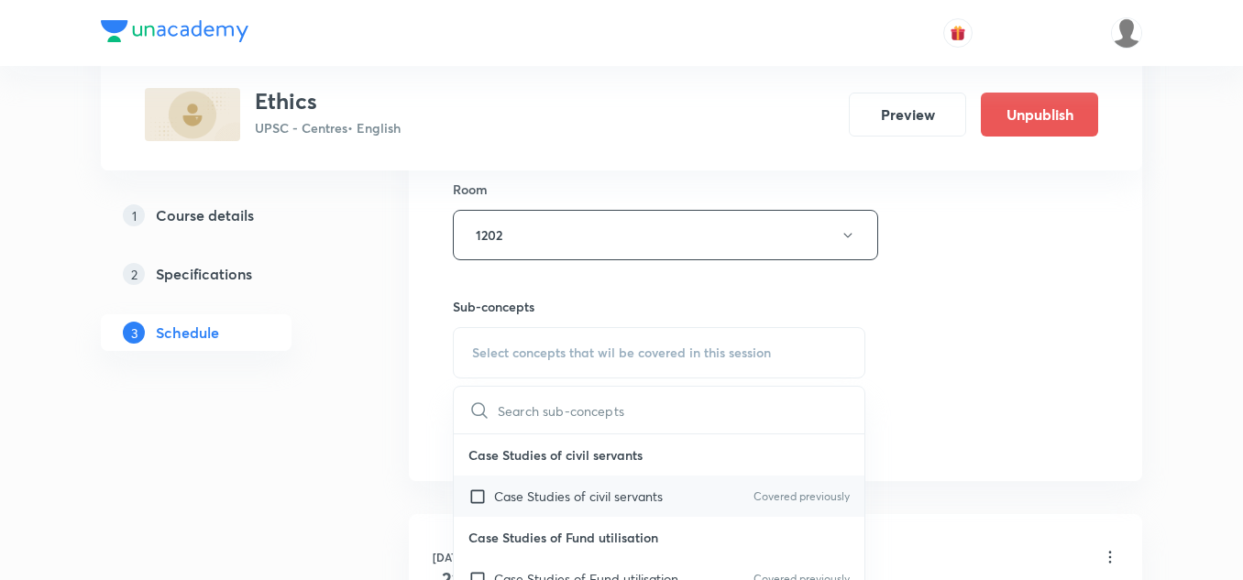
click at [538, 492] on p "Case Studies of civil servants" at bounding box center [578, 496] width 169 height 19
checkbox input "true"
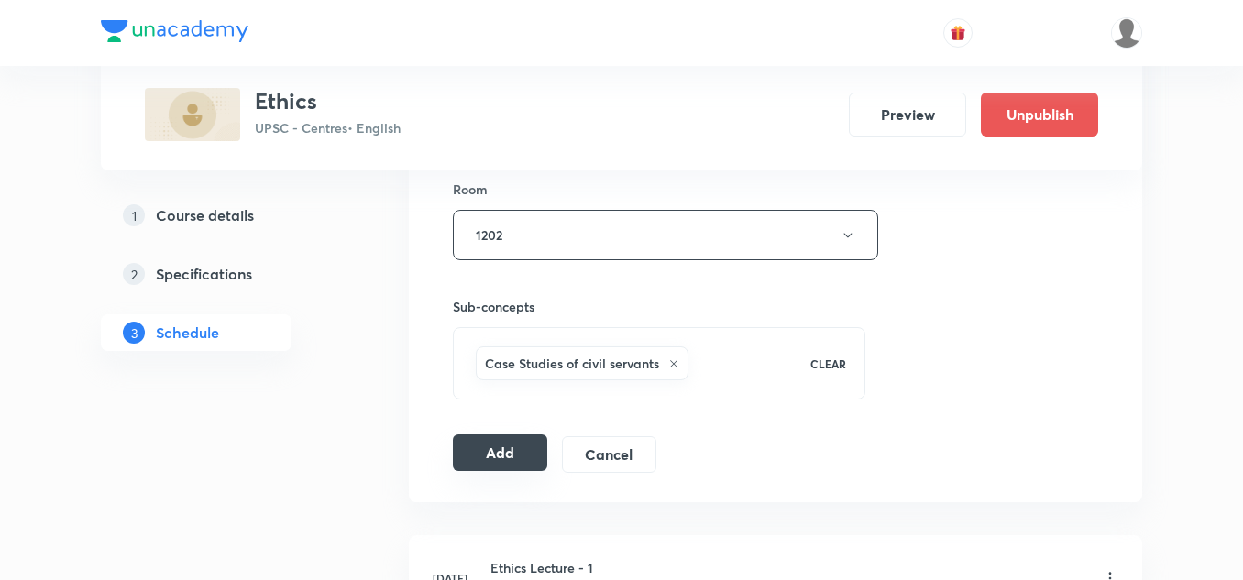
click at [492, 447] on button "Add" at bounding box center [500, 453] width 94 height 37
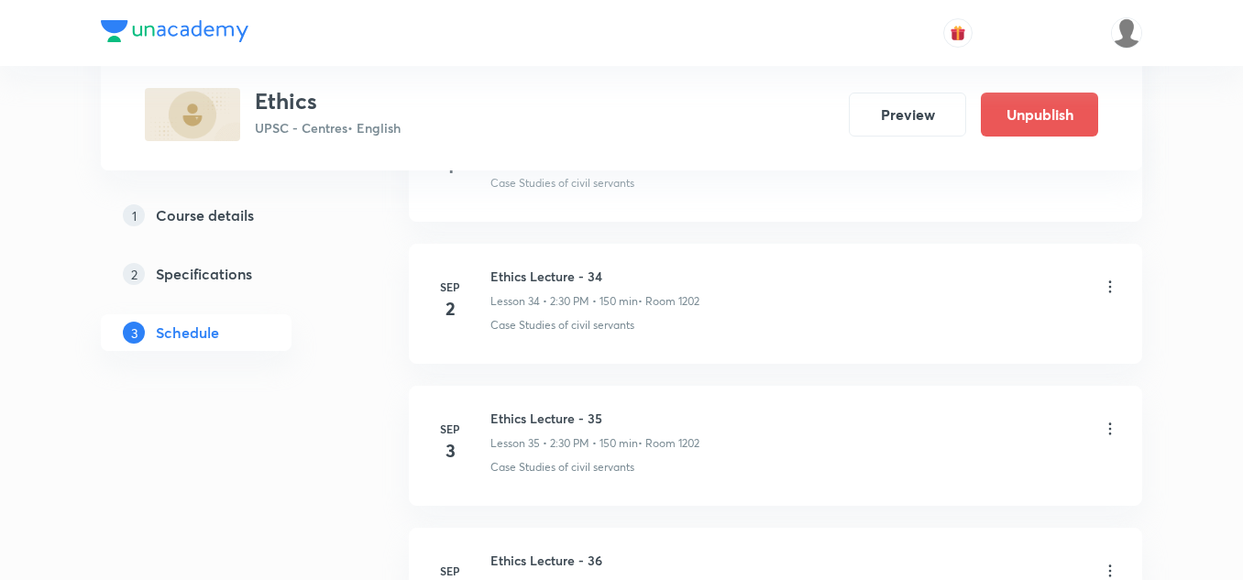
scroll to position [6149, 0]
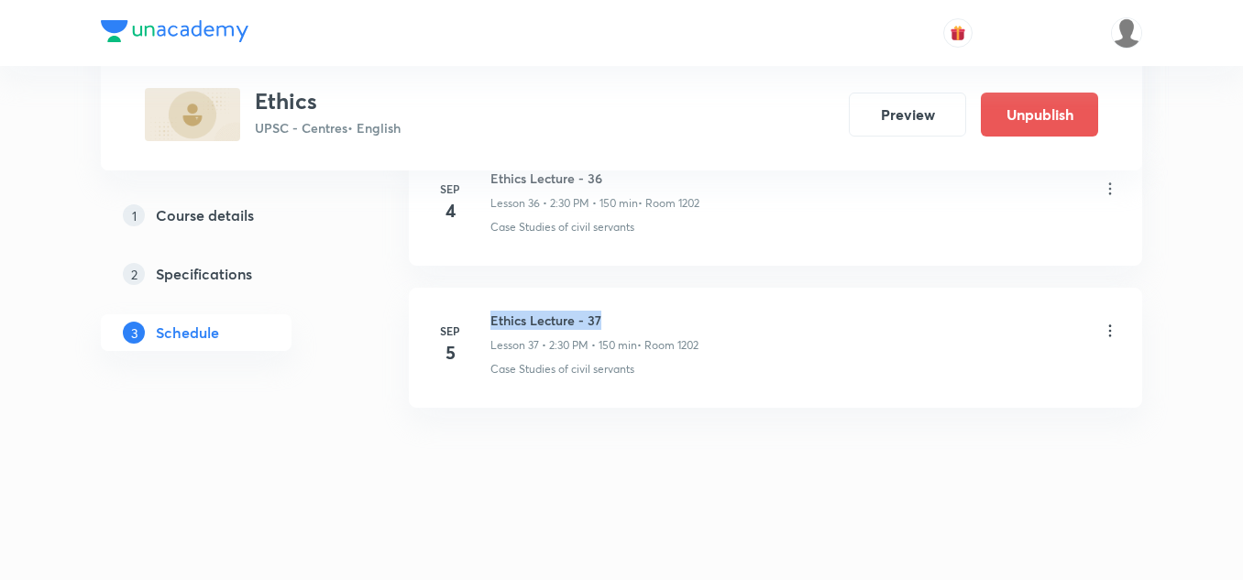
drag, startPoint x: 492, startPoint y: 320, endPoint x: 672, endPoint y: 316, distance: 179.8
click at [672, 316] on h6 "Ethics Lecture - 37" at bounding box center [595, 320] width 208 height 19
copy h6 "Ethics Lecture - 37"
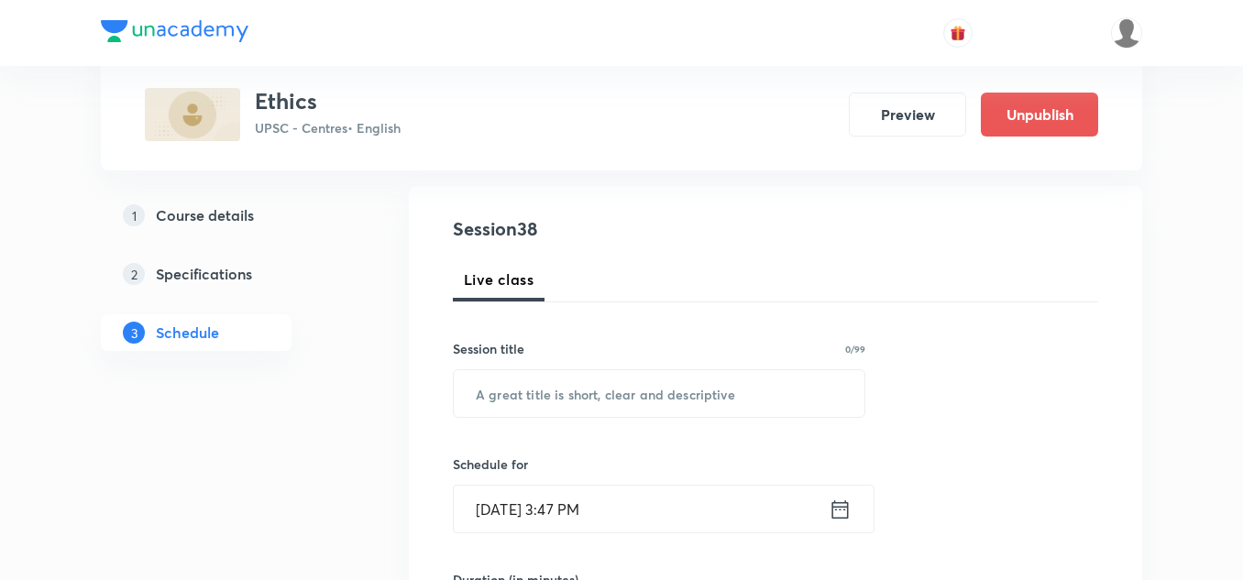
scroll to position [182, 0]
click at [675, 391] on input "text" at bounding box center [659, 393] width 411 height 47
paste input "Ethics Lecture - 37"
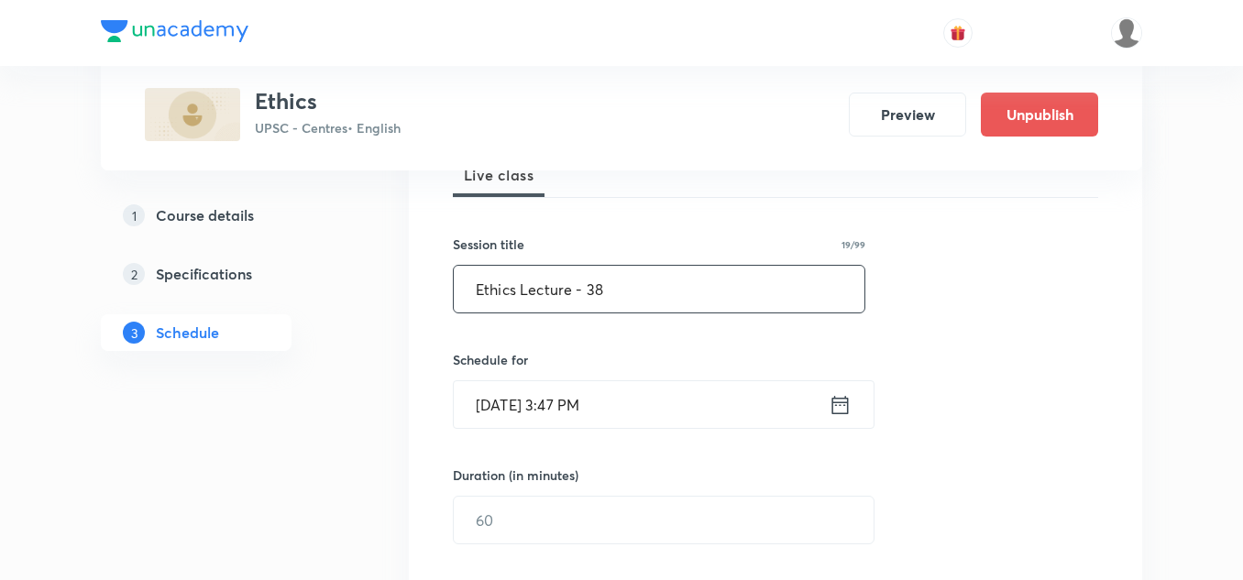
scroll to position [289, 0]
type input "Ethics Lecture - 38"
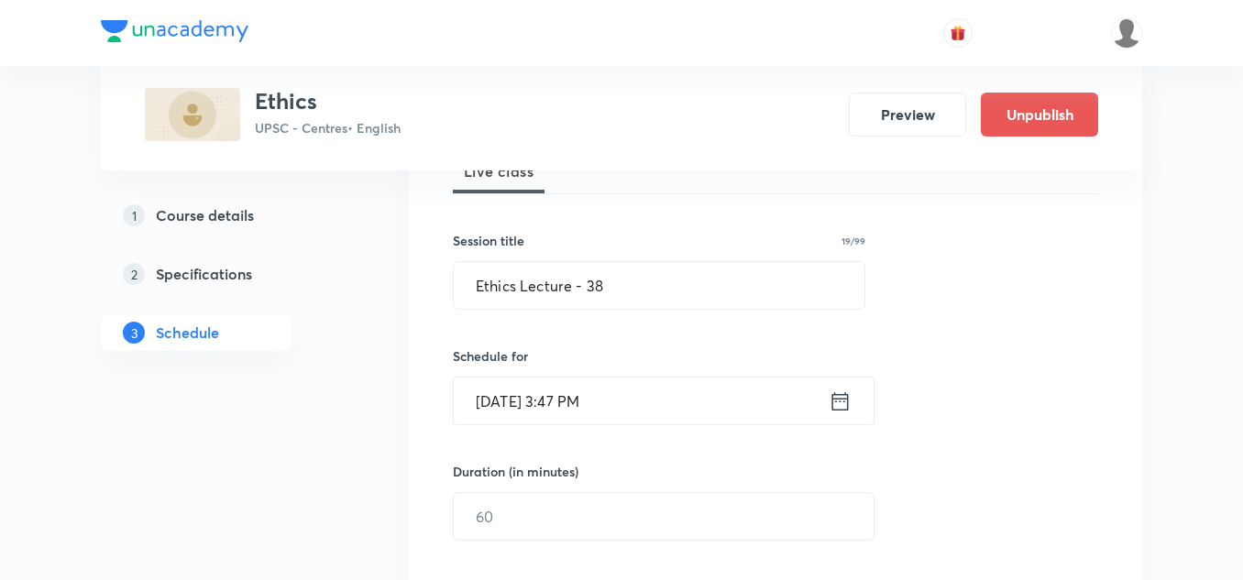
click at [839, 407] on icon at bounding box center [840, 402] width 23 height 26
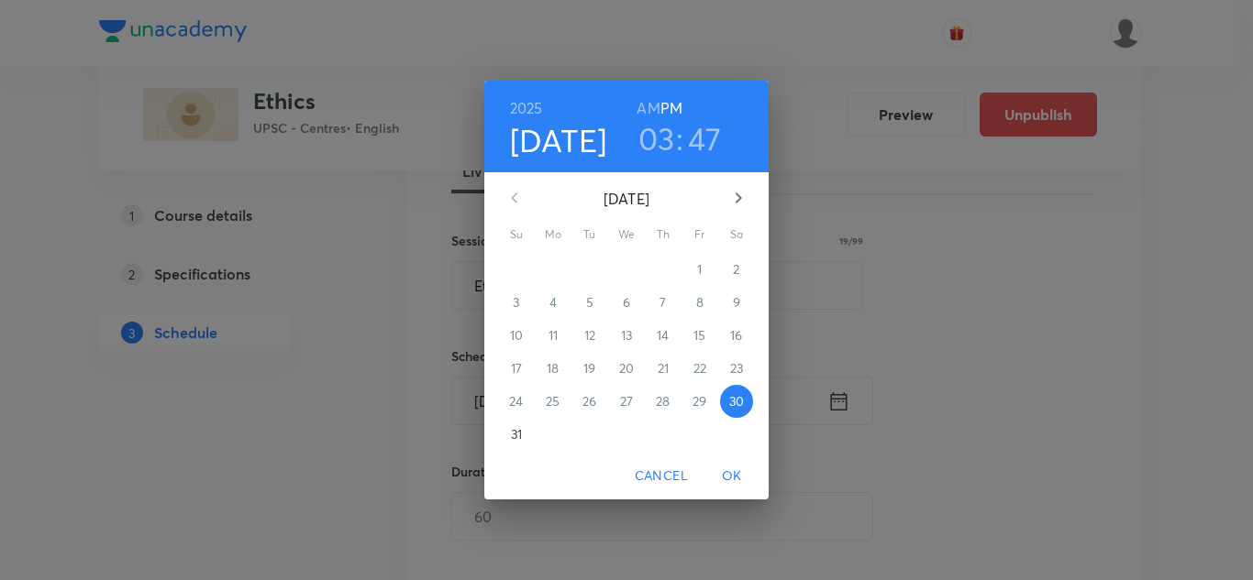
click at [742, 203] on icon "button" at bounding box center [738, 198] width 22 height 22
click at [736, 266] on p "6" at bounding box center [736, 269] width 7 height 18
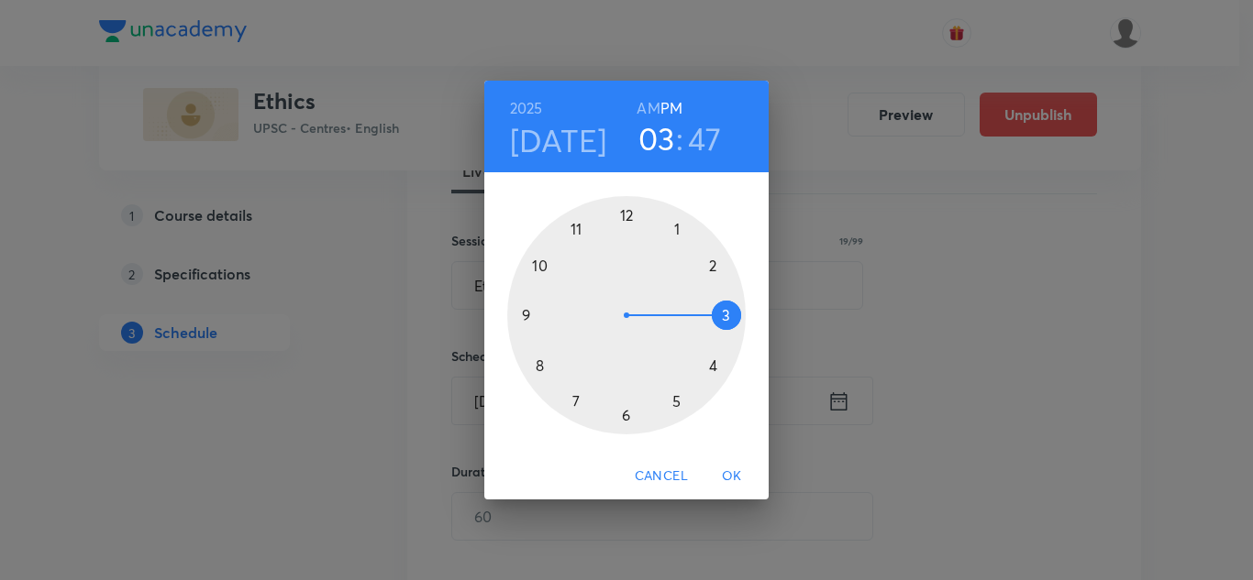
click at [713, 266] on div at bounding box center [626, 315] width 238 height 238
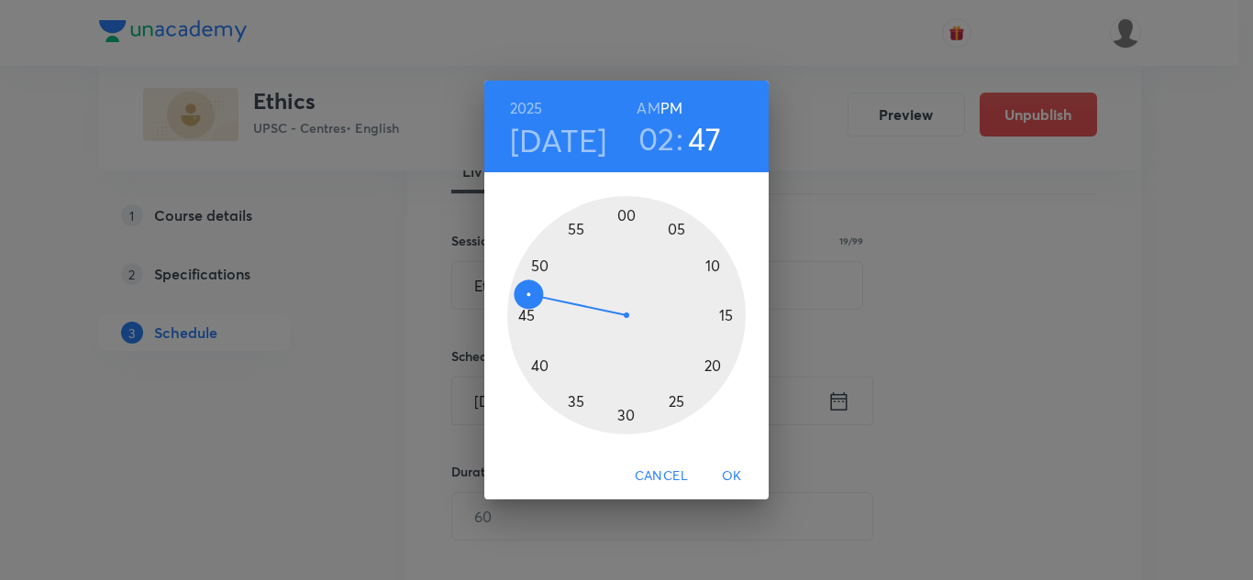
click at [627, 414] on div at bounding box center [626, 315] width 238 height 238
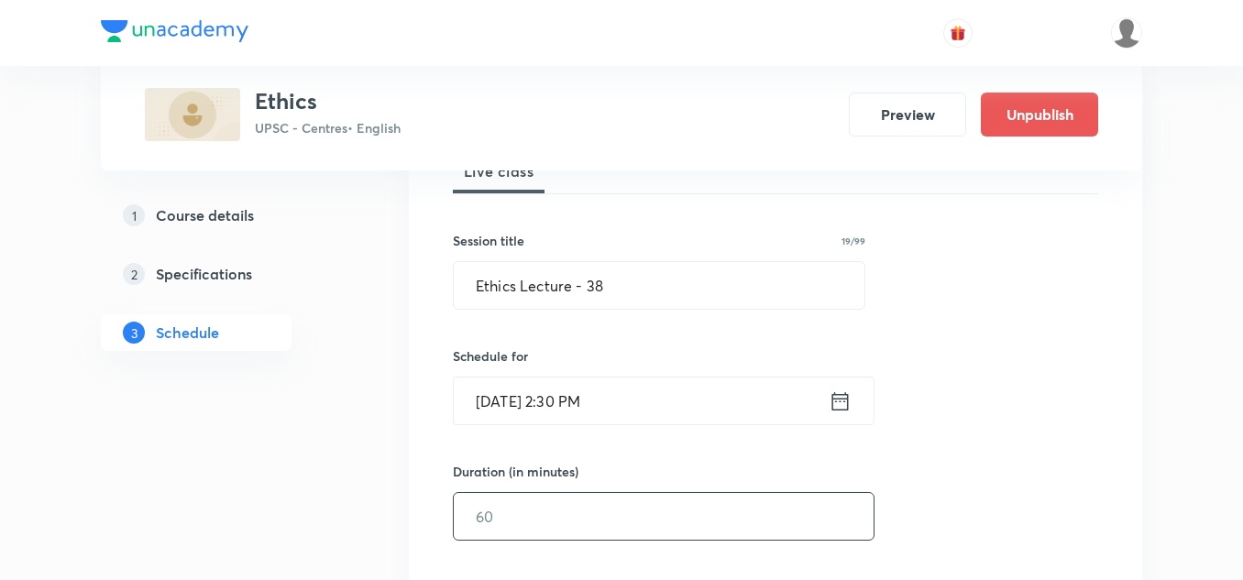
click at [631, 514] on input "text" at bounding box center [664, 516] width 420 height 47
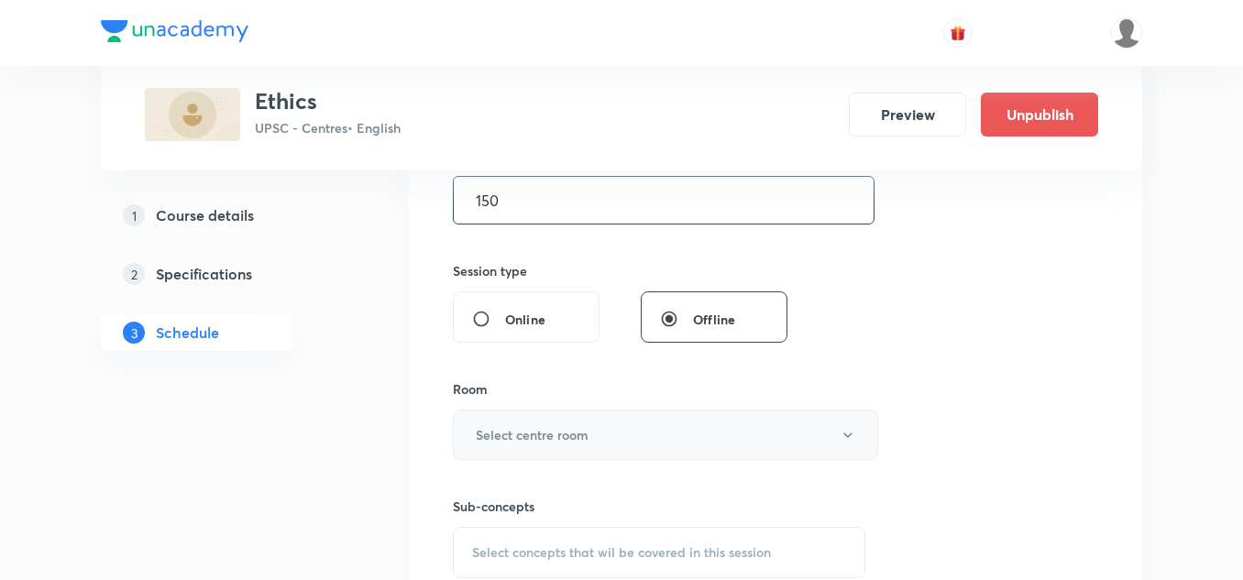
scroll to position [606, 0]
type input "150"
click at [602, 435] on button "Select centre room" at bounding box center [665, 434] width 425 height 50
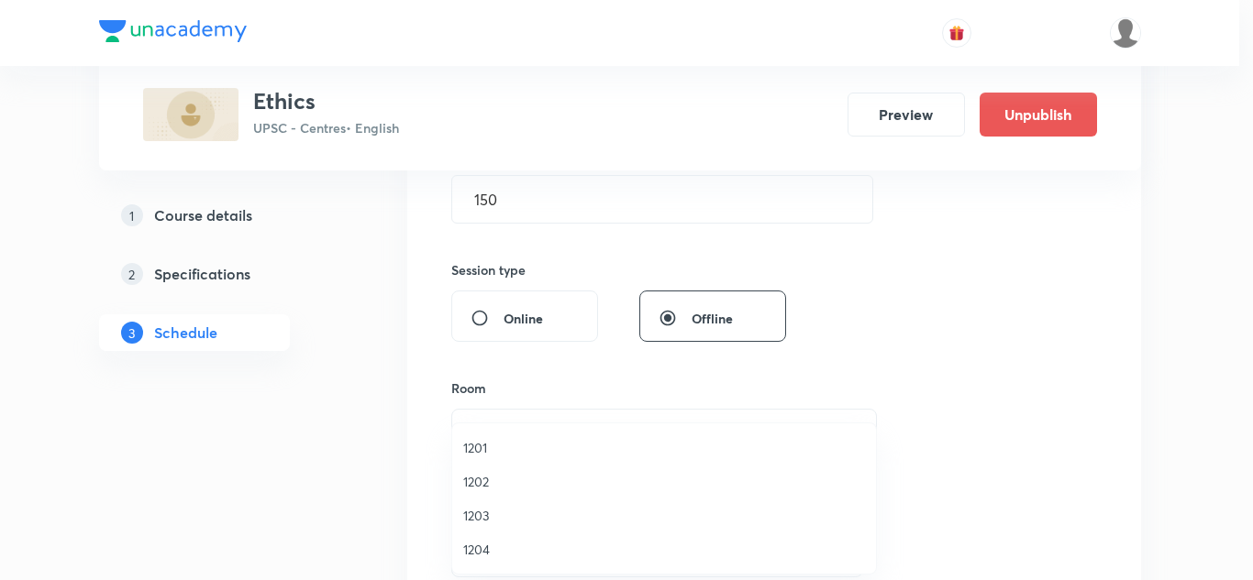
click at [471, 481] on span "1202" at bounding box center [664, 481] width 402 height 19
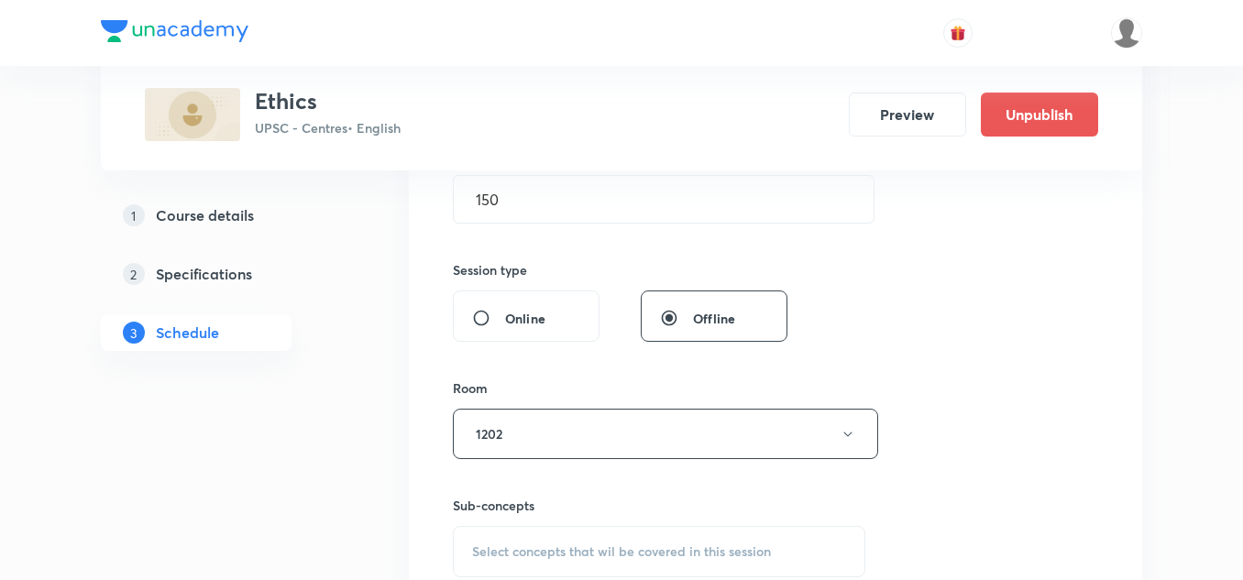
click at [545, 370] on div "Session 38 Live class Session title 19/99 Ethics Lecture - 38 ​ Schedule for Se…" at bounding box center [776, 220] width 646 height 861
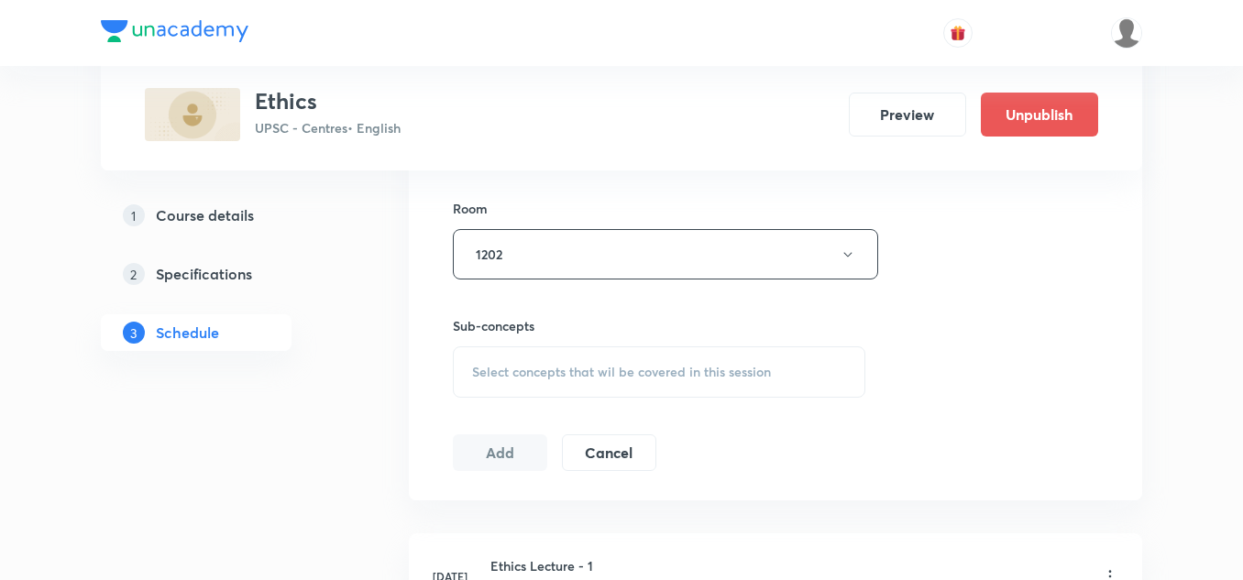
click at [564, 365] on span "Select concepts that wil be covered in this session" at bounding box center [621, 372] width 299 height 15
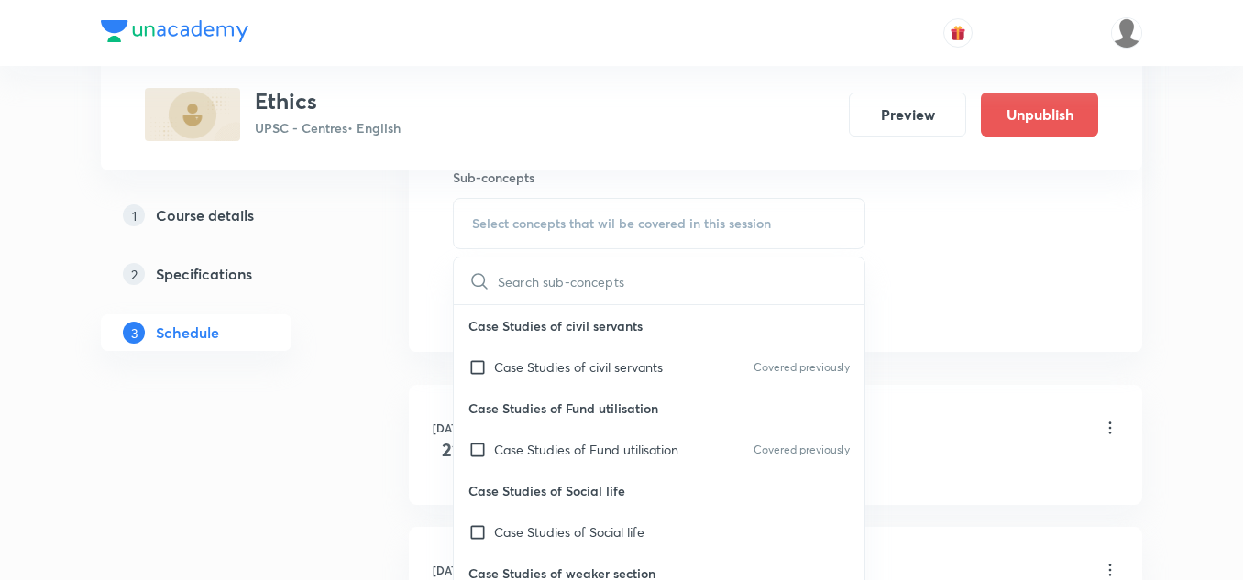
scroll to position [935, 0]
click at [604, 380] on div "Case Studies of civil servants Covered previously" at bounding box center [659, 366] width 411 height 41
checkbox input "true"
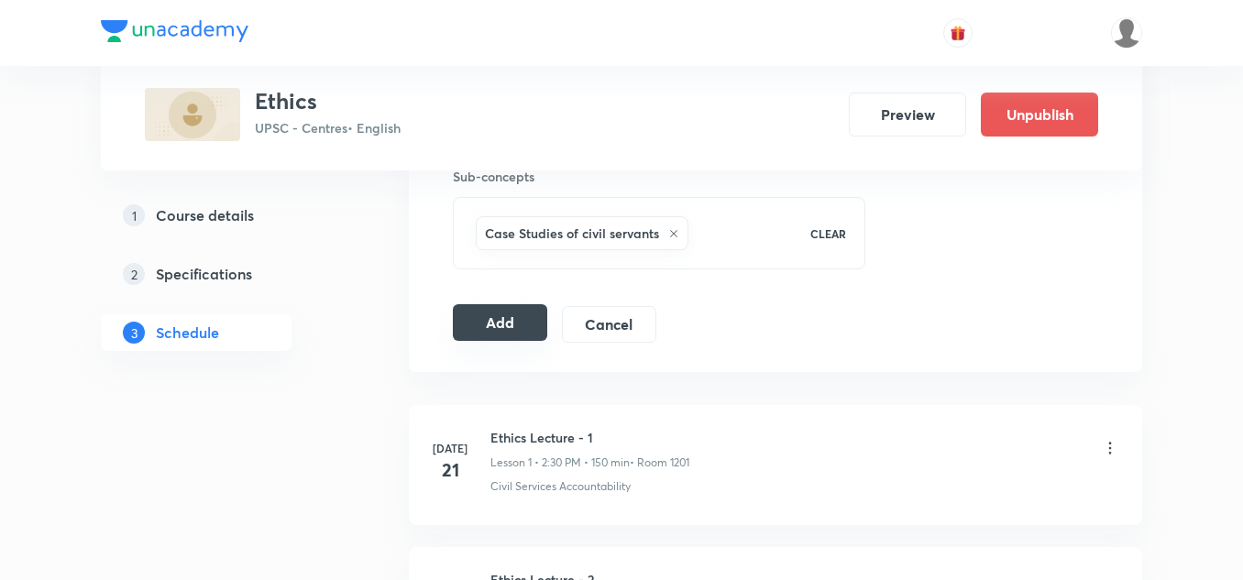
click at [507, 336] on button "Add" at bounding box center [500, 322] width 94 height 37
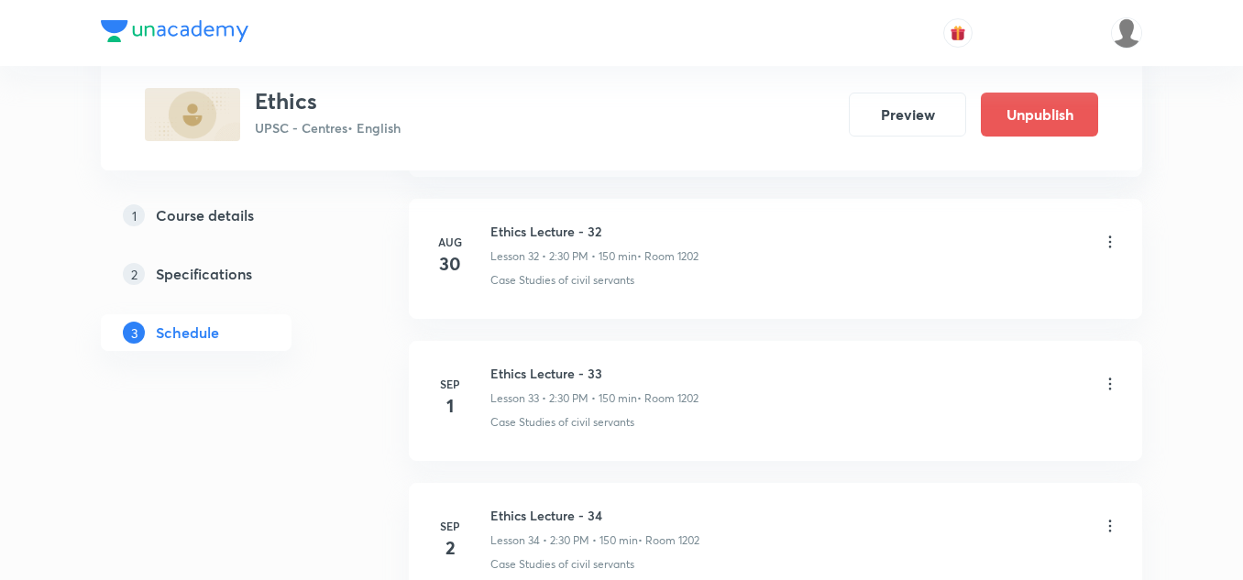
scroll to position [5522, 0]
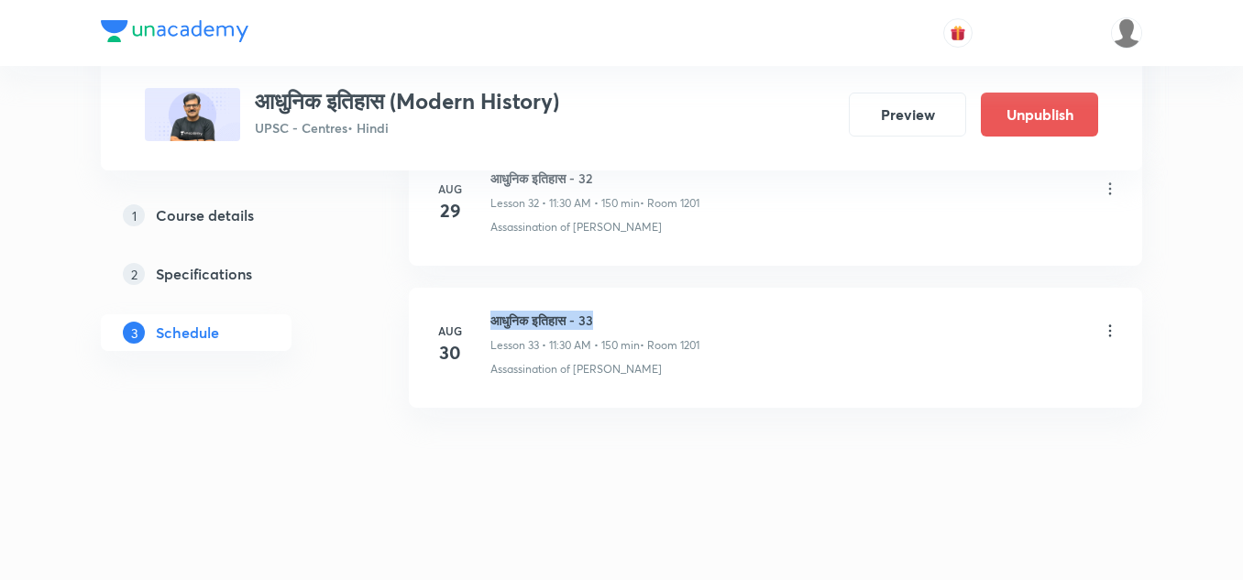
drag, startPoint x: 497, startPoint y: 320, endPoint x: 631, endPoint y: 315, distance: 134.0
click at [631, 315] on h6 "आधुनिक इतिहास - 33" at bounding box center [595, 320] width 209 height 19
copy h6 "आधुनिक इतिहास - 33"
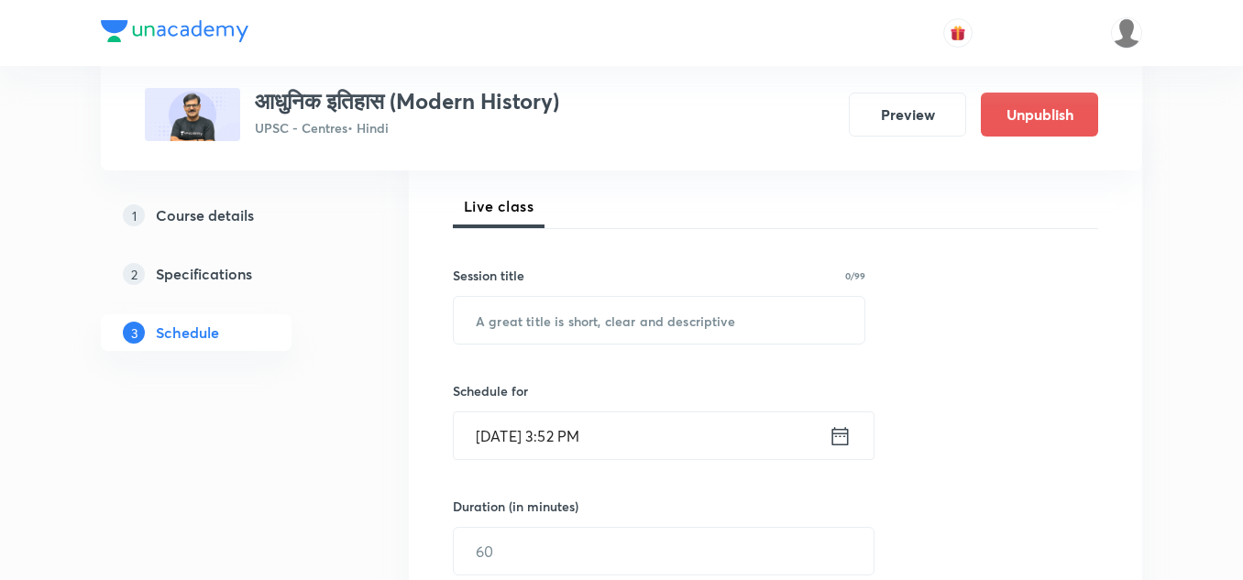
scroll to position [255, 0]
click at [629, 323] on input "text" at bounding box center [659, 319] width 411 height 47
paste input "आधुनिक इतिहास - 33"
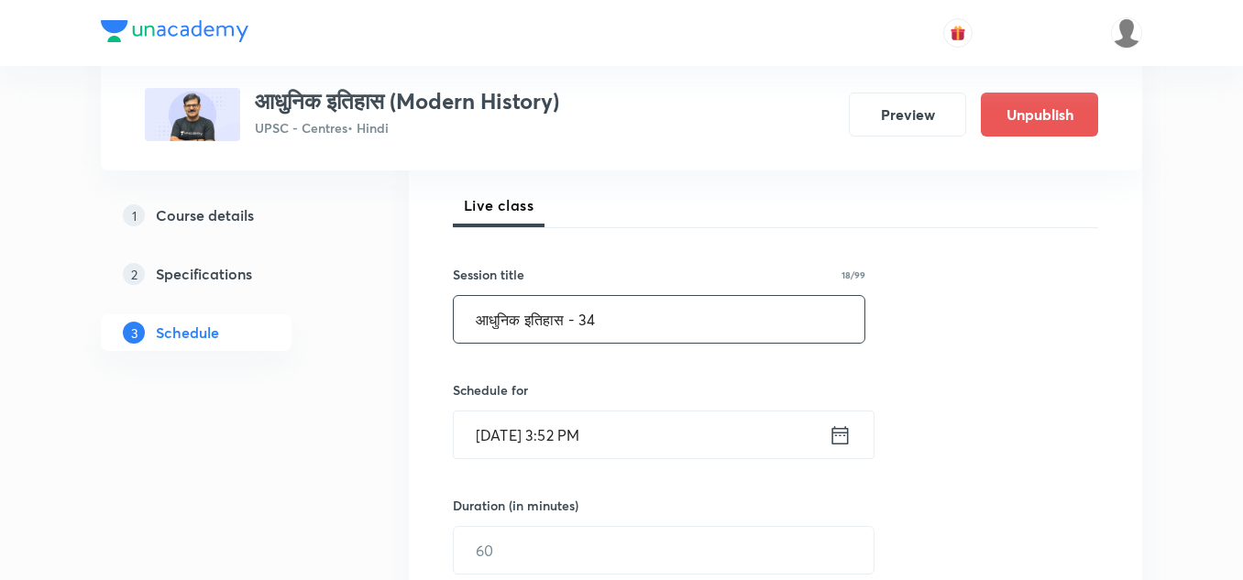
type input "आधुनिक इतिहास - 34"
click at [679, 248] on div "Session 34 Live class Session title 18/99 आधुनिक इतिहास - 34 ​ Schedule for [DA…" at bounding box center [776, 571] width 646 height 861
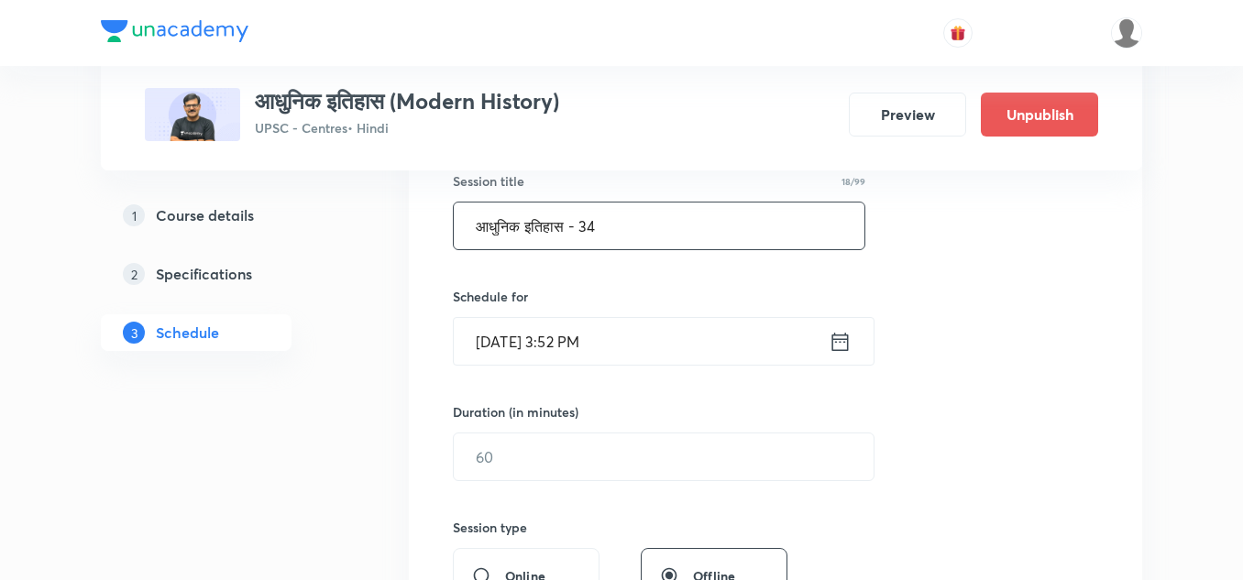
scroll to position [349, 0]
click at [711, 337] on input "[DATE] 3:52 PM" at bounding box center [641, 340] width 375 height 47
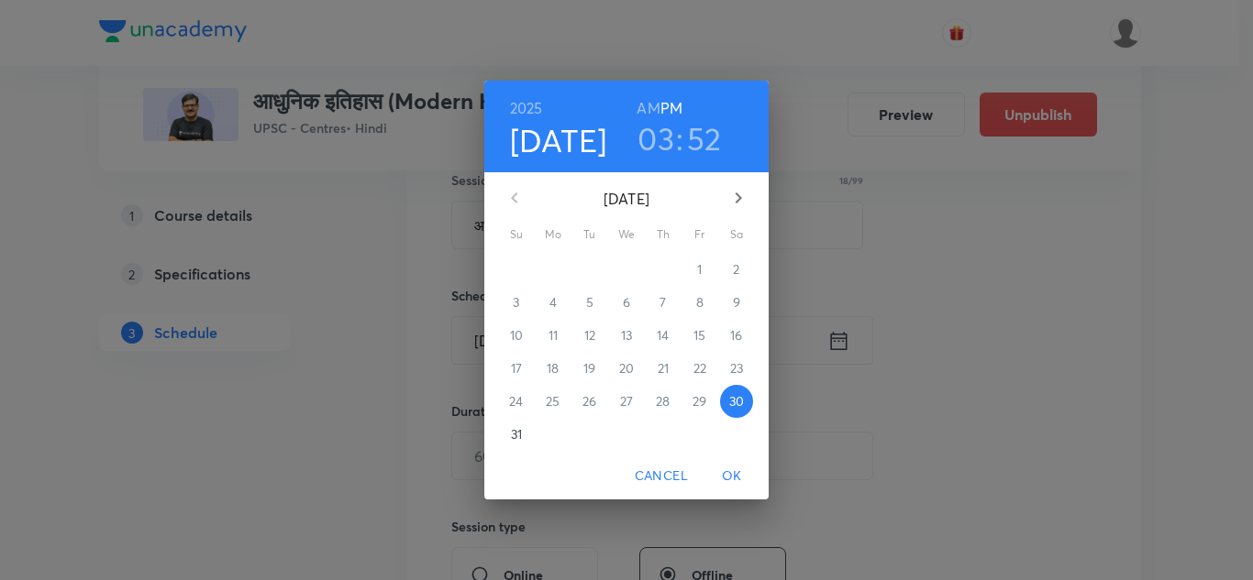
click at [738, 200] on icon "button" at bounding box center [738, 198] width 6 height 11
click at [555, 269] on p "1" at bounding box center [552, 269] width 5 height 18
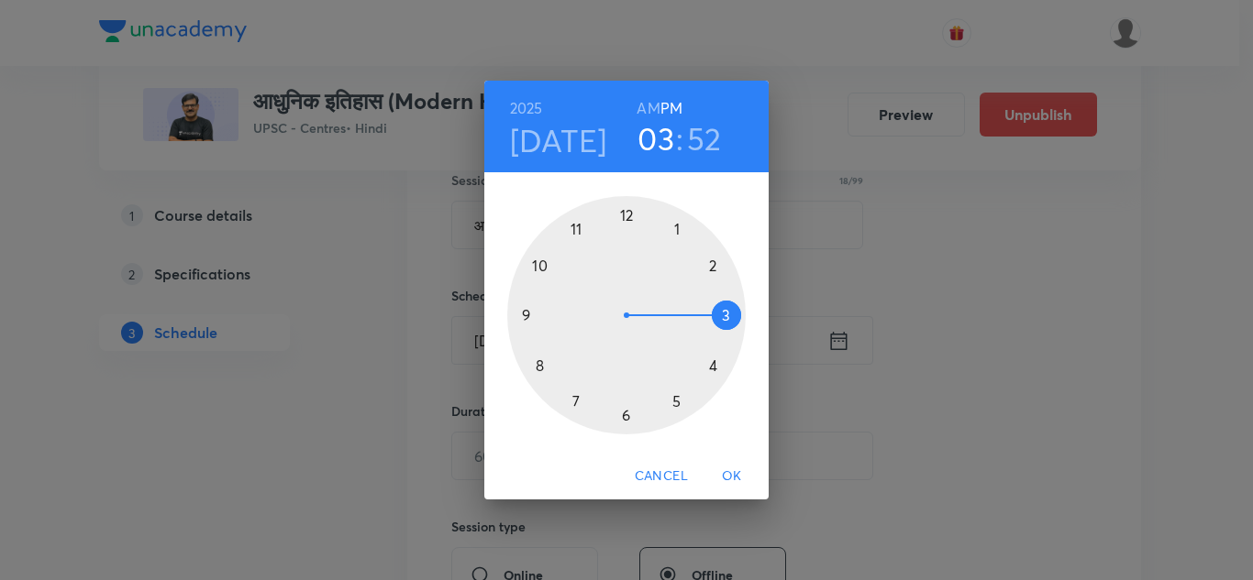
click at [578, 228] on div at bounding box center [626, 315] width 238 height 238
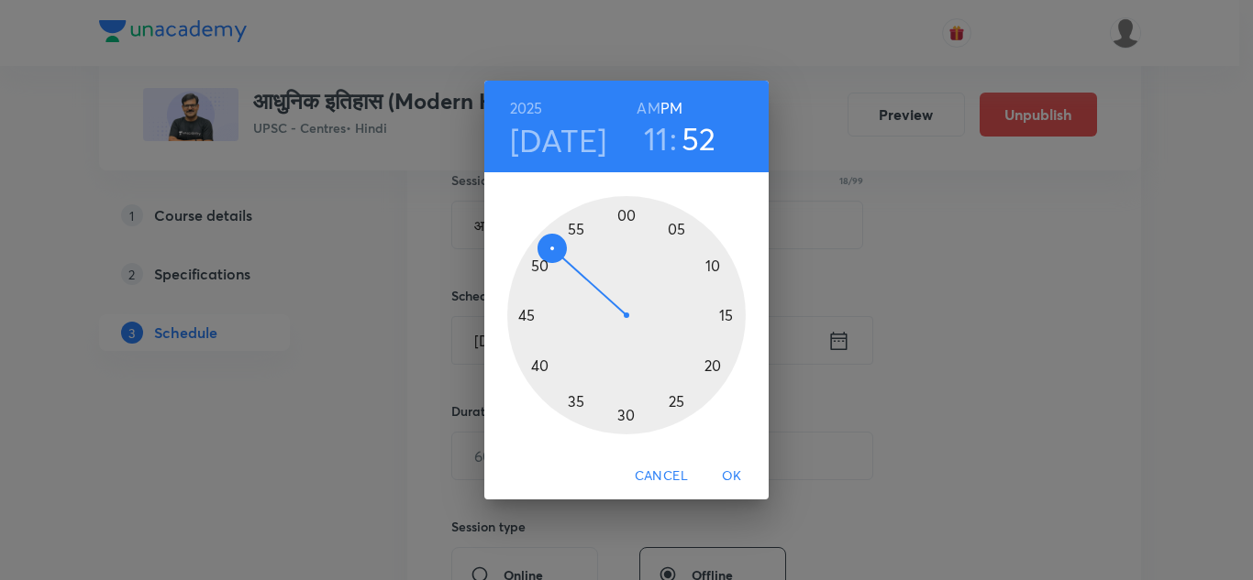
click at [652, 106] on h6 "AM" at bounding box center [647, 108] width 23 height 26
click at [627, 412] on div at bounding box center [626, 315] width 238 height 238
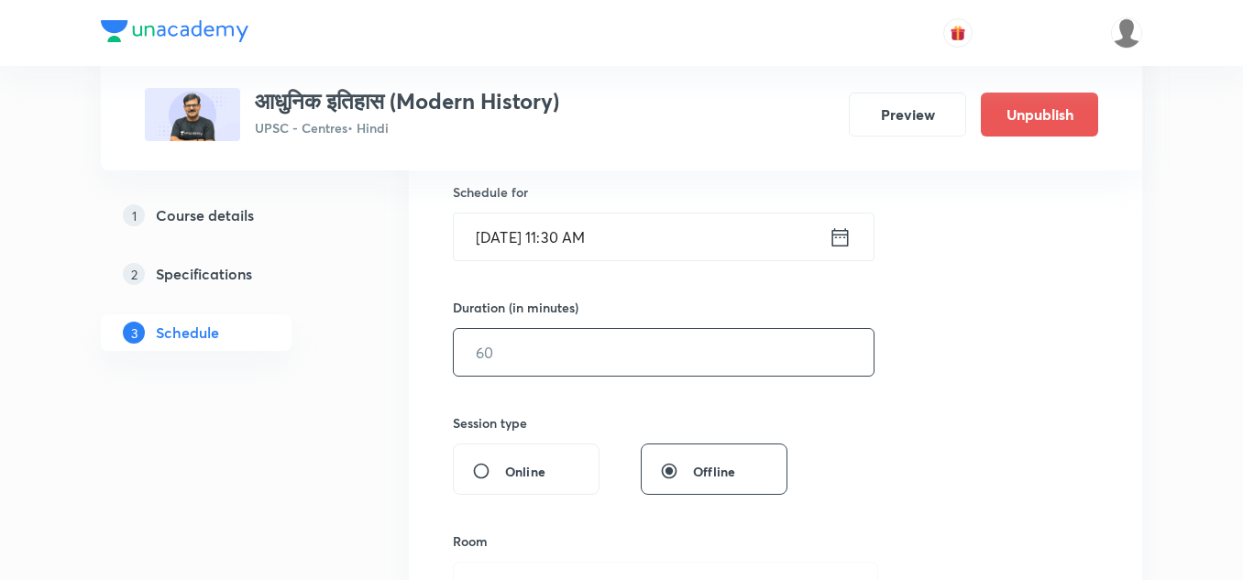
scroll to position [454, 0]
click at [692, 362] on input "text" at bounding box center [664, 351] width 420 height 47
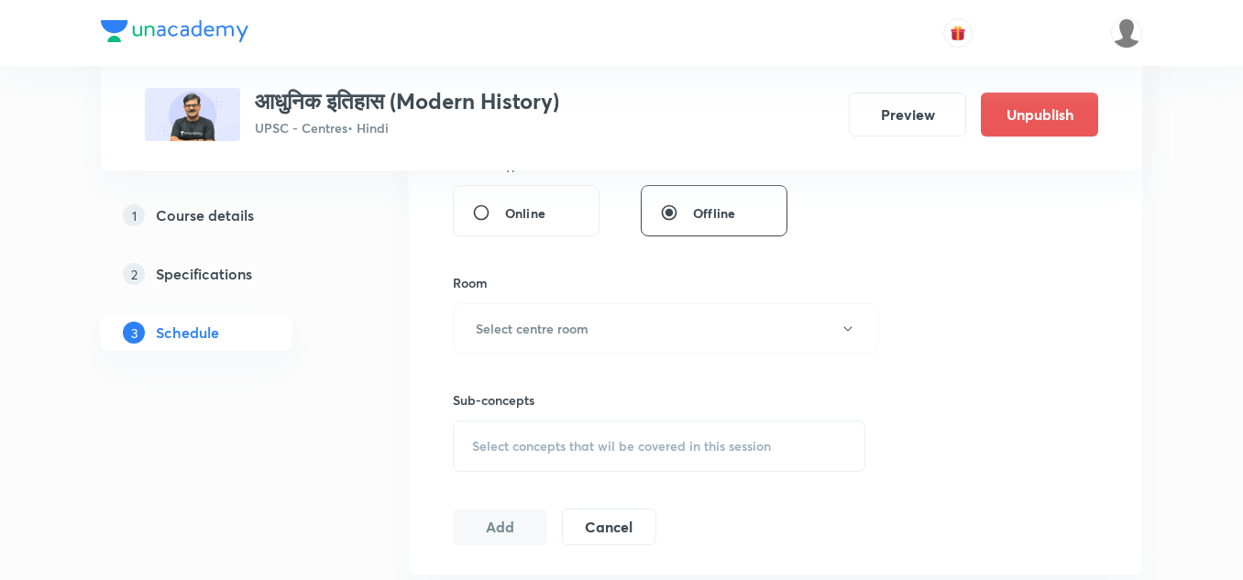
scroll to position [713, 0]
type input "150"
click at [627, 327] on button "Select centre room" at bounding box center [665, 328] width 425 height 50
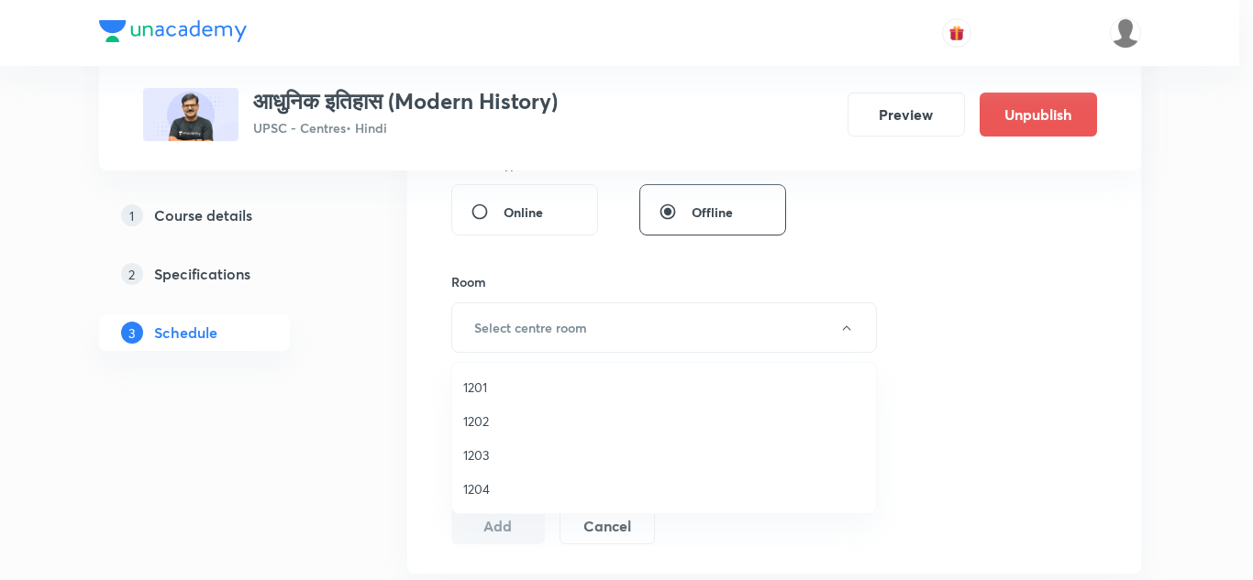
click at [480, 392] on span "1201" at bounding box center [664, 387] width 402 height 19
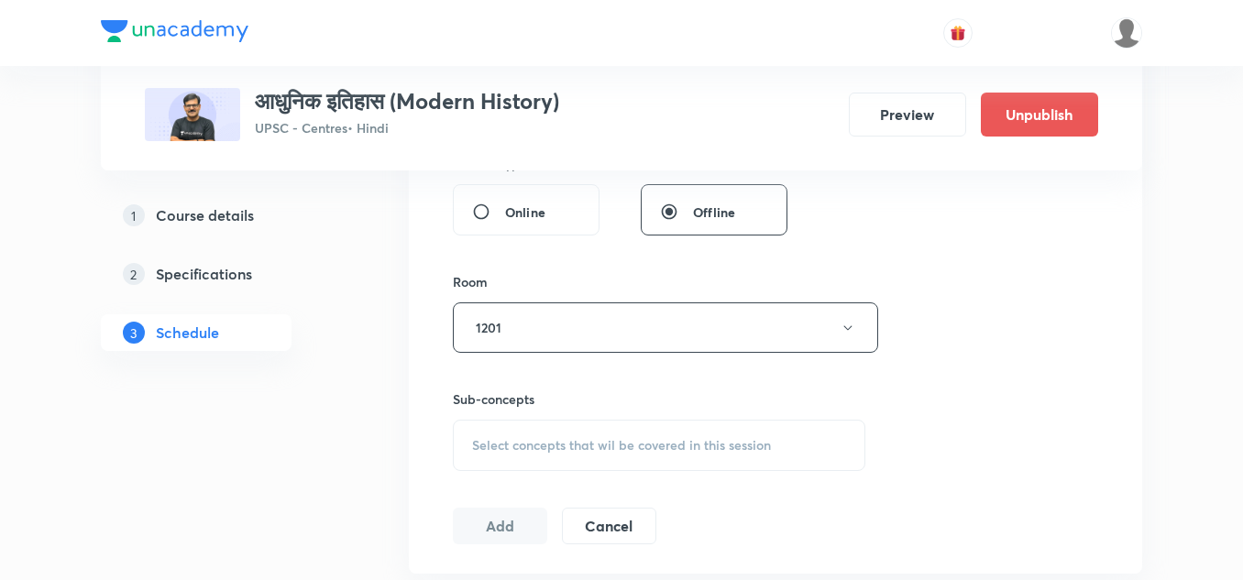
click at [591, 223] on div "Online" at bounding box center [526, 209] width 147 height 51
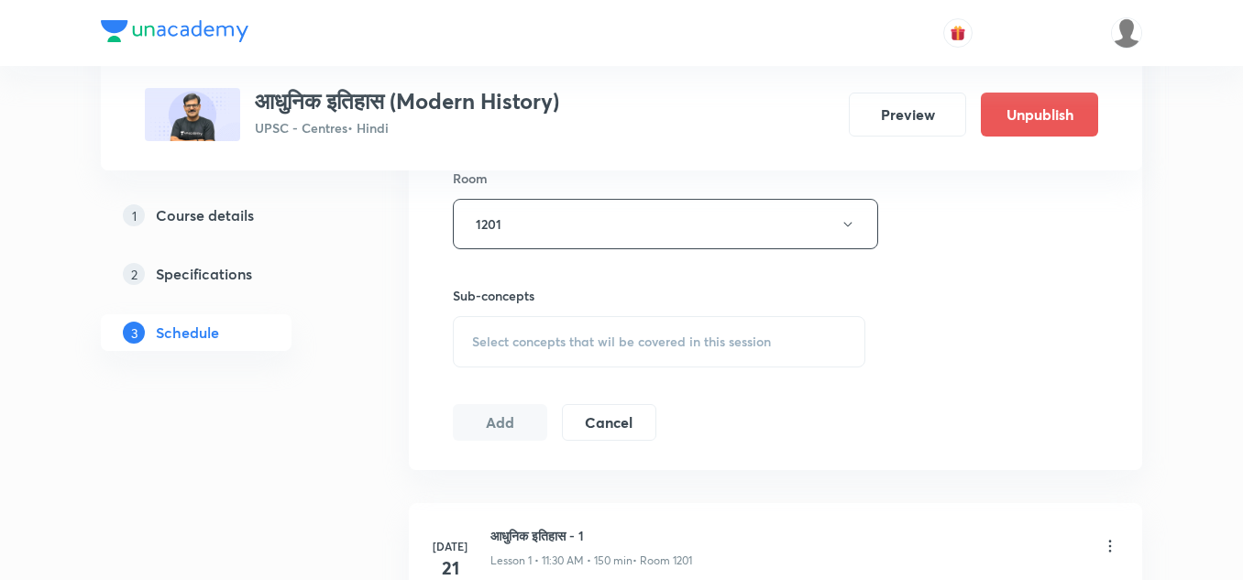
scroll to position [817, 0]
click at [586, 334] on span "Select concepts that wil be covered in this session" at bounding box center [621, 341] width 299 height 15
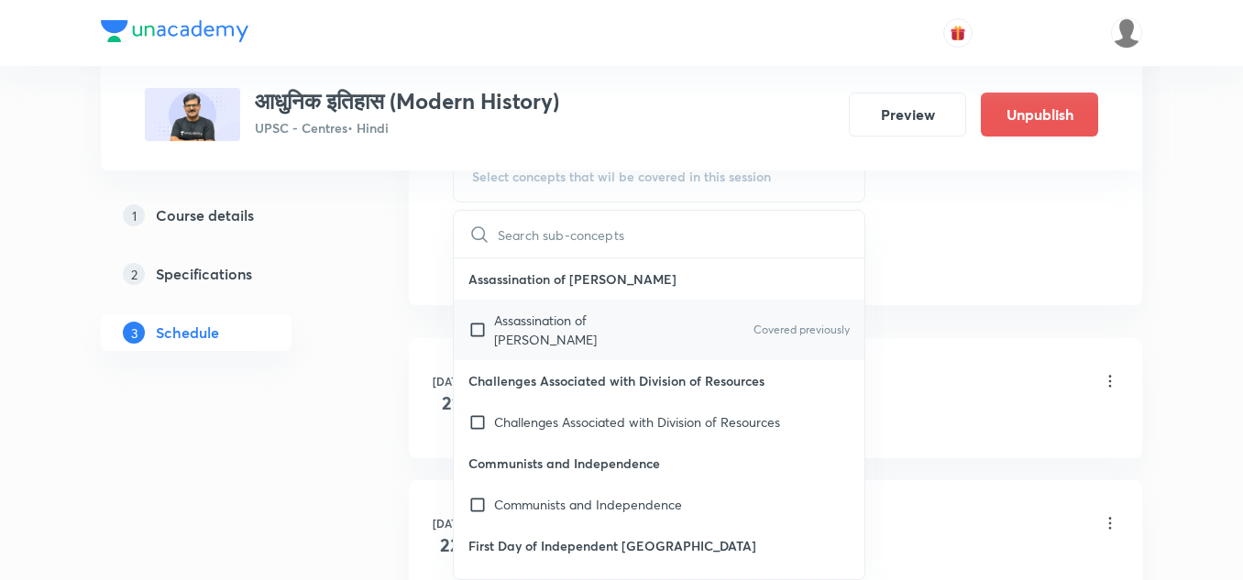
scroll to position [982, 0]
click at [582, 322] on p "Assassination of [PERSON_NAME]" at bounding box center [586, 329] width 185 height 39
checkbox input "true"
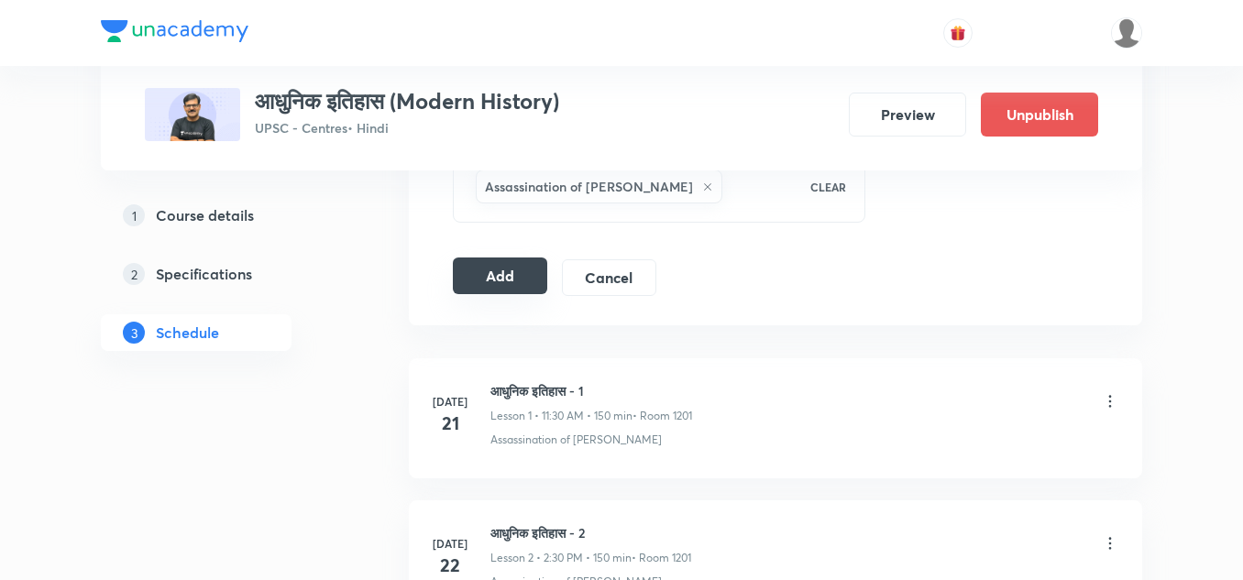
click at [509, 272] on button "Add" at bounding box center [500, 276] width 94 height 37
